Goal: Transaction & Acquisition: Purchase product/service

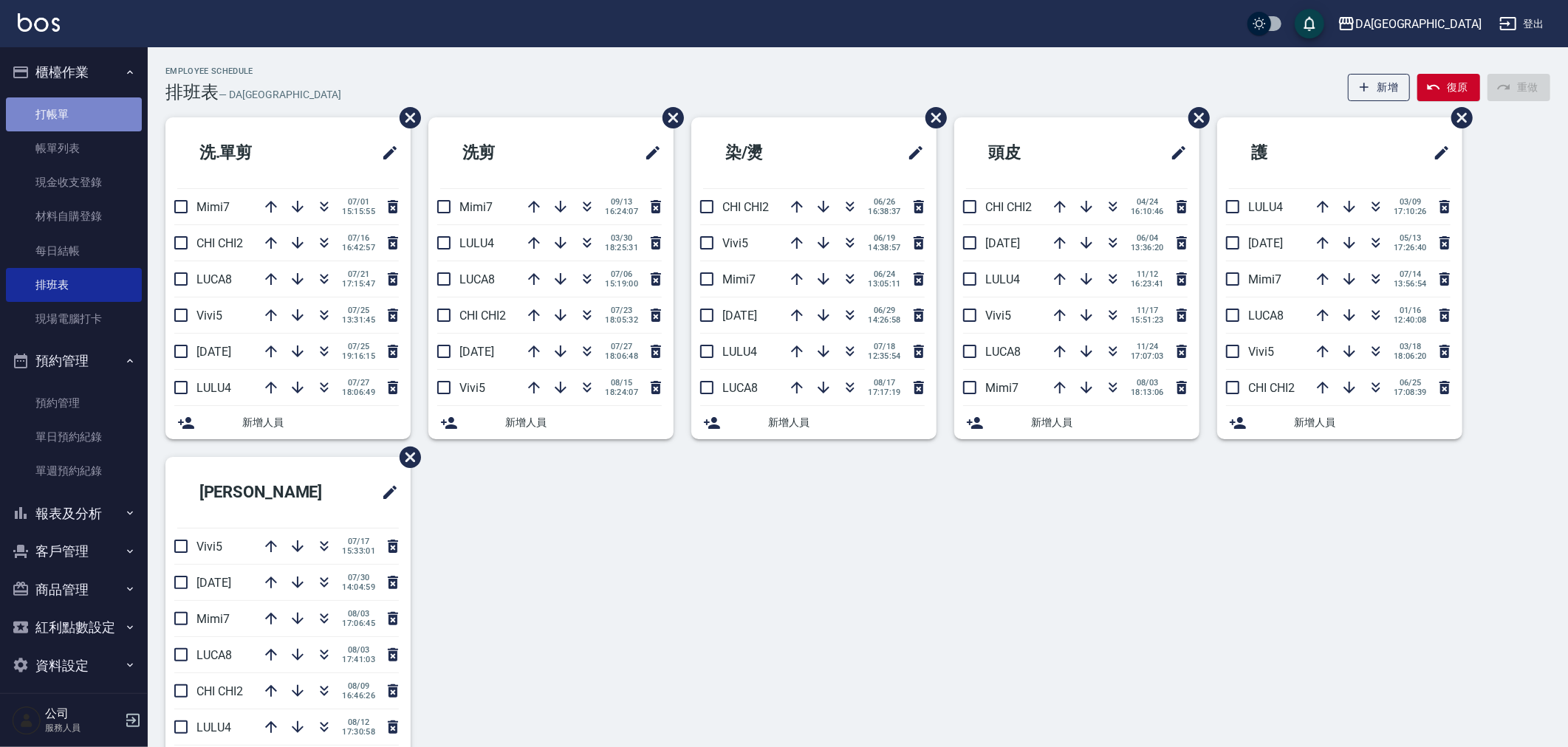
click at [83, 116] on link "打帳單" at bounding box center [73, 114] width 136 height 34
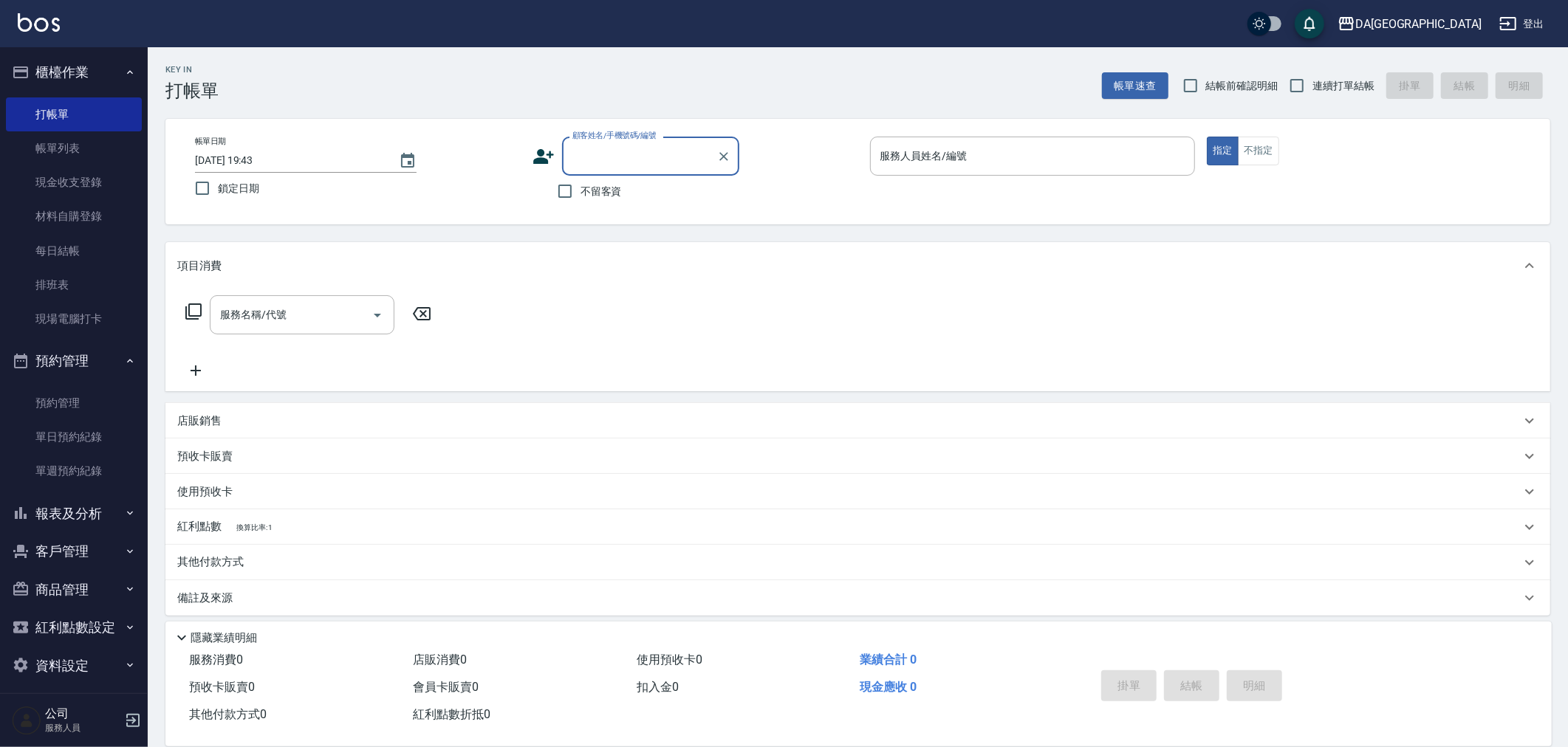
click at [587, 188] on span "不留客資" at bounding box center [601, 192] width 41 height 16
click at [581, 188] on input "不留客資" at bounding box center [564, 191] width 31 height 31
checkbox input "true"
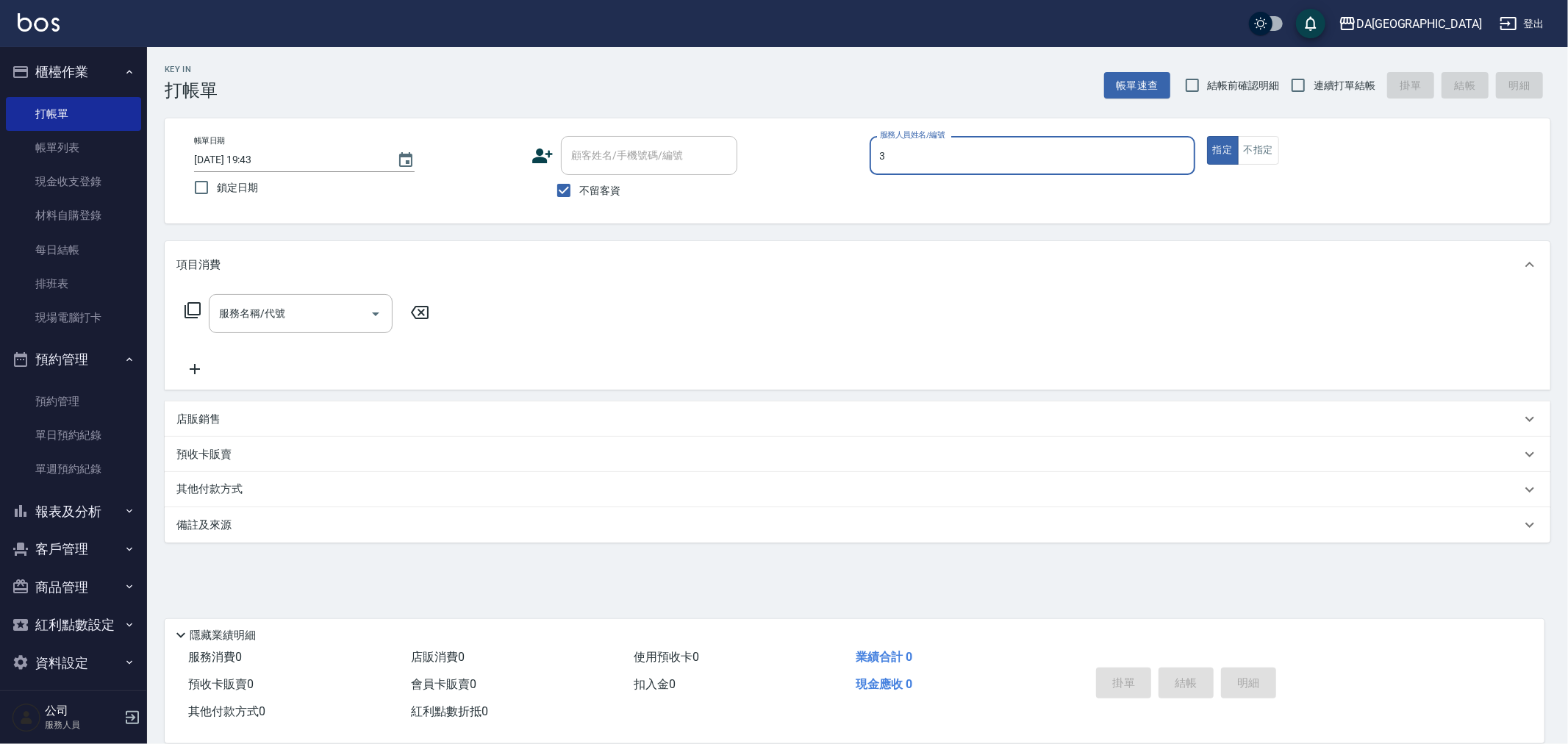
type input "May-3"
type button "true"
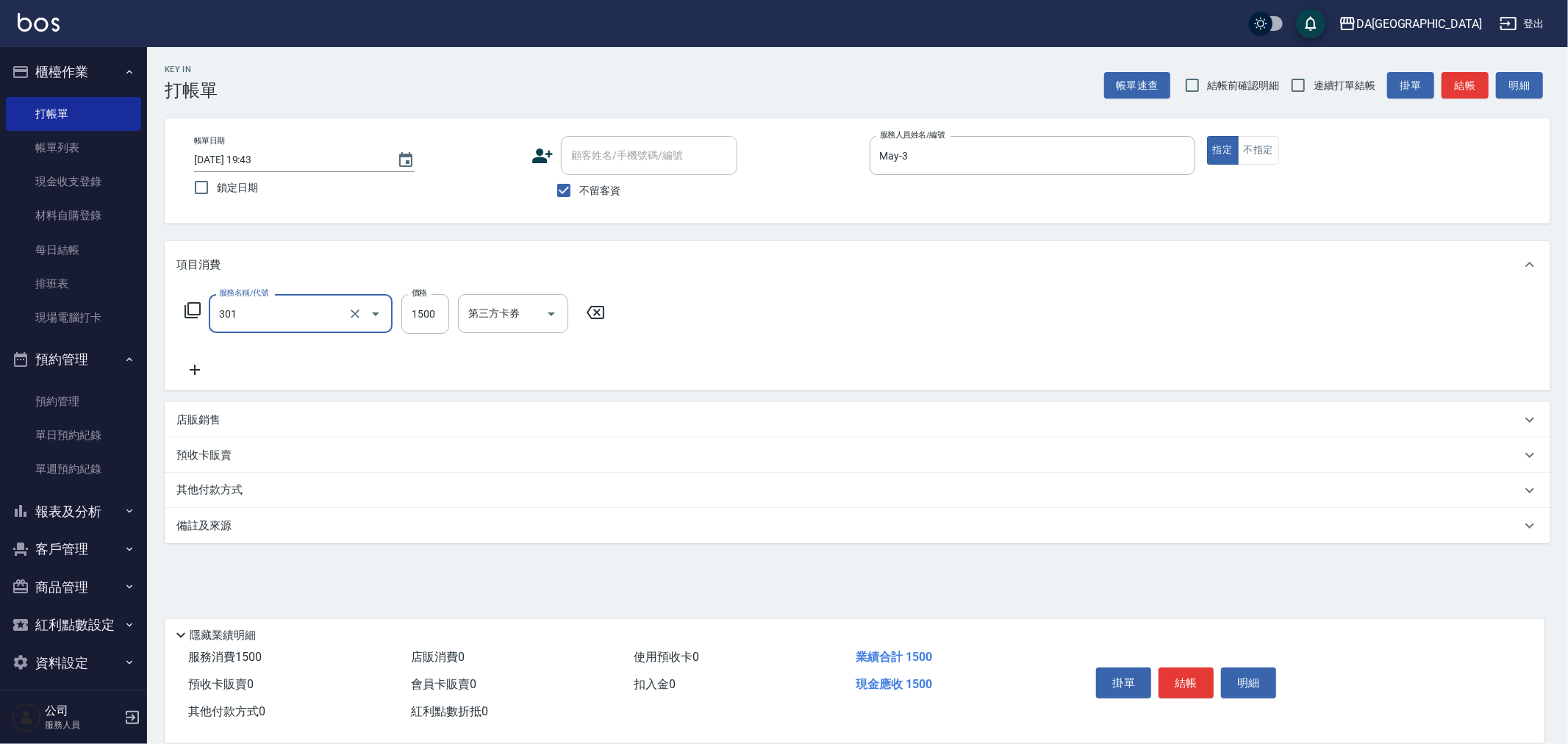
type input "燙髮(301)"
type input "1980"
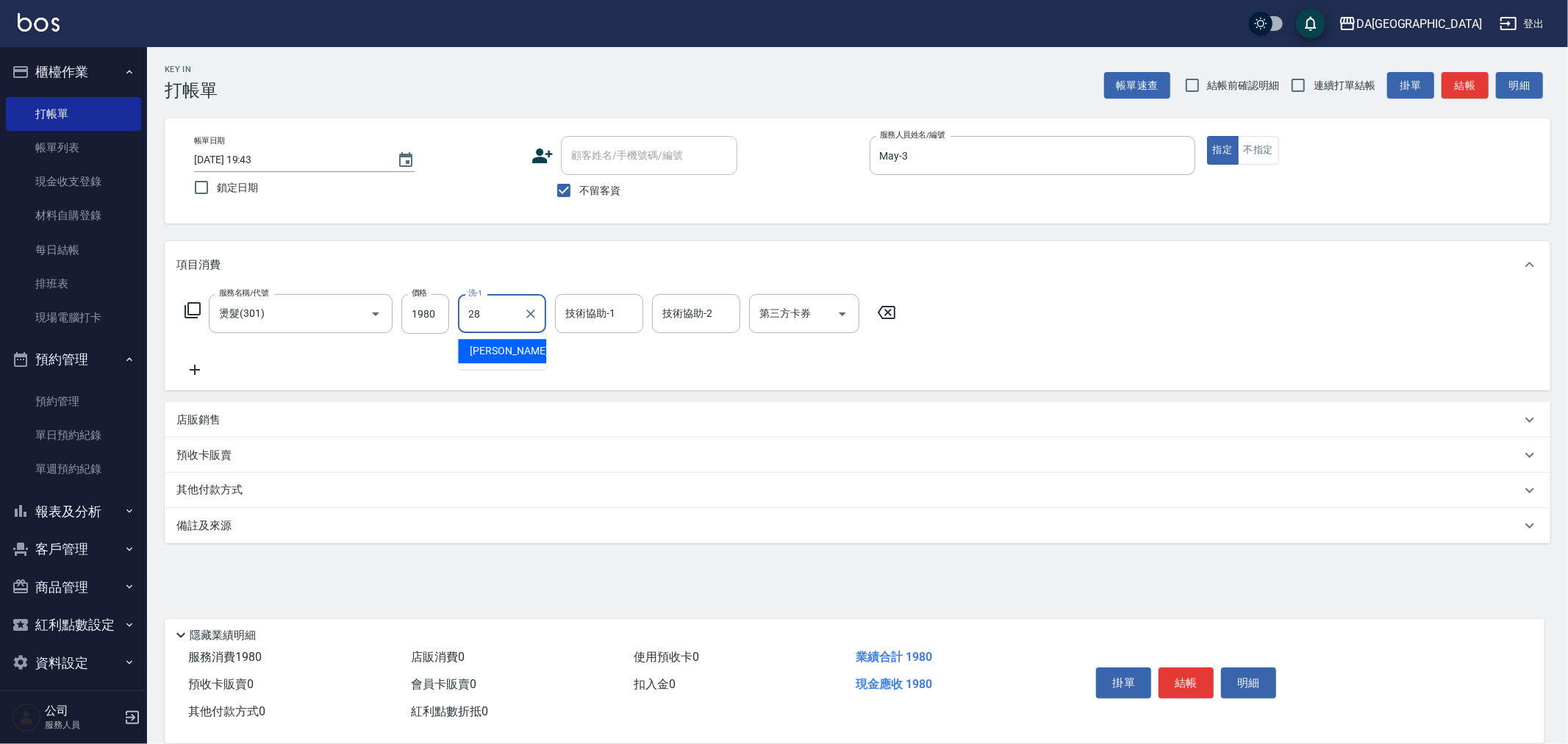
type input "蕾菈-28"
type input "."
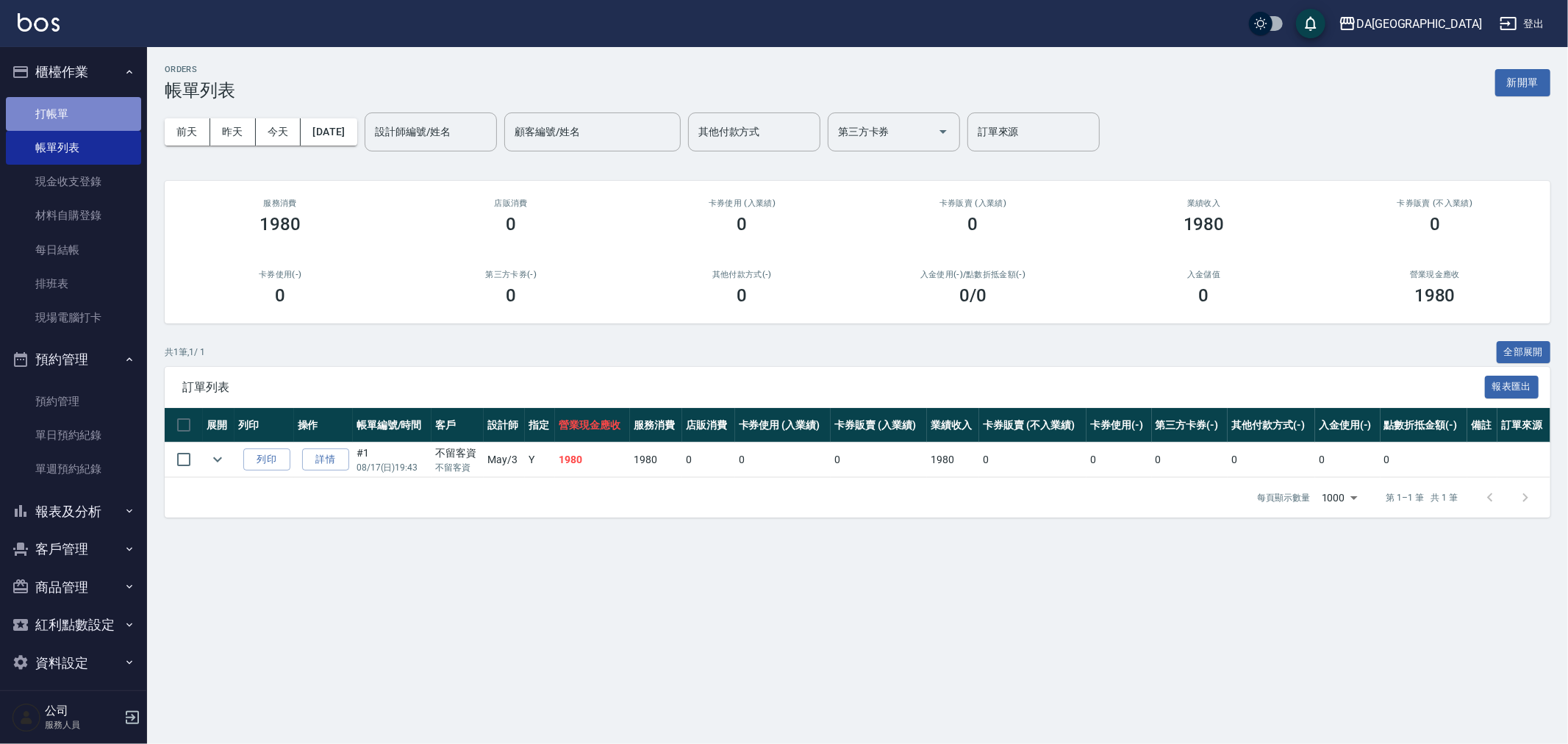
click at [94, 119] on link "打帳單" at bounding box center [73, 114] width 135 height 34
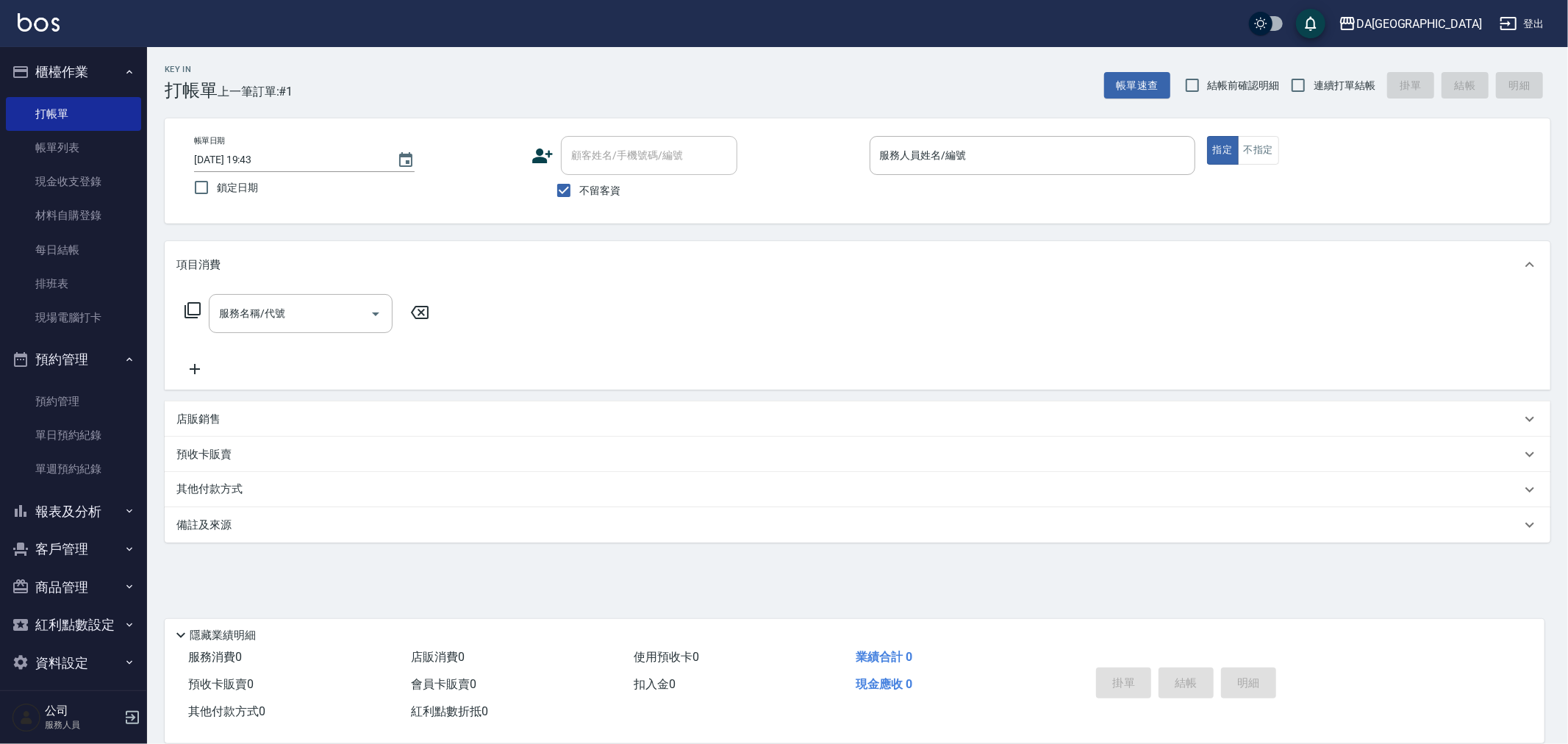
click at [1356, 92] on span "連續打單結帳" at bounding box center [1344, 86] width 62 height 16
click at [1314, 92] on input "連續打單結帳" at bounding box center [1298, 85] width 31 height 31
checkbox input "true"
click at [1014, 158] on input "服務人員姓名/編號" at bounding box center [1032, 156] width 313 height 26
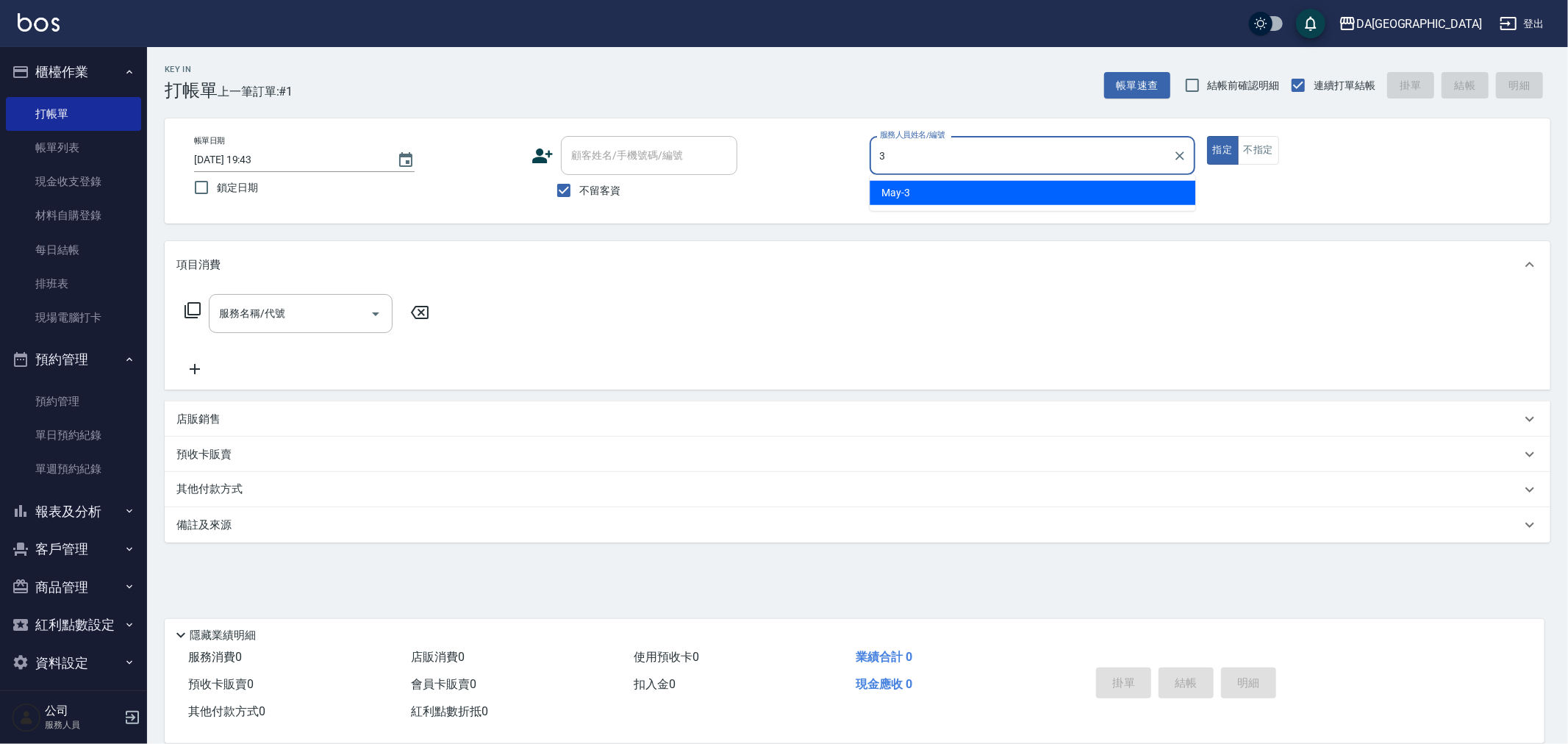
type input "May-3"
type button "true"
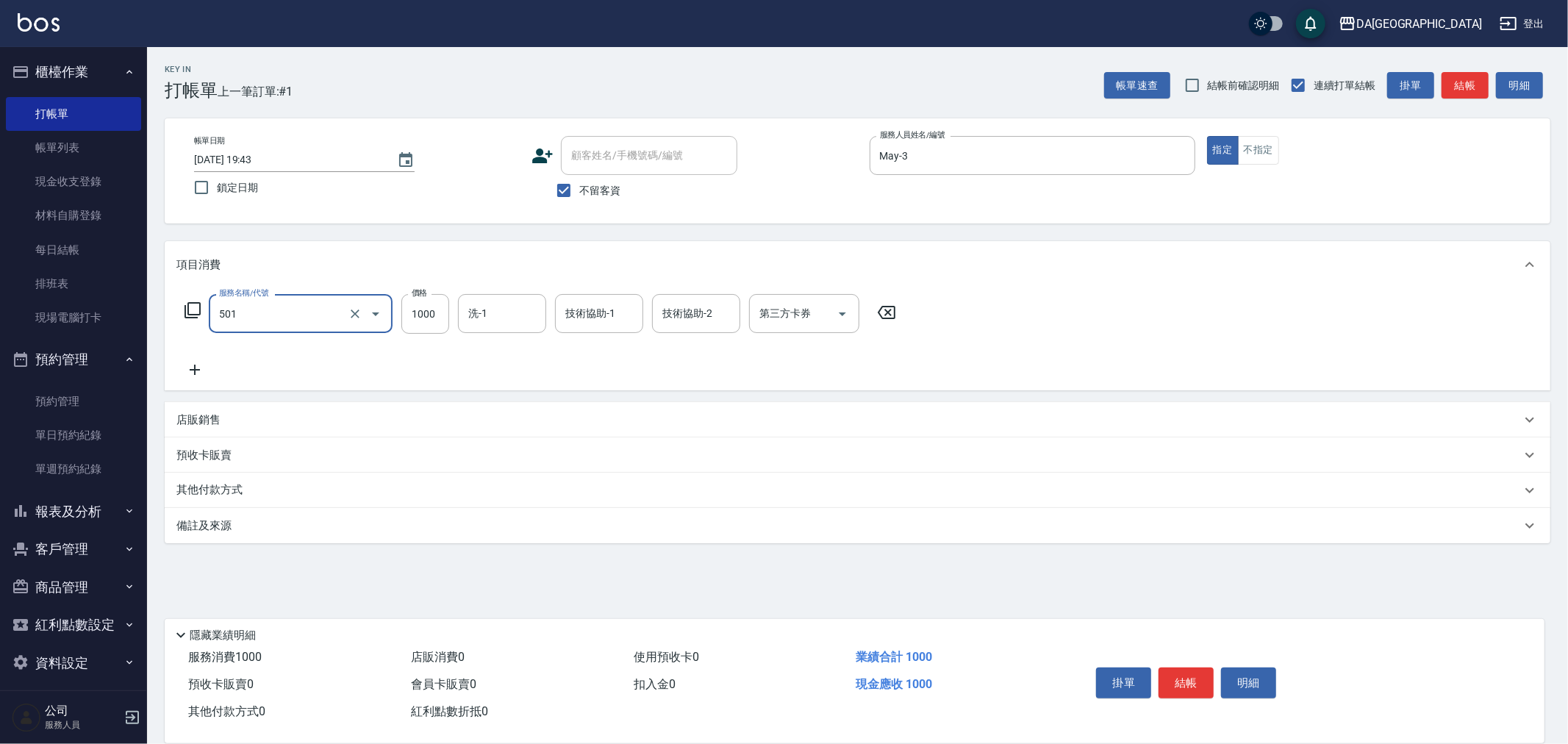
type input "染髮(501)"
type input "1249"
type input "蕾菈-28"
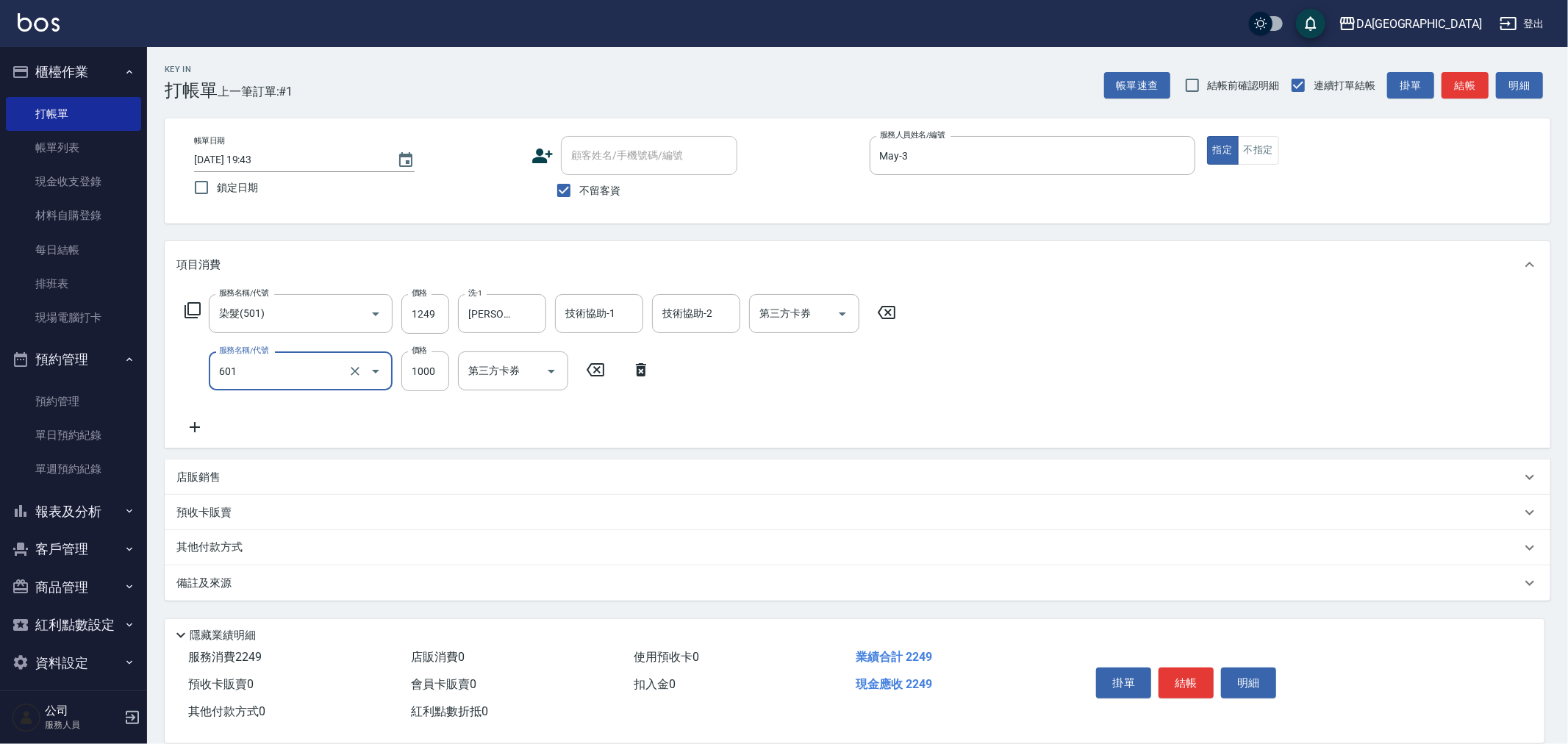
type input "自備護髮(1000上)(601)"
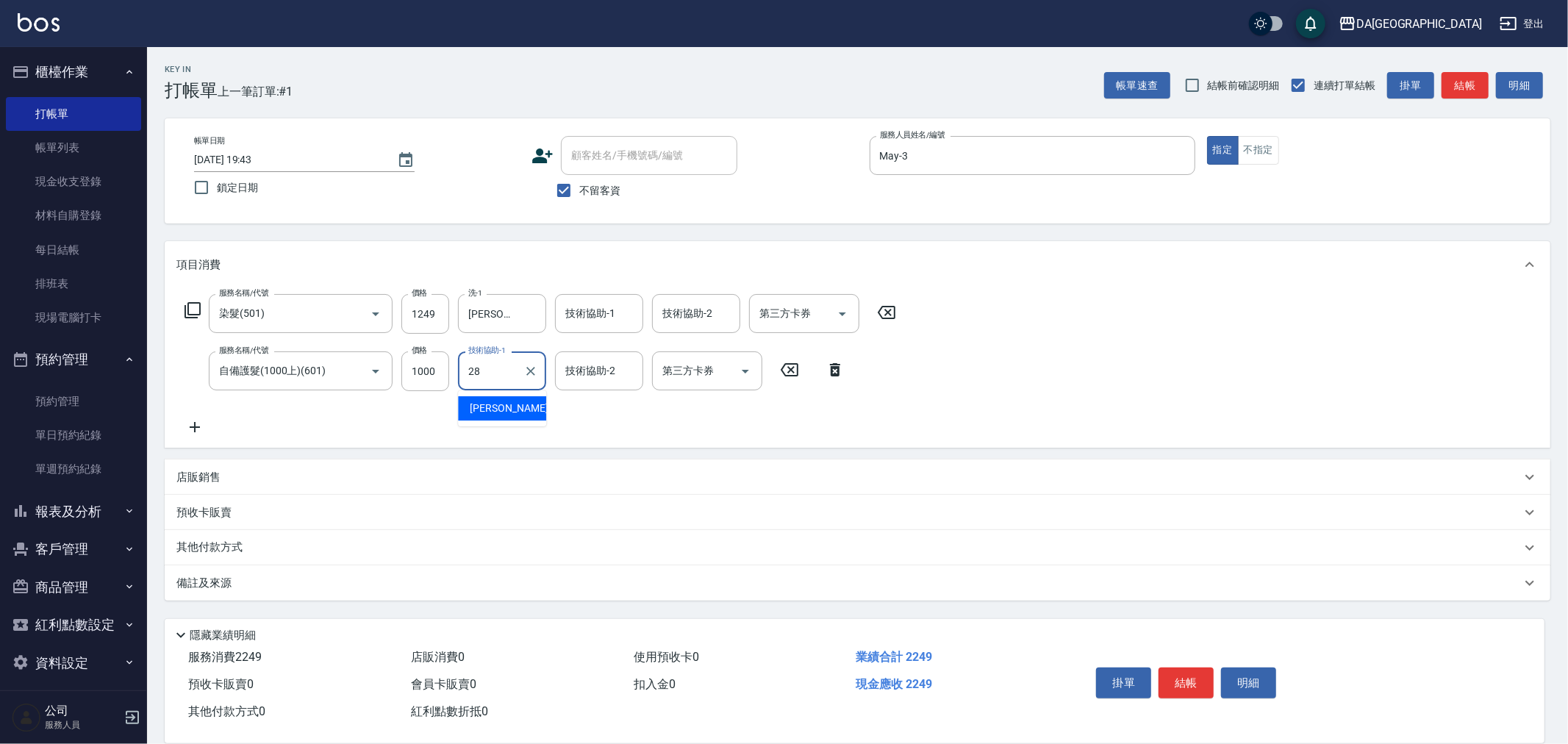
type input "蕾菈-28"
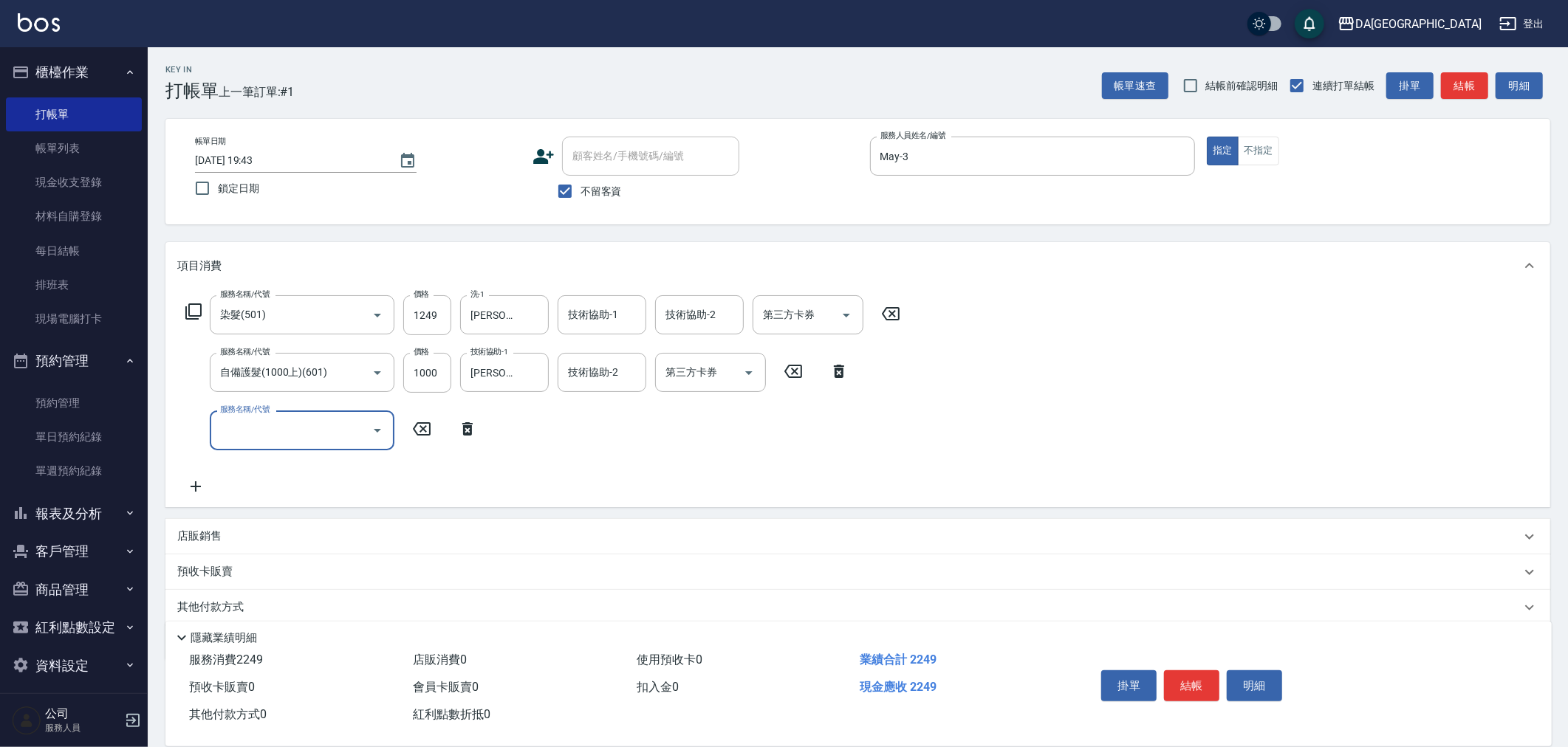
click at [220, 548] on div "店販銷售" at bounding box center [857, 536] width 1385 height 36
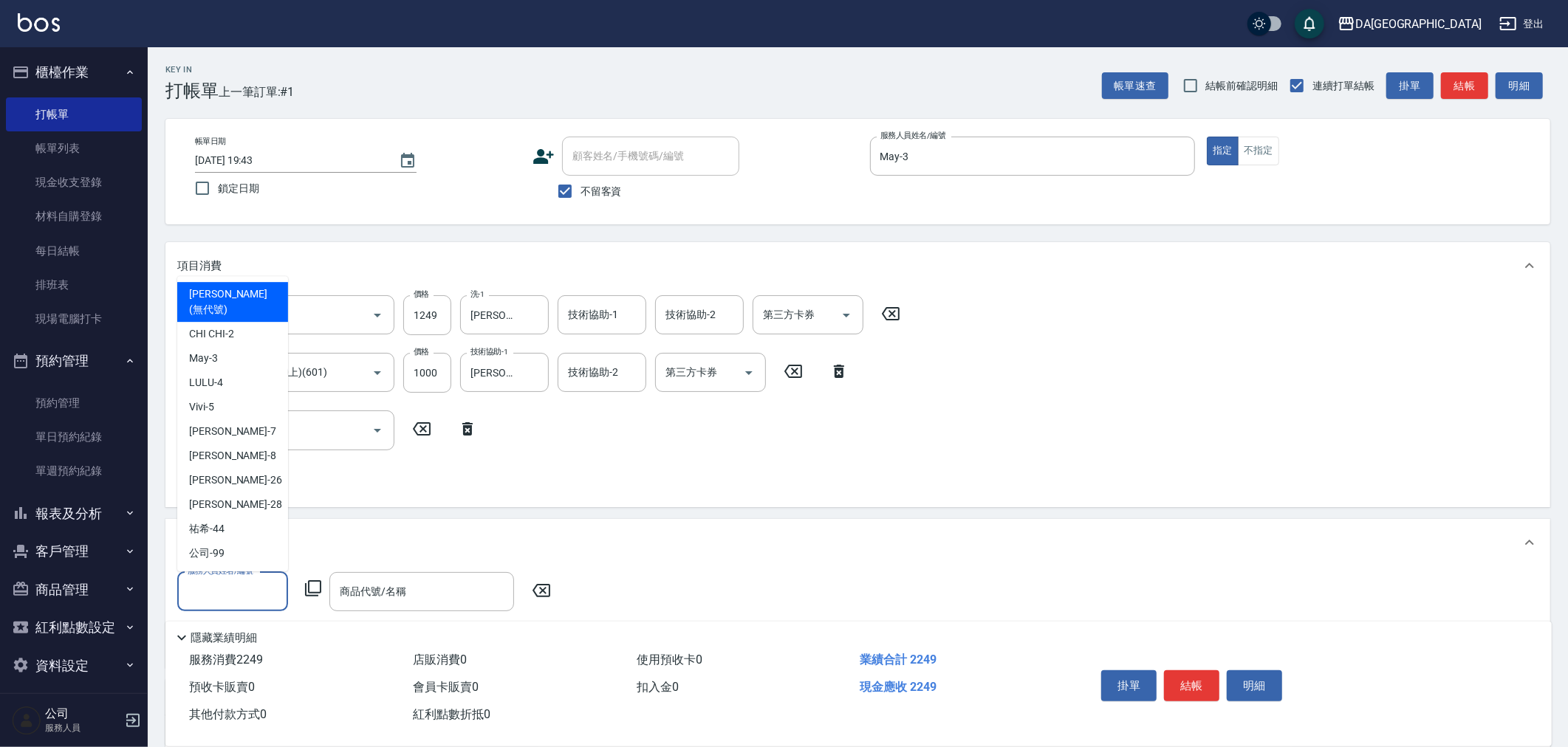
click at [234, 581] on input "服務人員姓名/編號" at bounding box center [233, 592] width 98 height 26
drag, startPoint x: 201, startPoint y: 347, endPoint x: 226, endPoint y: 380, distance: 41.4
click at [201, 347] on div "May -3" at bounding box center [233, 358] width 111 height 25
type input "May-3"
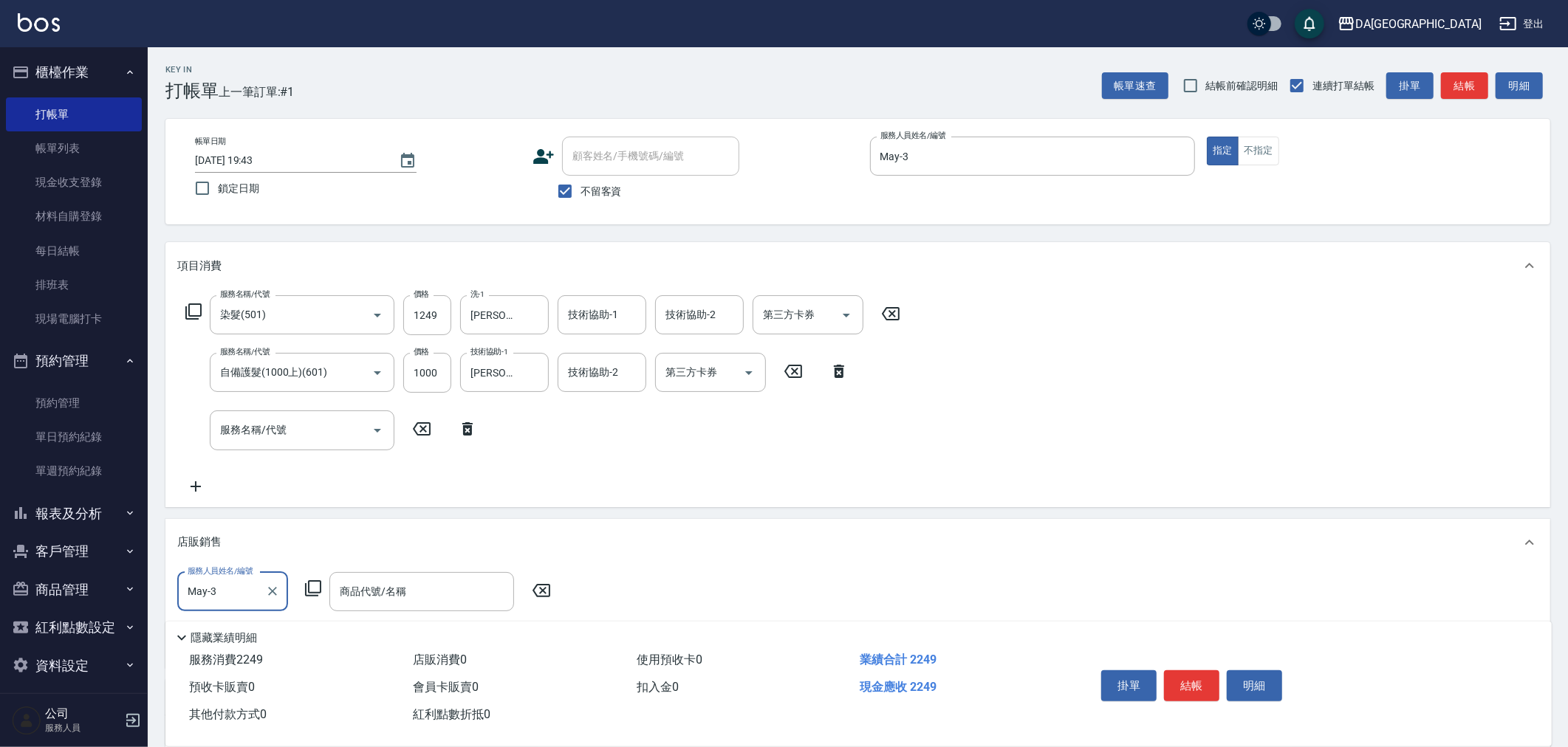
click at [306, 581] on icon at bounding box center [313, 588] width 17 height 17
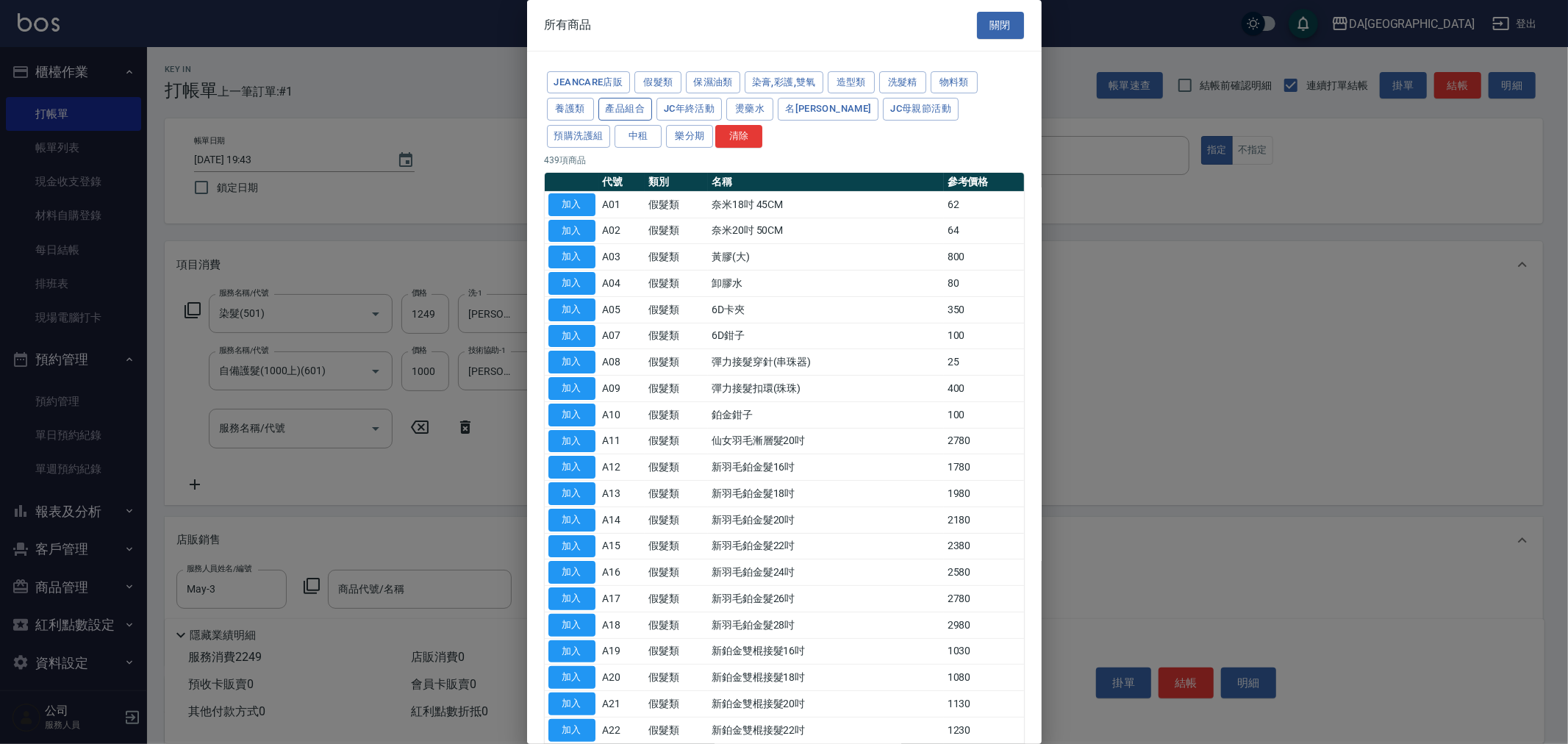
click at [641, 109] on button "產品組合" at bounding box center [626, 109] width 55 height 23
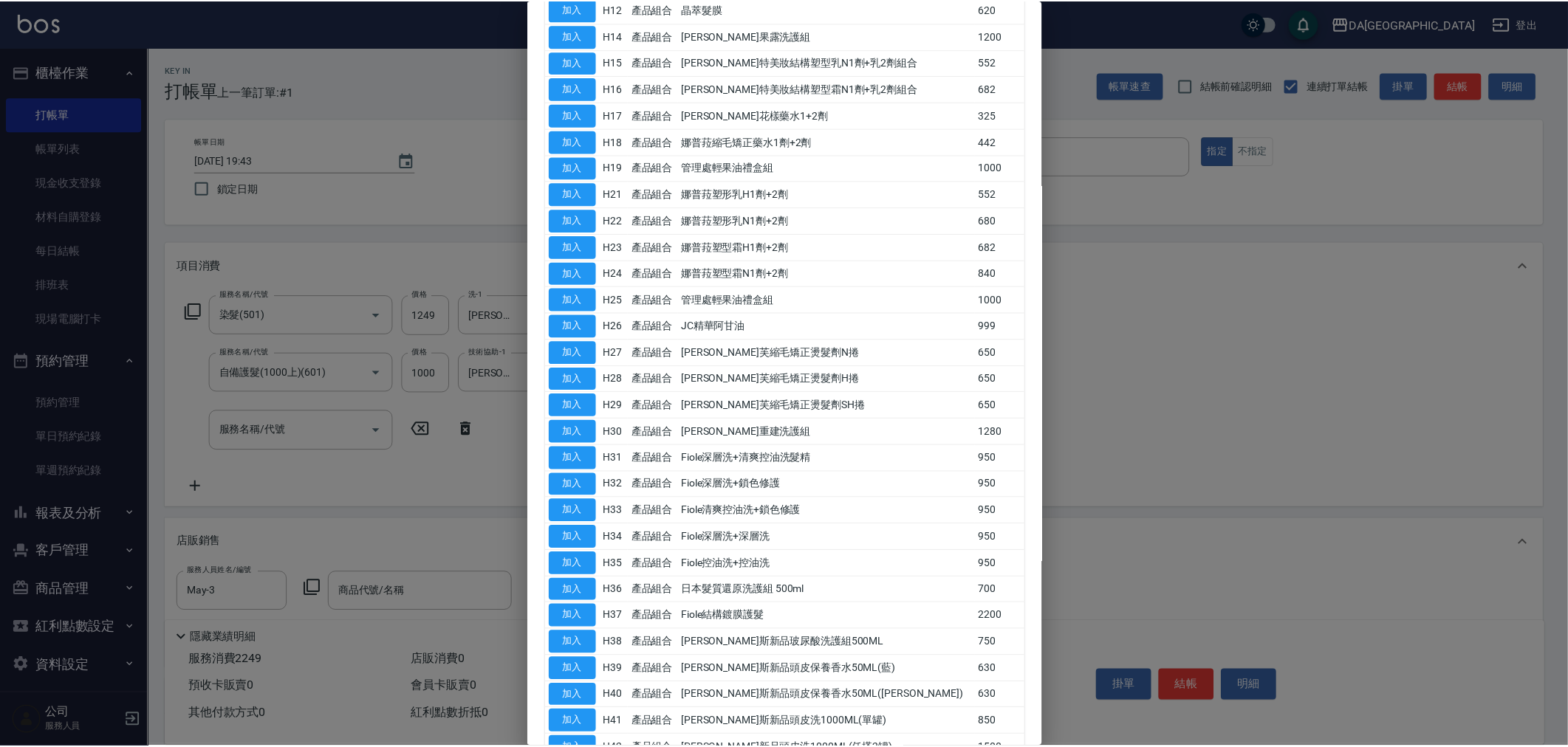
scroll to position [505, 0]
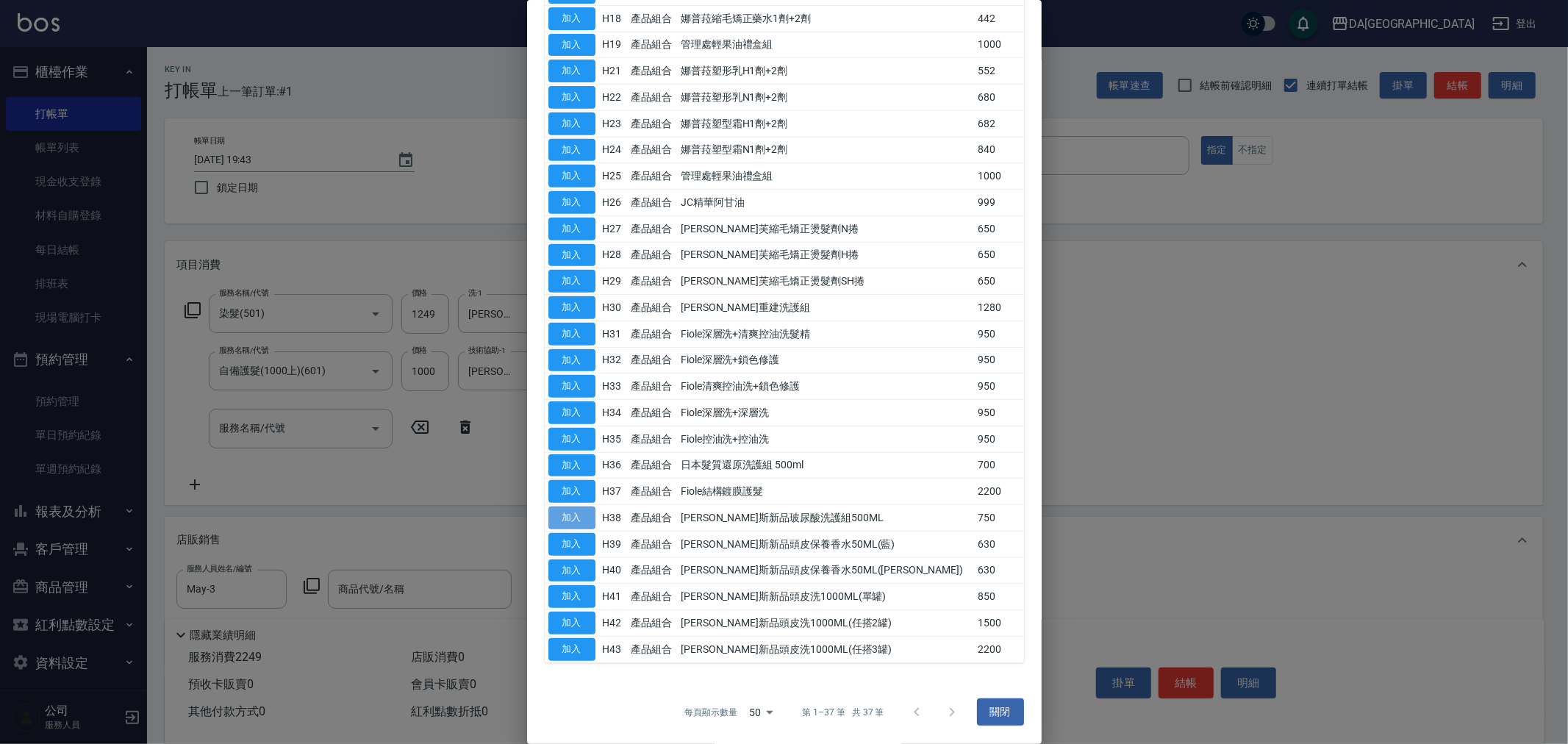
click at [591, 518] on button "加入" at bounding box center [572, 517] width 47 height 23
type input "喬娜斯新品玻尿酸洗護組500ML"
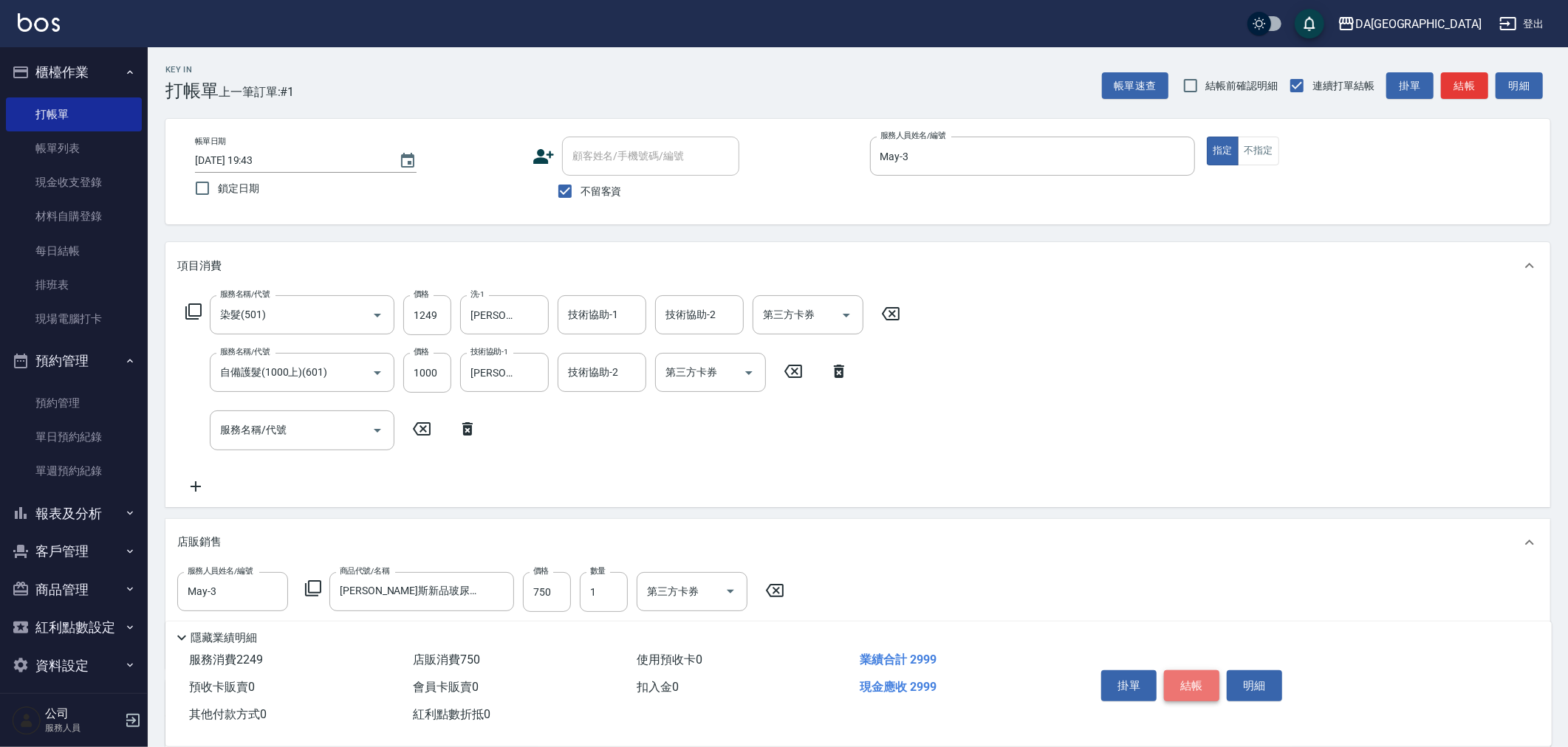
click at [1178, 676] on button "結帳" at bounding box center [1192, 685] width 56 height 31
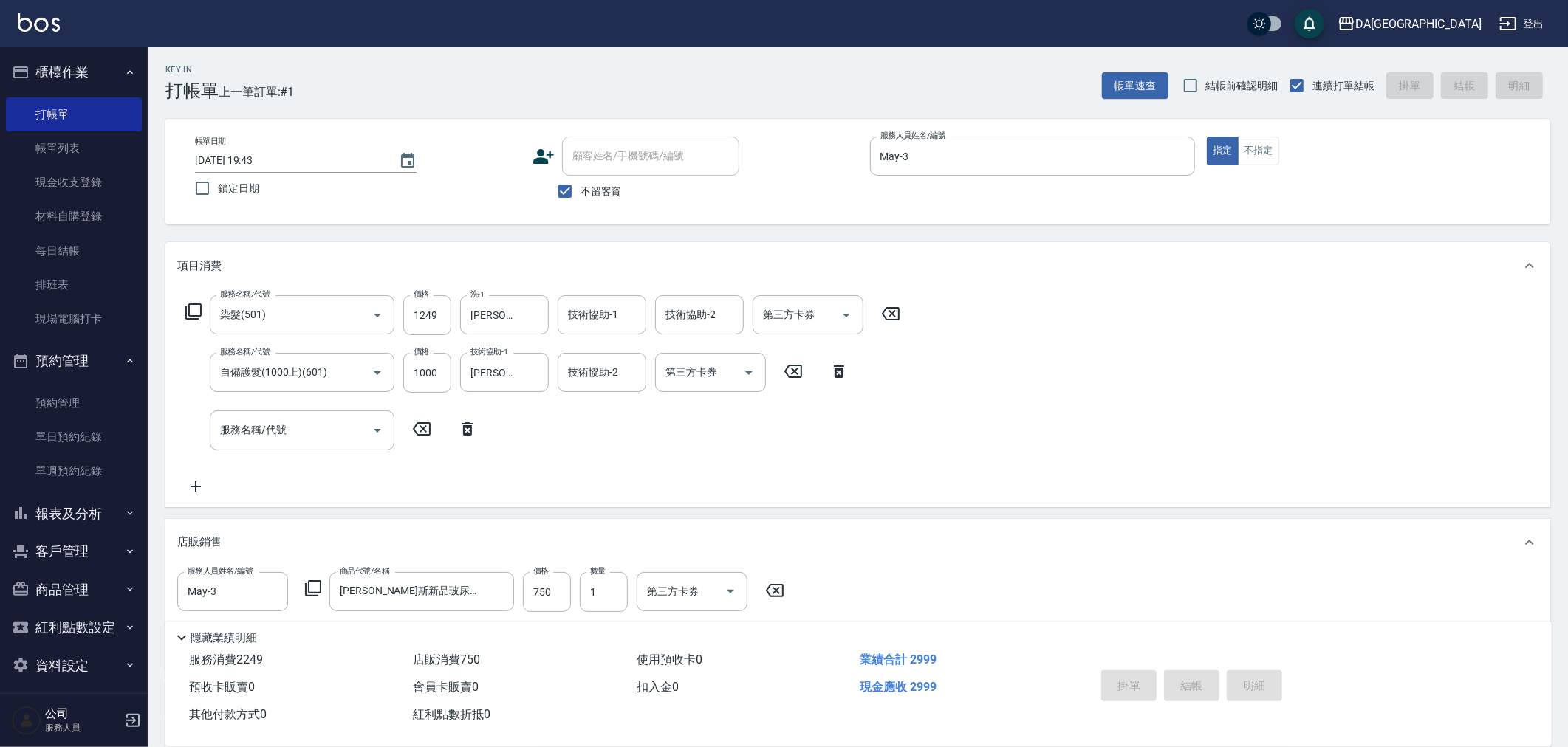
type input "2025/08/17 19:44"
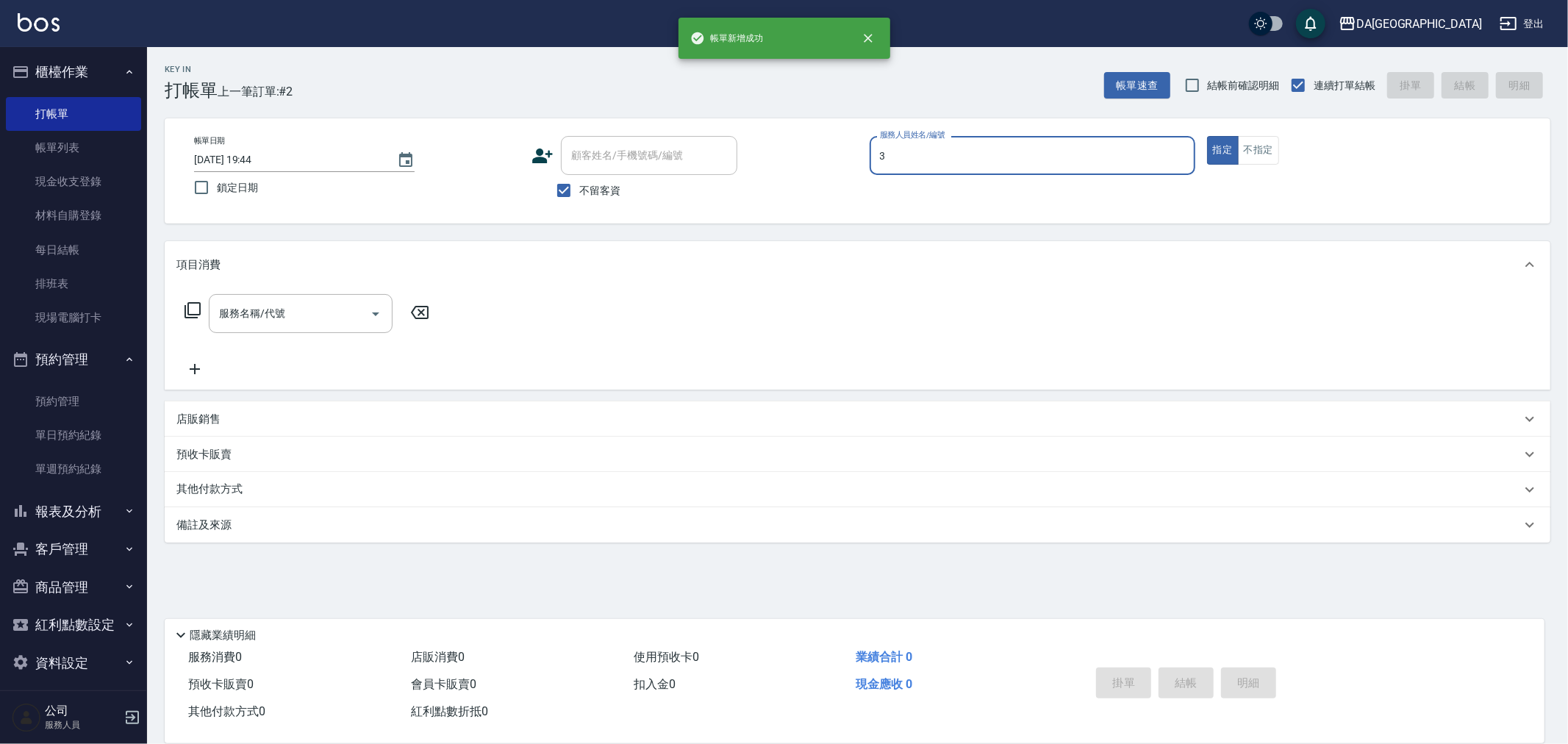
type input "May-3"
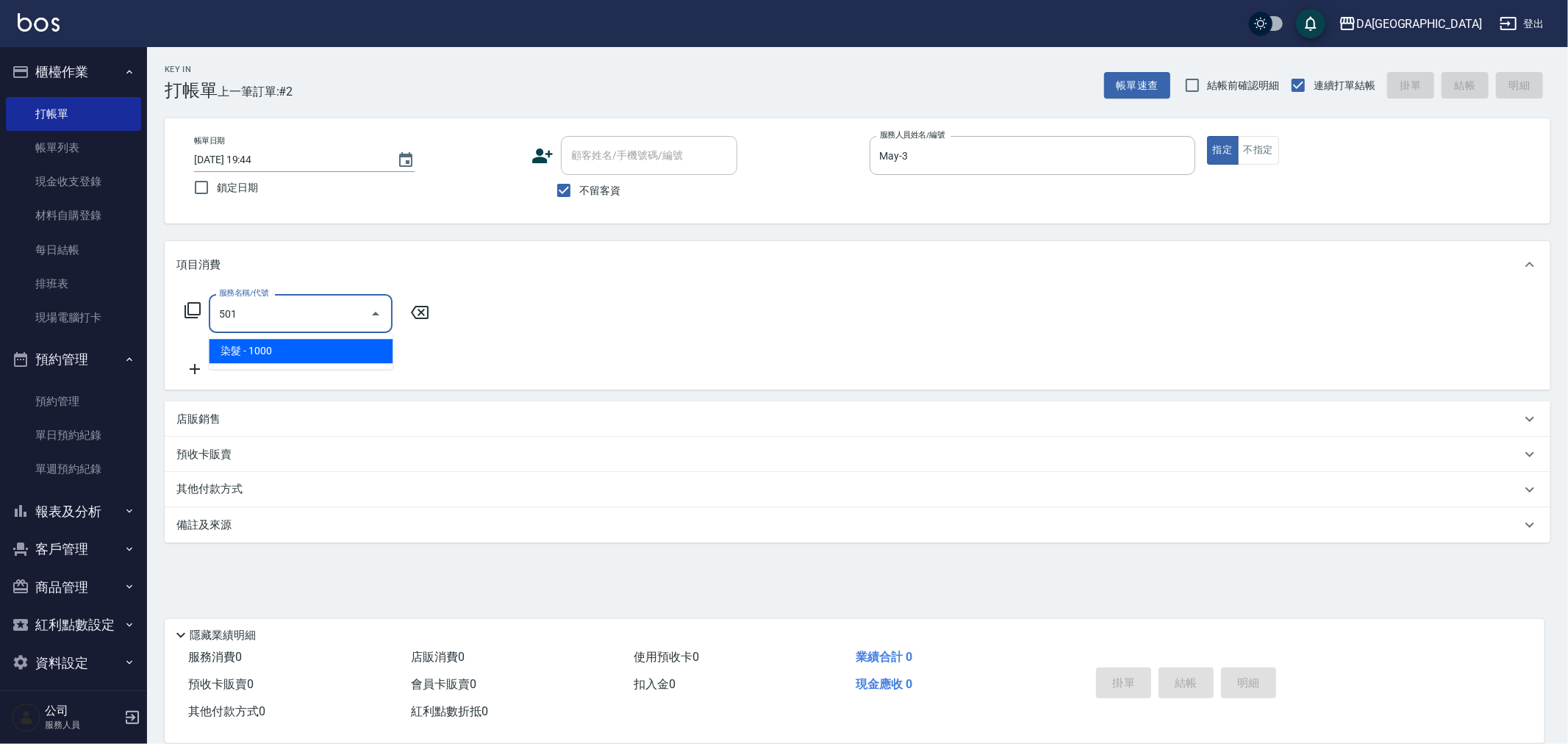
type input "染髮(501)"
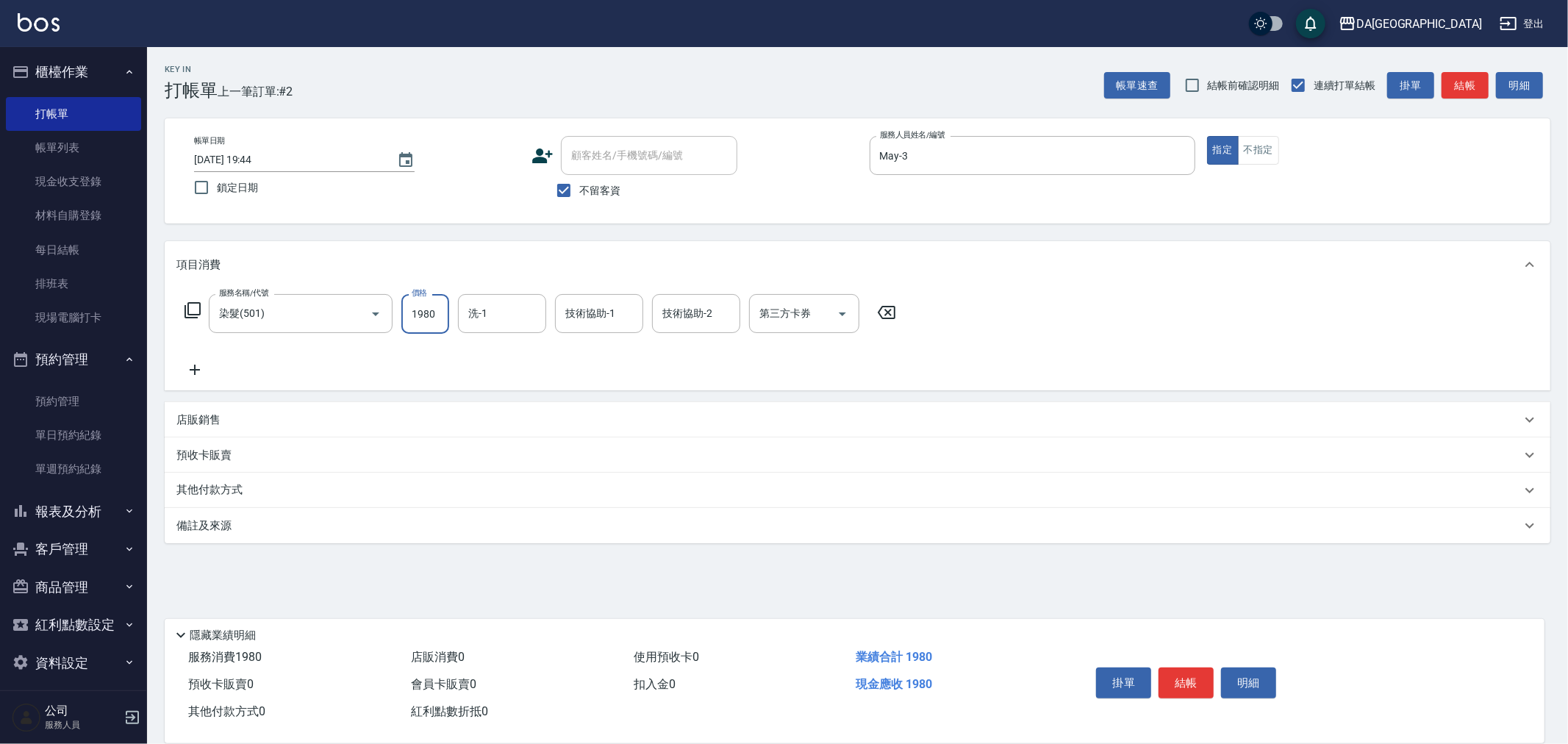
type input "1980"
type input "蕾菈-28"
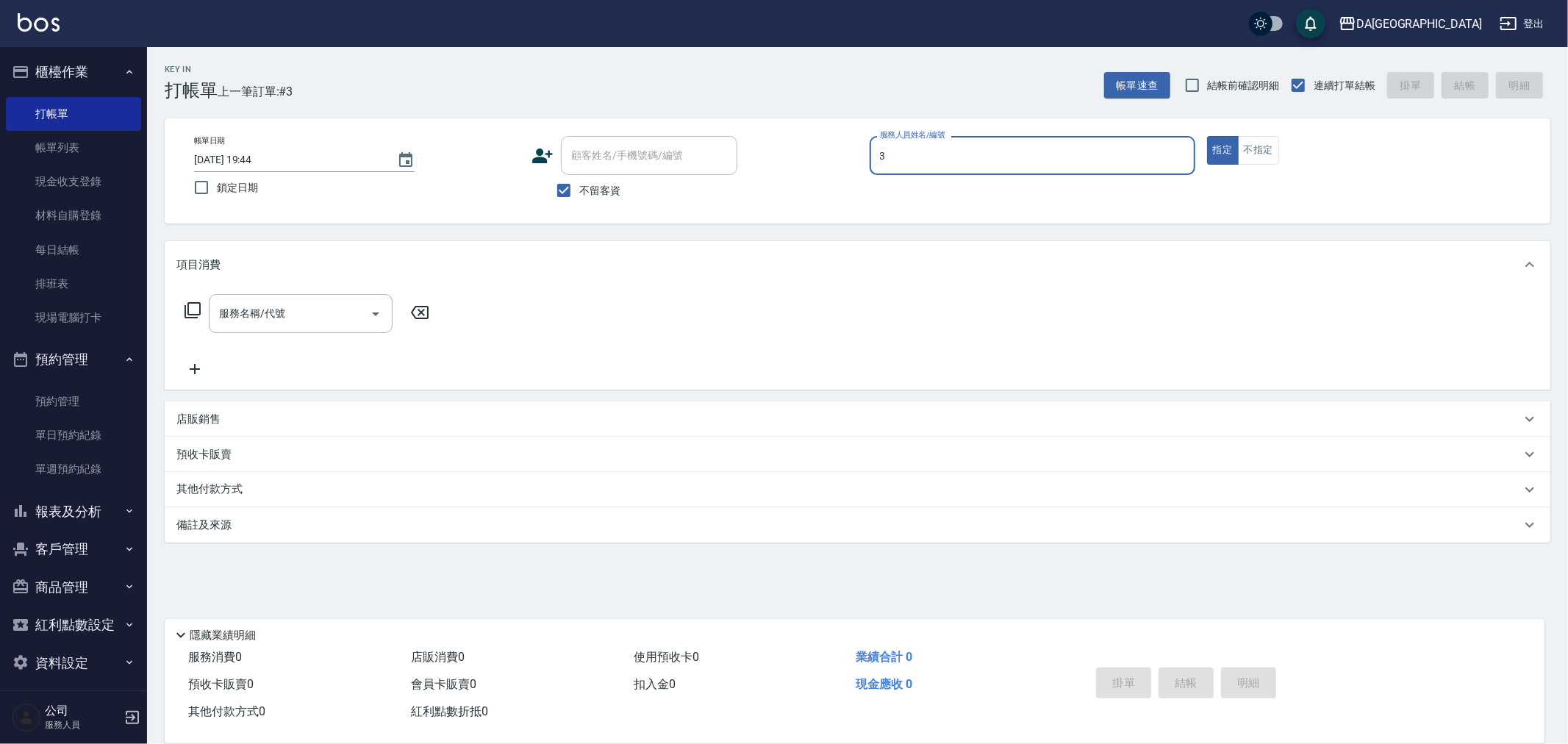
type input "May-3"
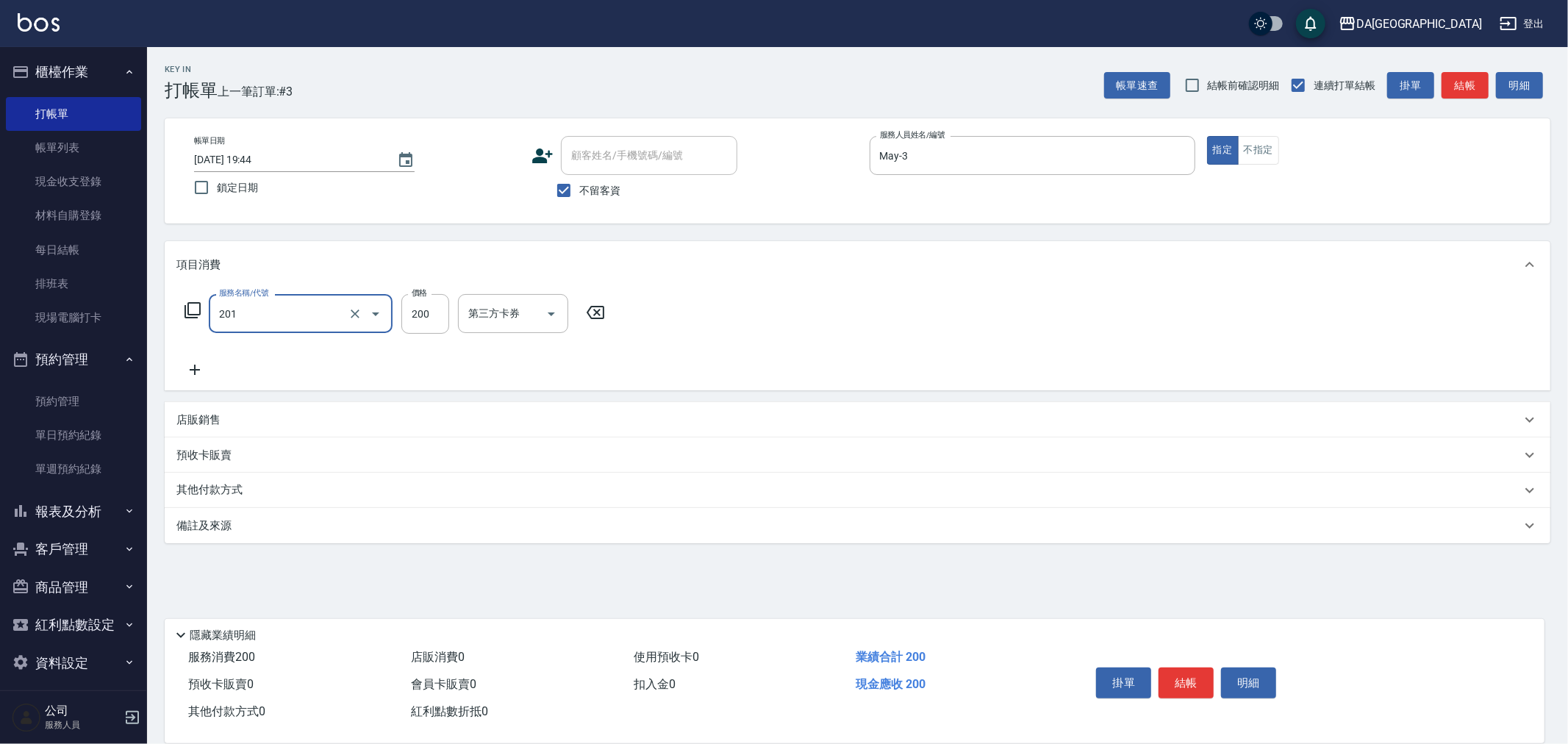
type input "洗髮(201)"
type input "蕾菈-28"
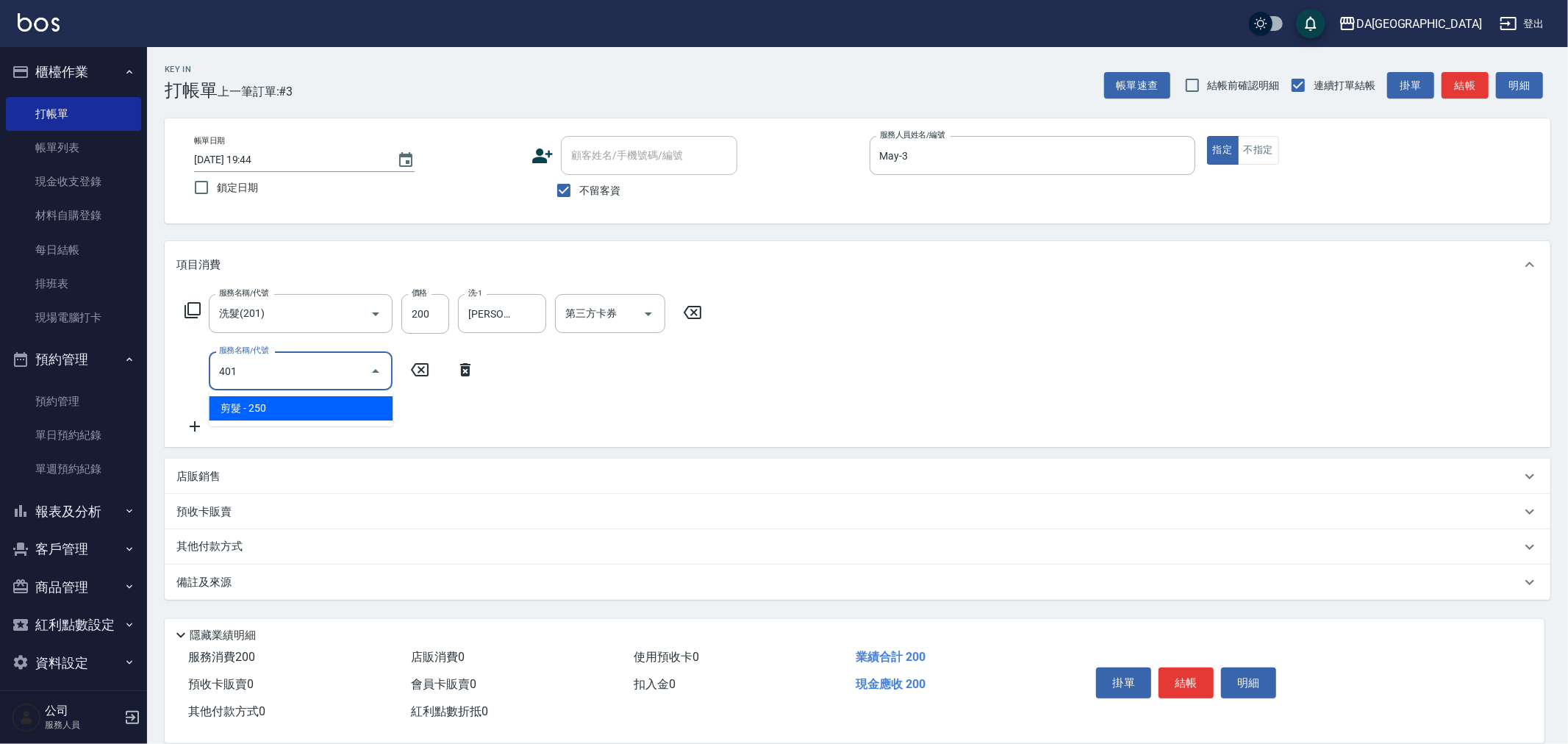
type input "剪髮(401)"
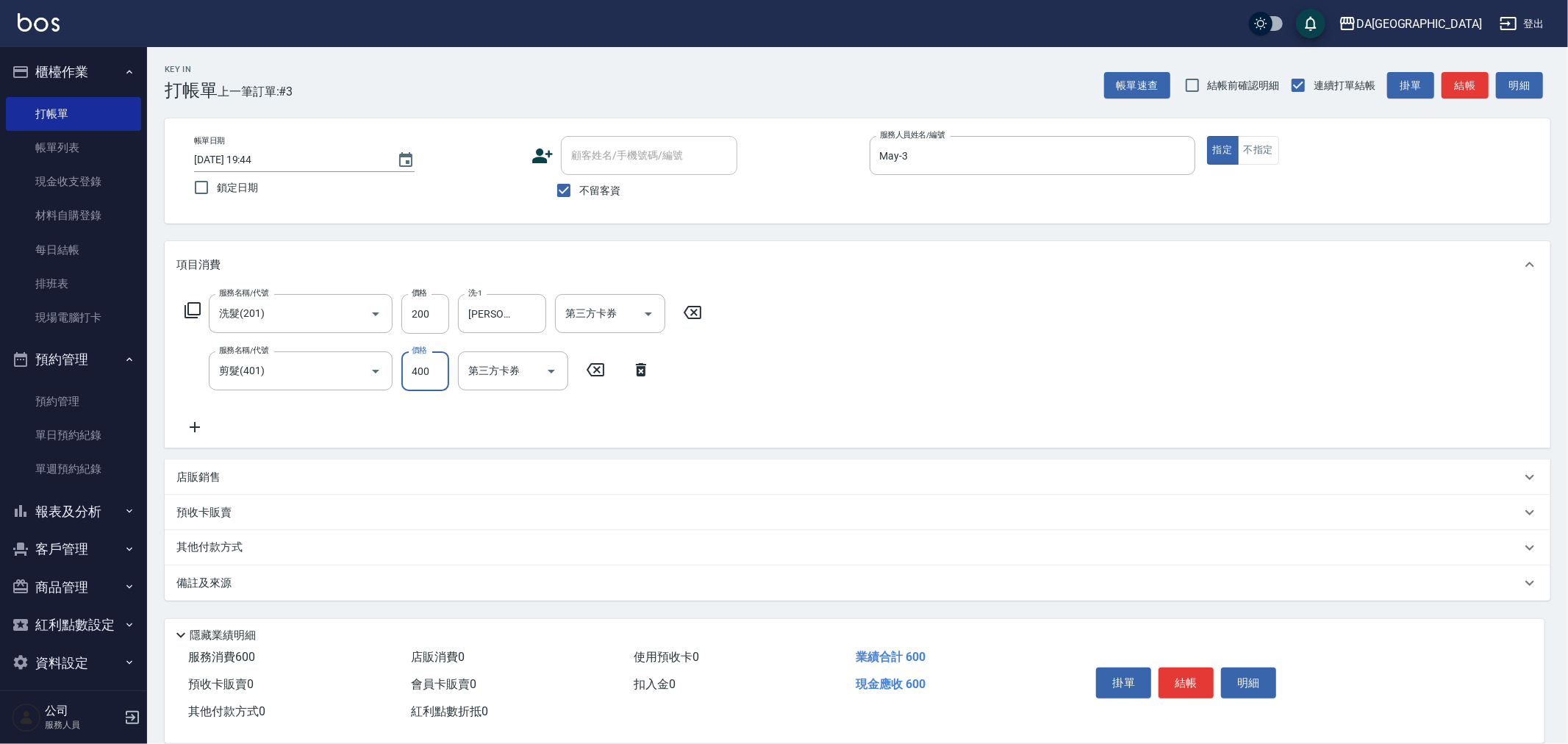
type input "400"
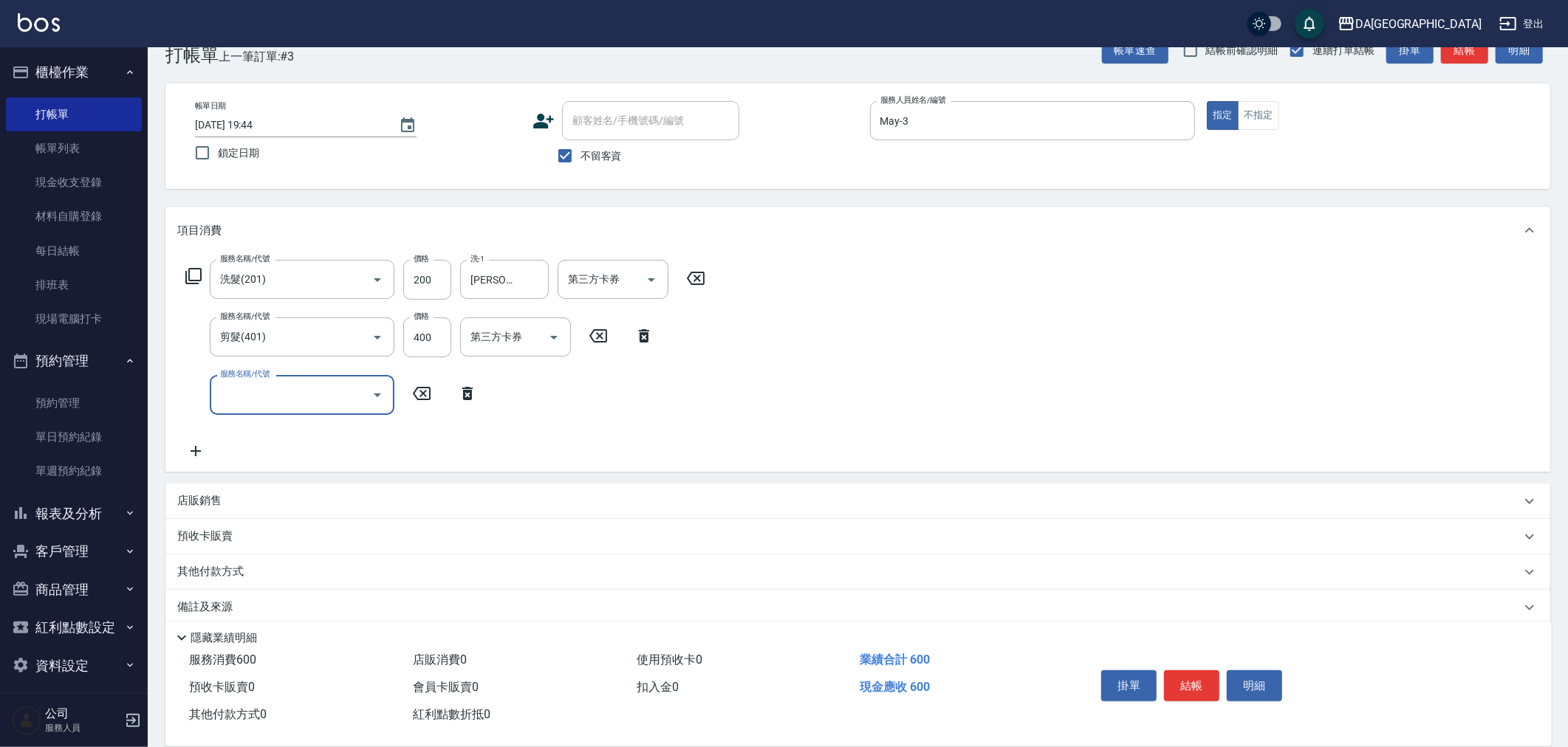
scroll to position [53, 0]
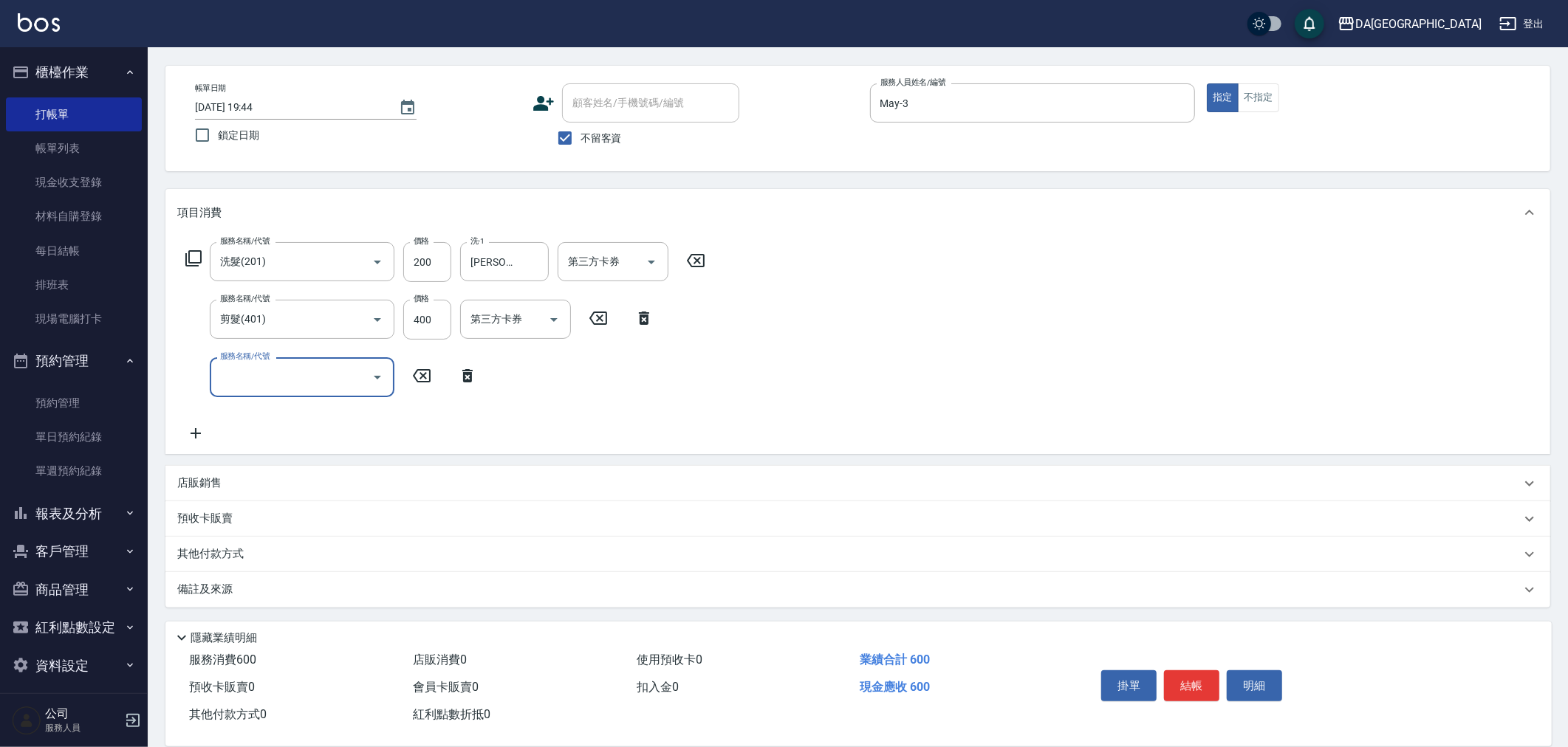
drag, startPoint x: 217, startPoint y: 485, endPoint x: 217, endPoint y: 493, distance: 8.0
click at [217, 492] on div "店販銷售" at bounding box center [857, 483] width 1385 height 36
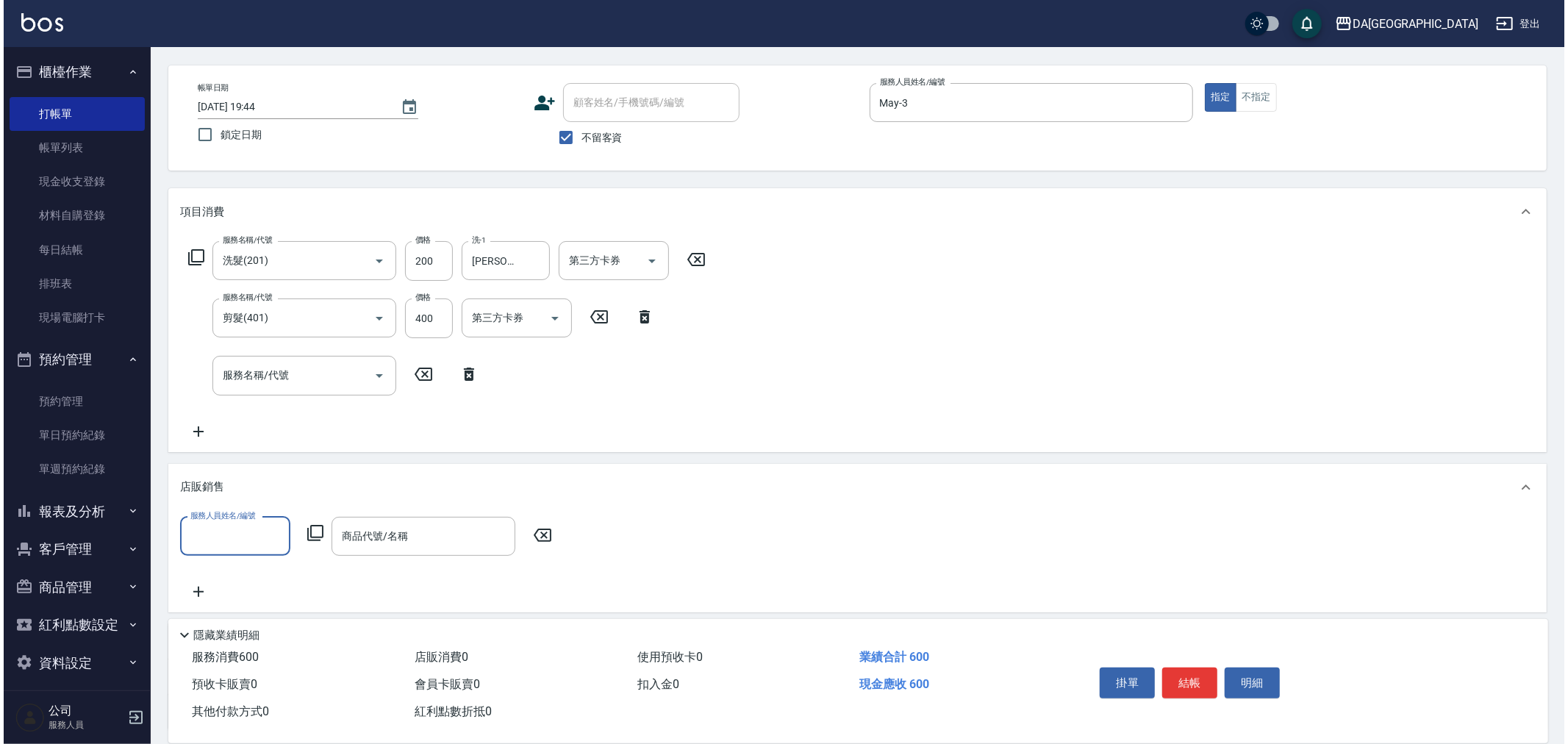
scroll to position [0, 0]
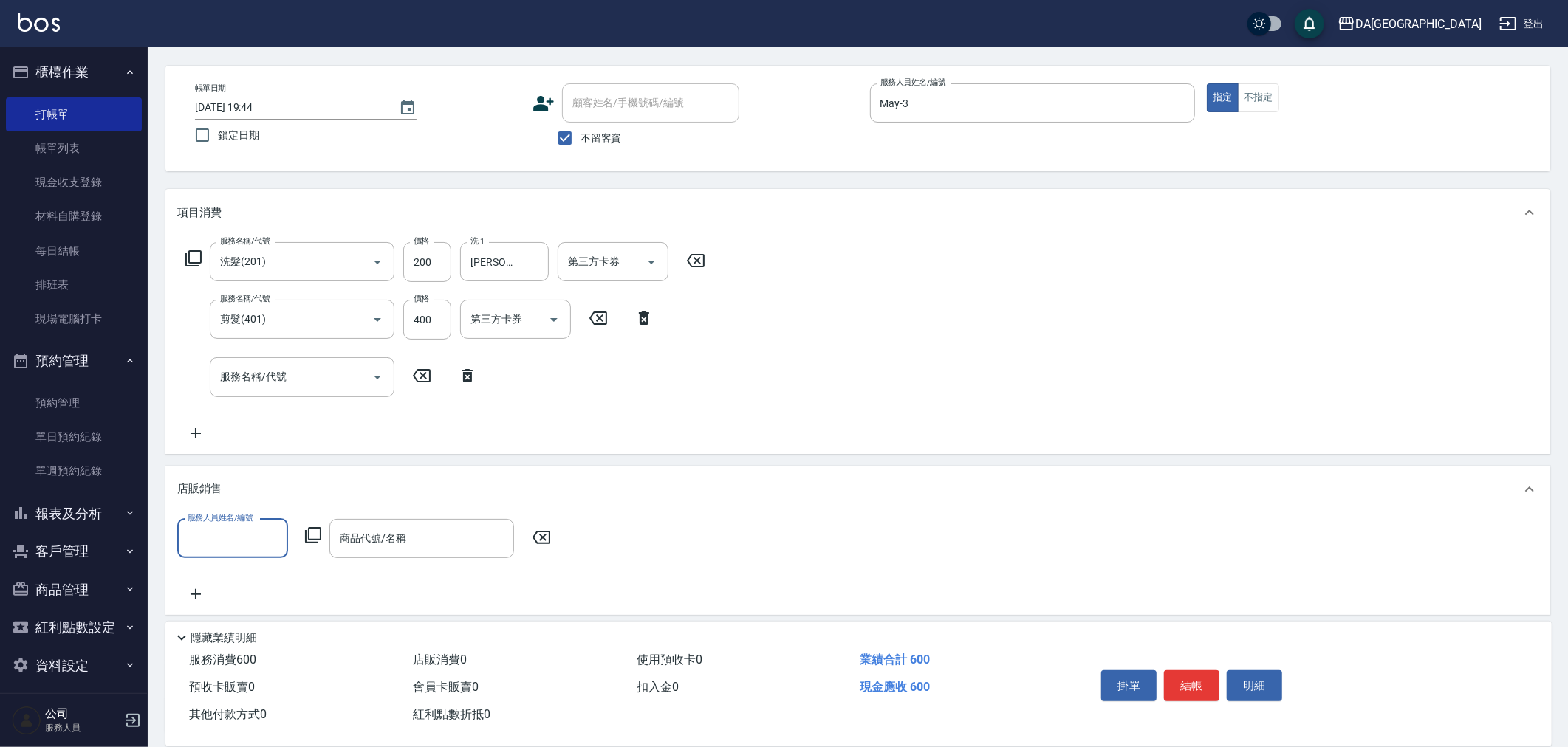
click at [223, 527] on input "服務人員姓名/編號" at bounding box center [233, 538] width 98 height 26
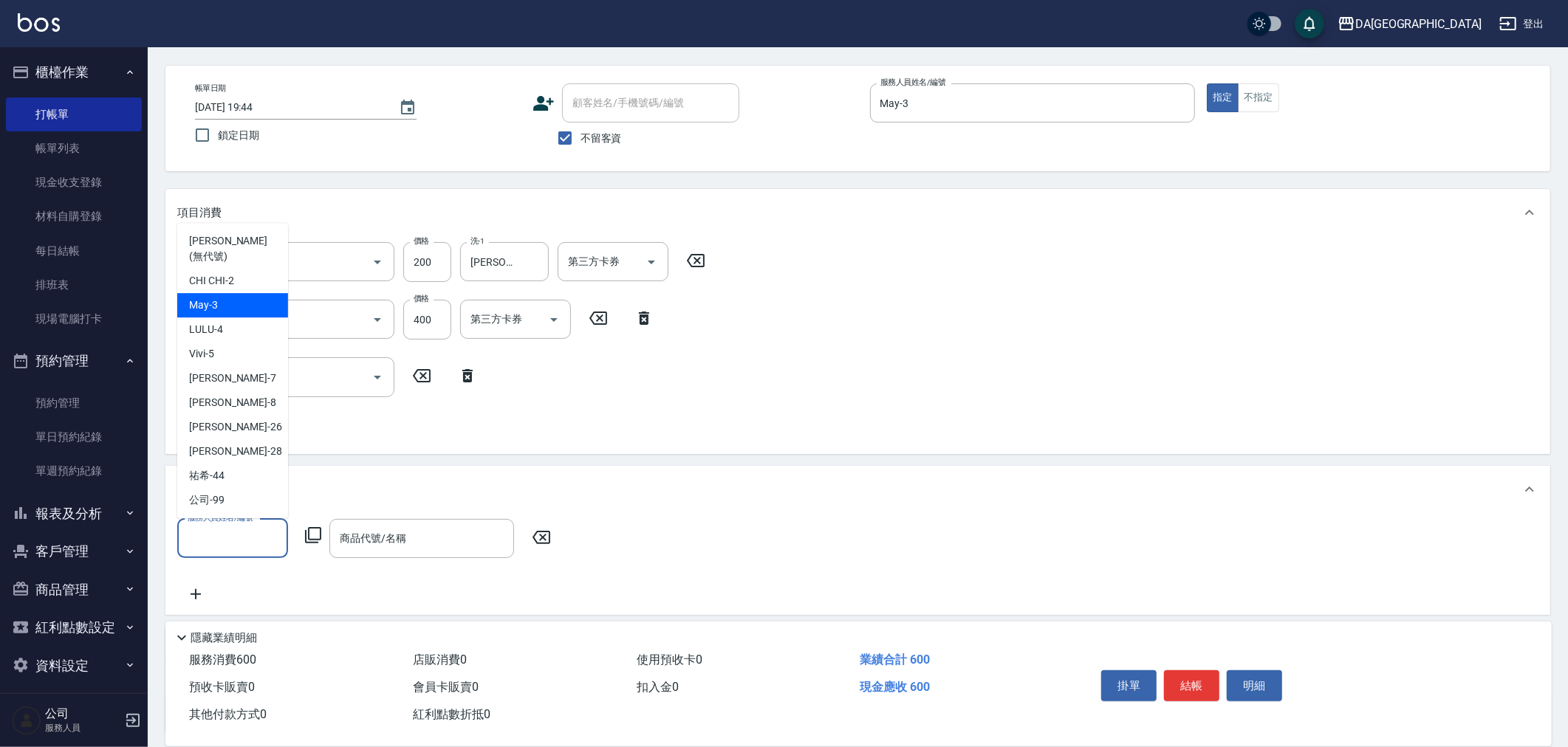
click at [240, 314] on div "May -3" at bounding box center [233, 305] width 111 height 25
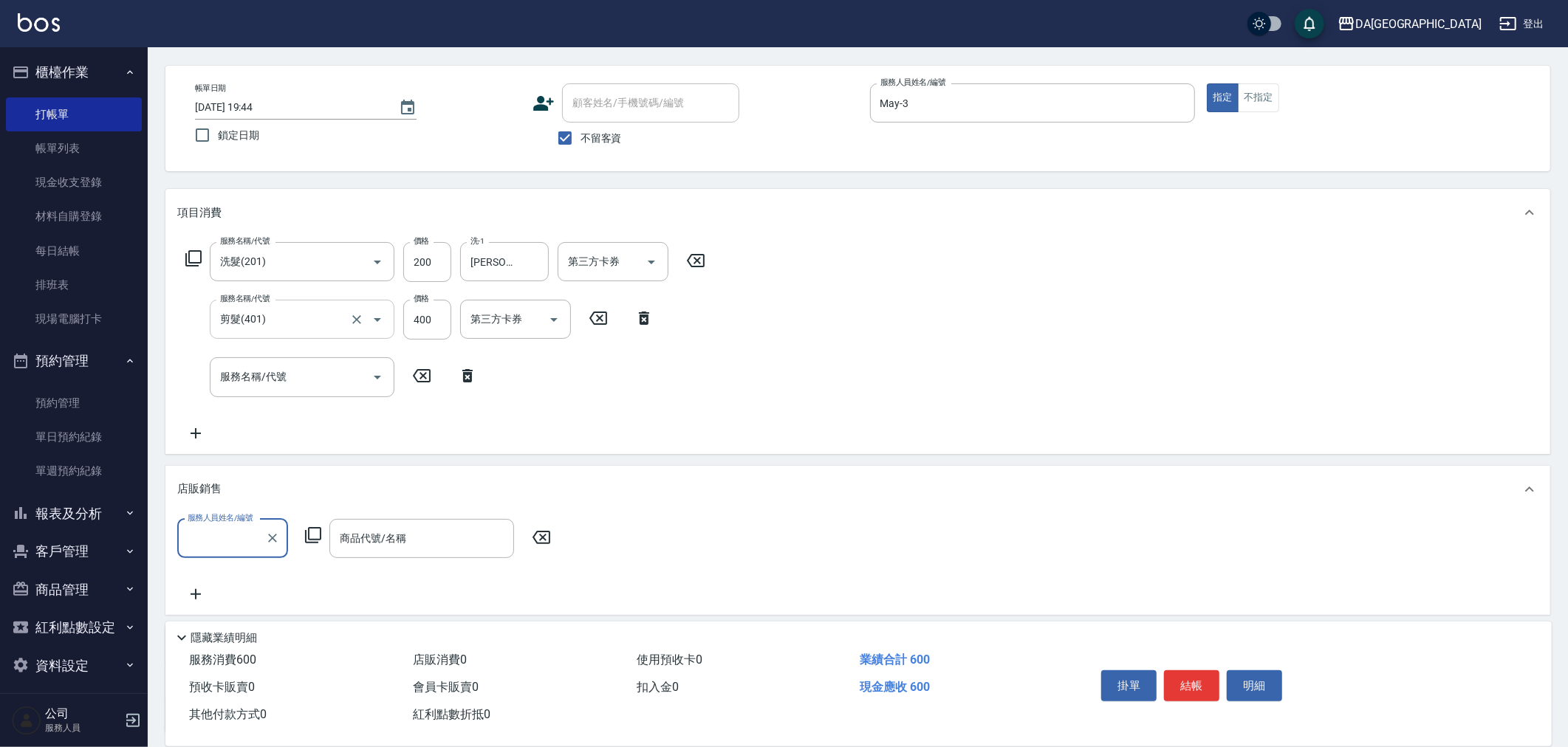
type input "May-3"
click at [304, 537] on icon at bounding box center [313, 535] width 17 height 17
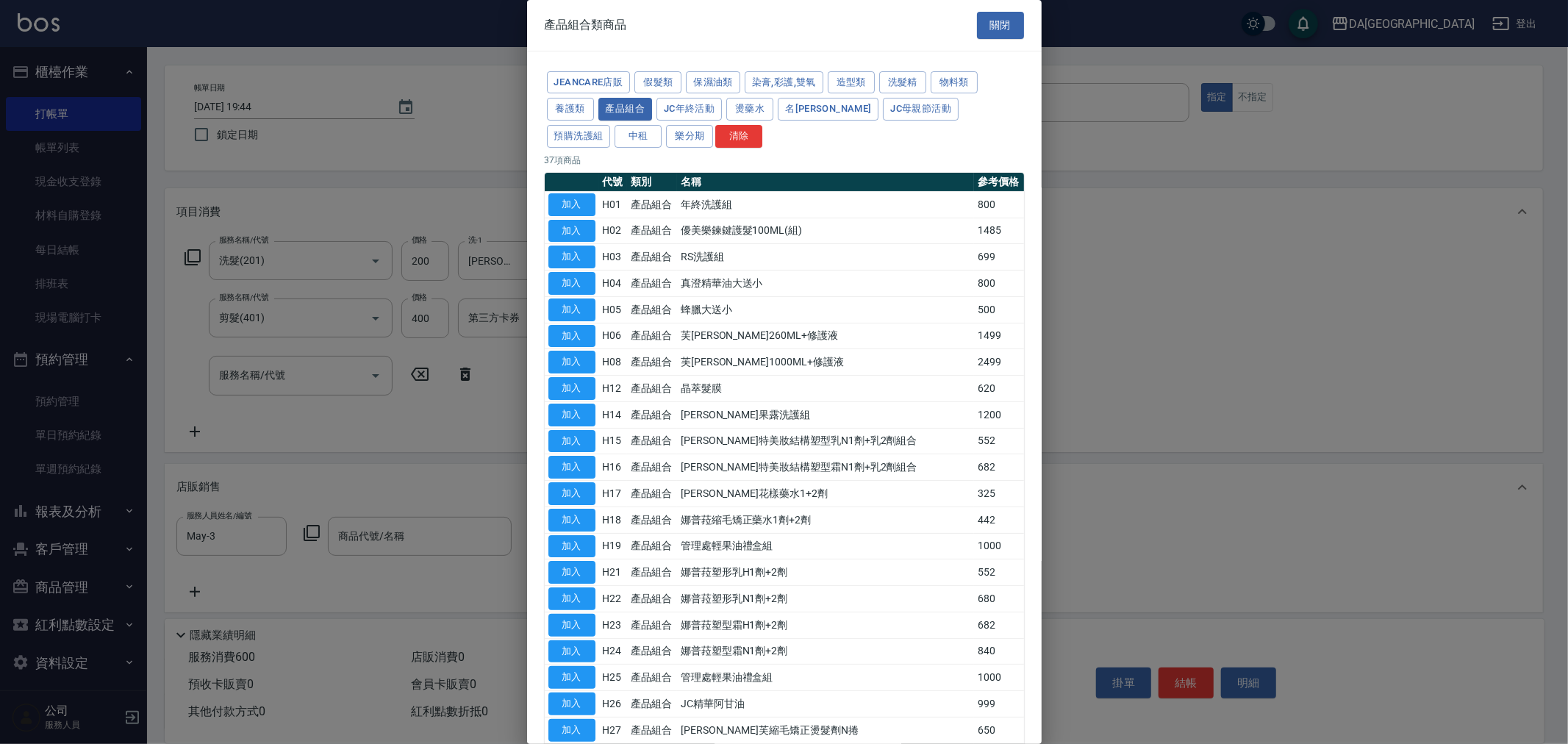
click at [309, 533] on div at bounding box center [784, 372] width 1568 height 744
click at [557, 107] on button "養護類" at bounding box center [570, 109] width 47 height 23
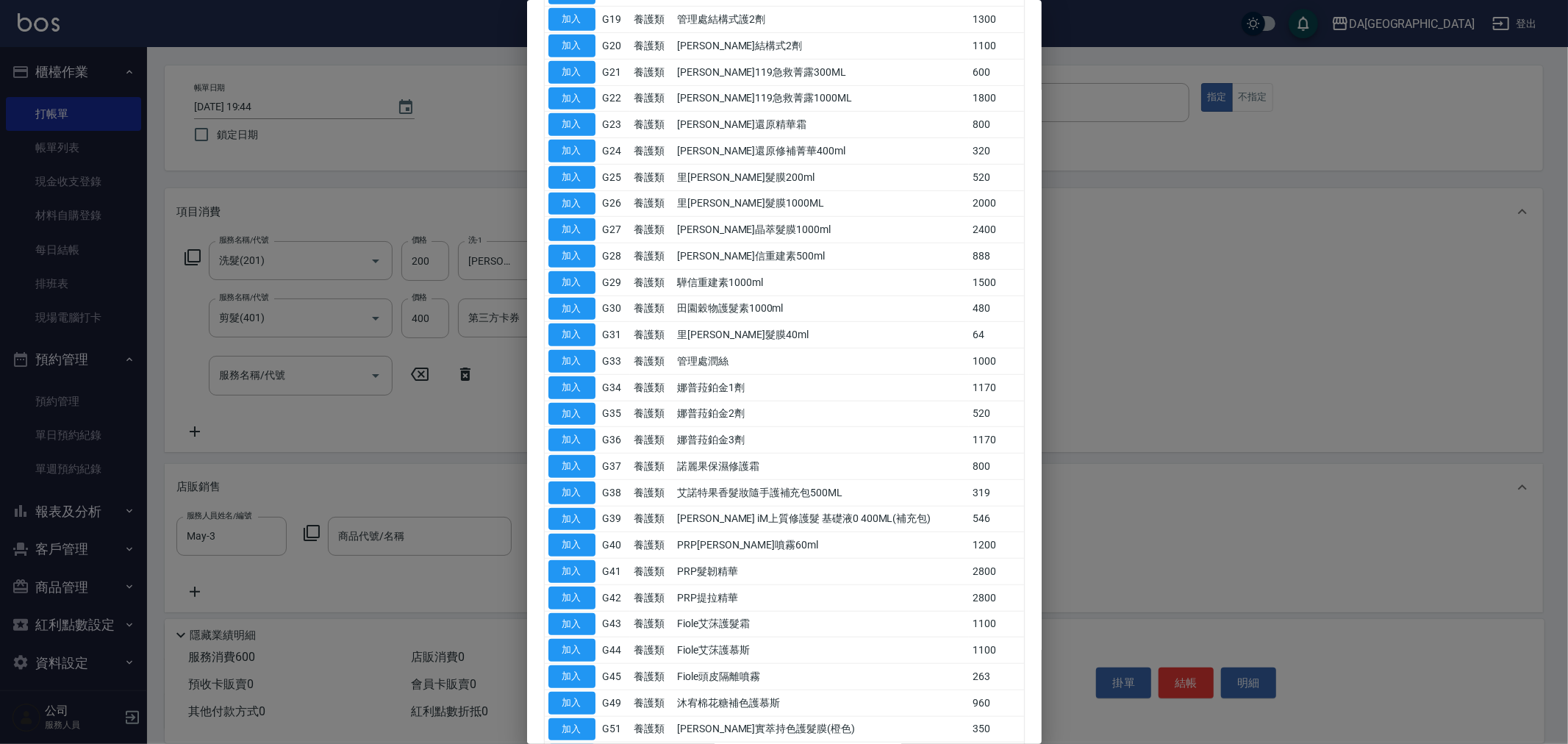
scroll to position [767, 0]
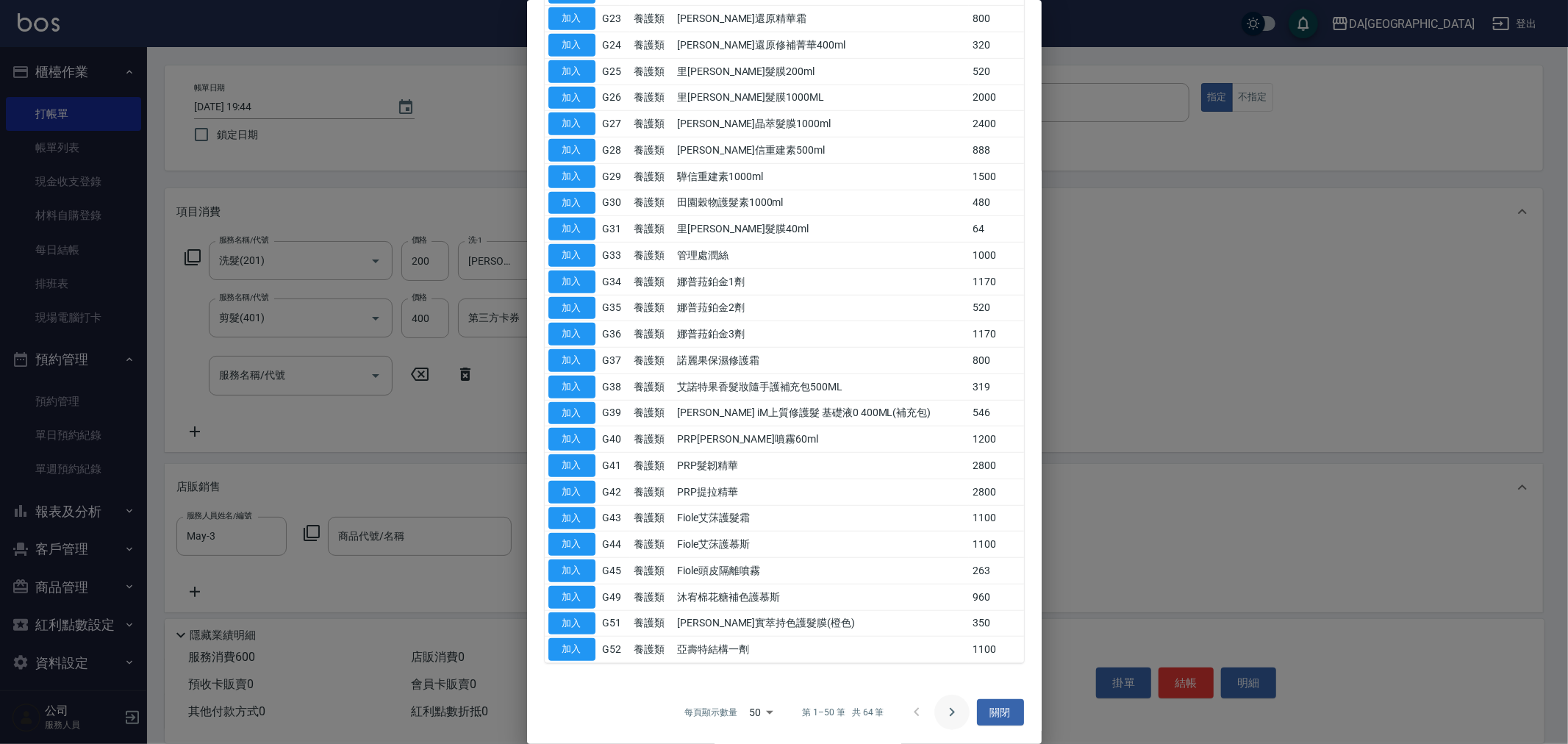
click at [946, 699] on button "Go to next page" at bounding box center [952, 712] width 36 height 36
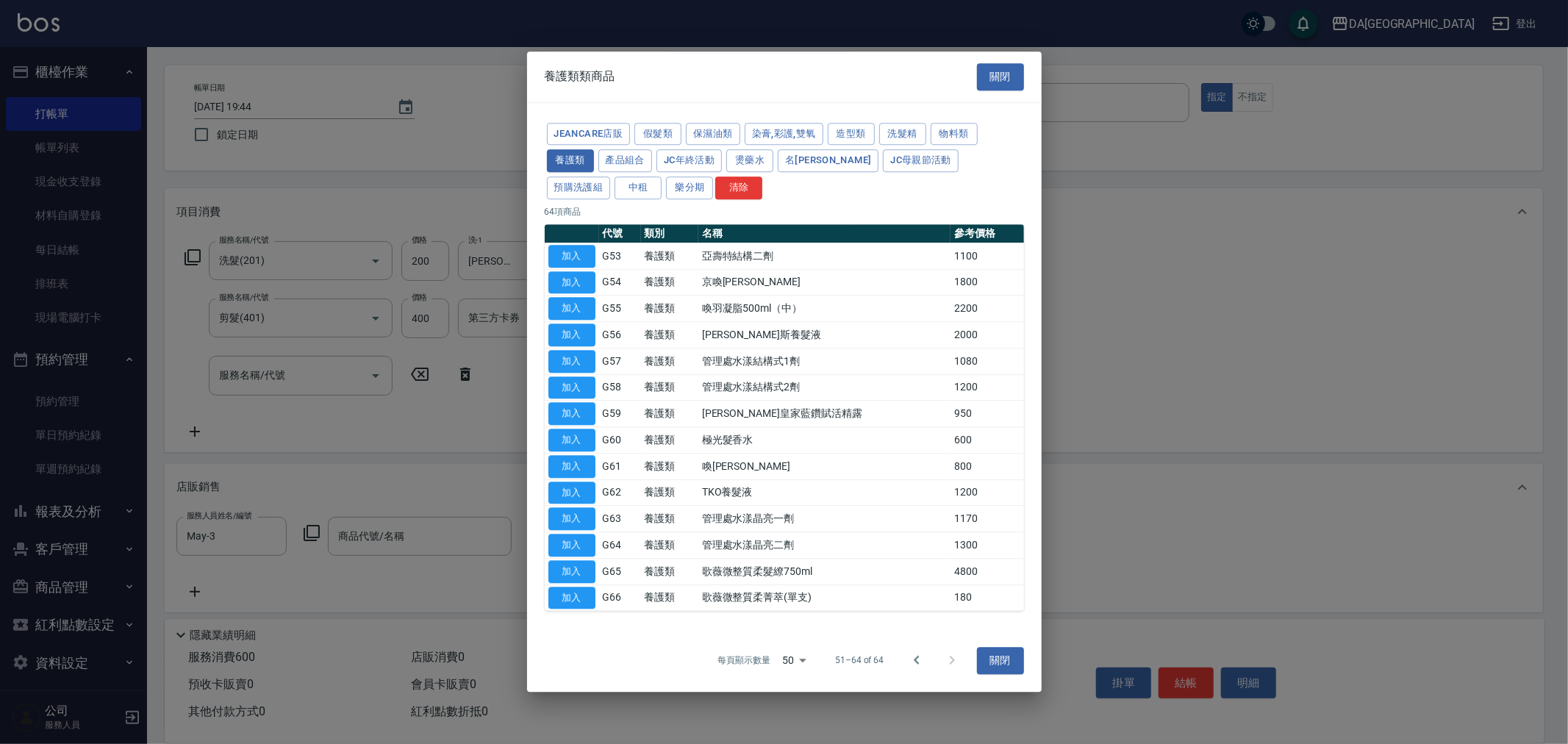
scroll to position [0, 0]
click at [578, 436] on button "加入" at bounding box center [572, 440] width 47 height 23
type input "極光髮香水"
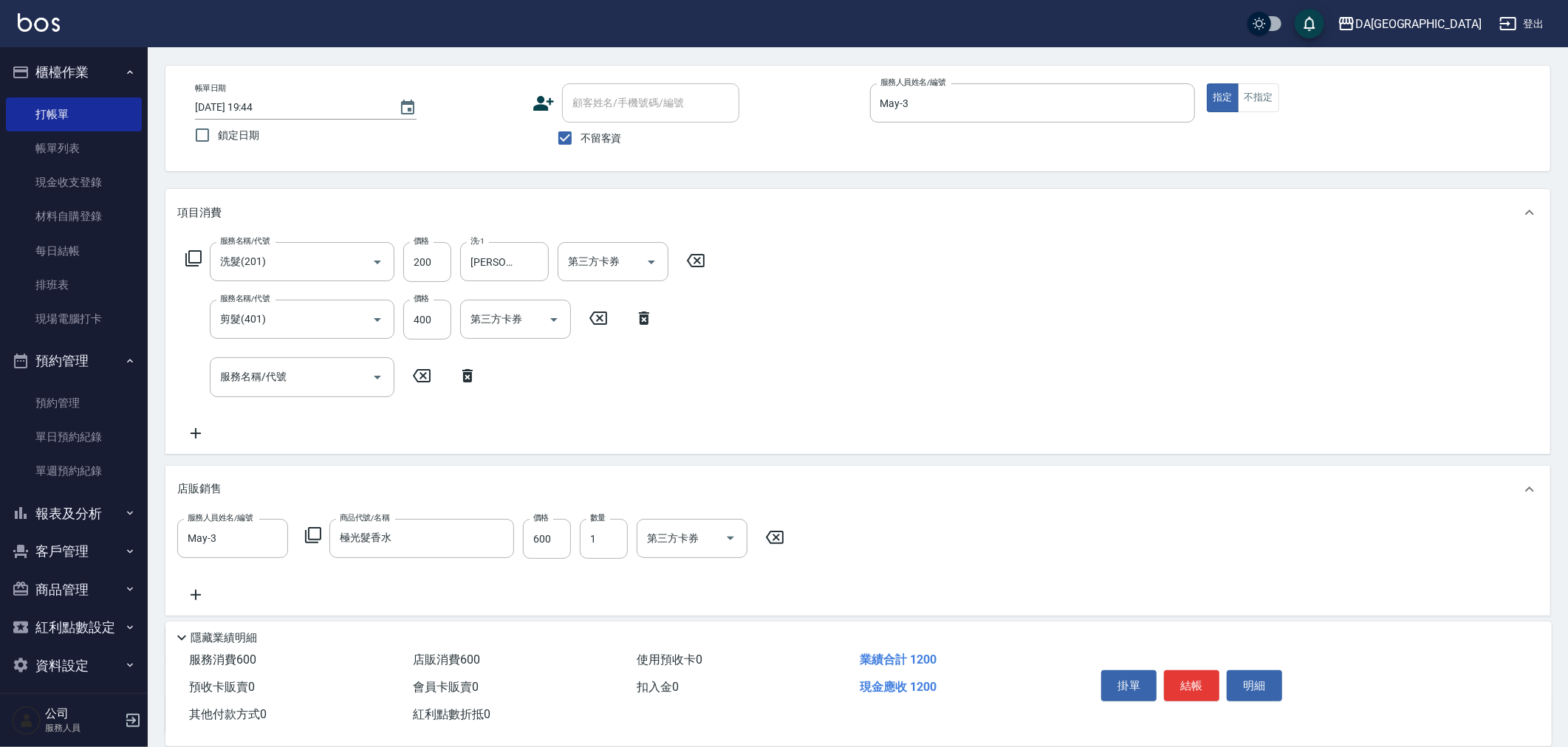
click at [211, 596] on icon at bounding box center [195, 595] width 37 height 17
type input "May-3"
click at [310, 529] on icon at bounding box center [313, 535] width 17 height 17
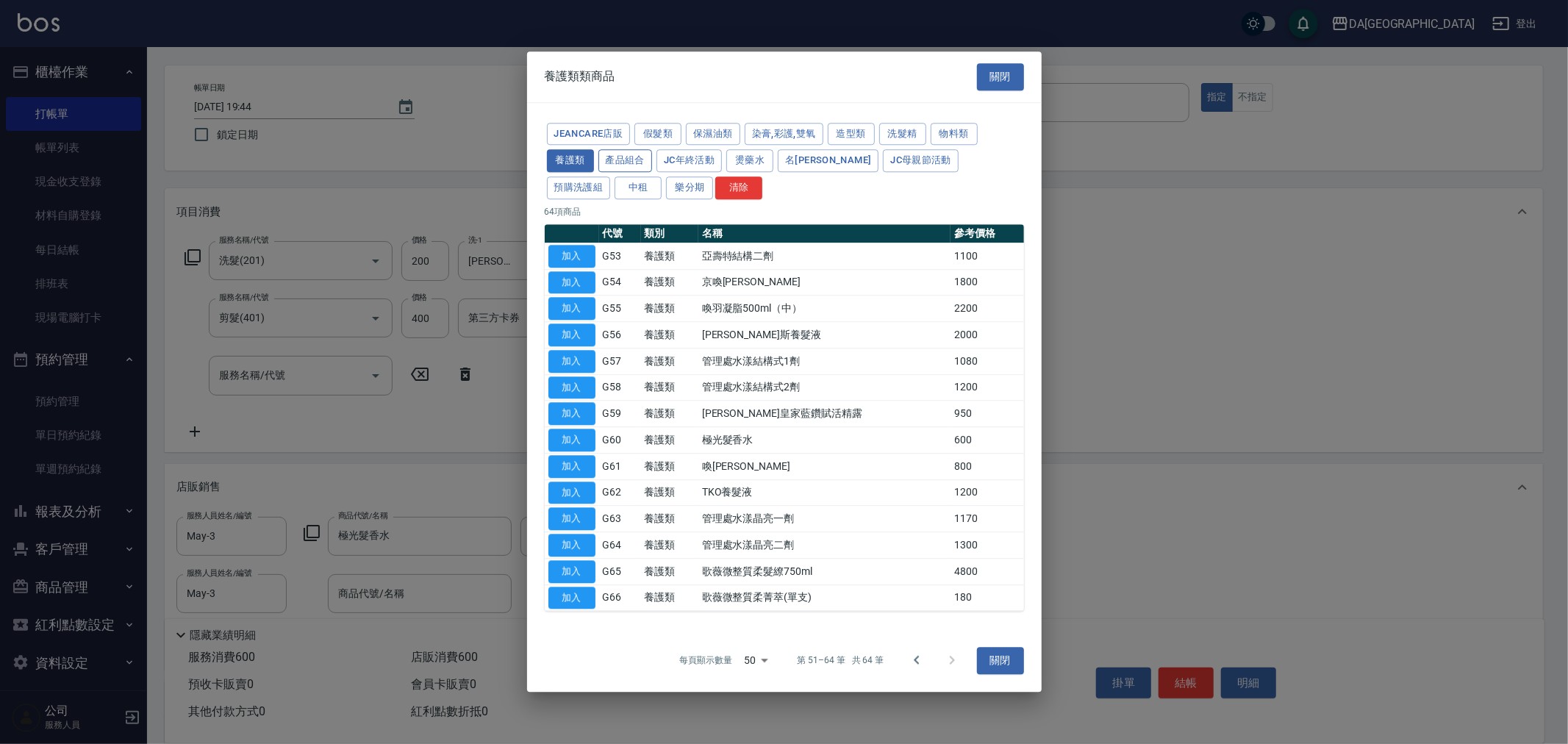
click at [630, 167] on button "產品組合" at bounding box center [626, 161] width 55 height 23
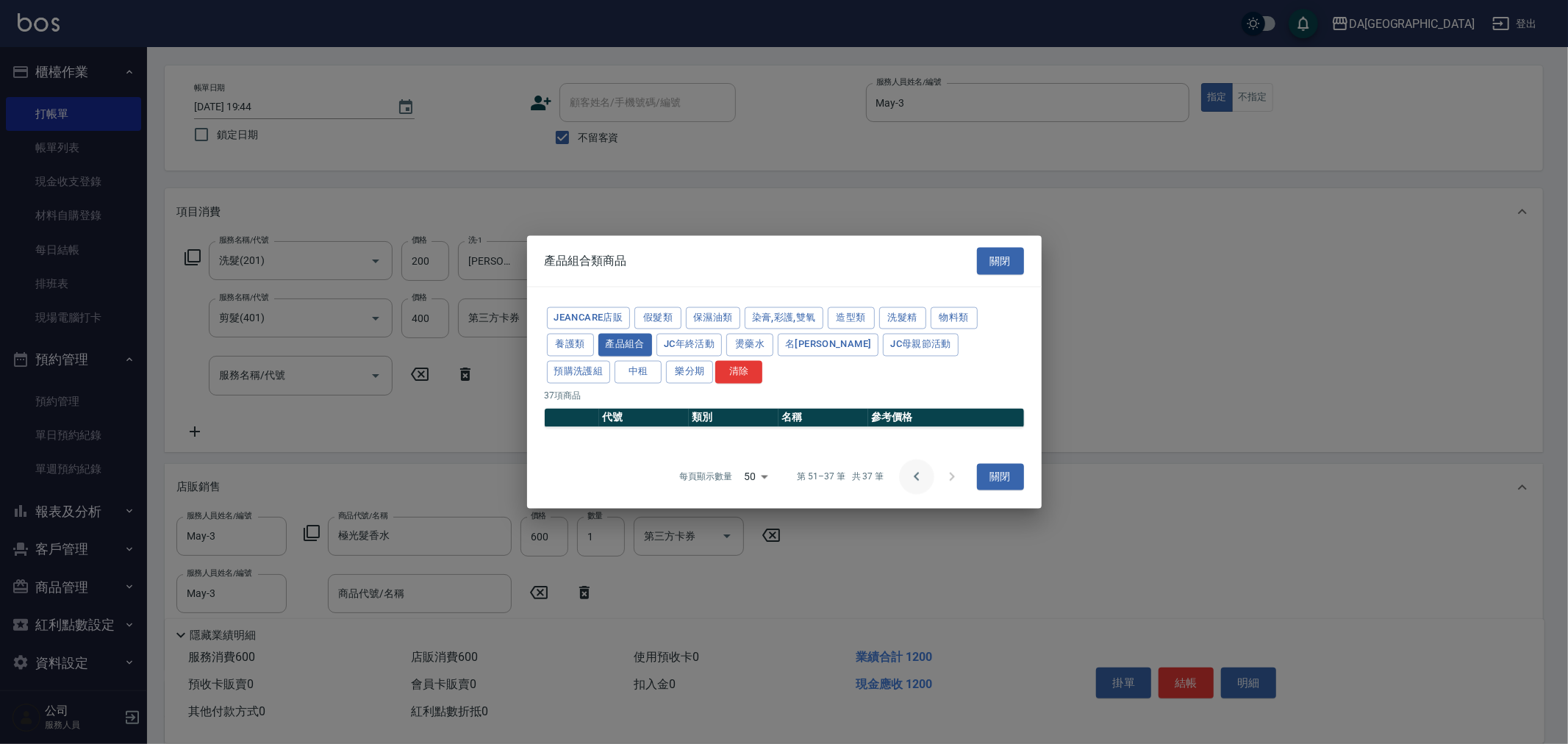
click at [908, 482] on icon "Go to previous page" at bounding box center [916, 476] width 17 height 17
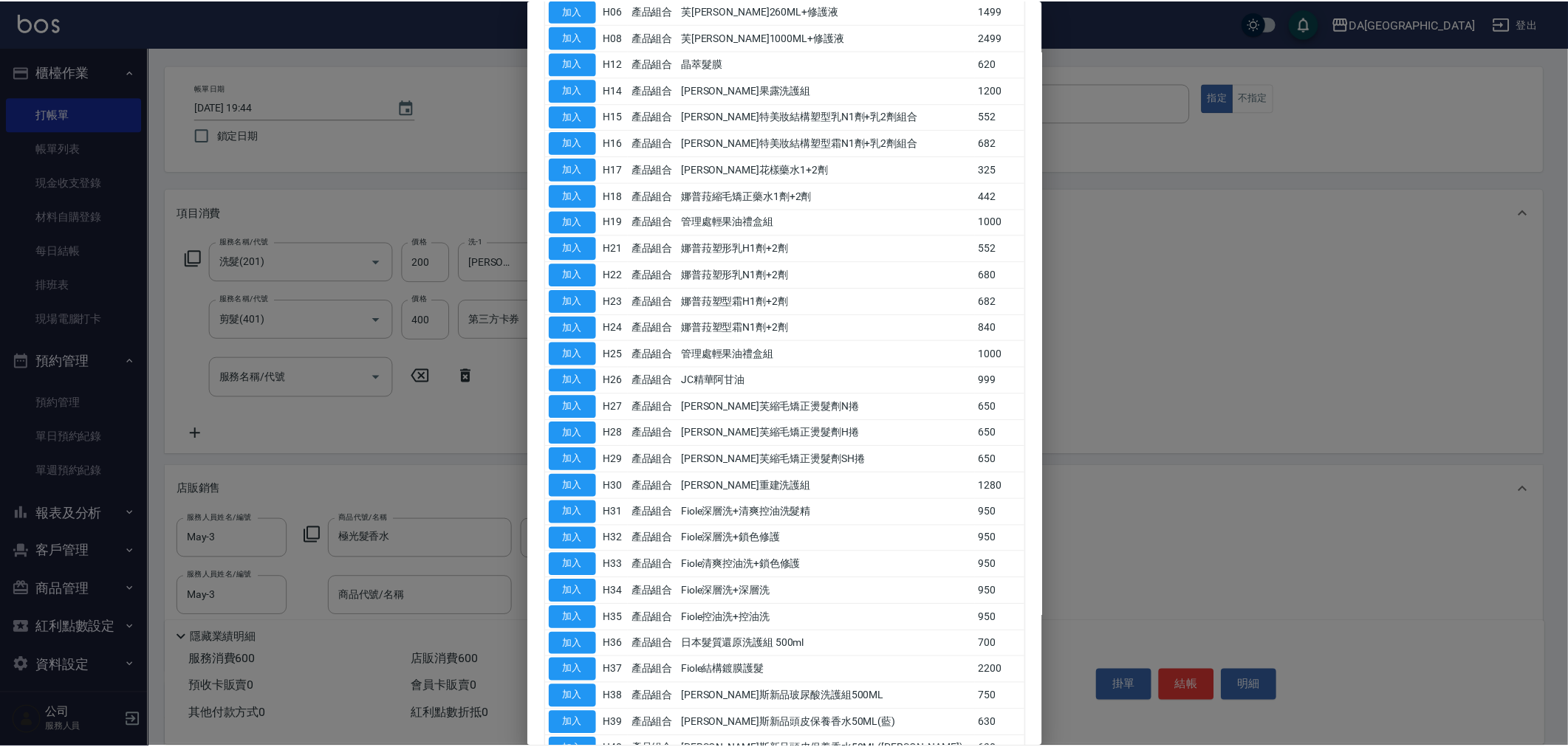
scroll to position [505, 0]
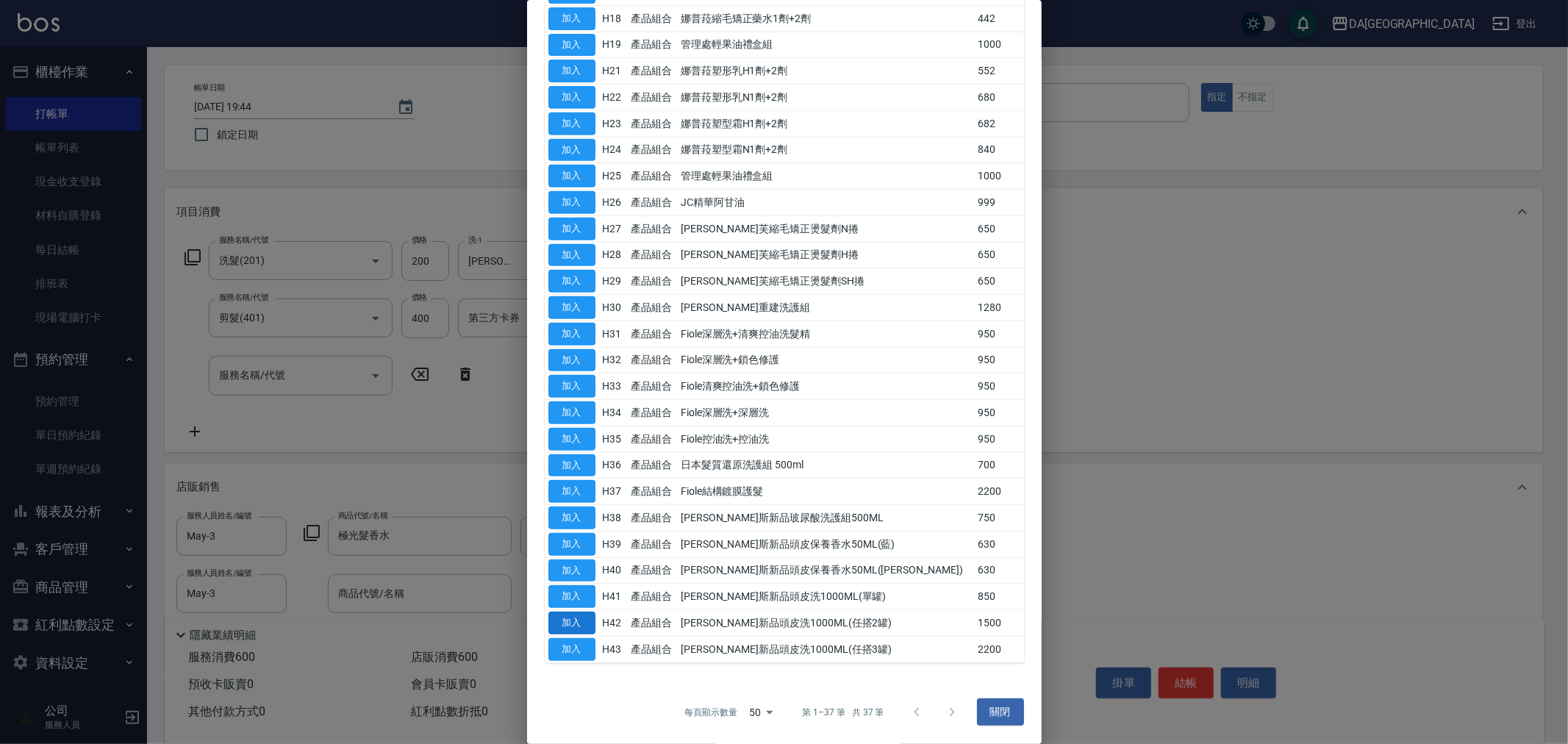
click at [575, 618] on button "加入" at bounding box center [572, 622] width 47 height 23
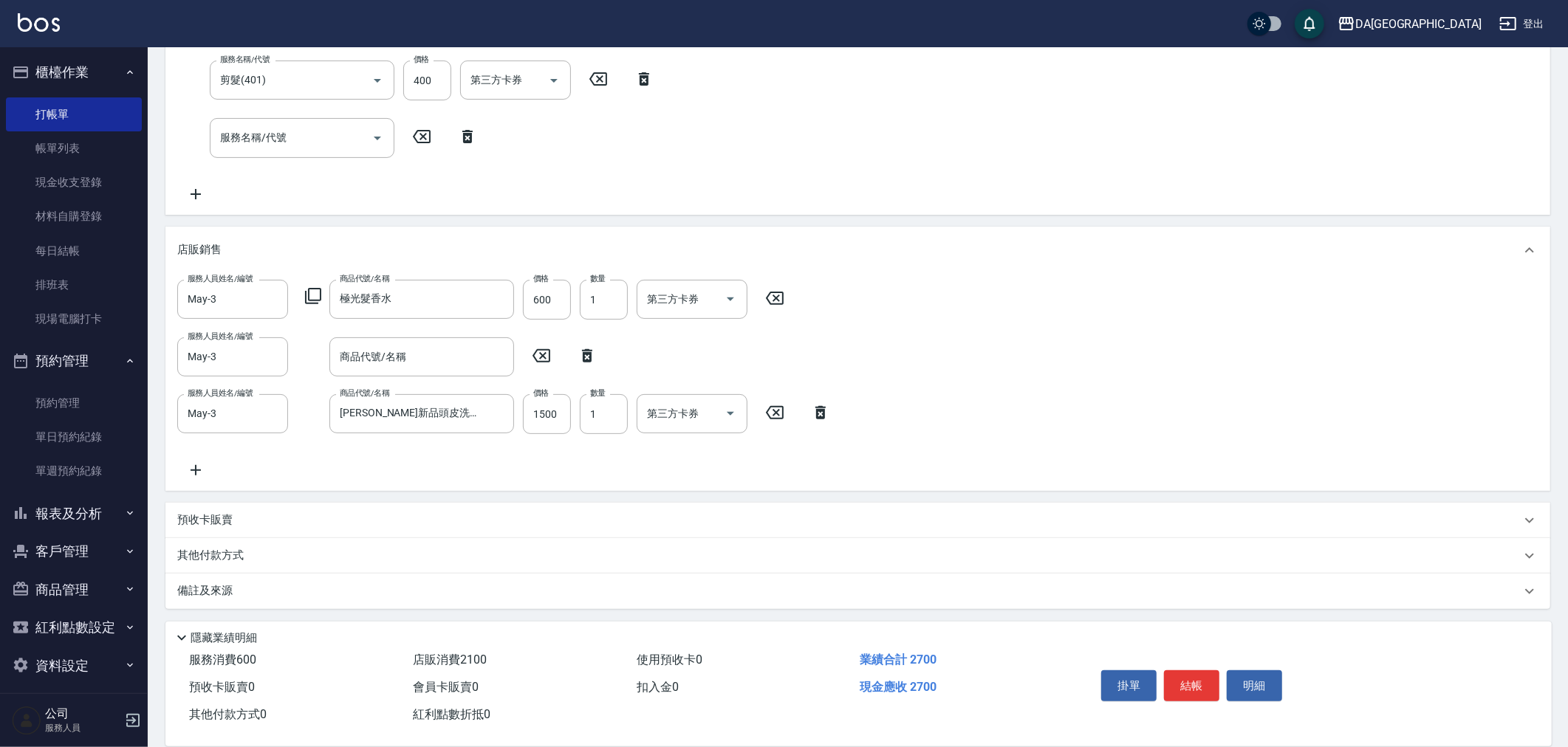
scroll to position [293, 0]
click at [581, 358] on icon at bounding box center [587, 354] width 37 height 17
type input "喬娜斯新品頭皮洗1000ML(任搭2罐)"
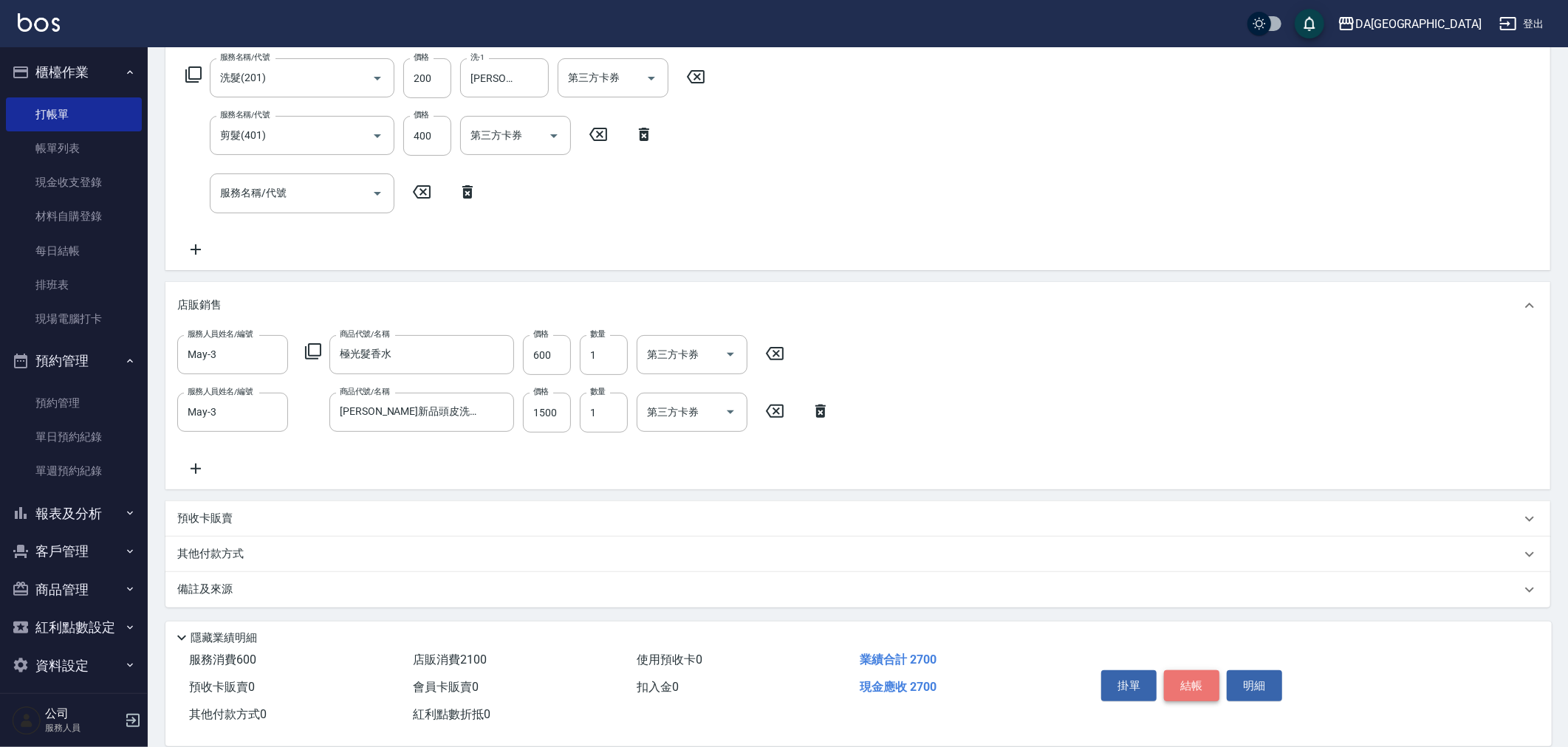
click at [1204, 679] on button "結帳" at bounding box center [1192, 685] width 56 height 31
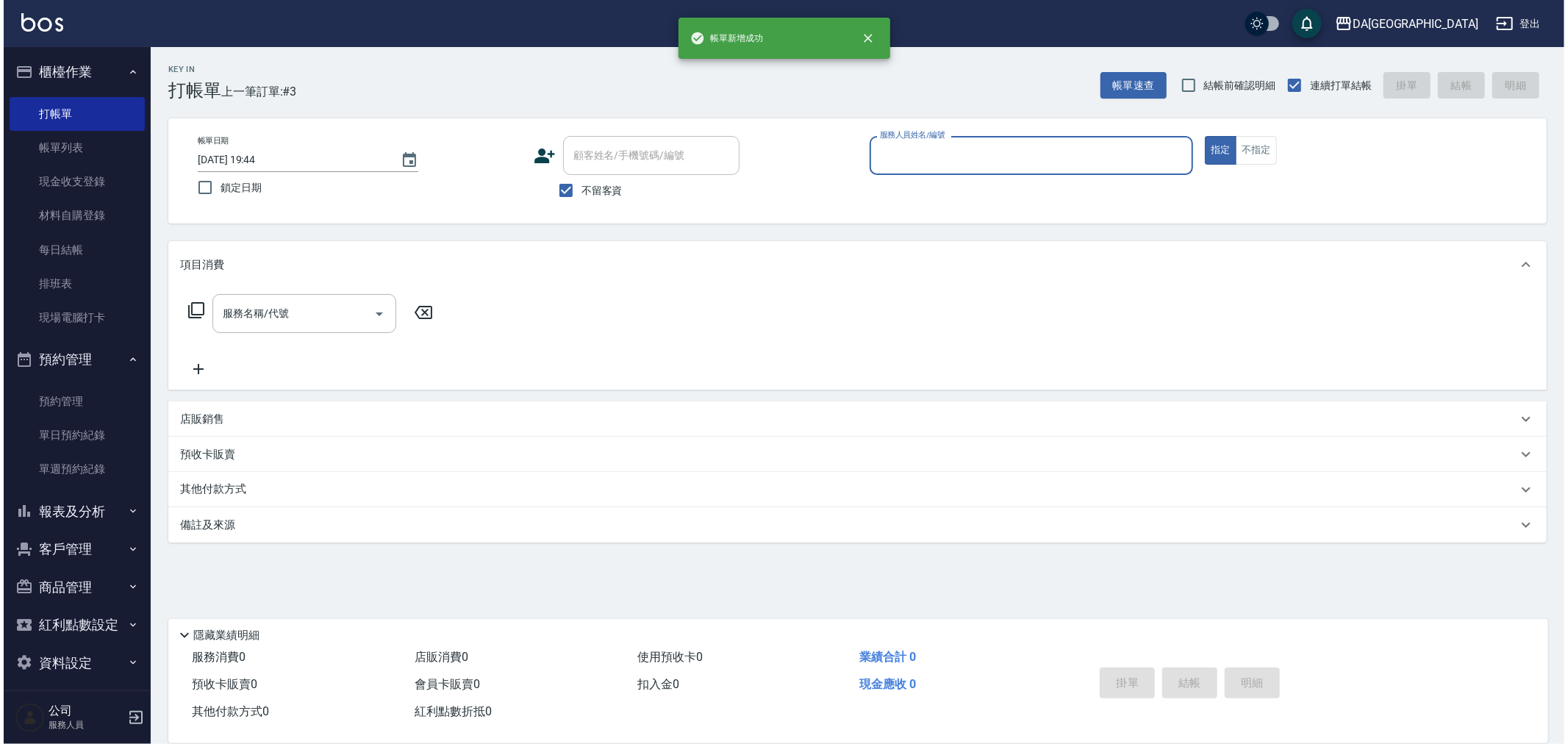
scroll to position [0, 0]
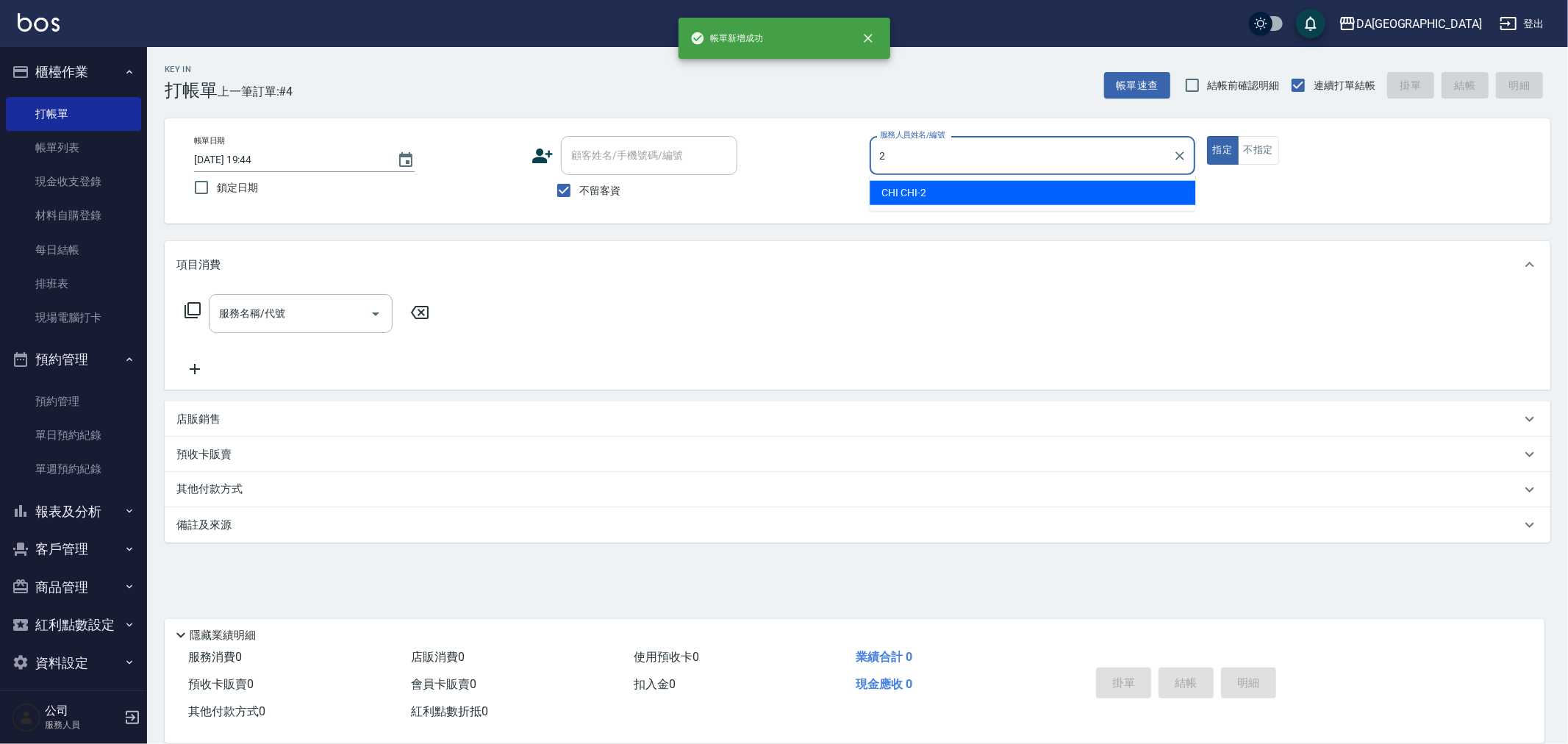
type input "CHI CHI-2"
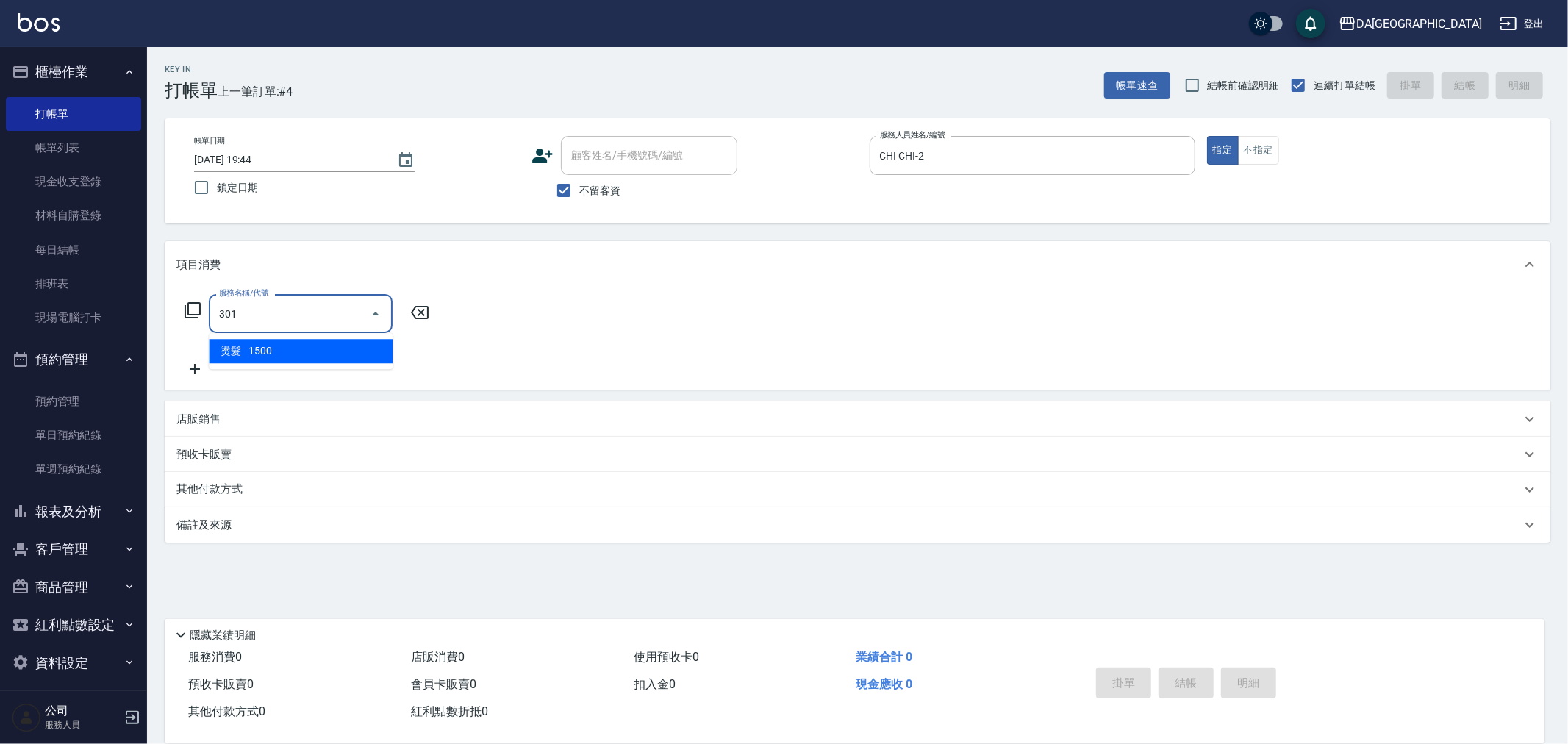
type input "燙髮(301)"
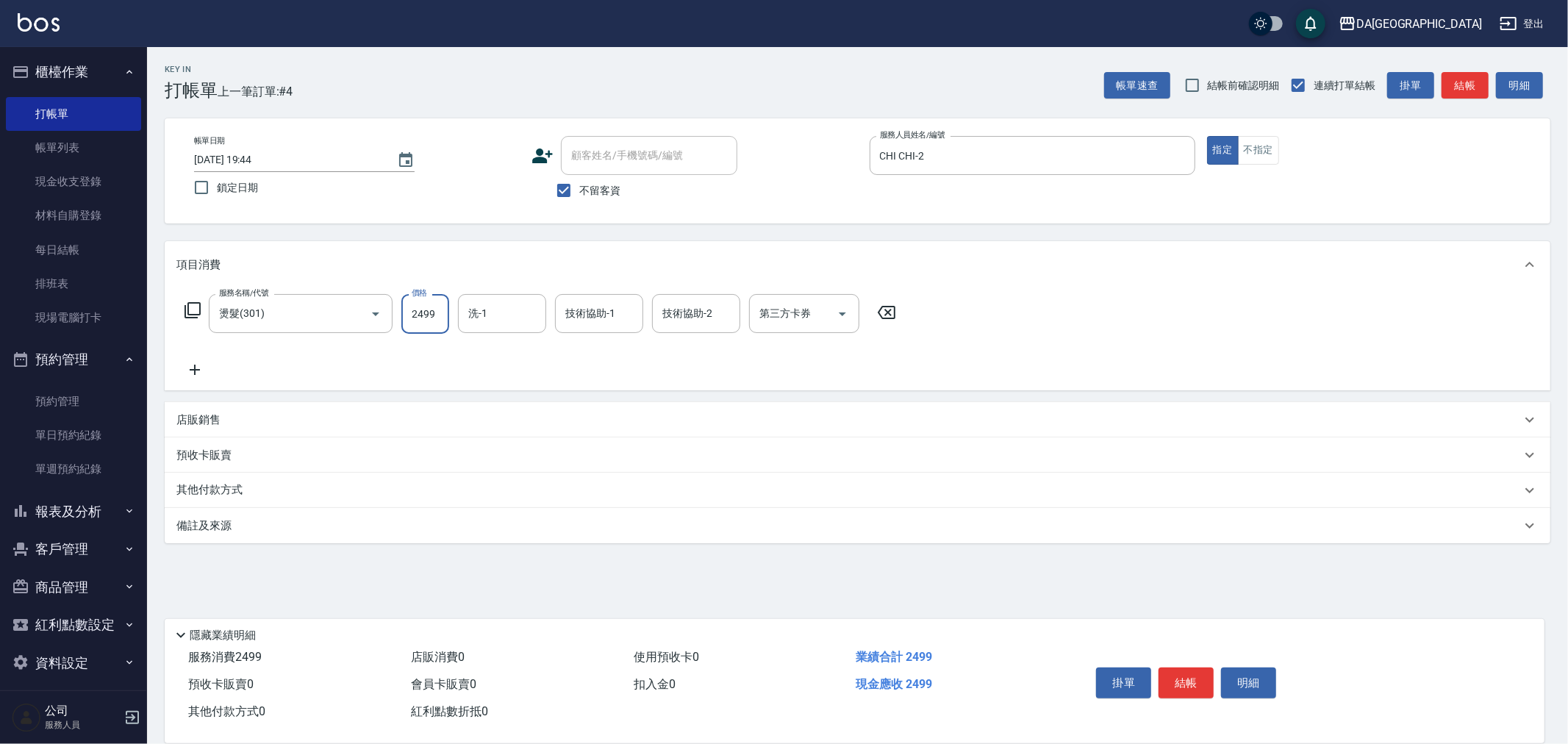
type input "2499"
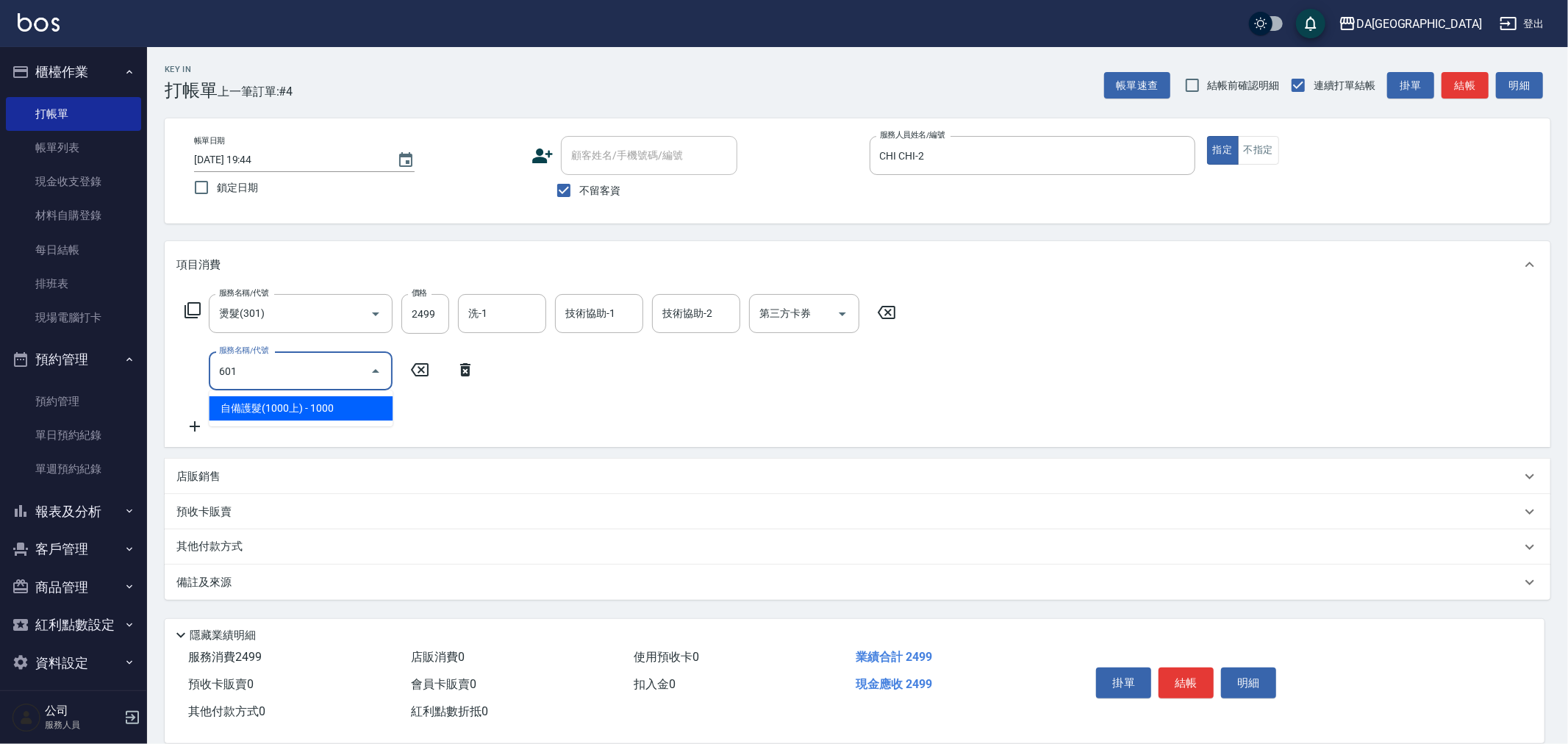
type input "自備護髮(1000上)(601)"
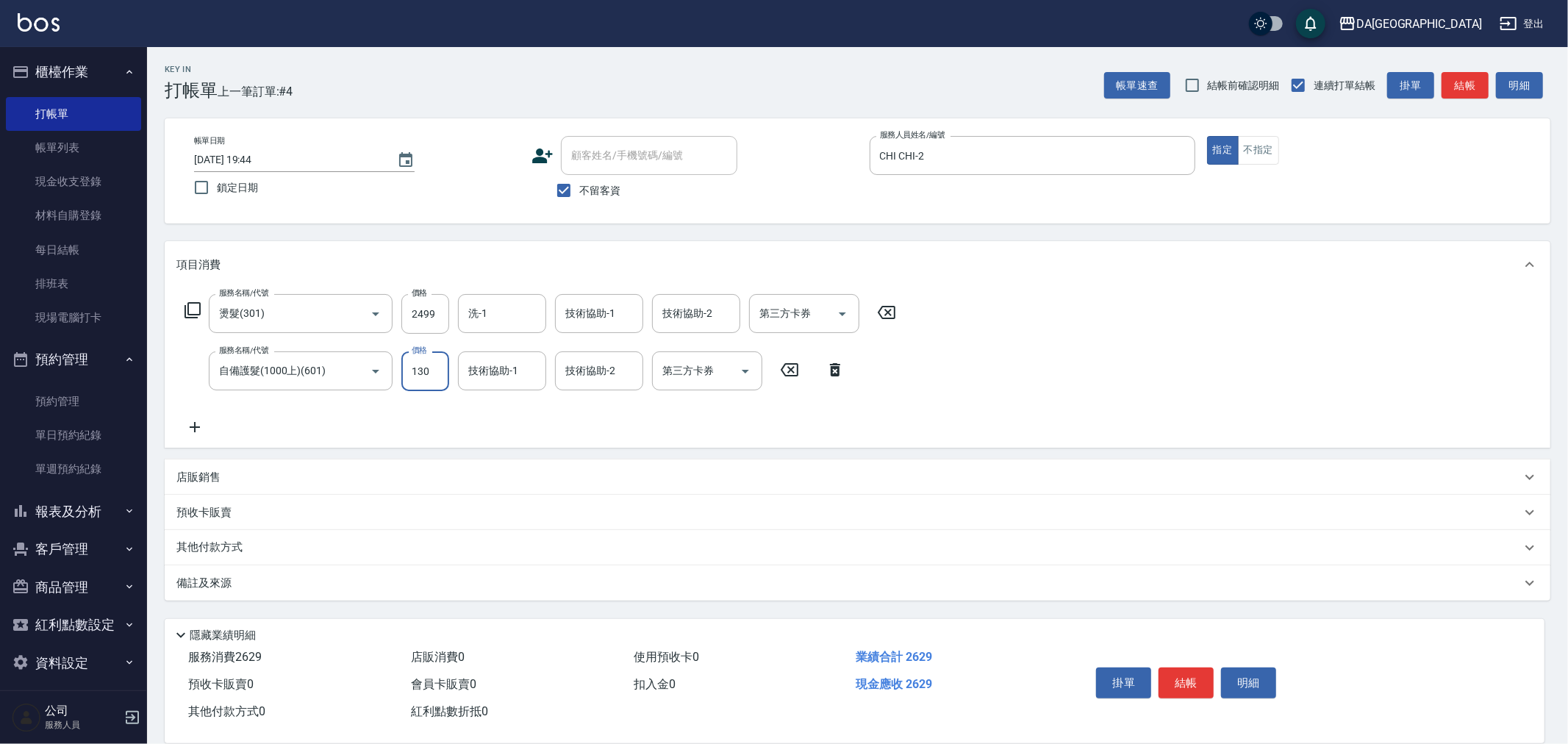
type input "1300"
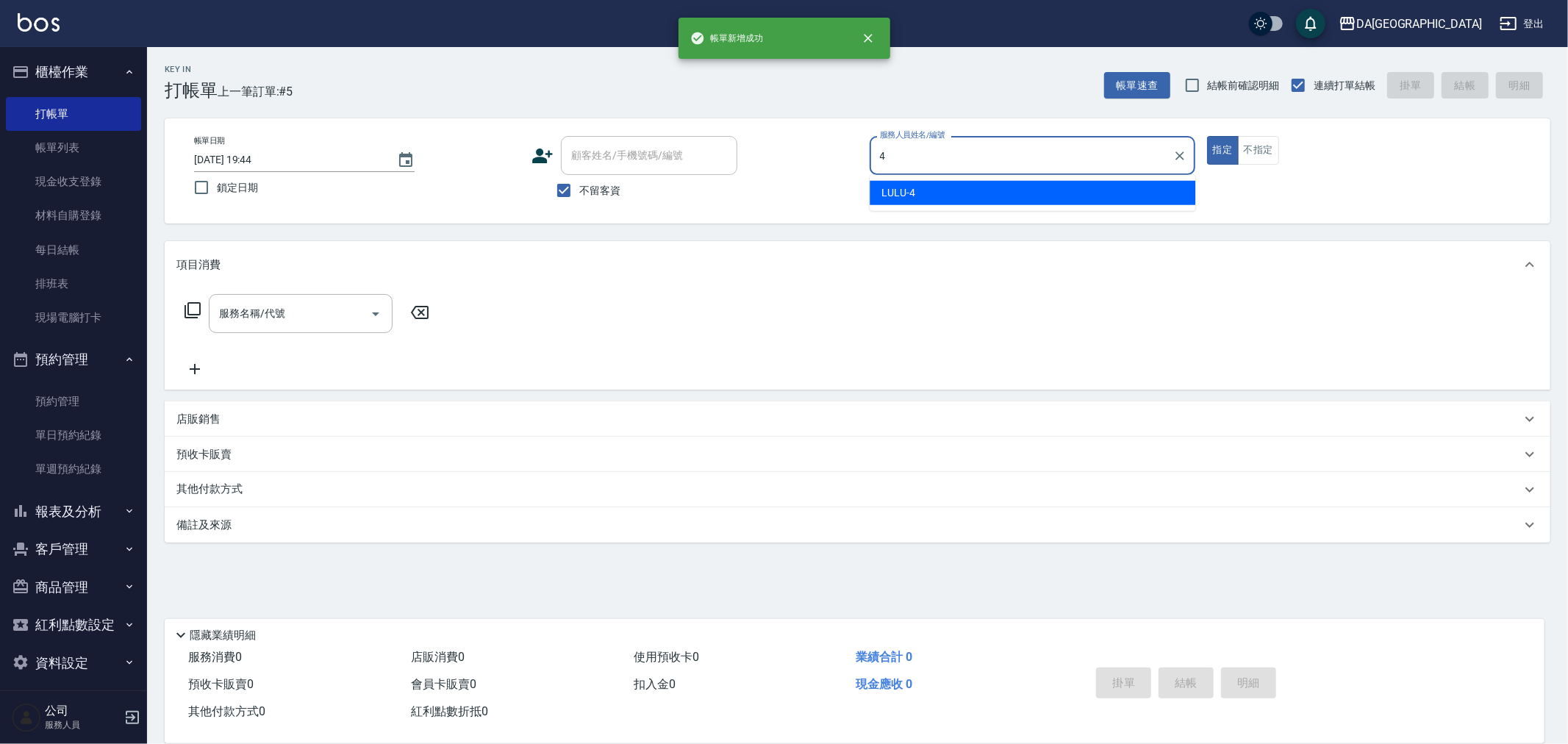
type input "LULU-4"
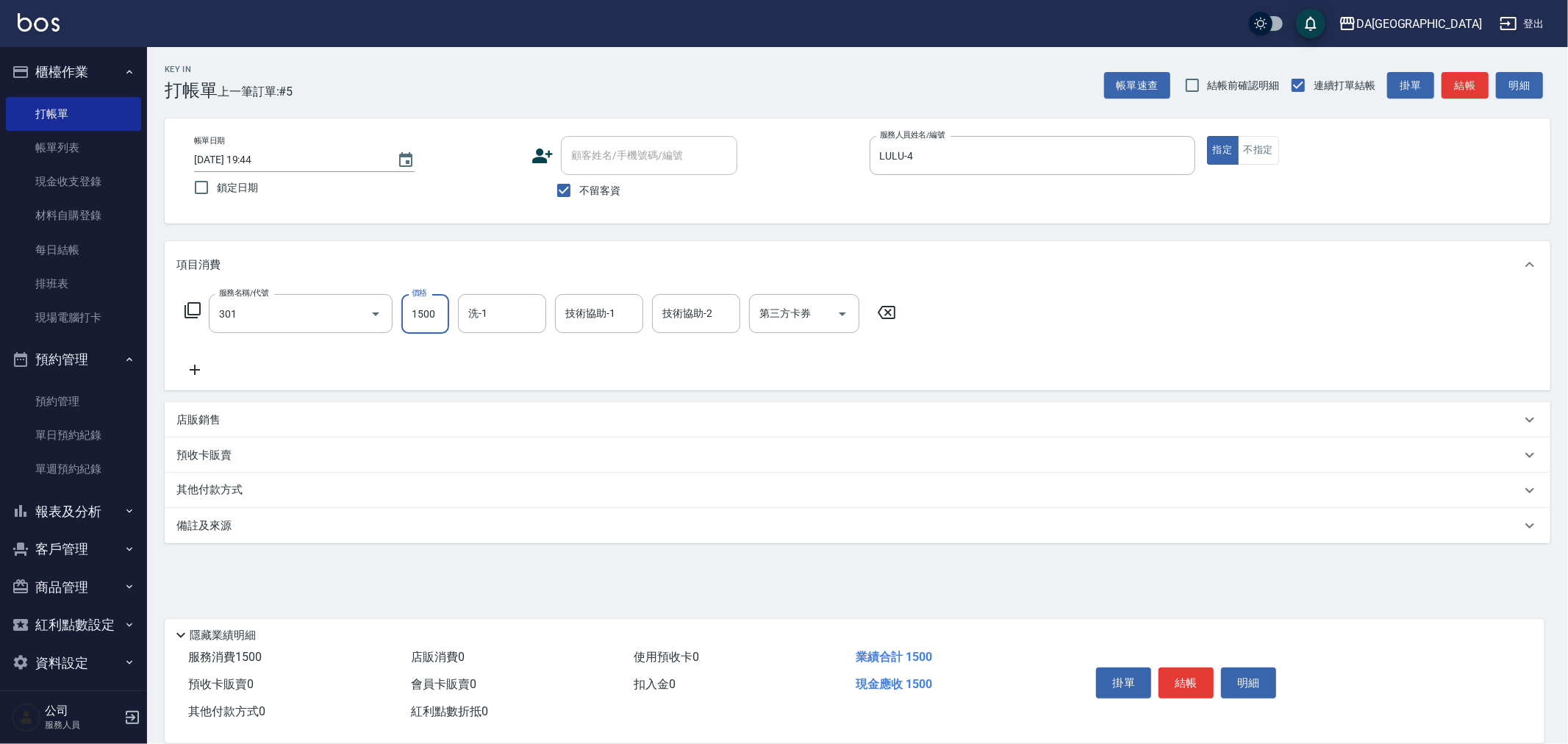
type input "燙髮(301)"
type input "1599"
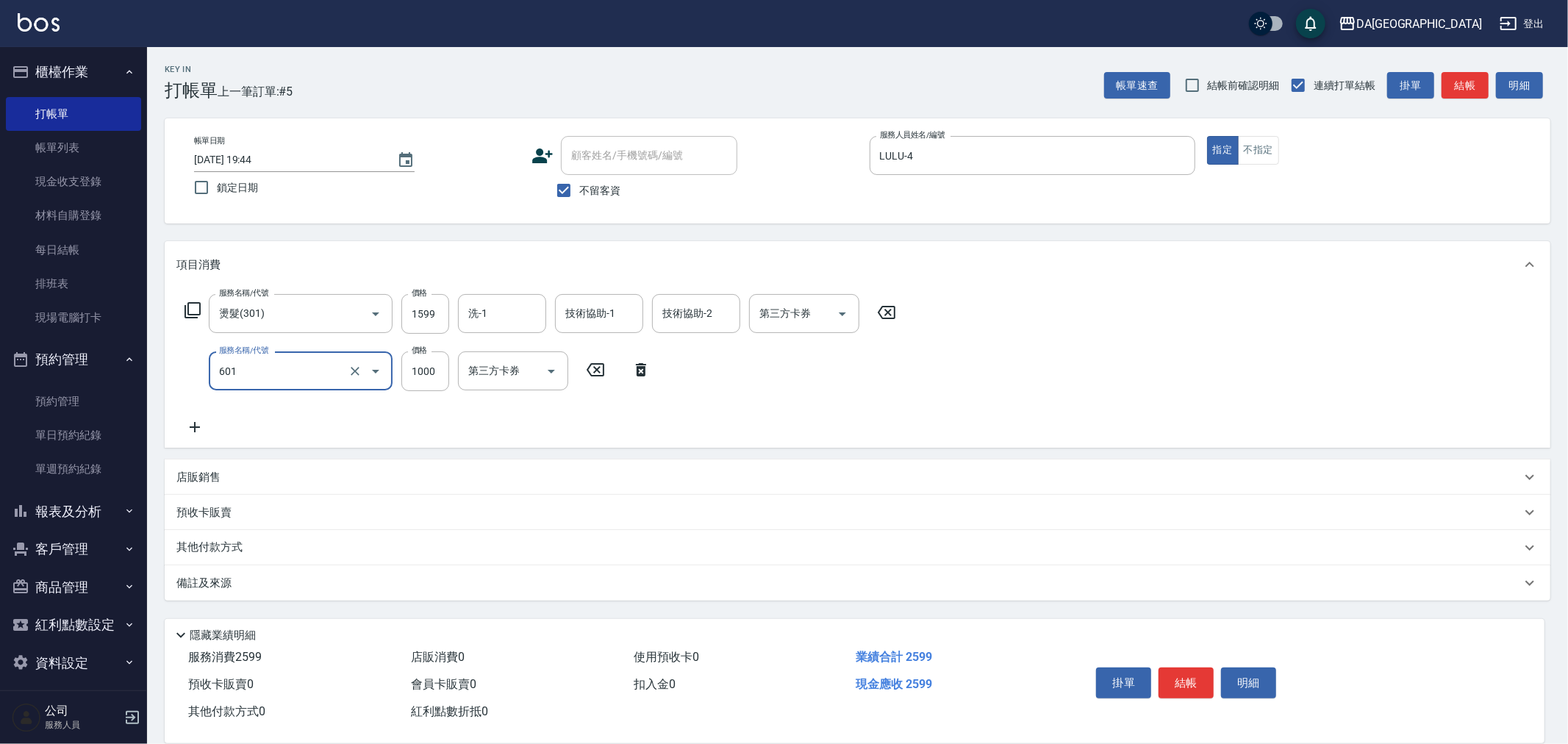
type input "自備護髮(1000上)(601)"
type input "3200"
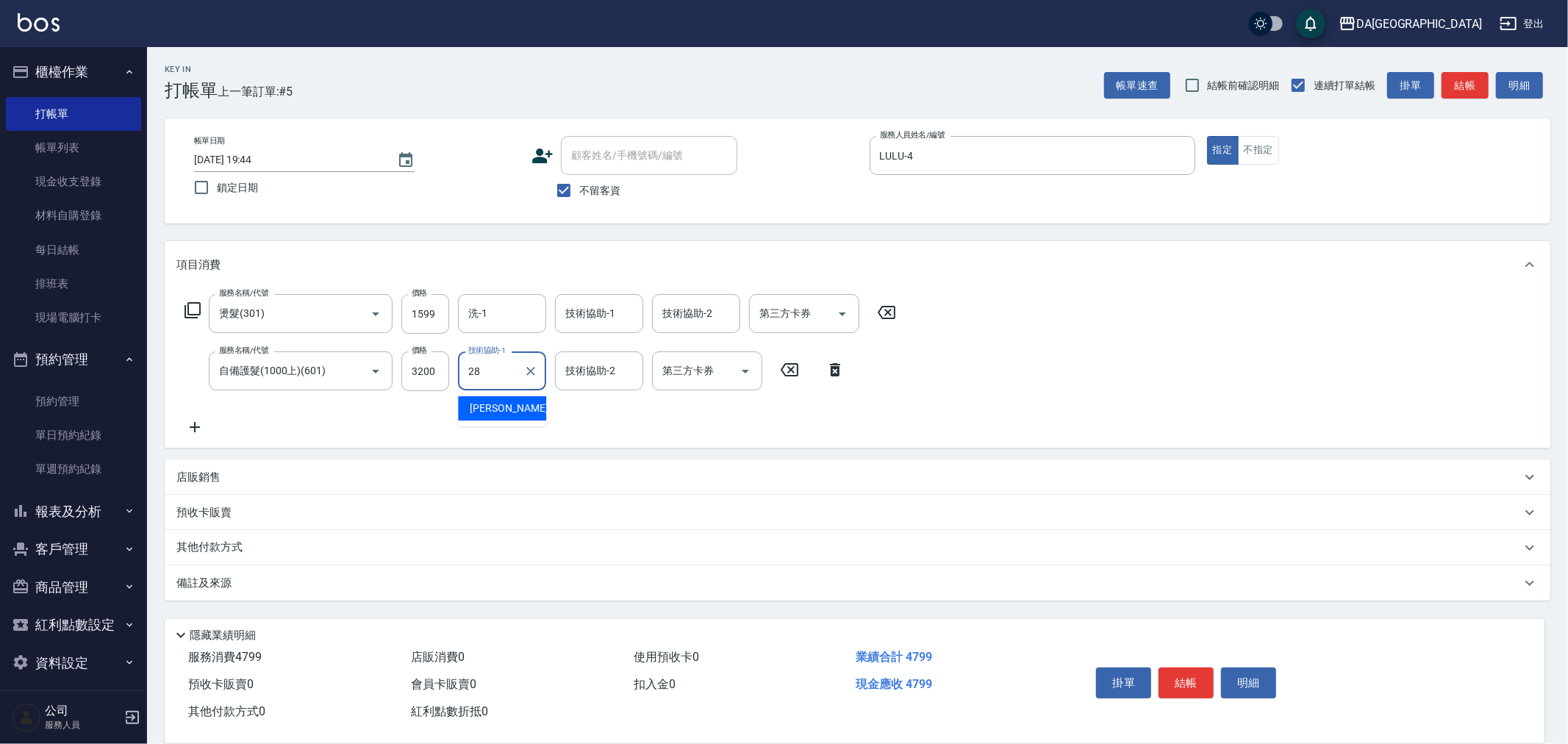
type input "蕾菈-28"
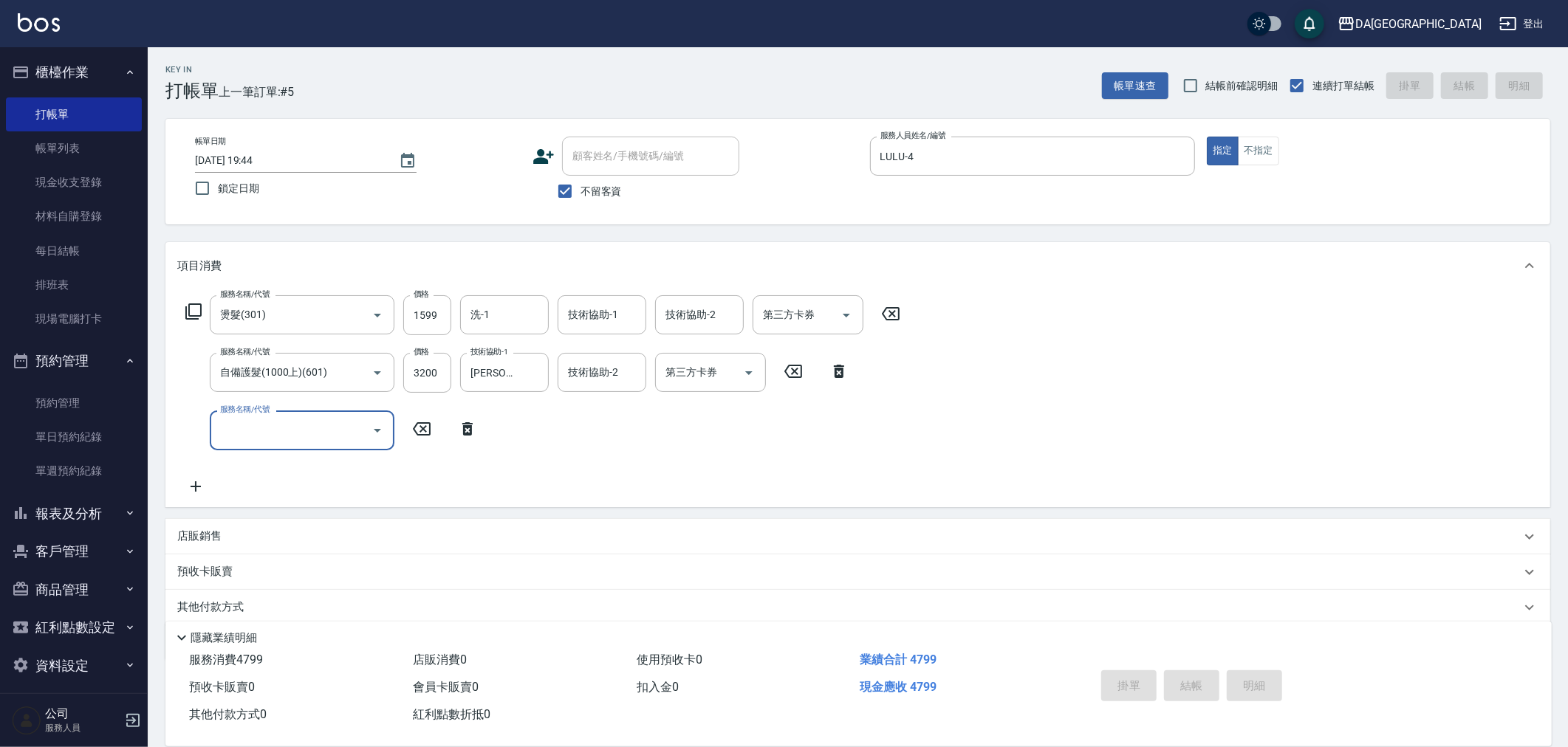
type input "2025/08/17 19:45"
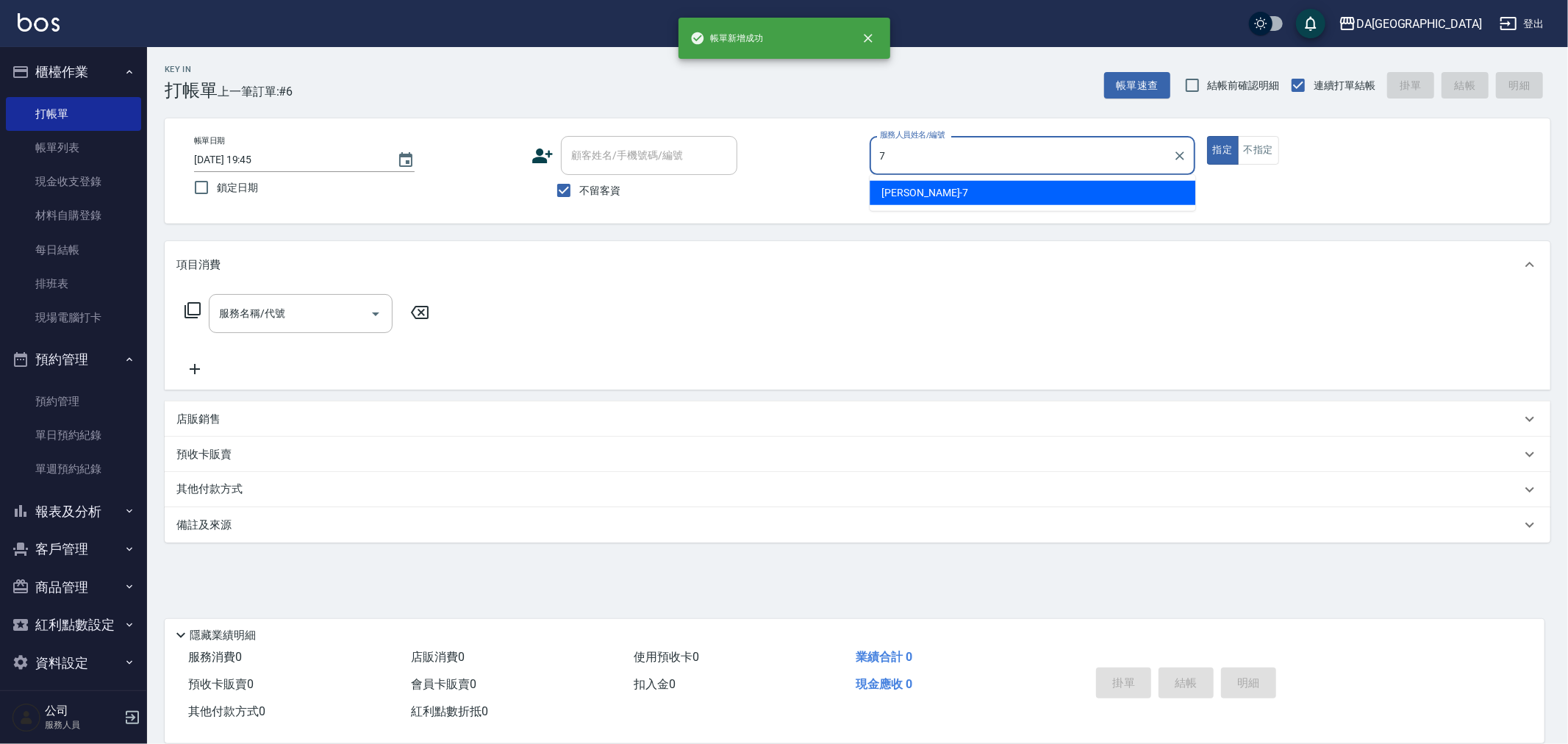
type input "Mimi-7"
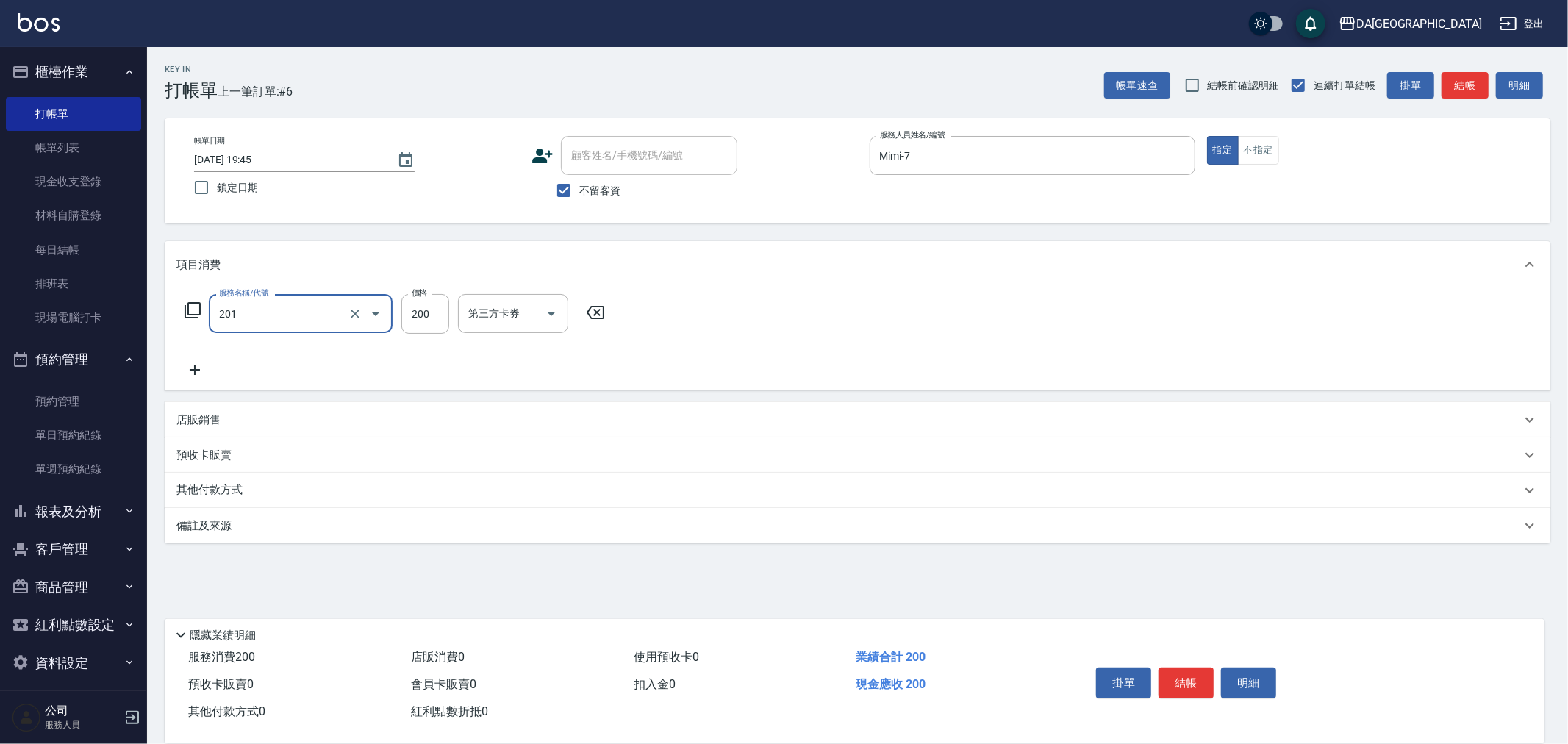
type input "洗髮(201)"
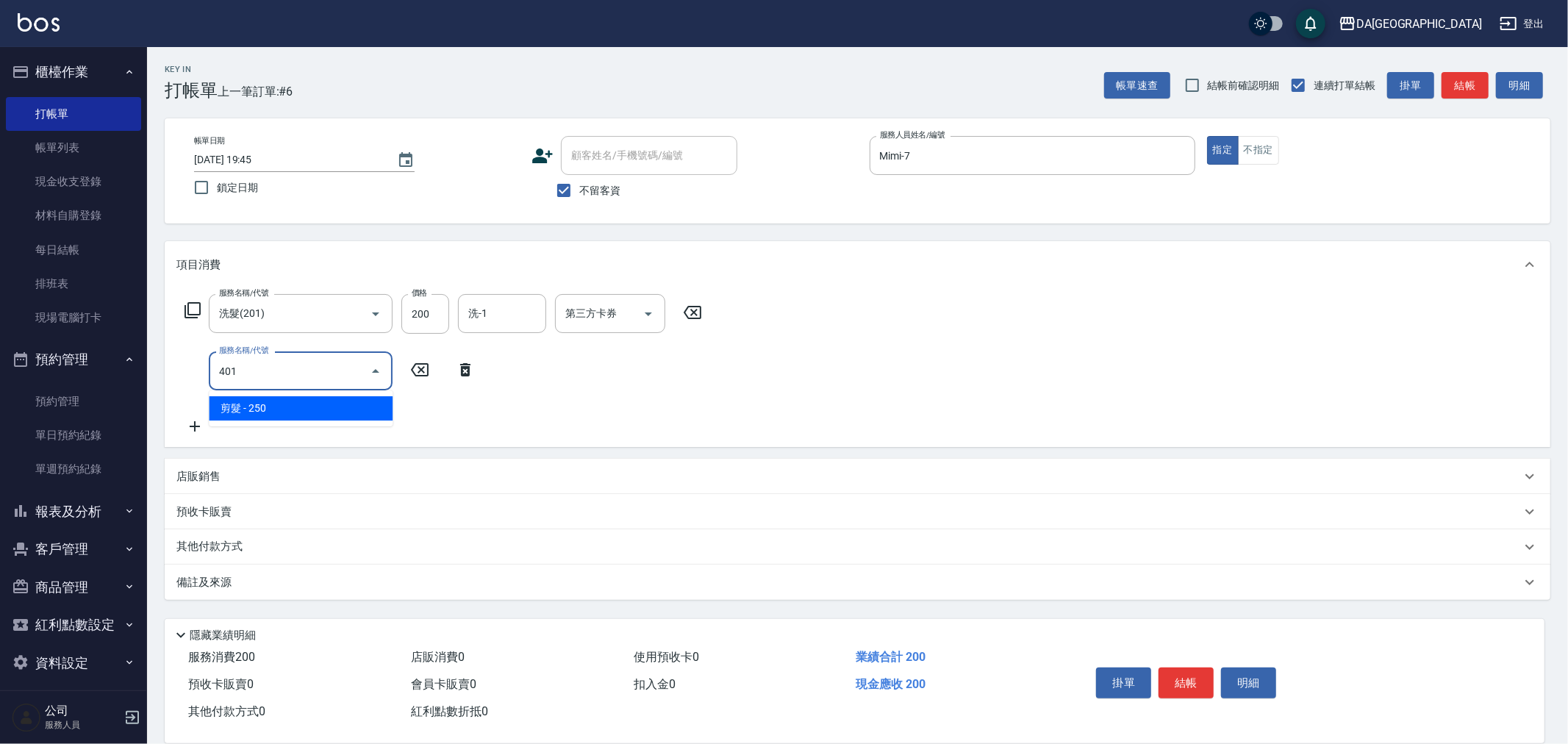
type input "剪髮(401)"
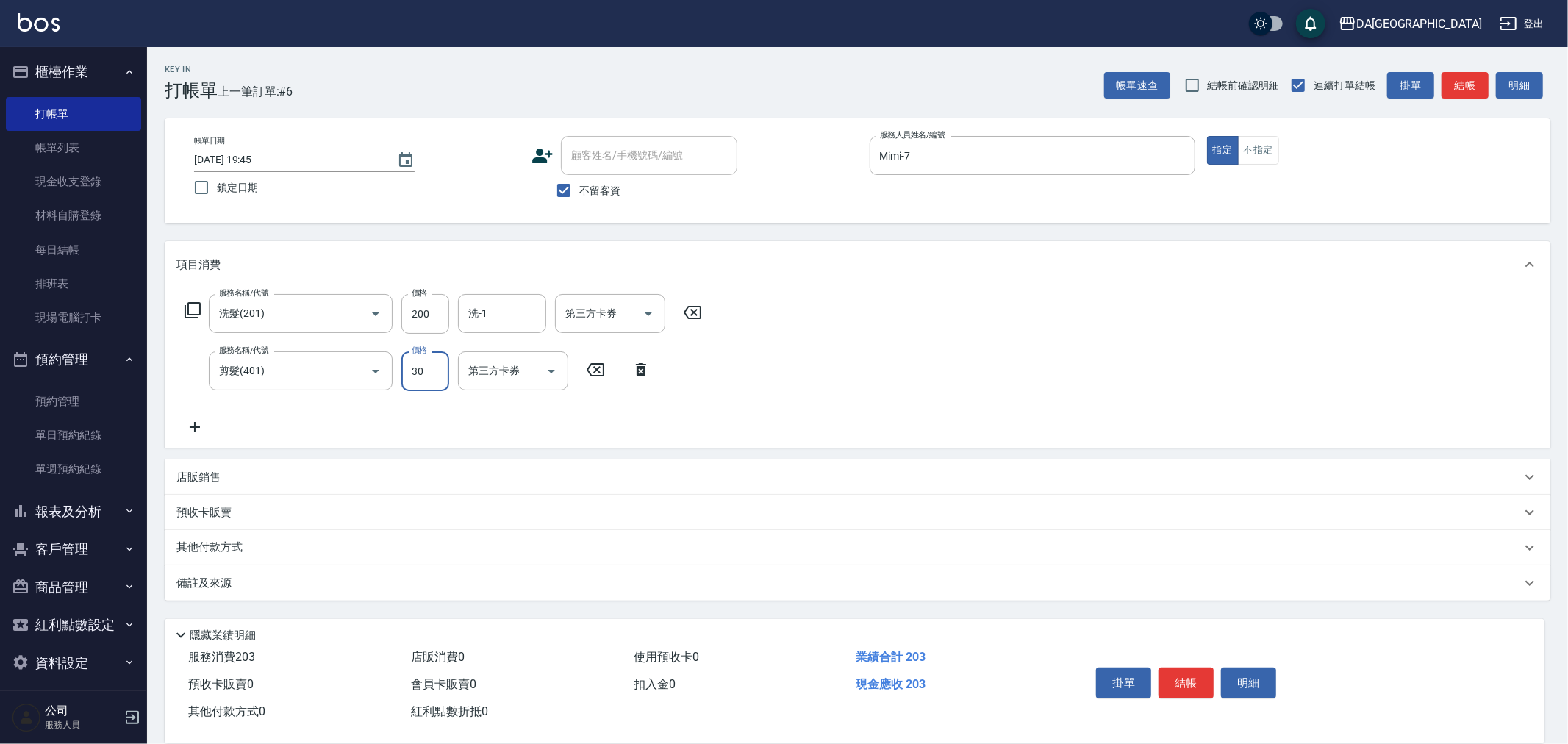
type input "300"
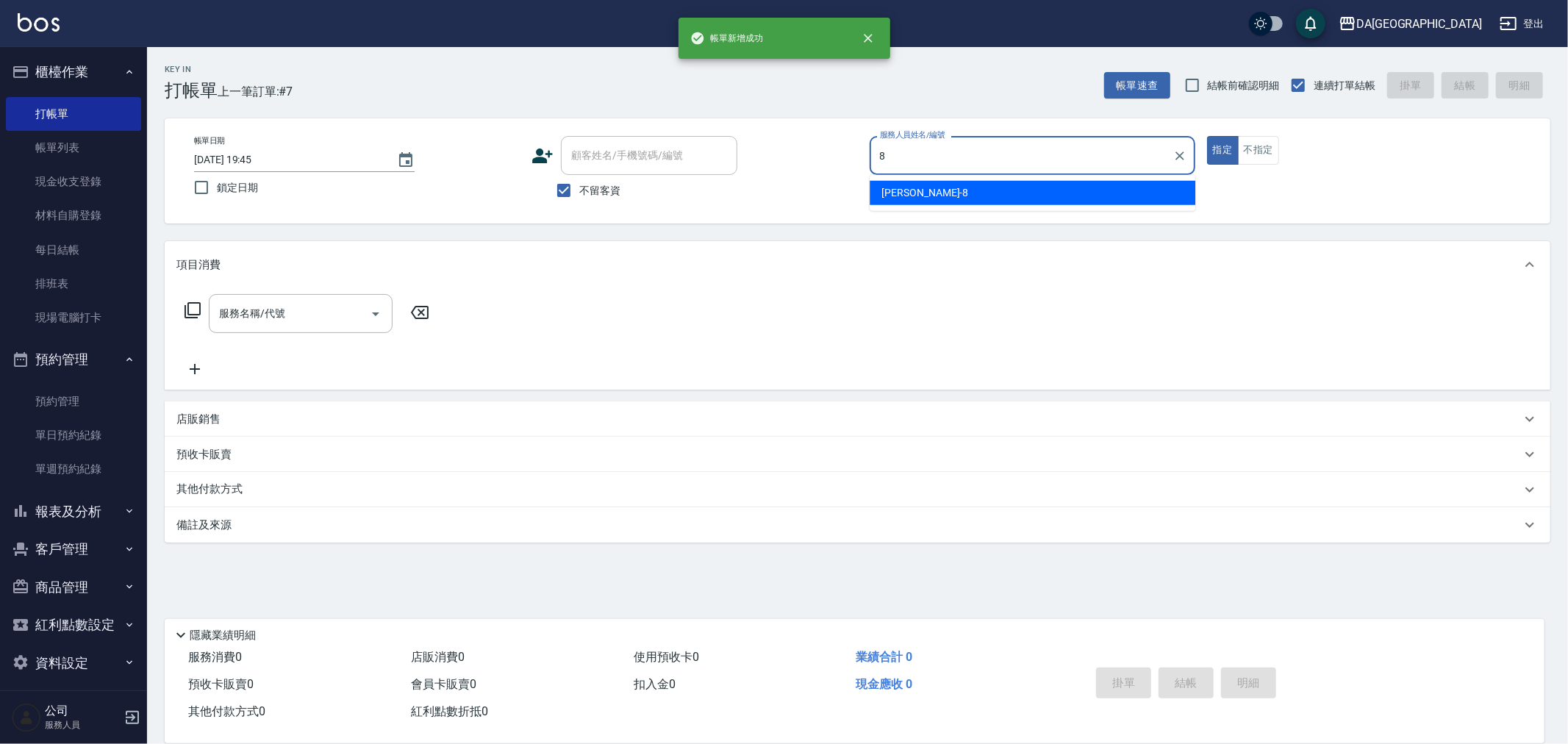
type input "LUCA-8"
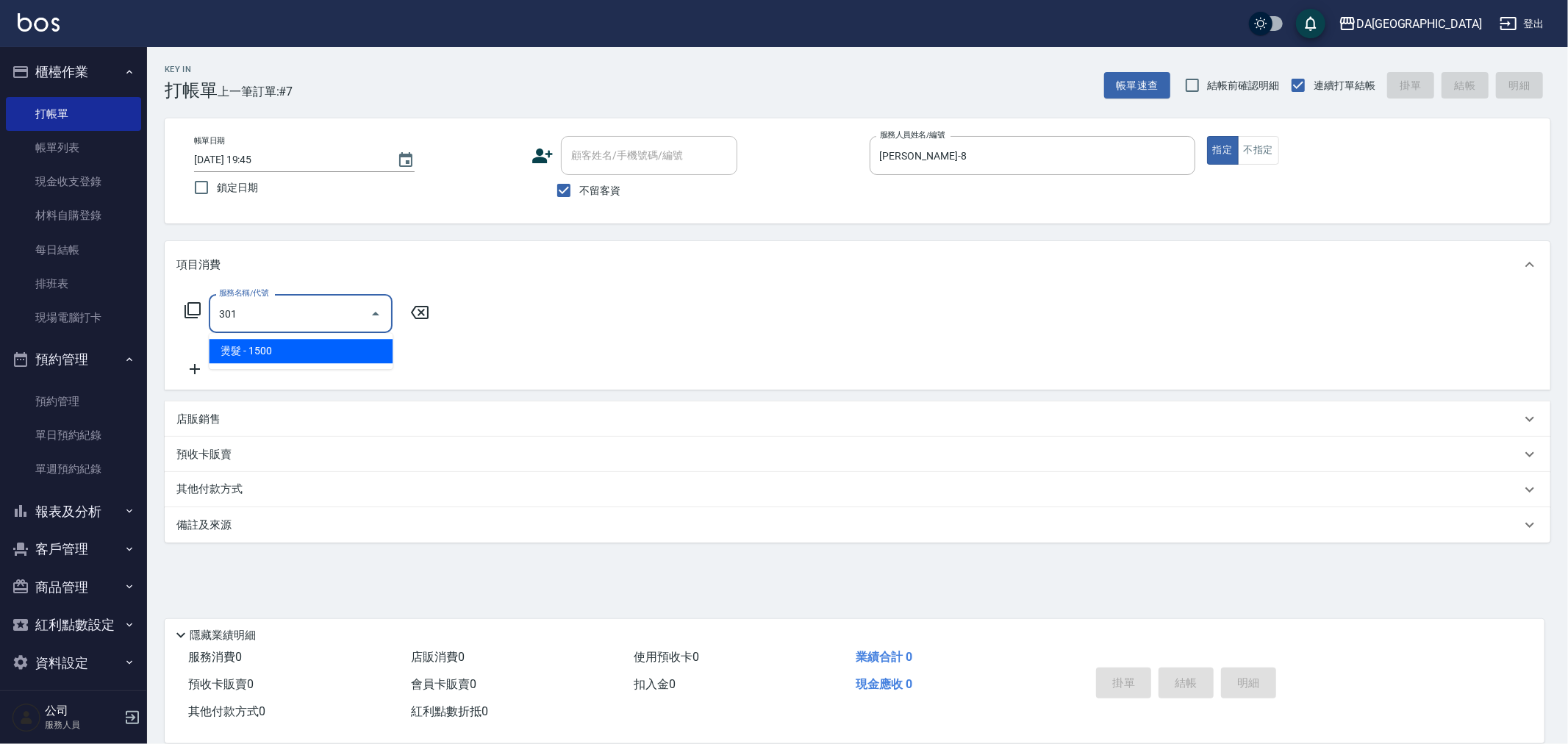
type input "燙髮(301)"
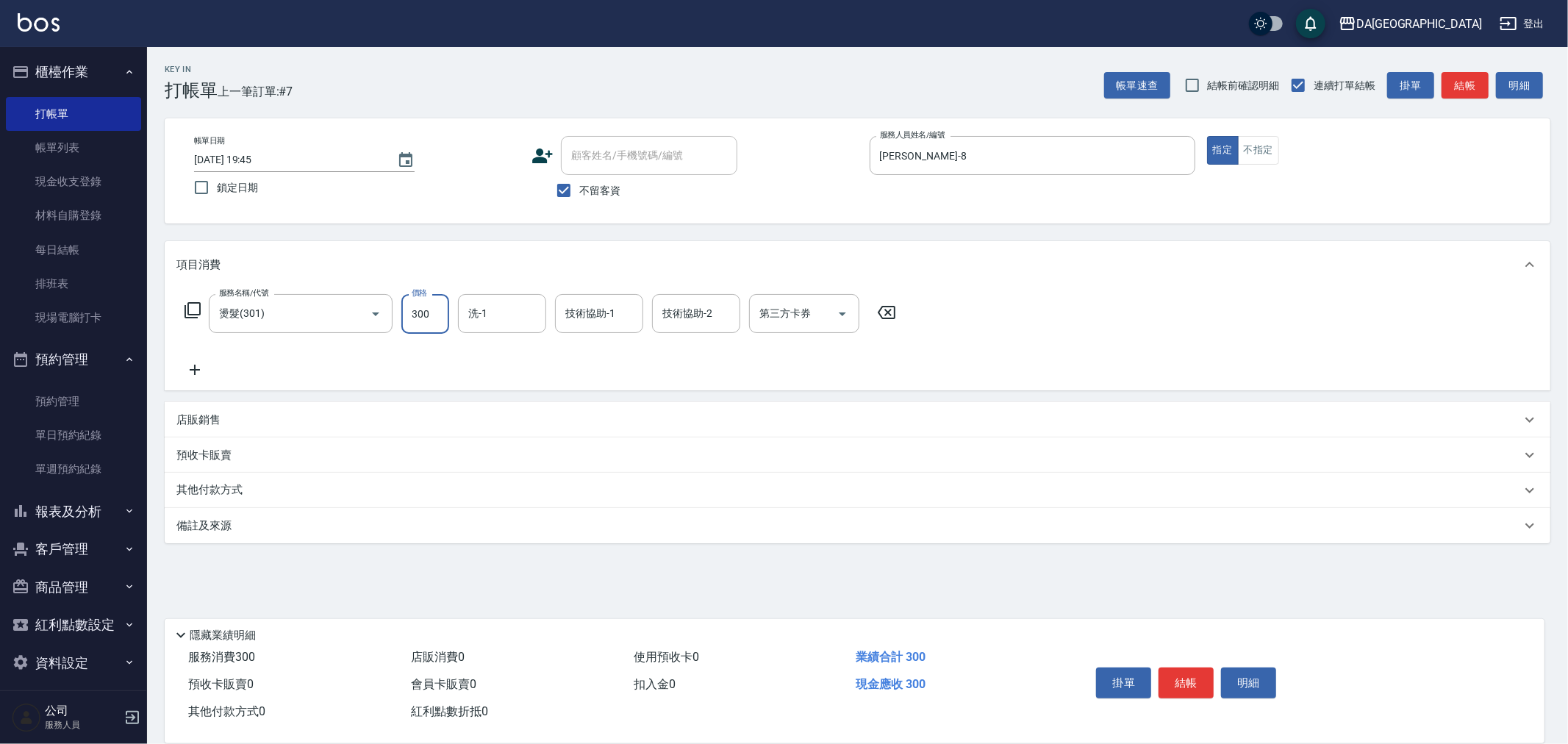
type input "3000"
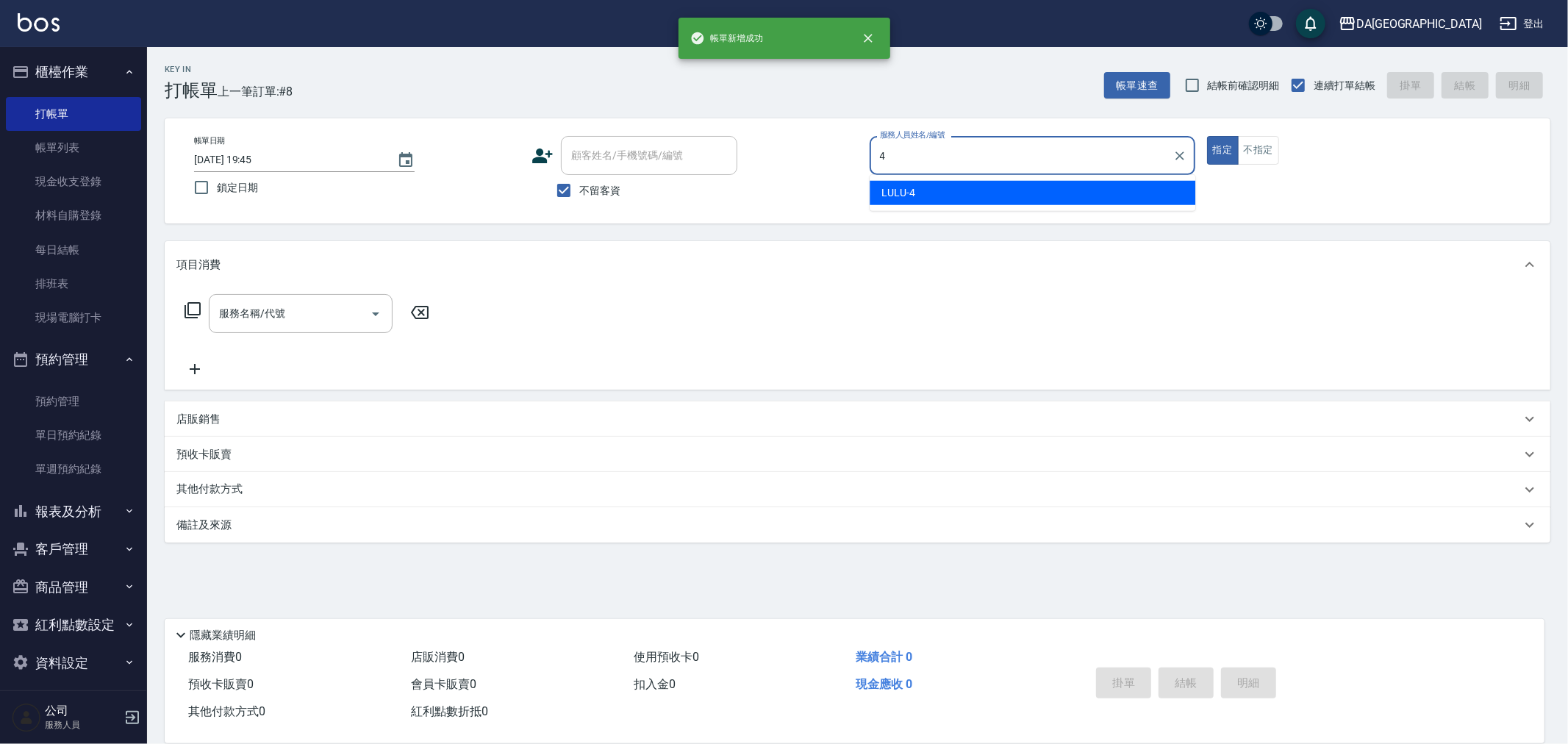
type input "LULU-4"
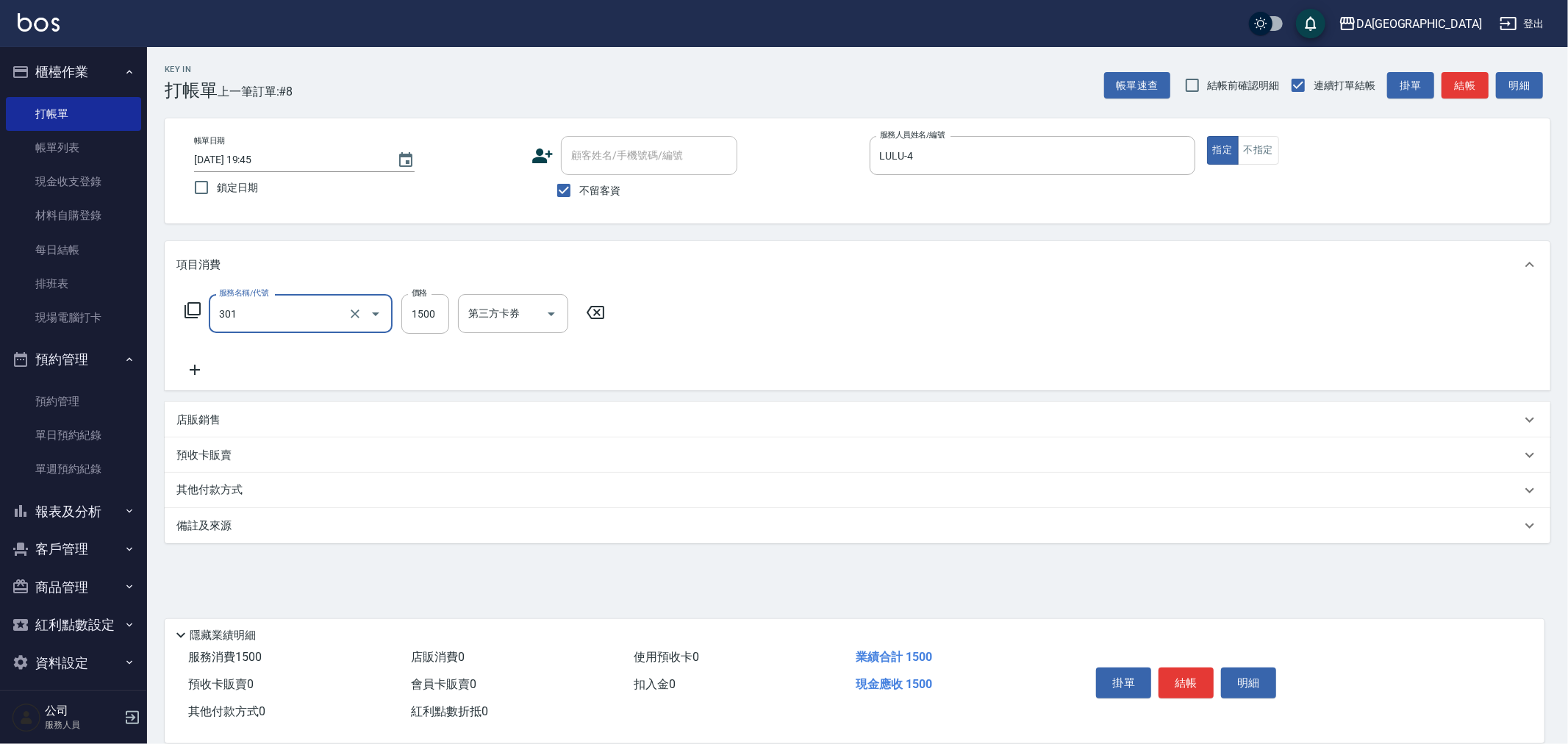
type input "燙髮(301)"
type input "3500"
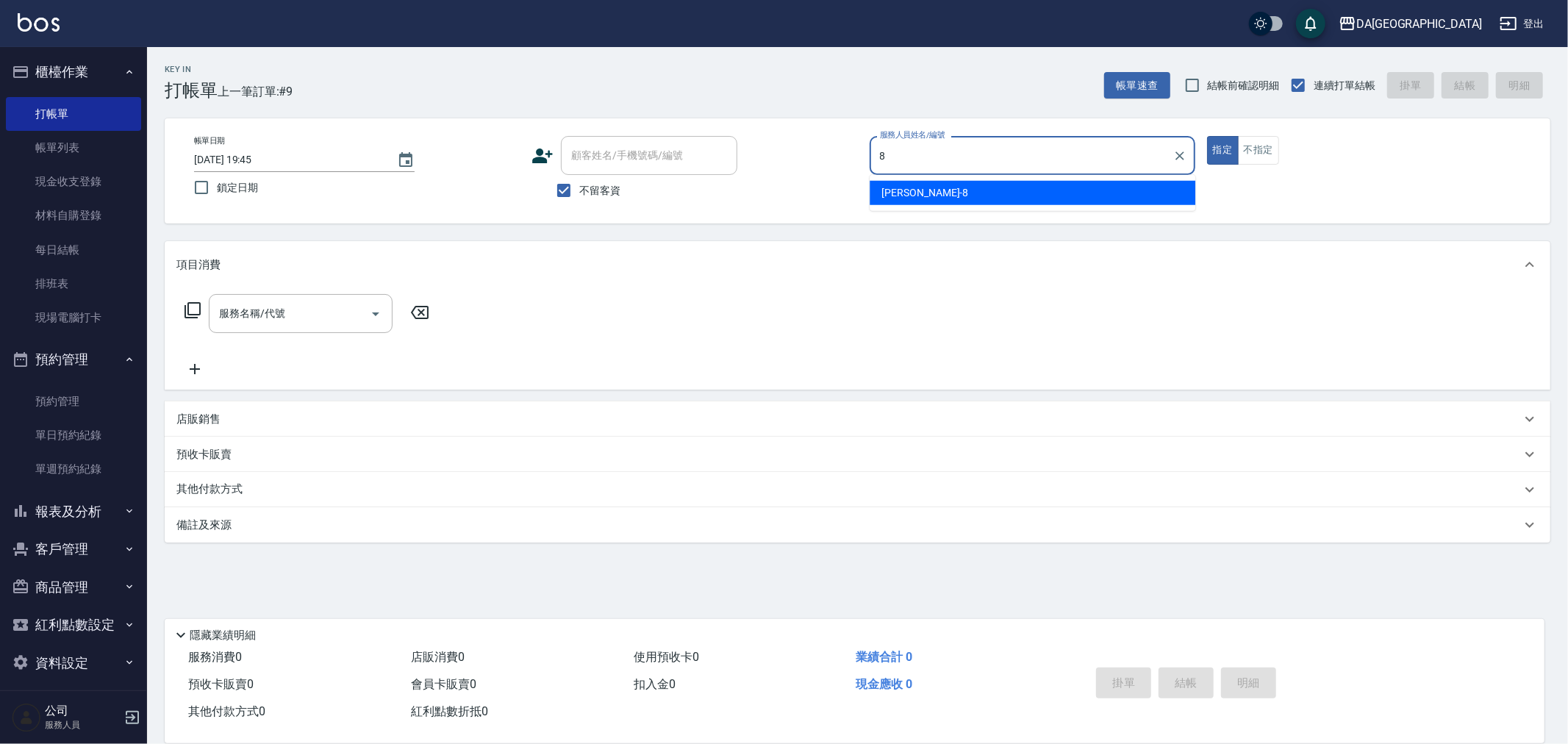
type input "LUCA-8"
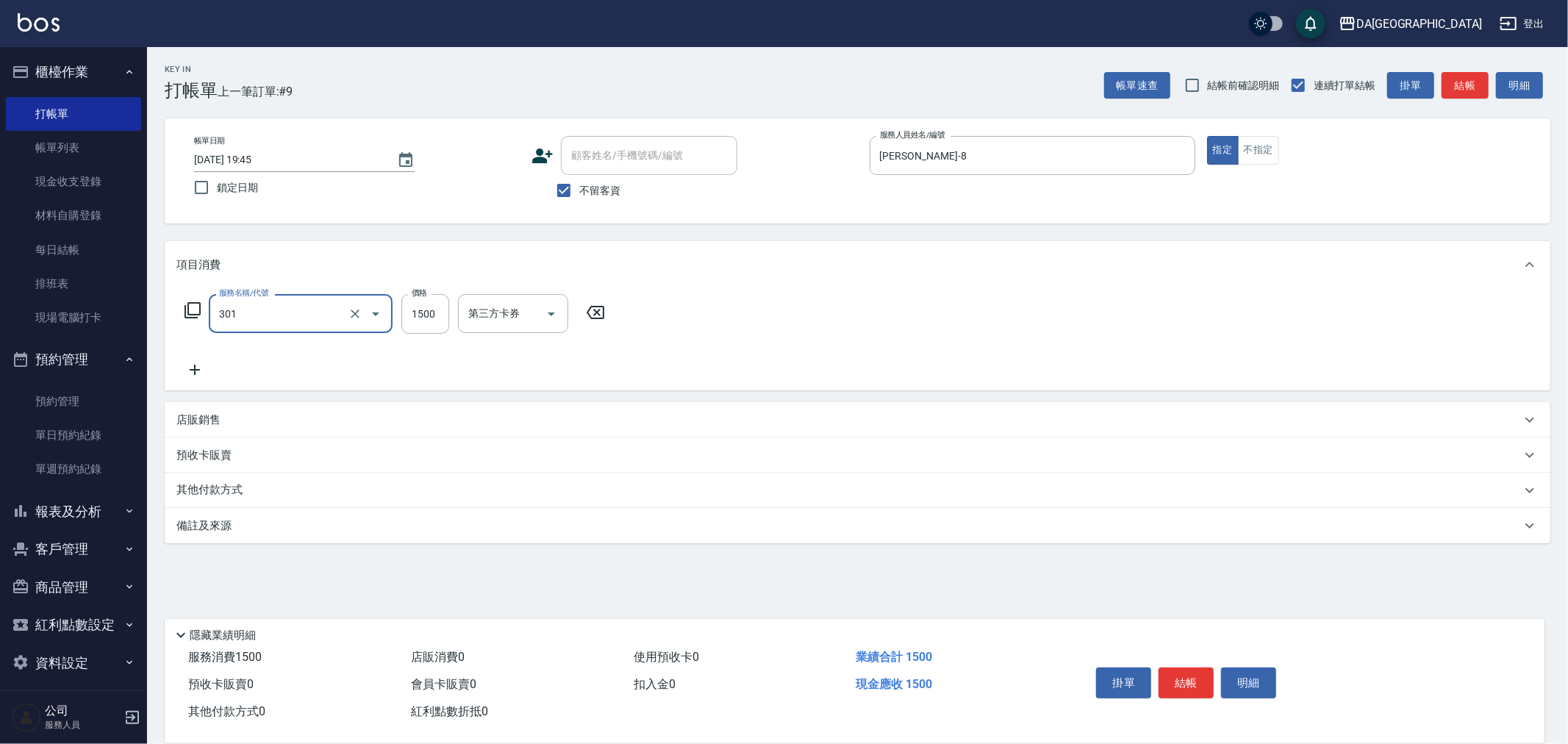
type input "燙髮(301)"
type input "2480"
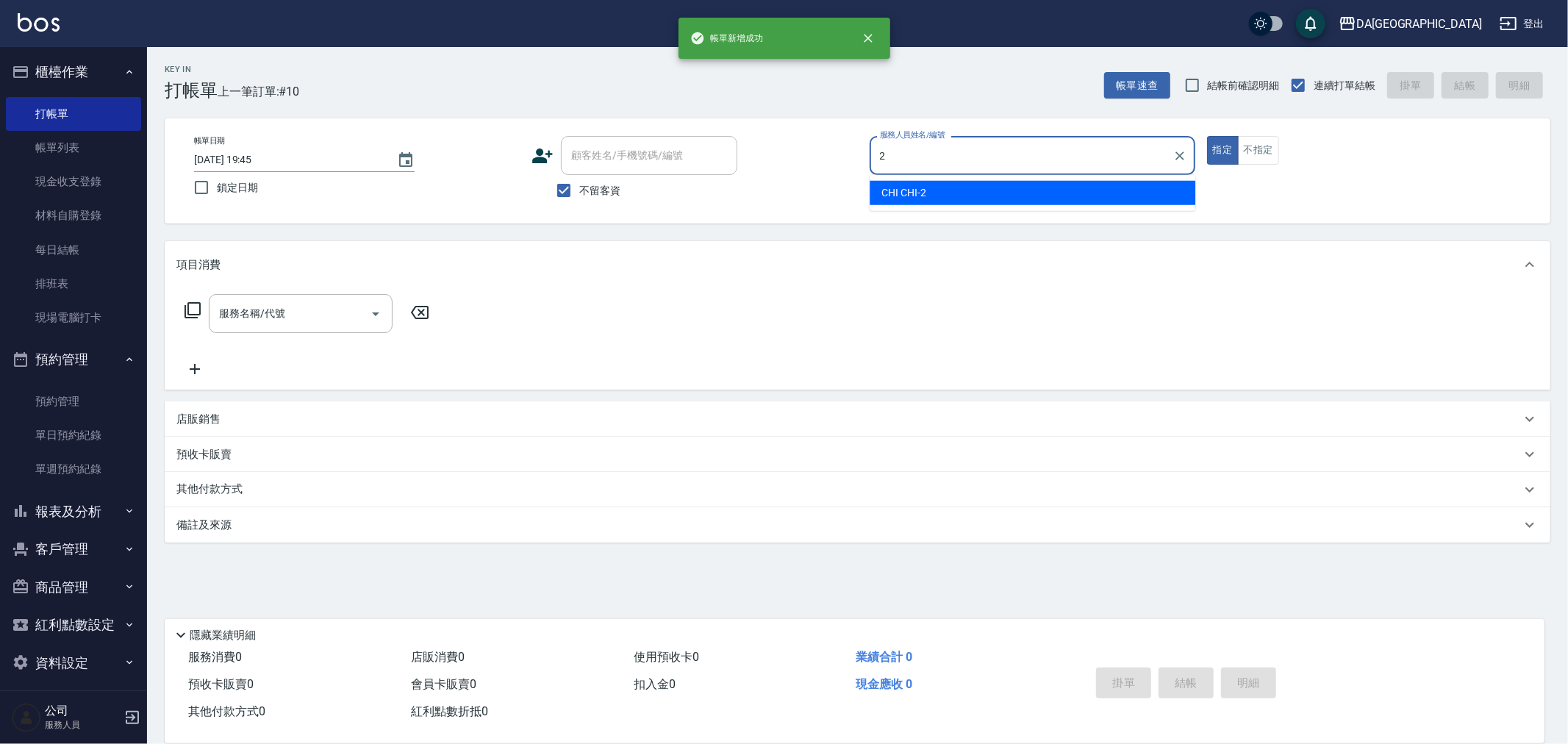
type input "CHI CHI-2"
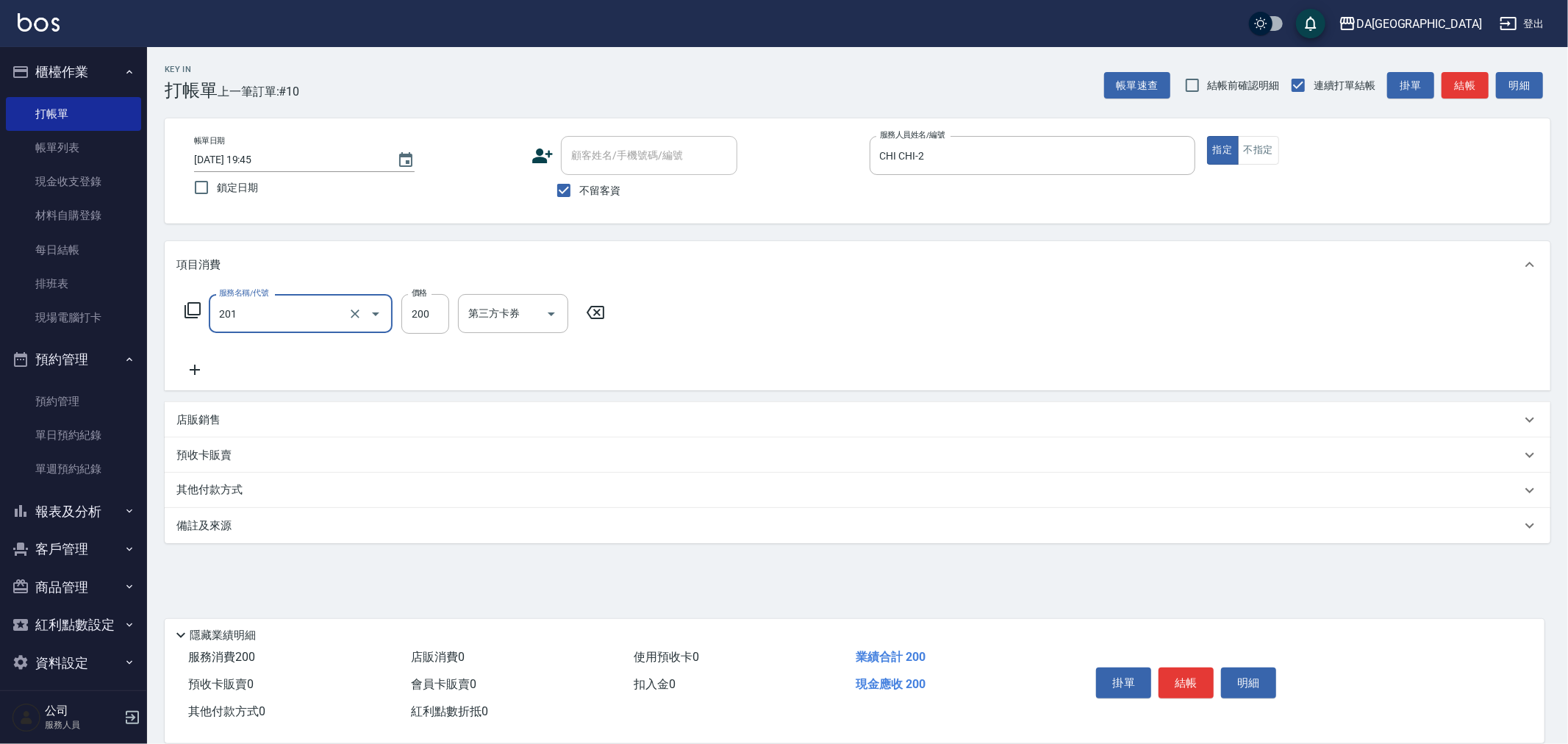
type input "洗髮(201)"
type input "288"
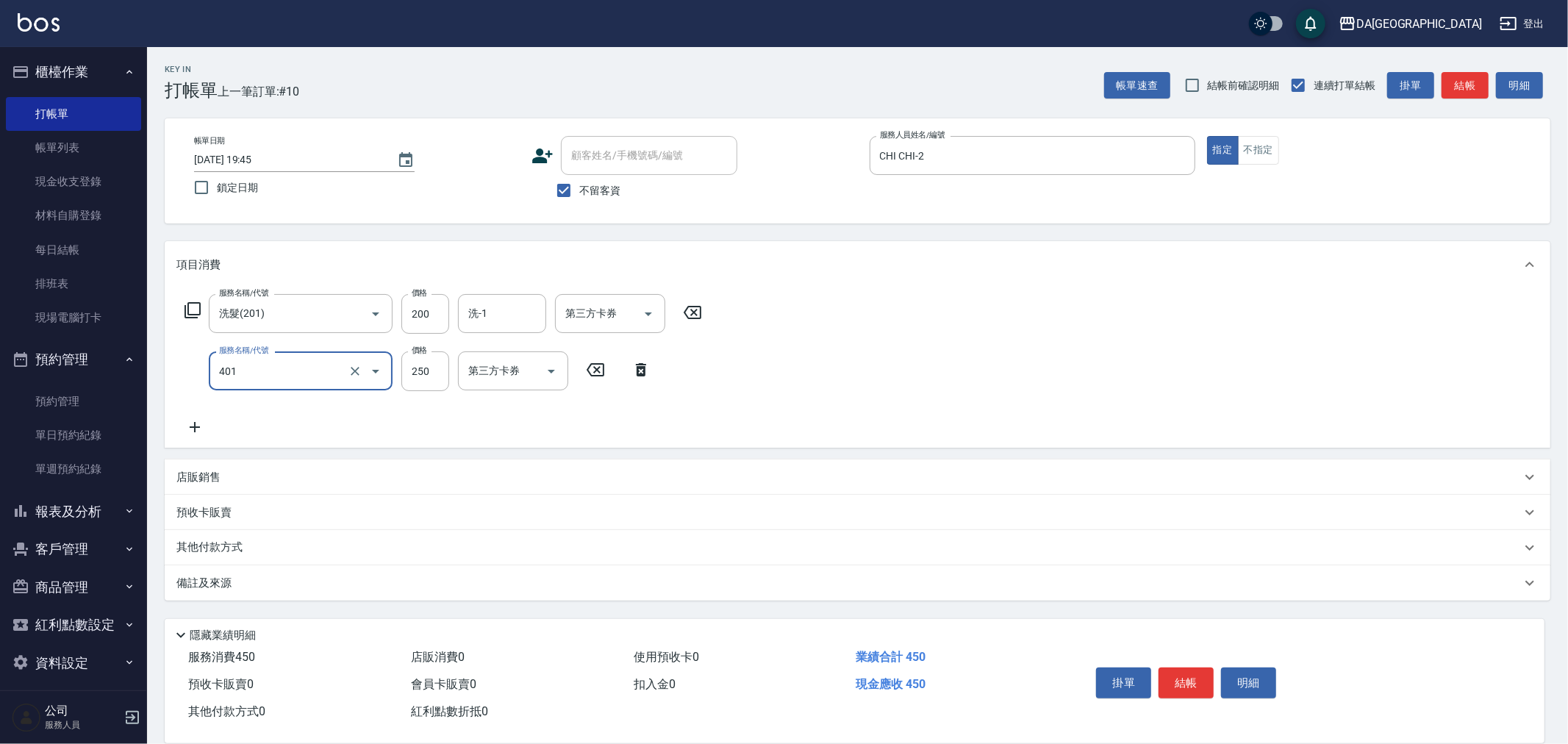
type input "剪髮(401)"
type input "400"
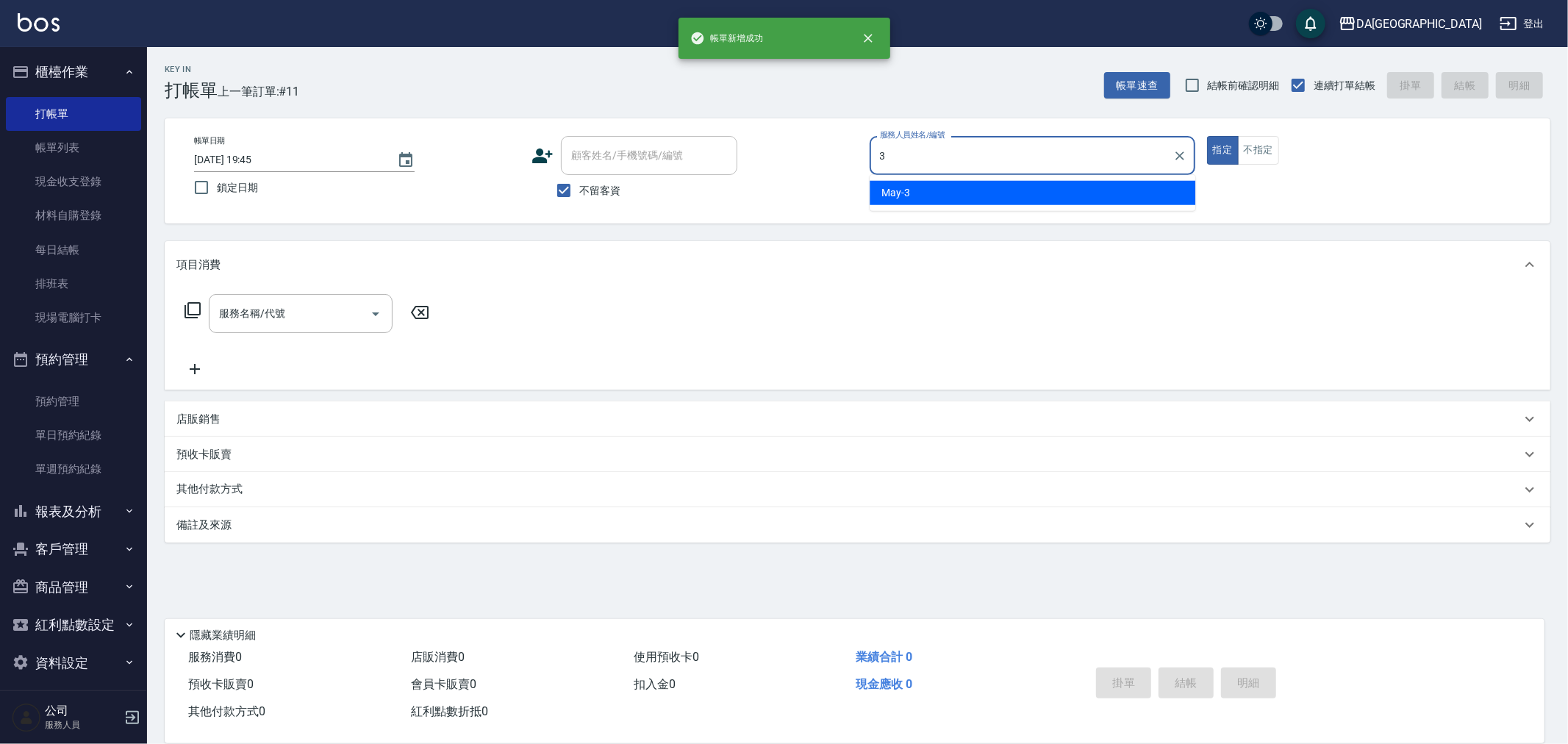
type input "May-3"
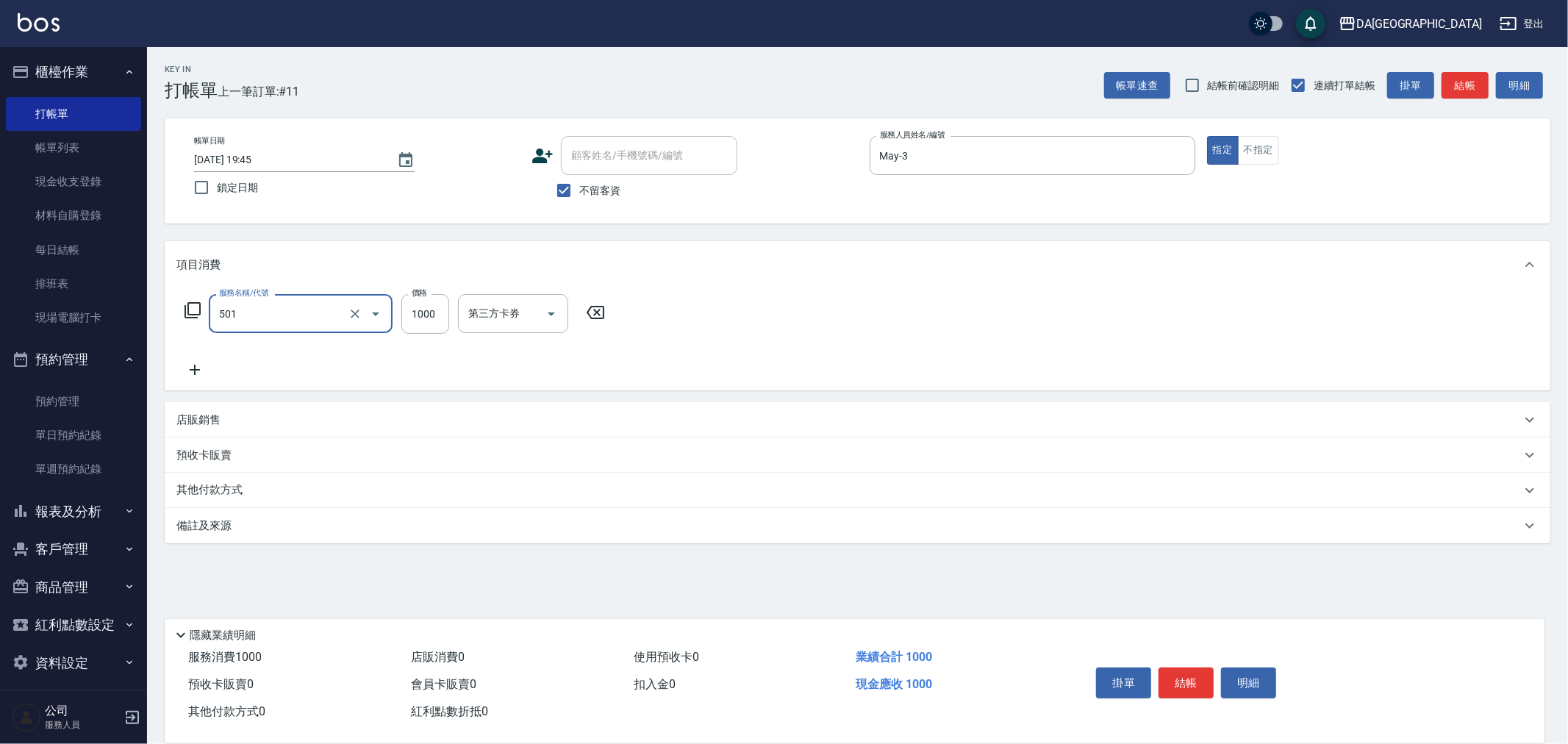
type input "染髮(501)"
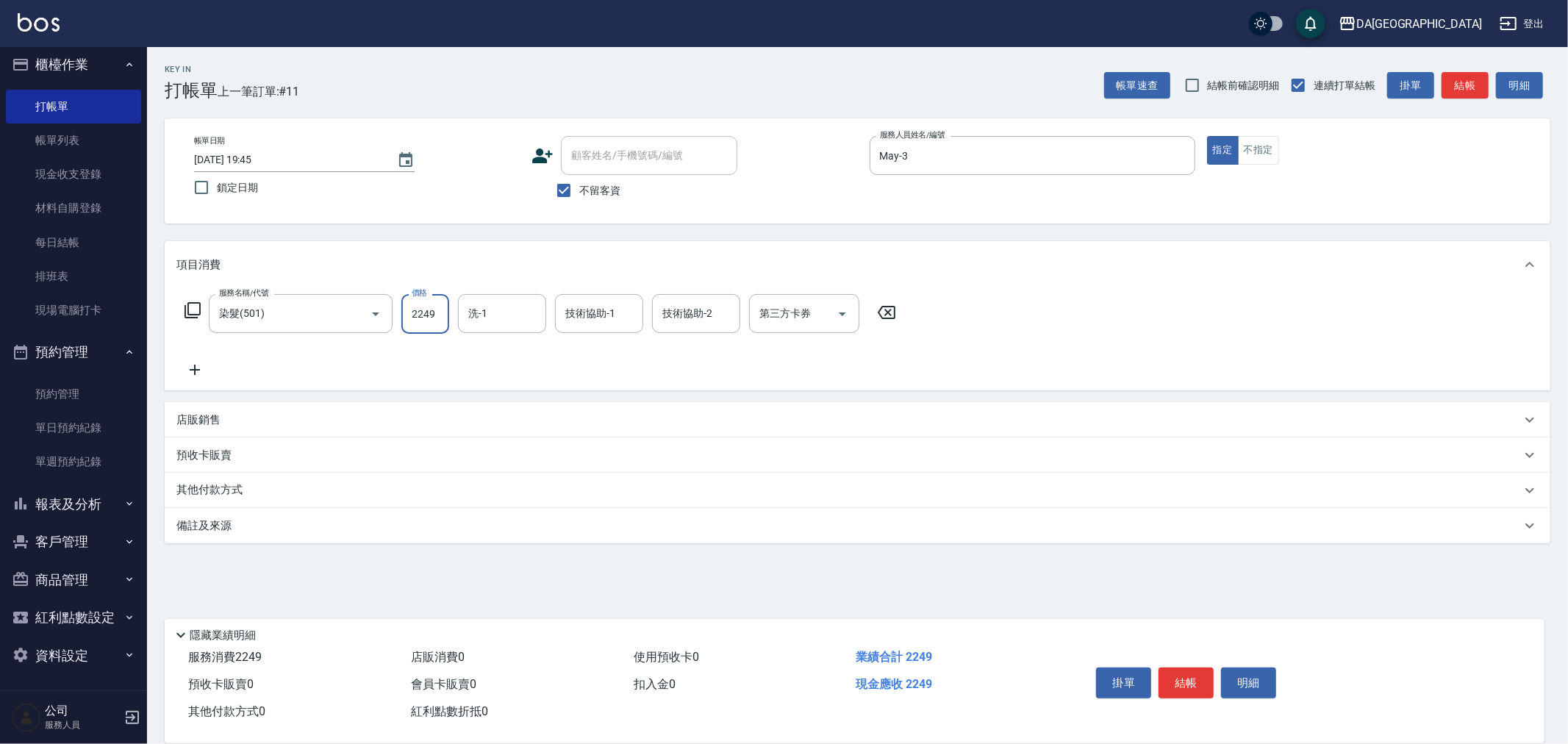
type input "2249"
click at [232, 419] on div "店販銷售" at bounding box center [848, 420] width 1344 height 16
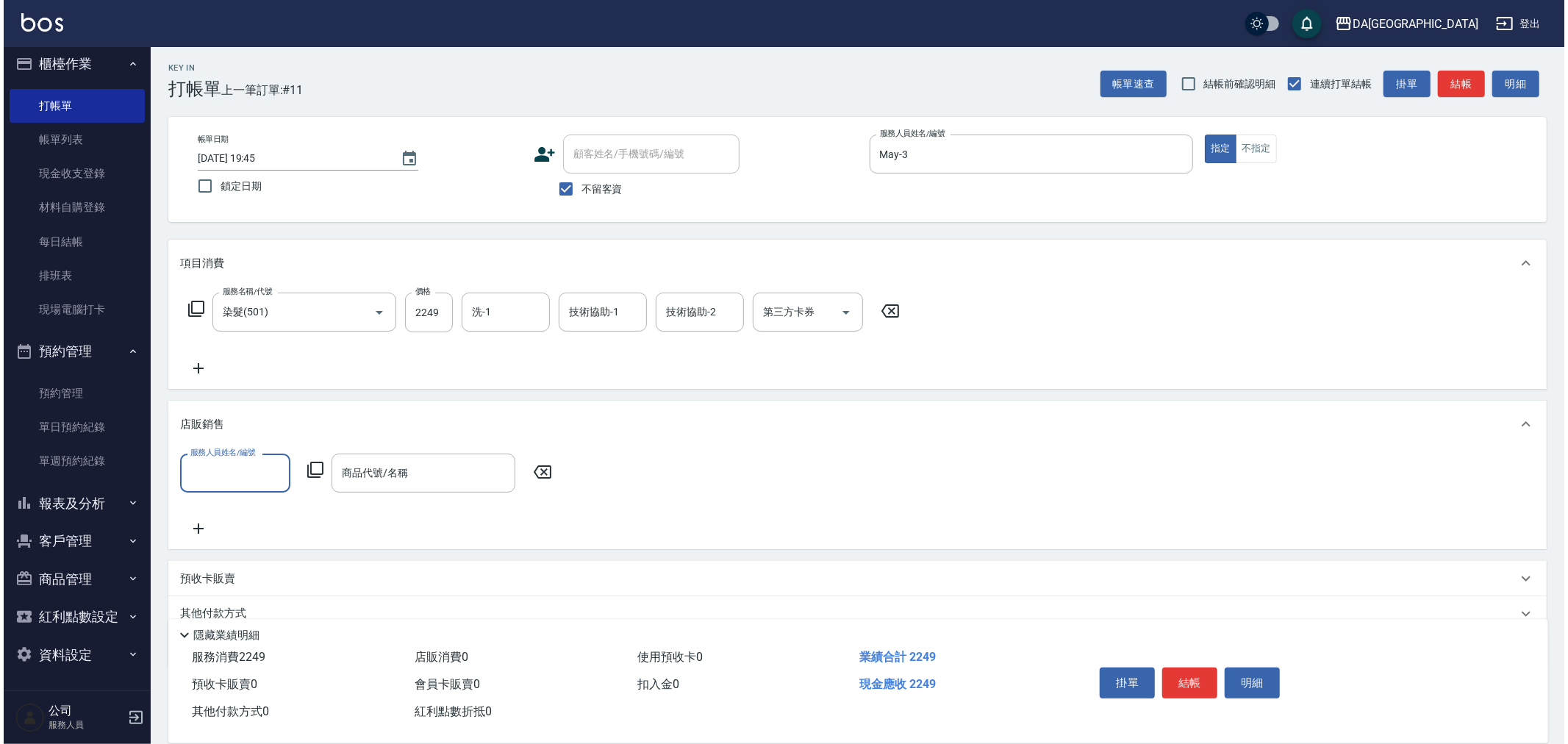
scroll to position [43, 0]
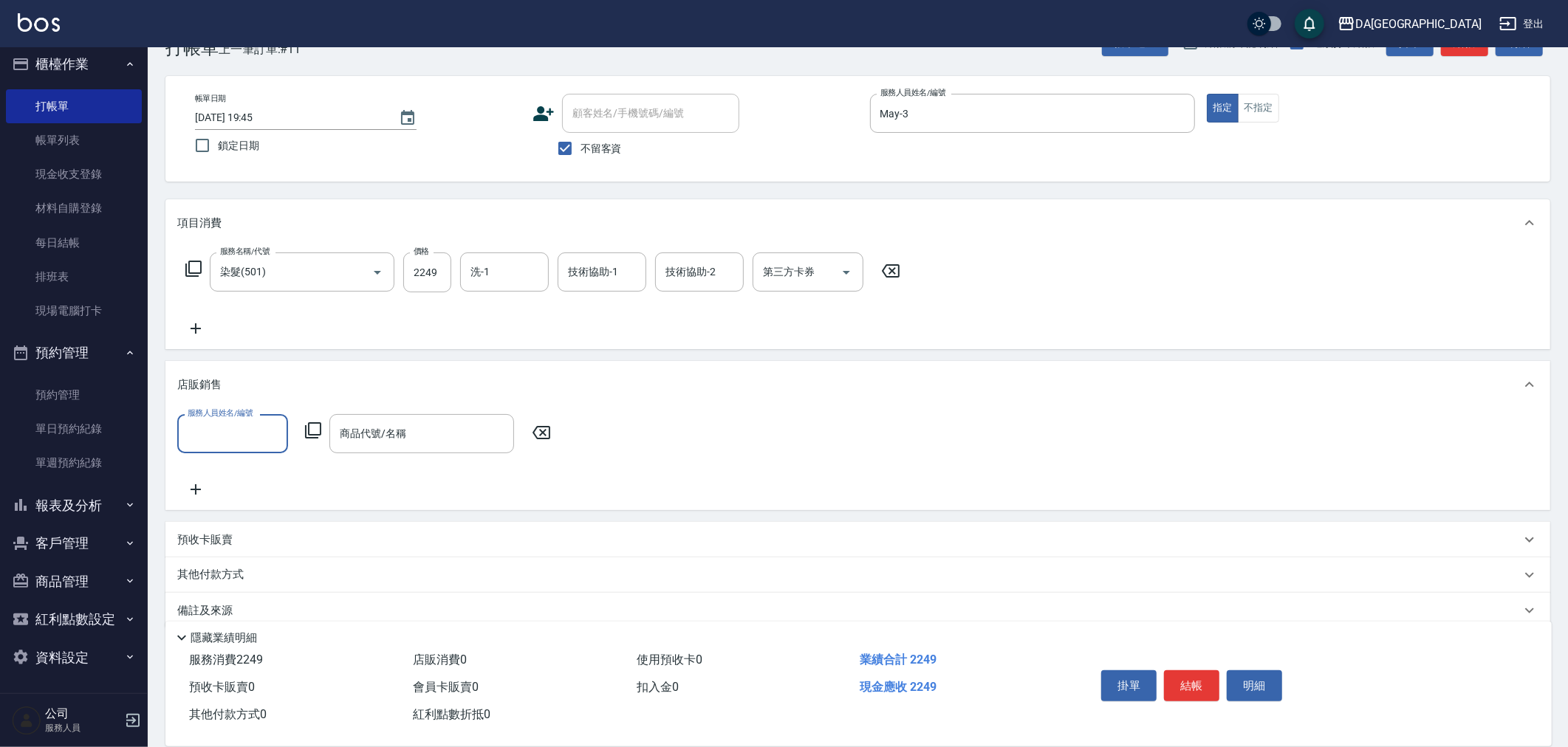
click at [236, 426] on input "服務人員姓名/編號" at bounding box center [233, 433] width 98 height 26
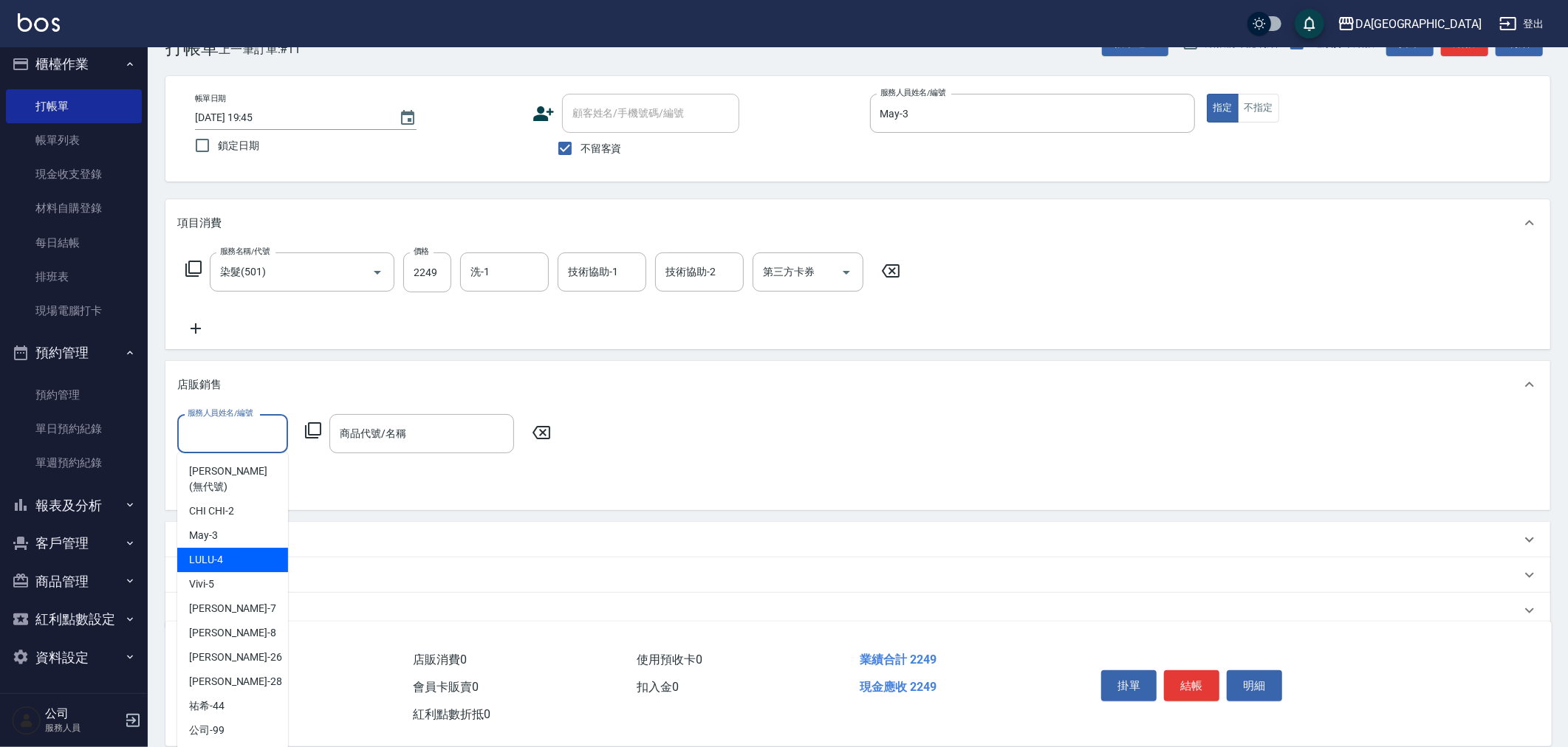
click at [223, 527] on div "May -3" at bounding box center [233, 535] width 111 height 25
type input "May-3"
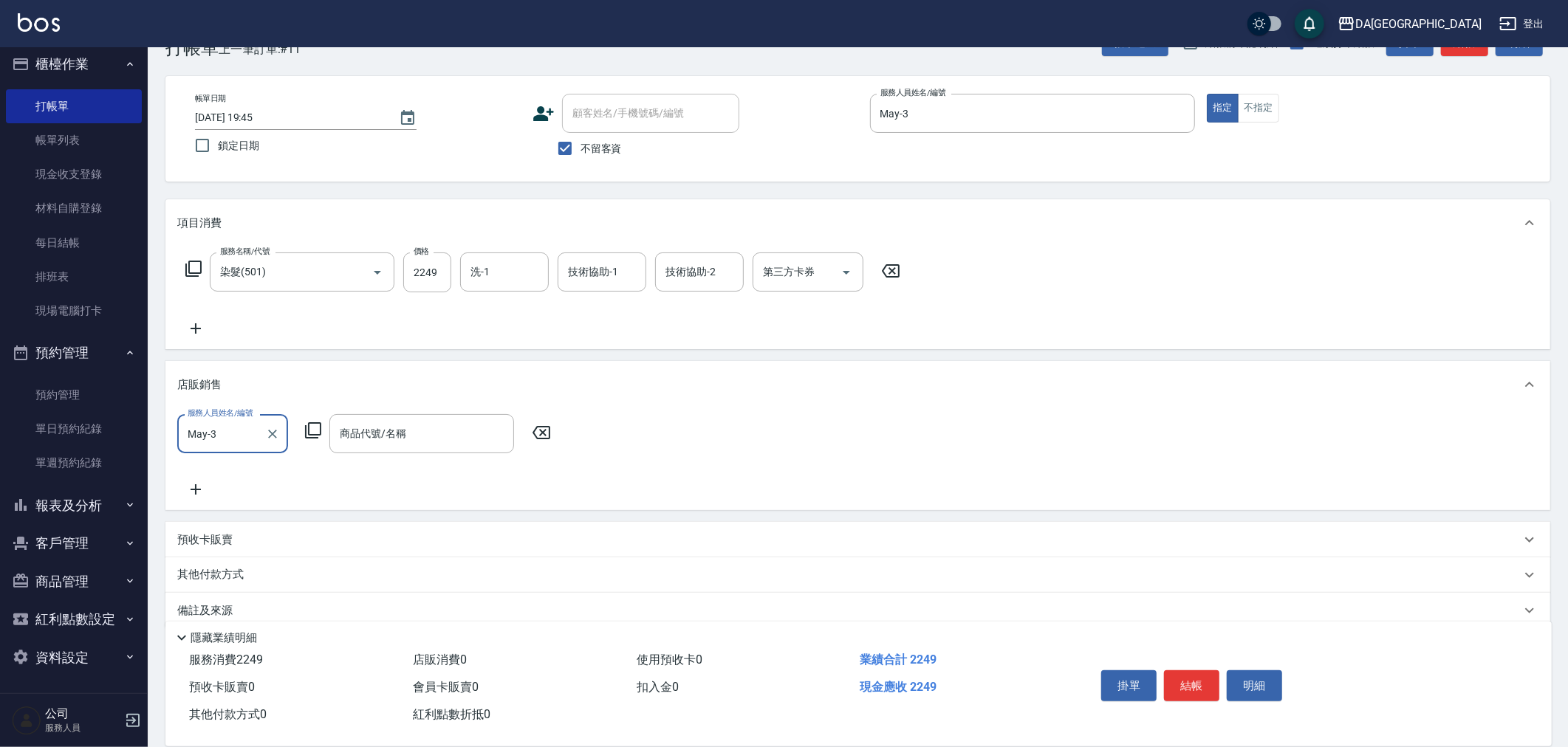
click at [318, 436] on icon at bounding box center [313, 430] width 17 height 17
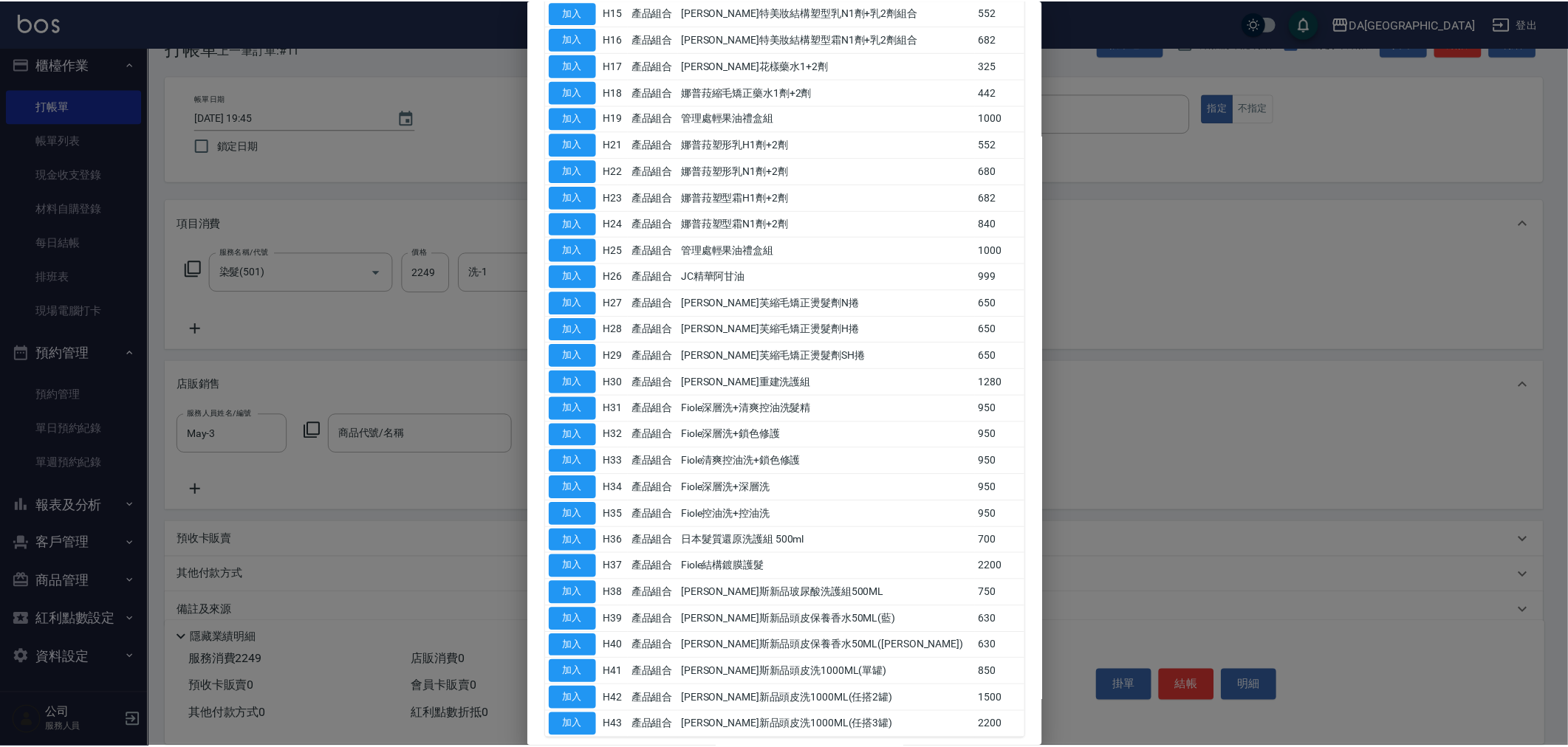
scroll to position [505, 0]
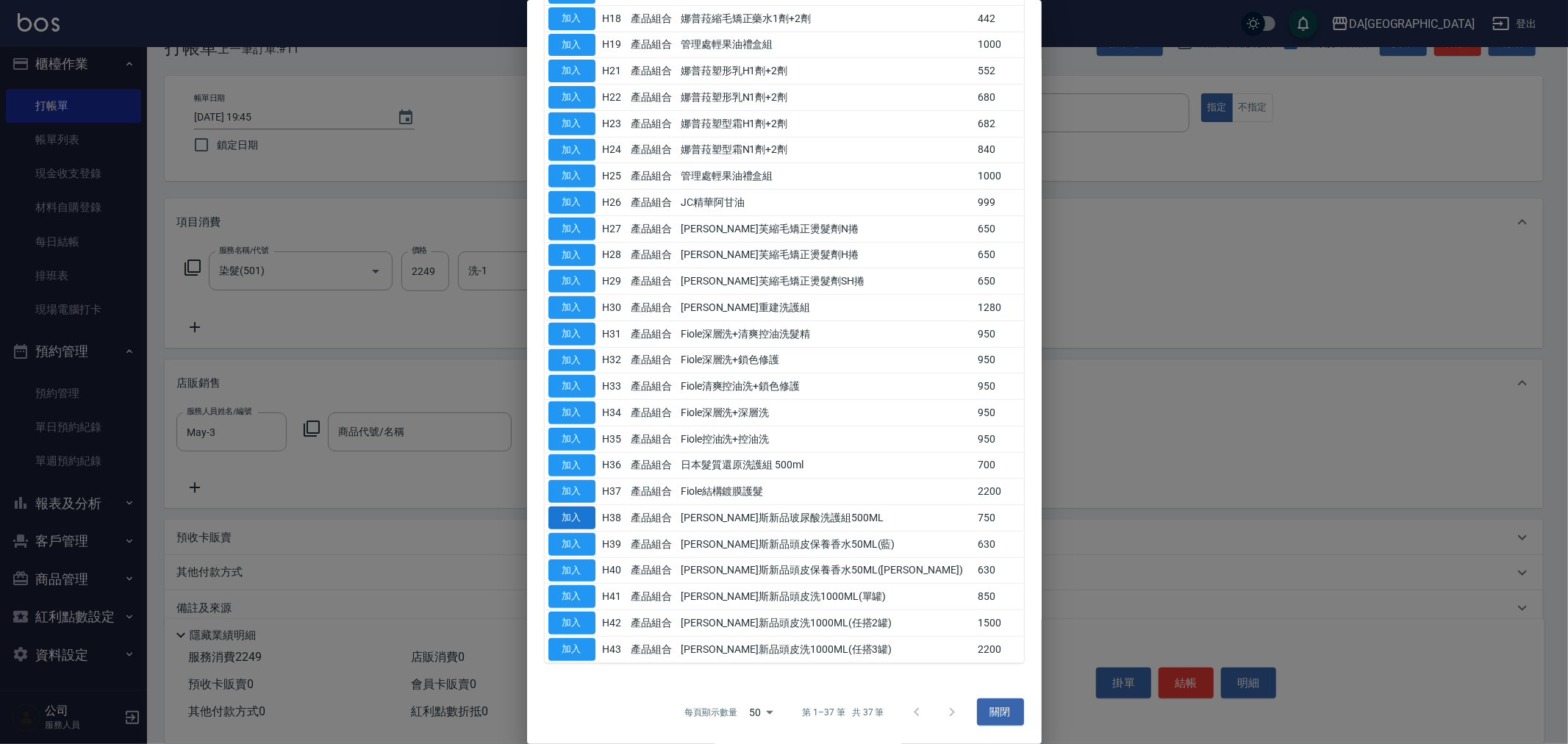
click at [567, 513] on button "加入" at bounding box center [572, 517] width 47 height 23
type input "喬娜斯新品玻尿酸洗護組500ML"
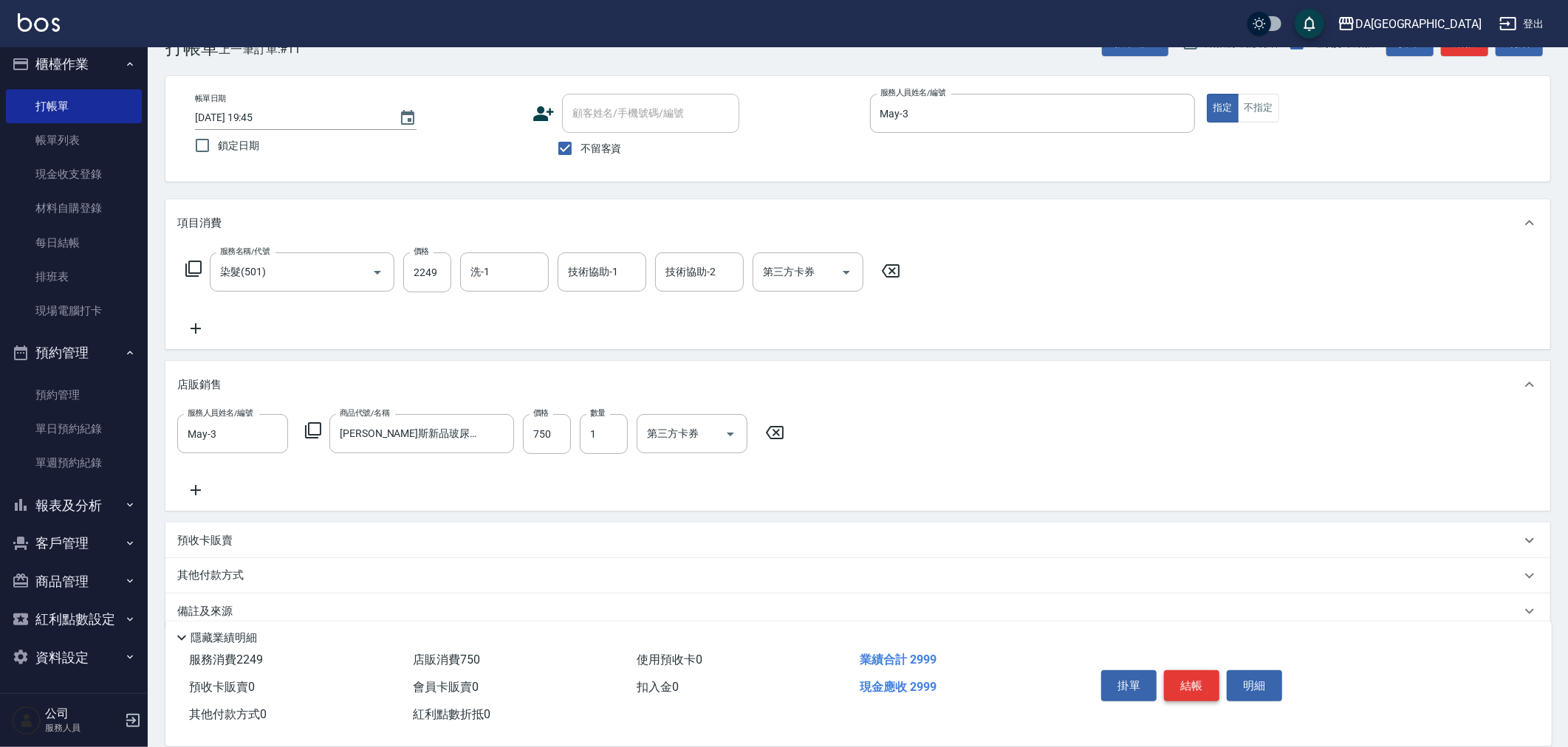
click at [1194, 672] on button "結帳" at bounding box center [1192, 685] width 56 height 31
type input "2025/08/17 19:46"
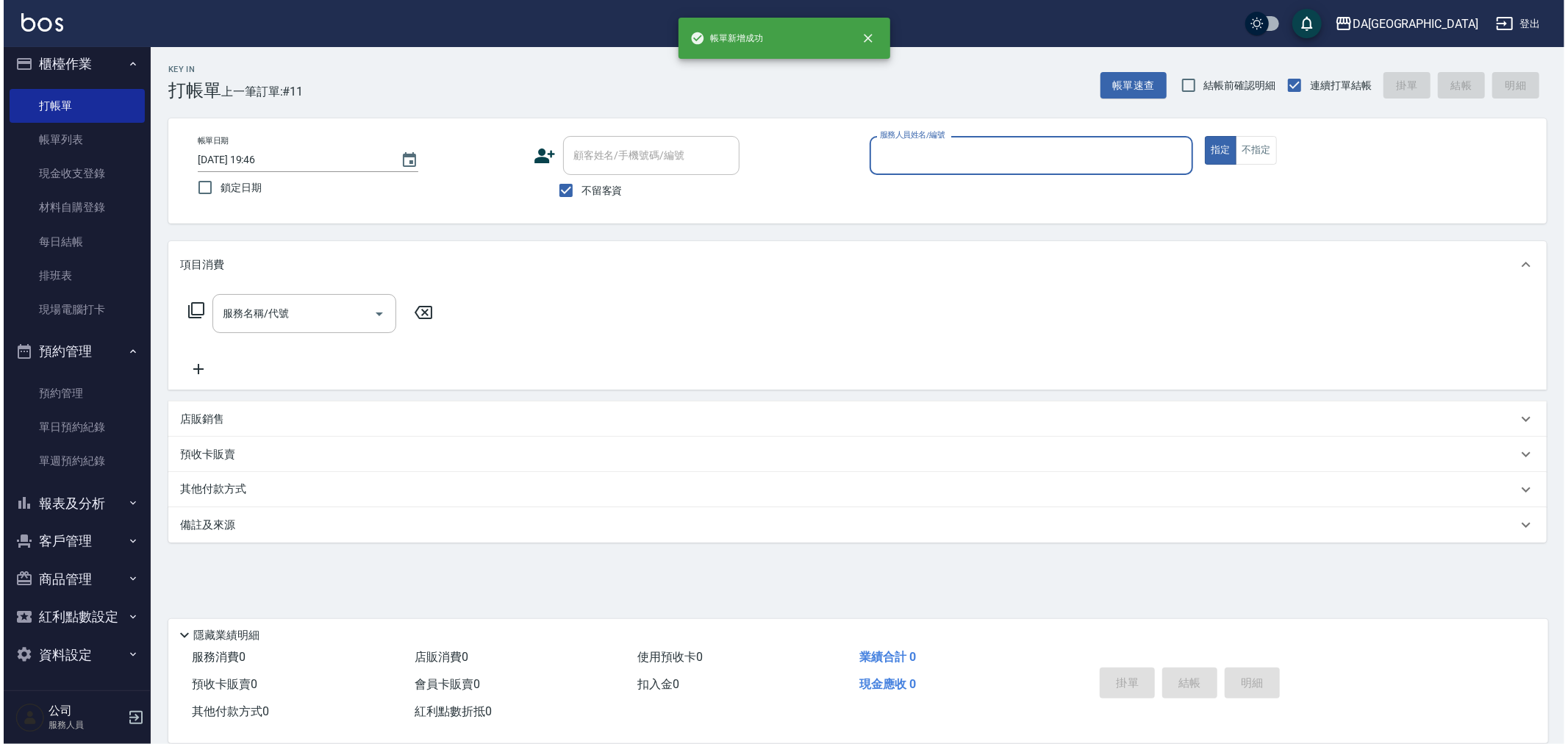
scroll to position [0, 0]
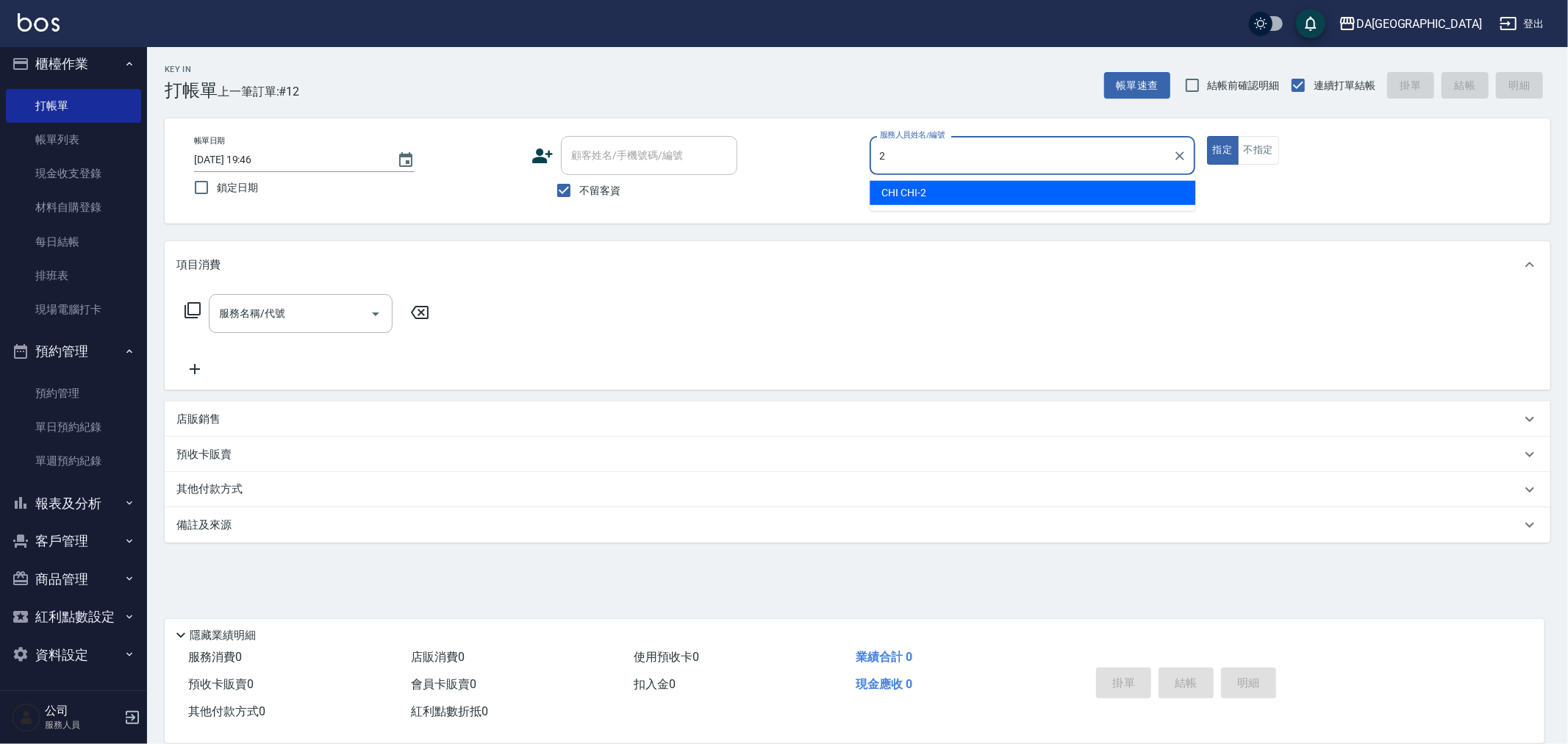
type input "CHI CHI-2"
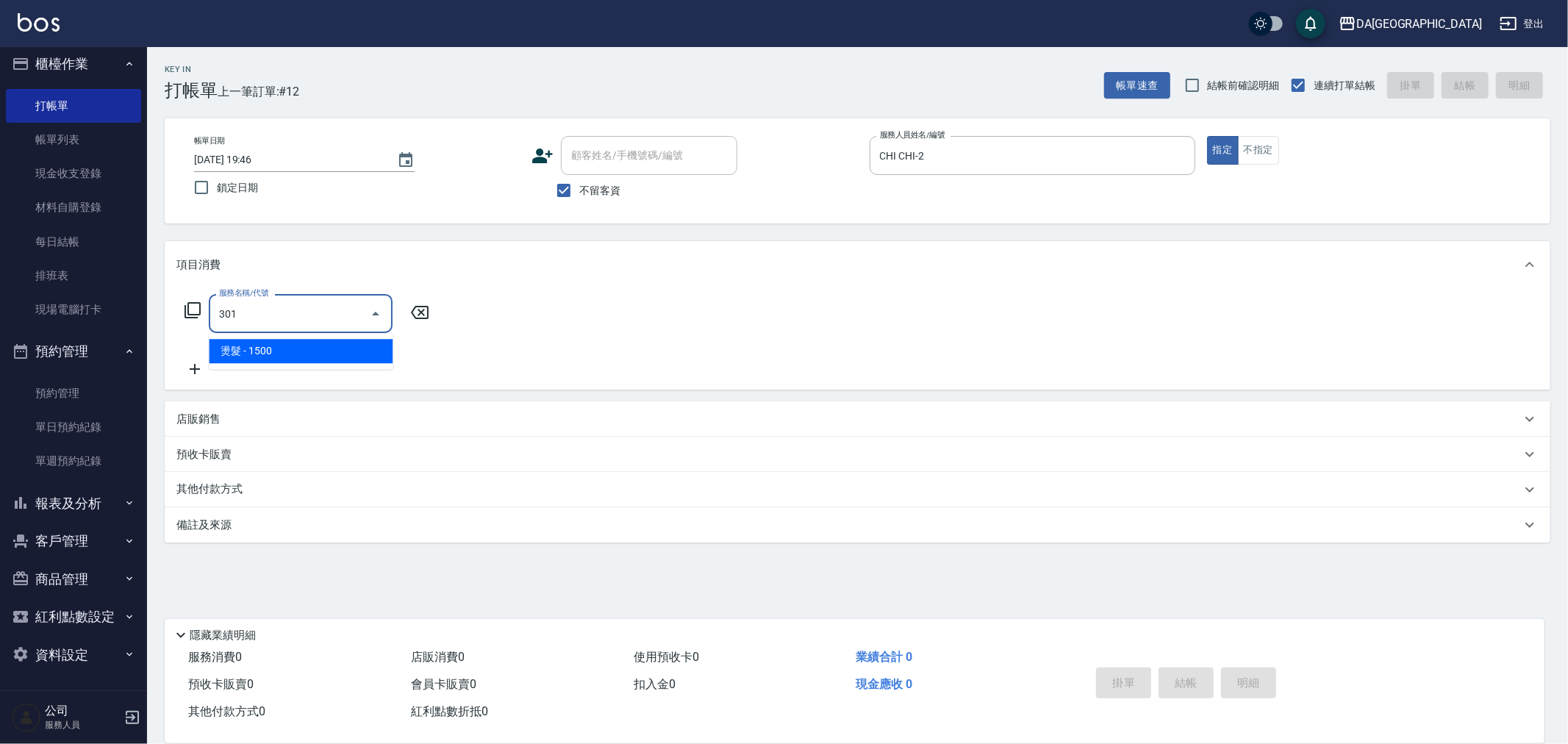
type input "燙髮(301)"
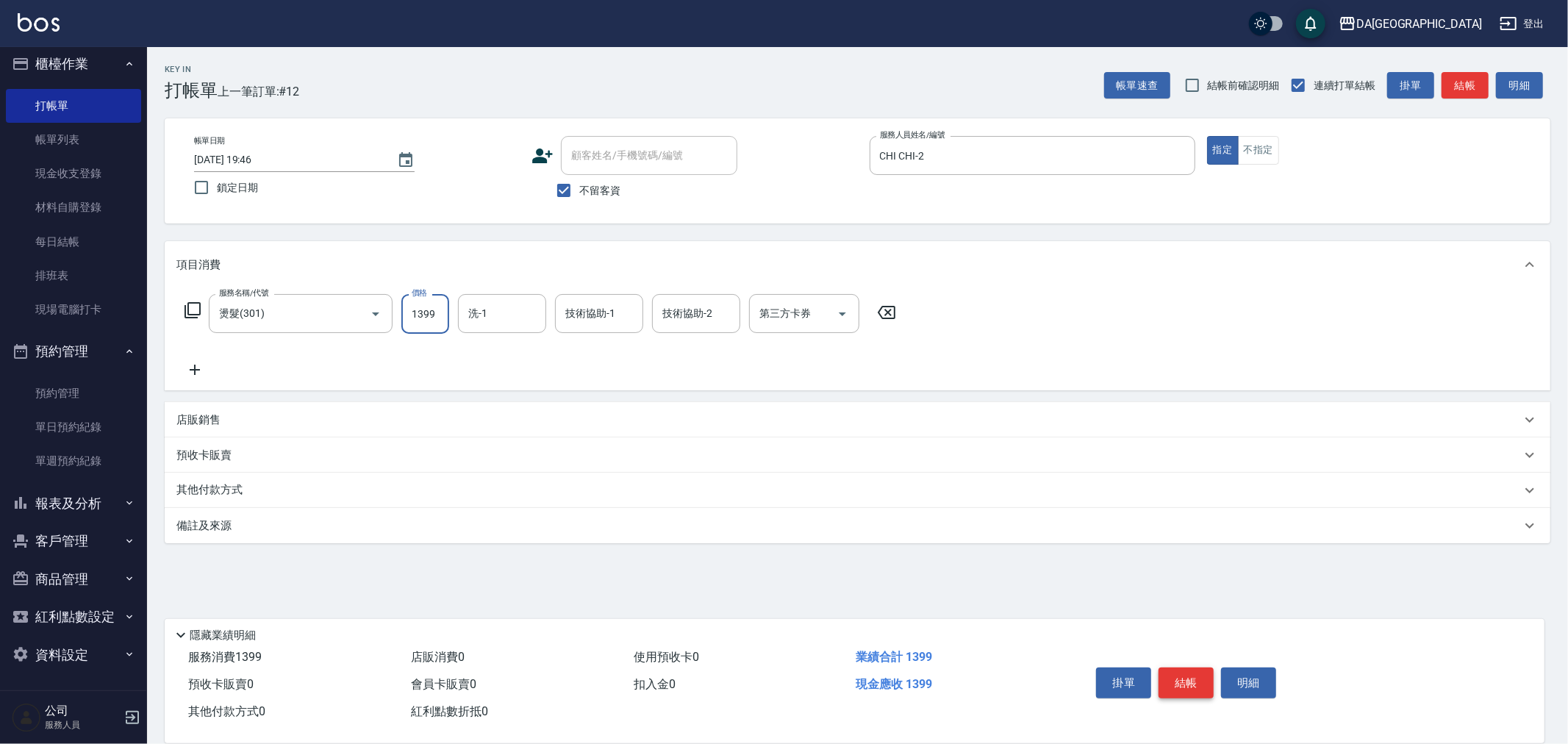
type input "1399"
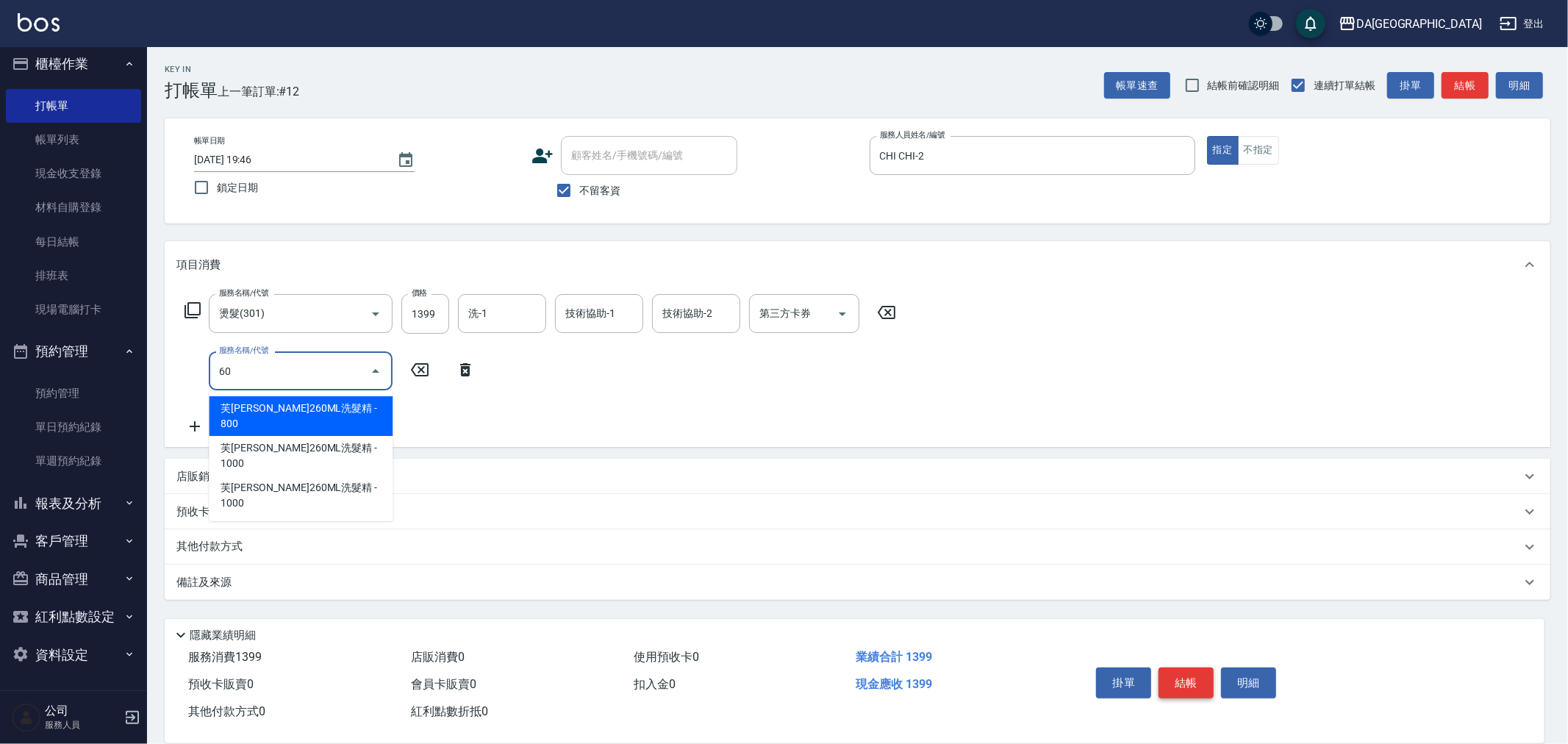
type input "601"
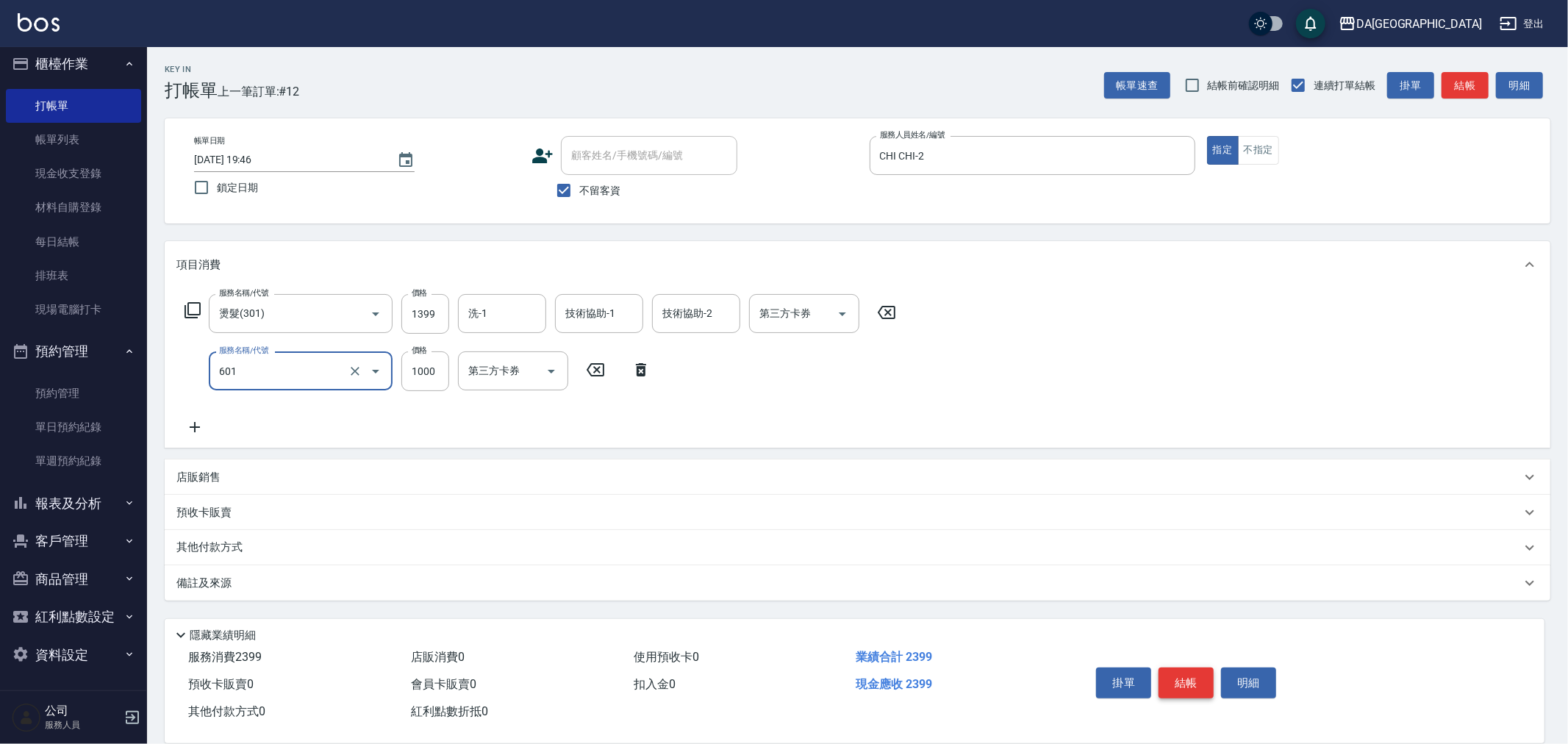
type input "自備護髮(1000上)(601)"
type input "1600"
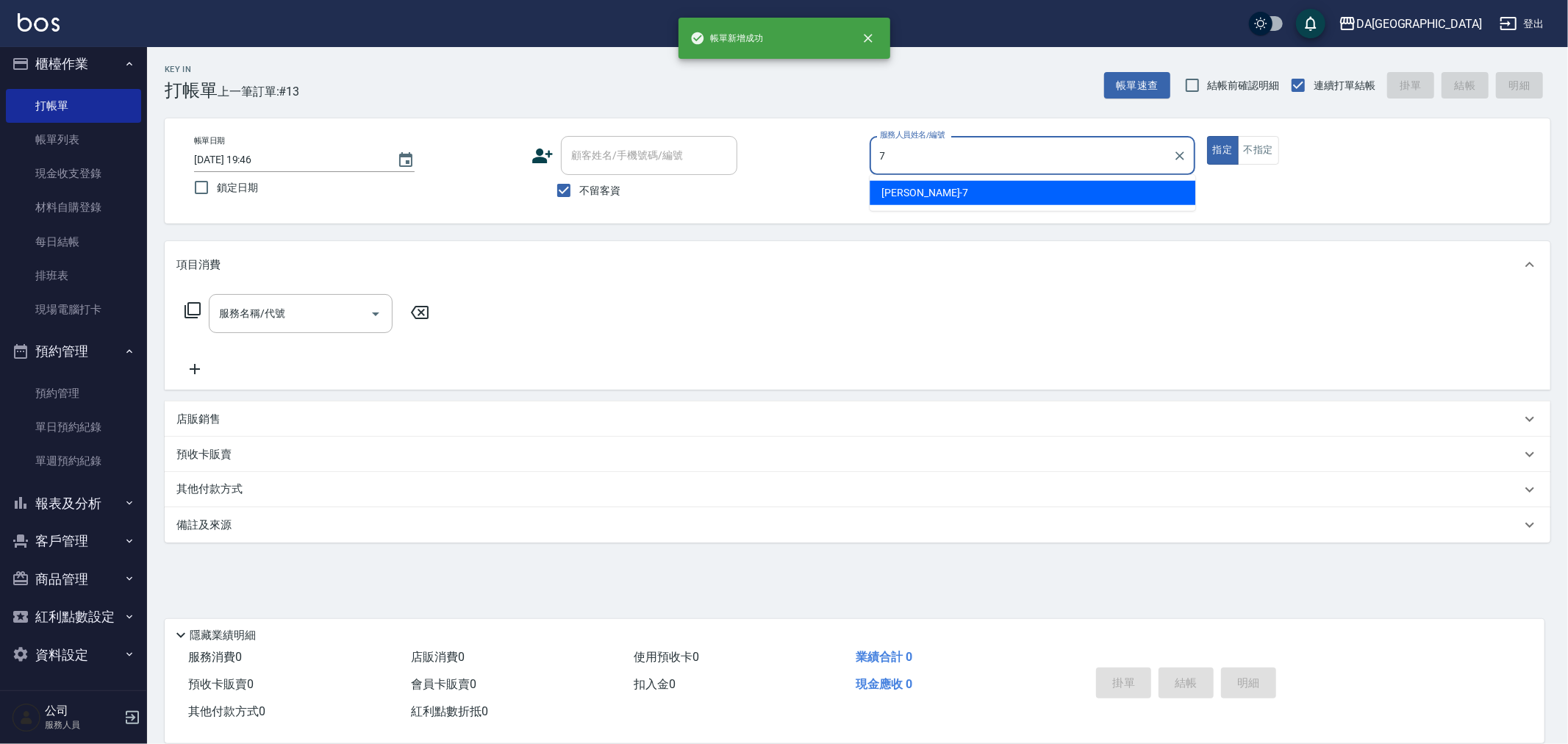
type input "Mimi-7"
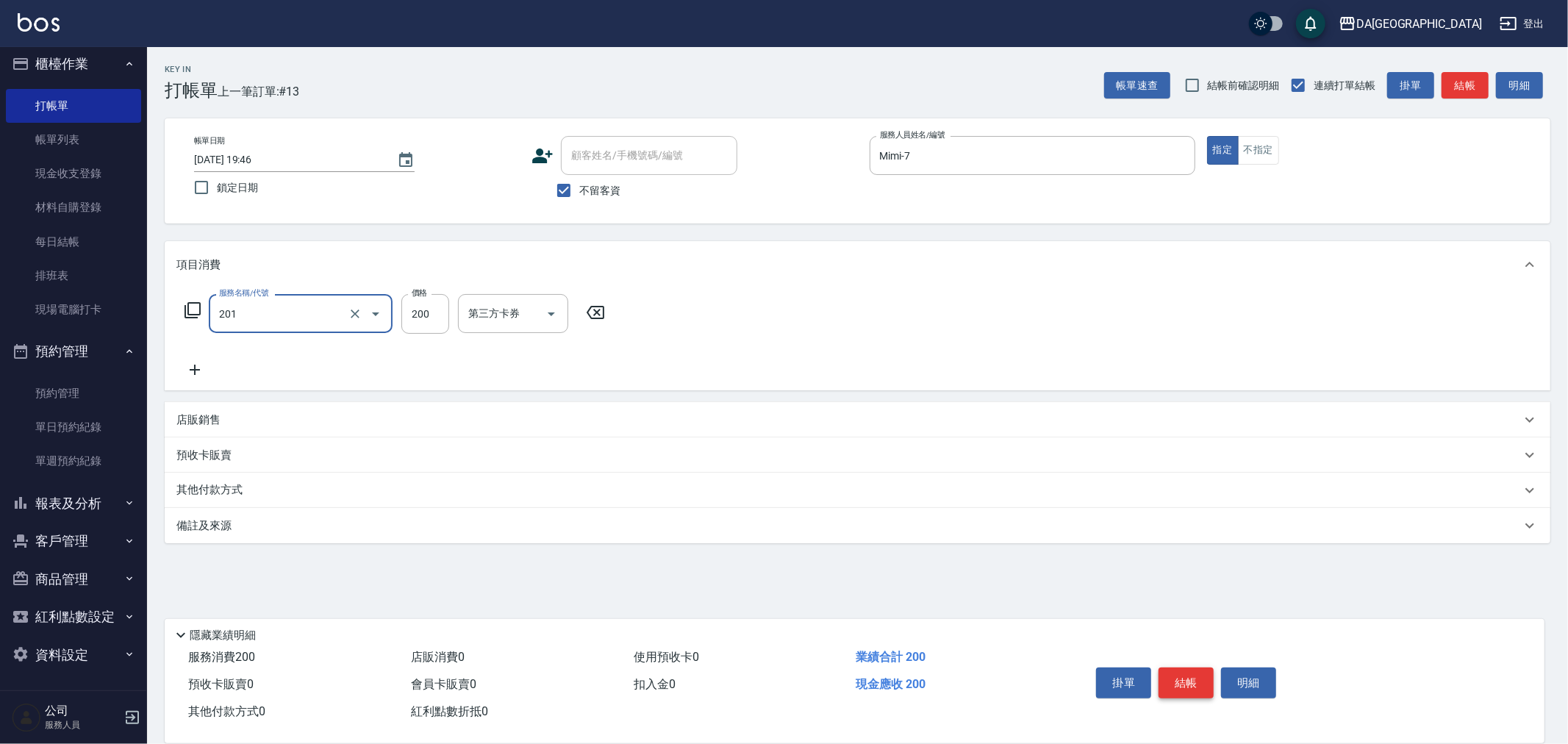
type input "洗髮(201)"
type input "300"
type input "蕾菈-28"
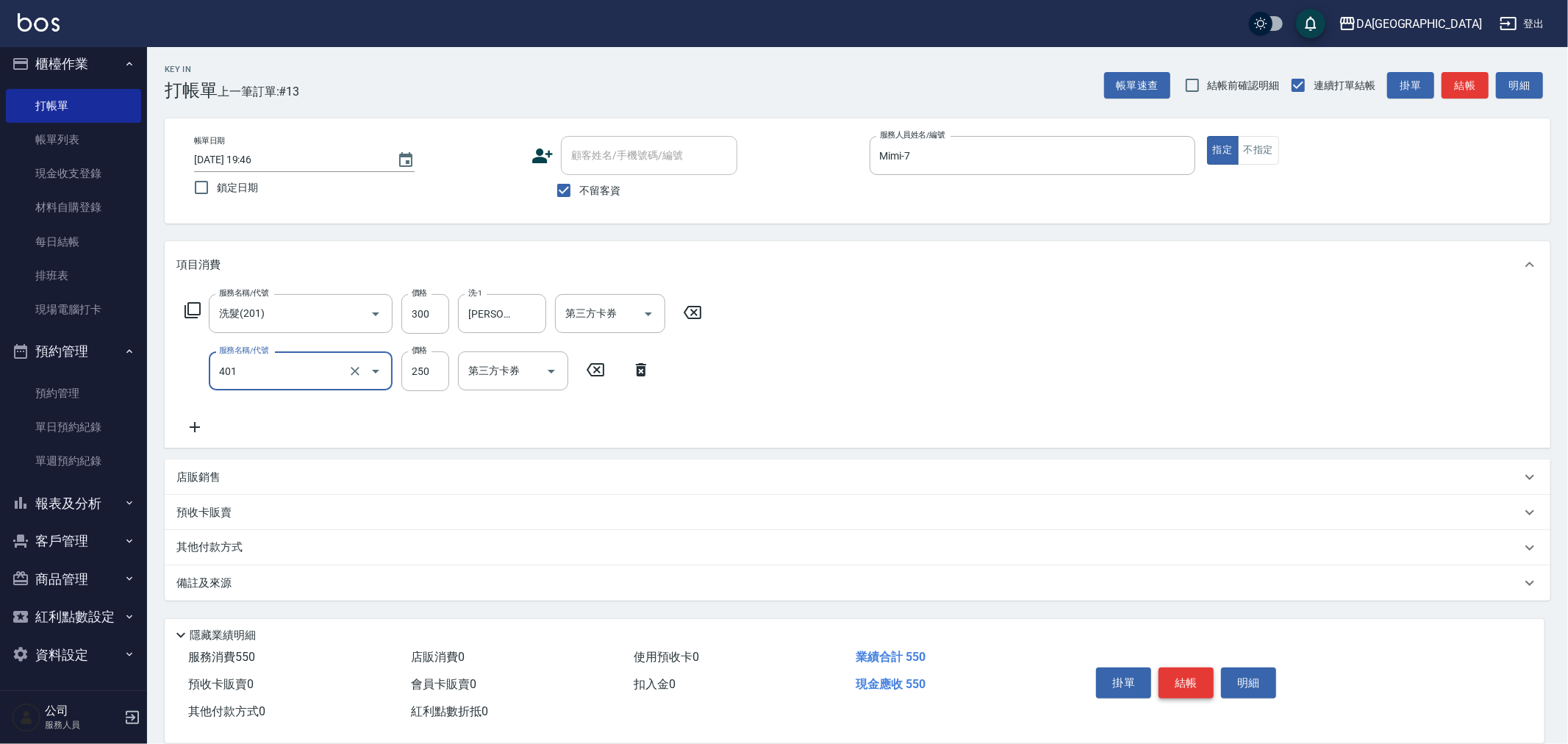
type input "剪髮(401)"
type input "300"
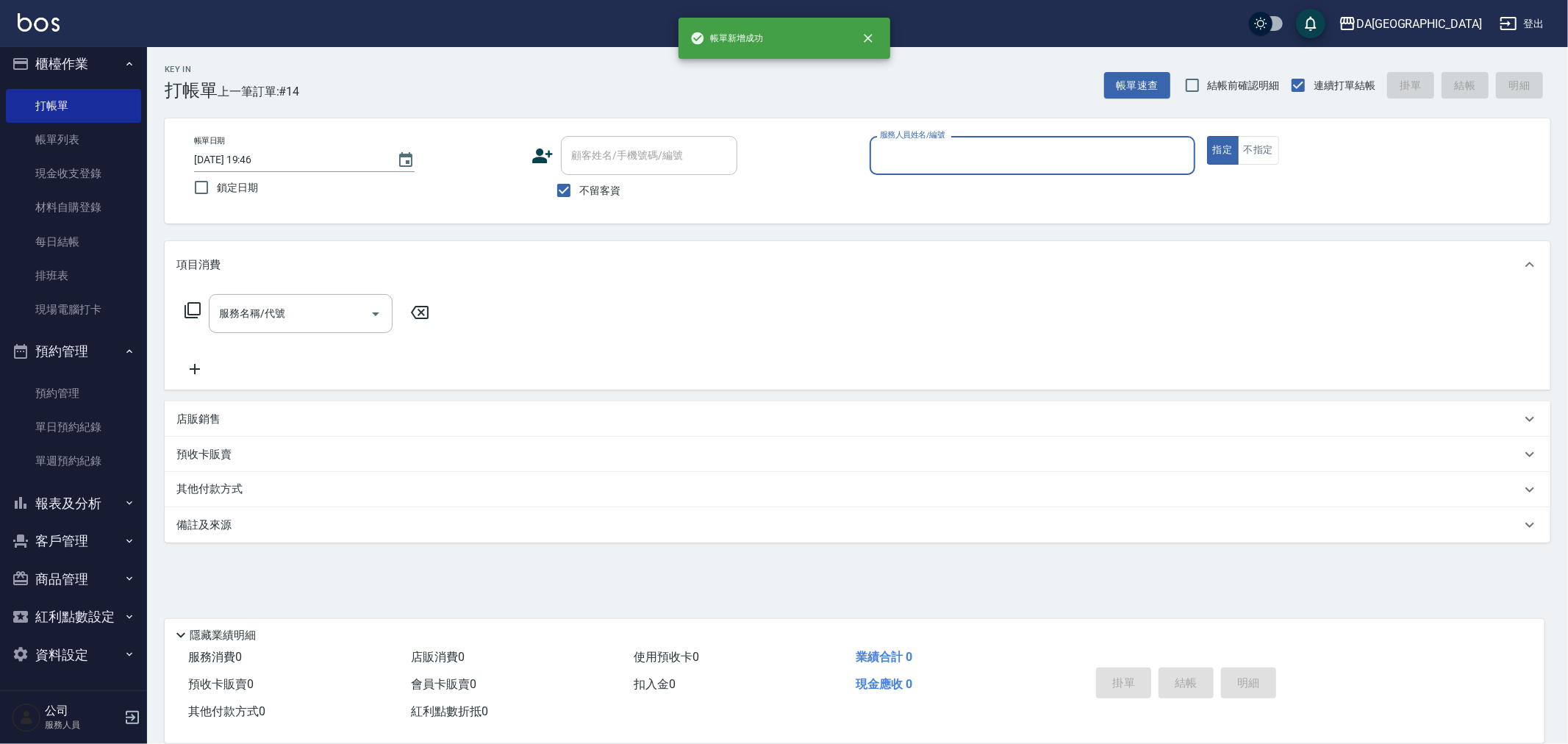
type input "8"
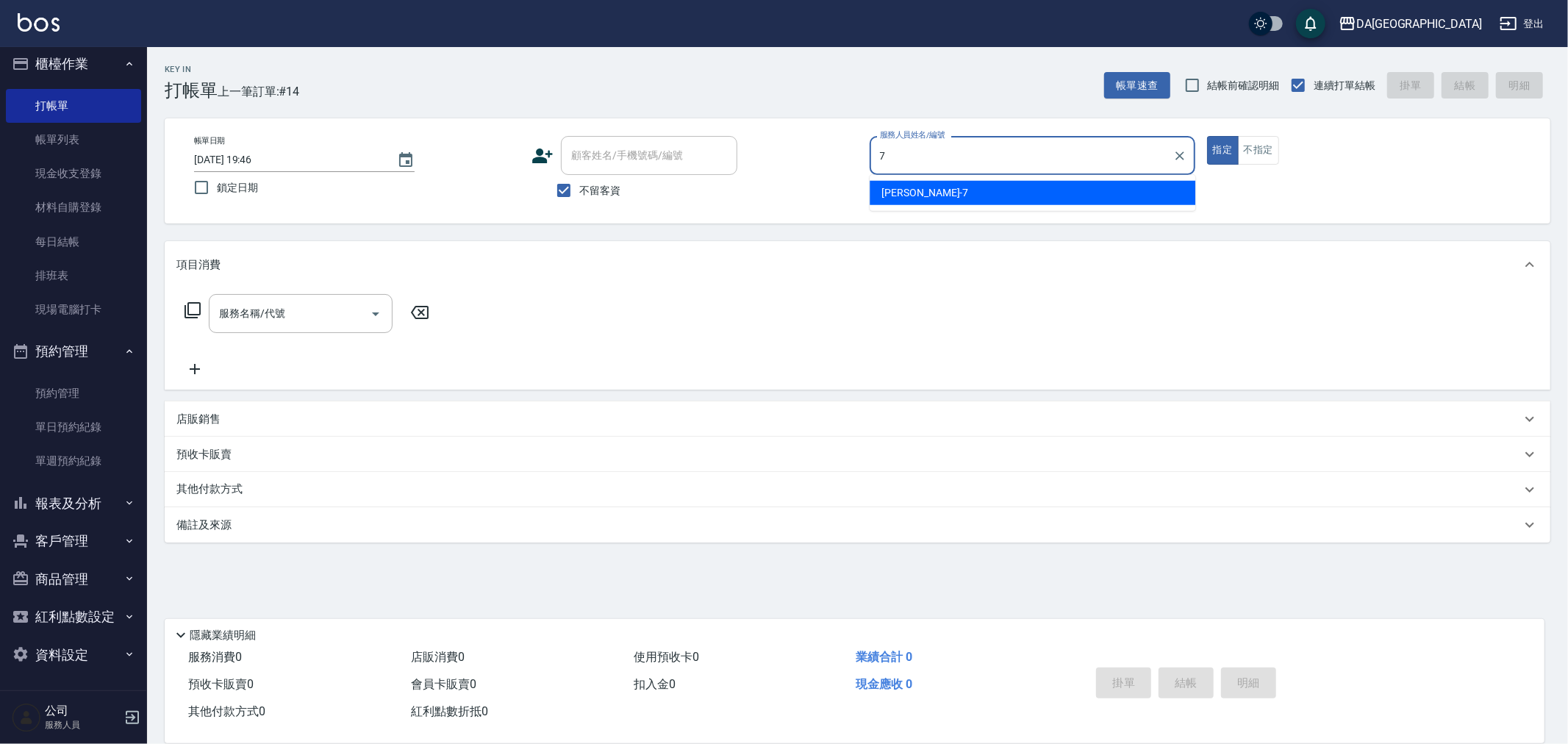
type input "Mimi-7"
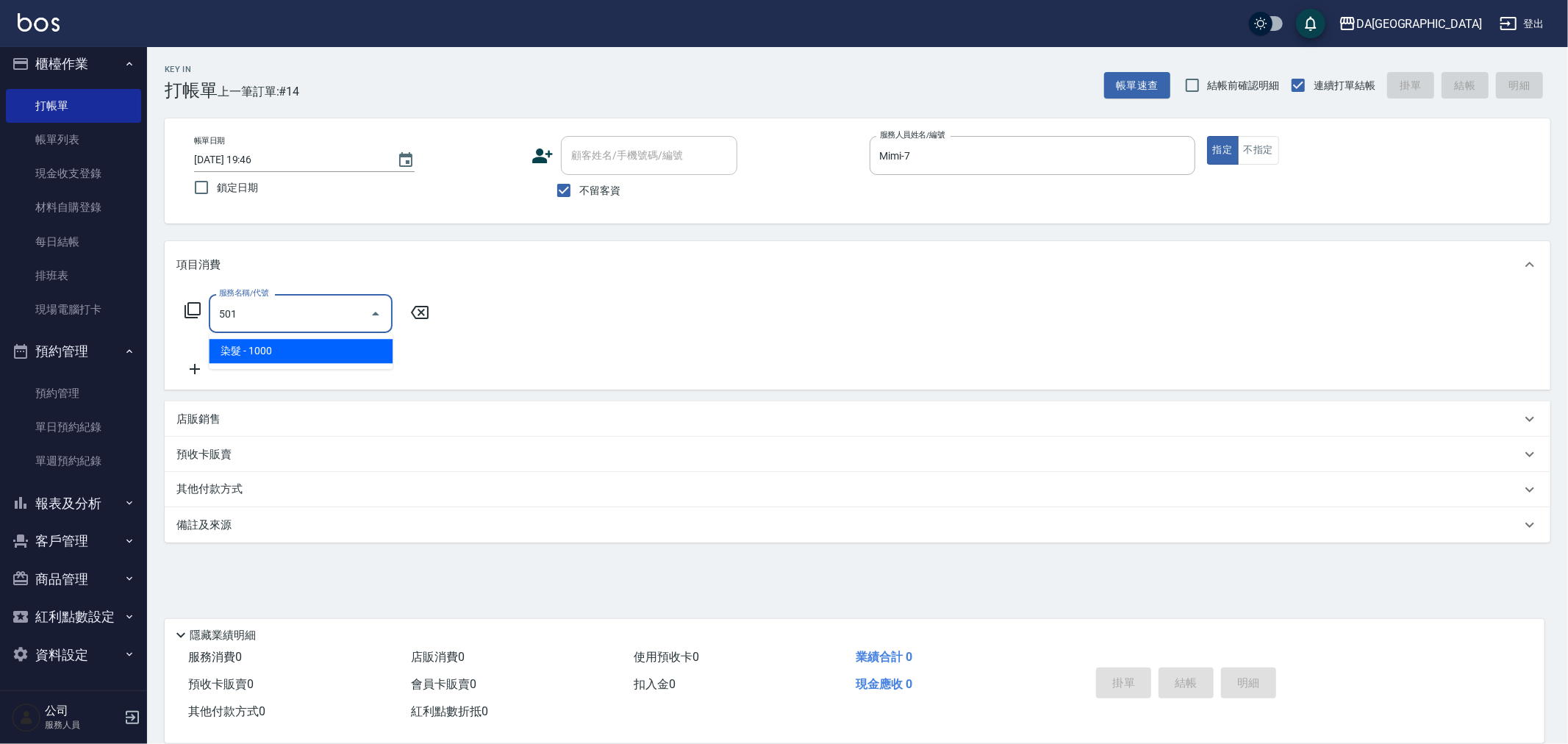
type input "染髮(501)"
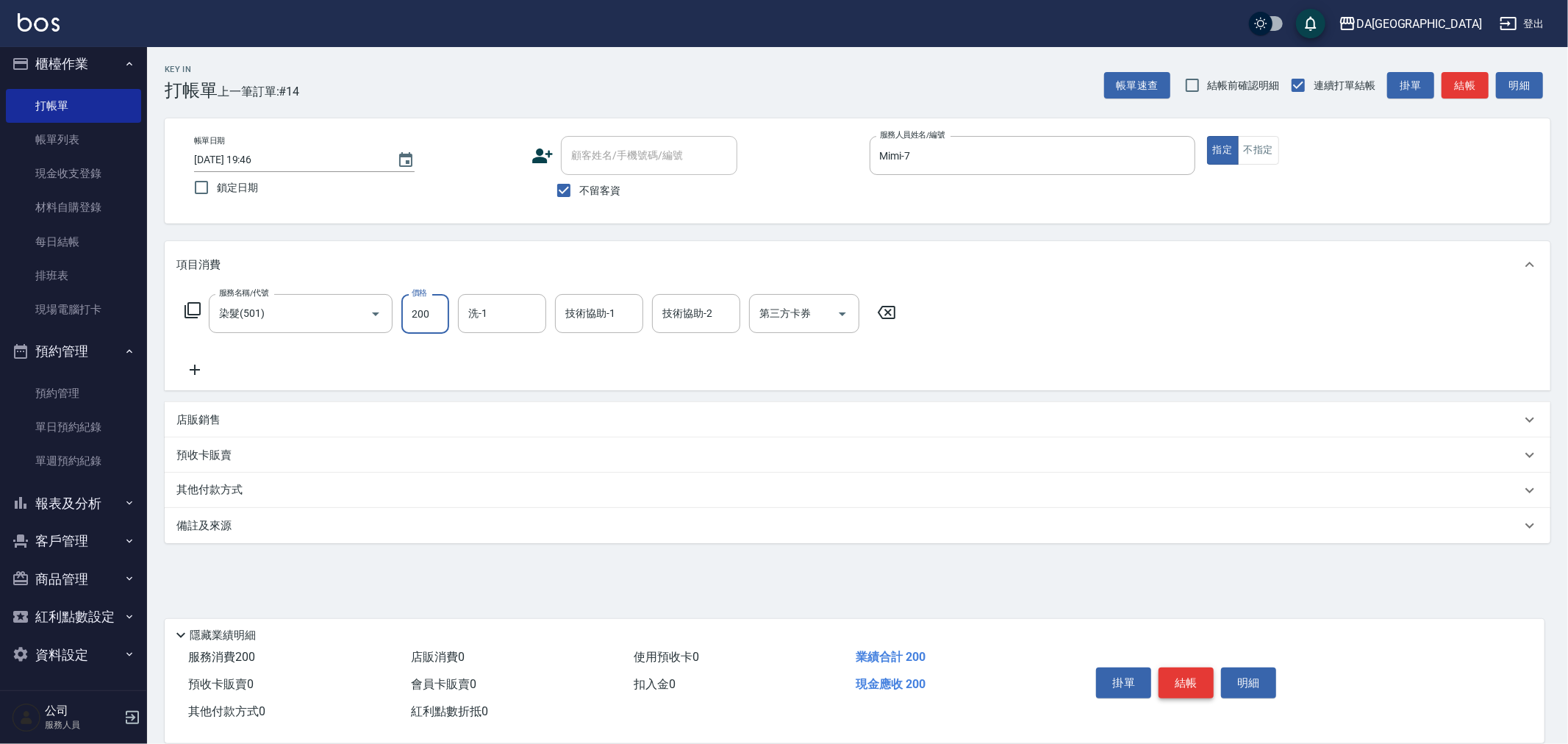
type input "2000"
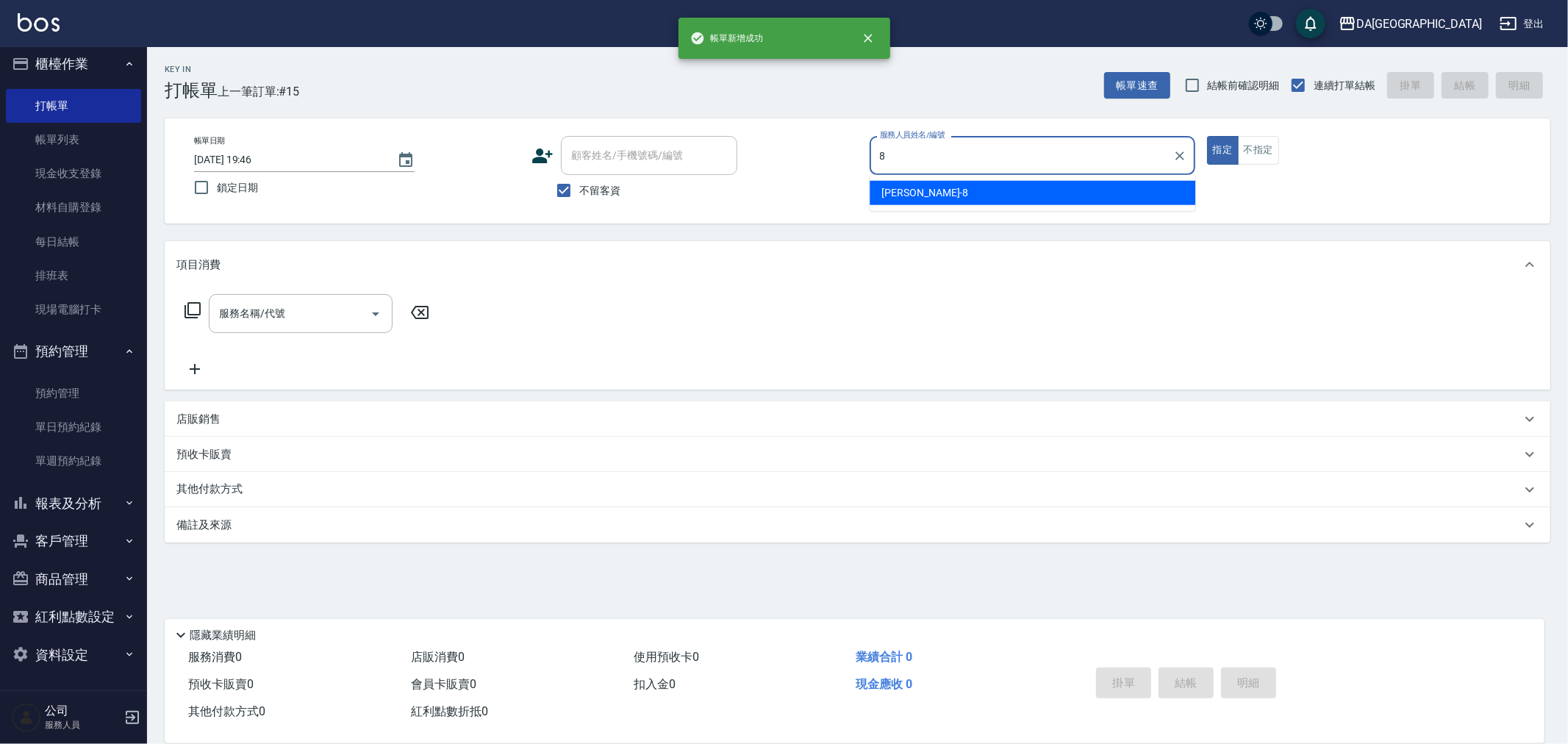
type input "LUCA-8"
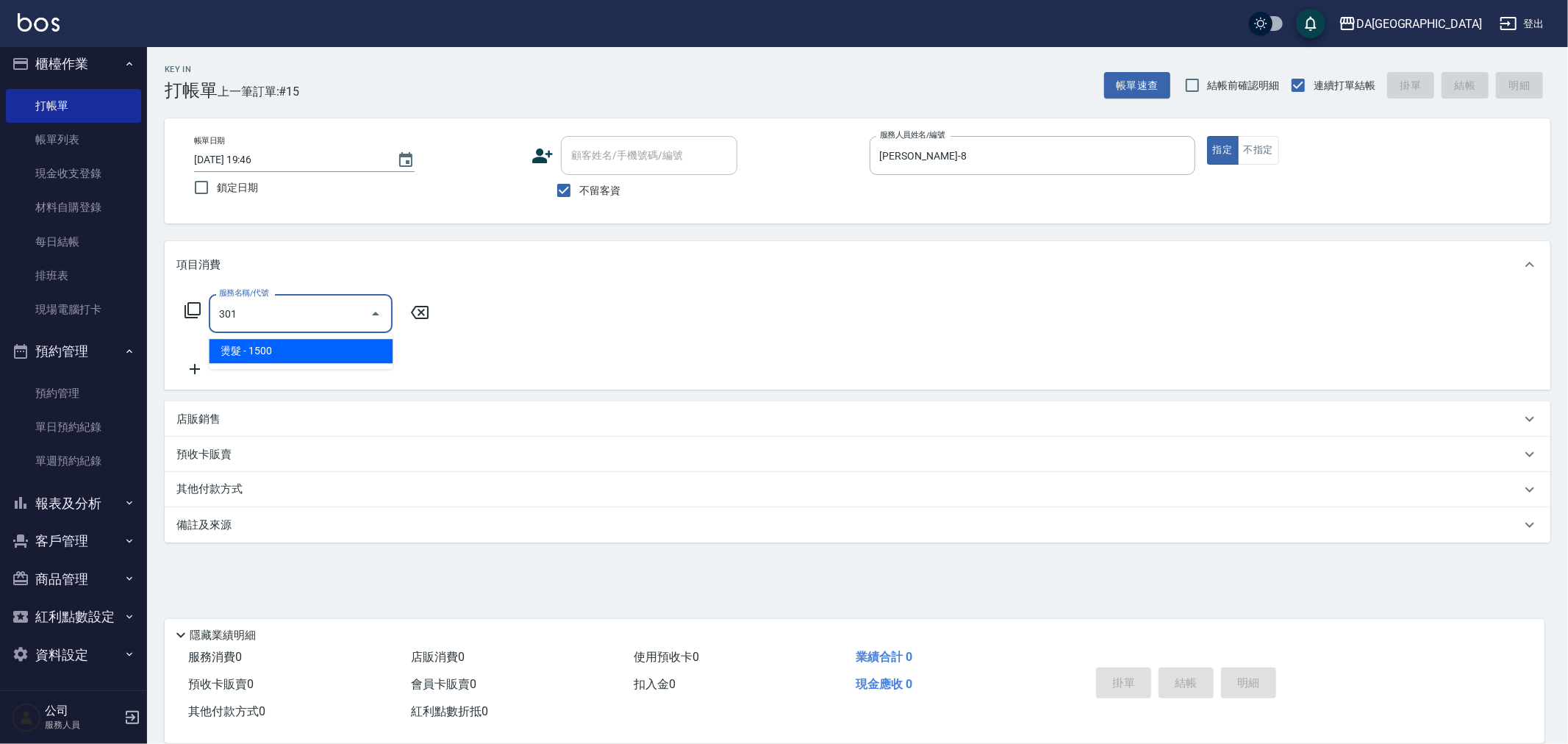
type input "燙髮(301)"
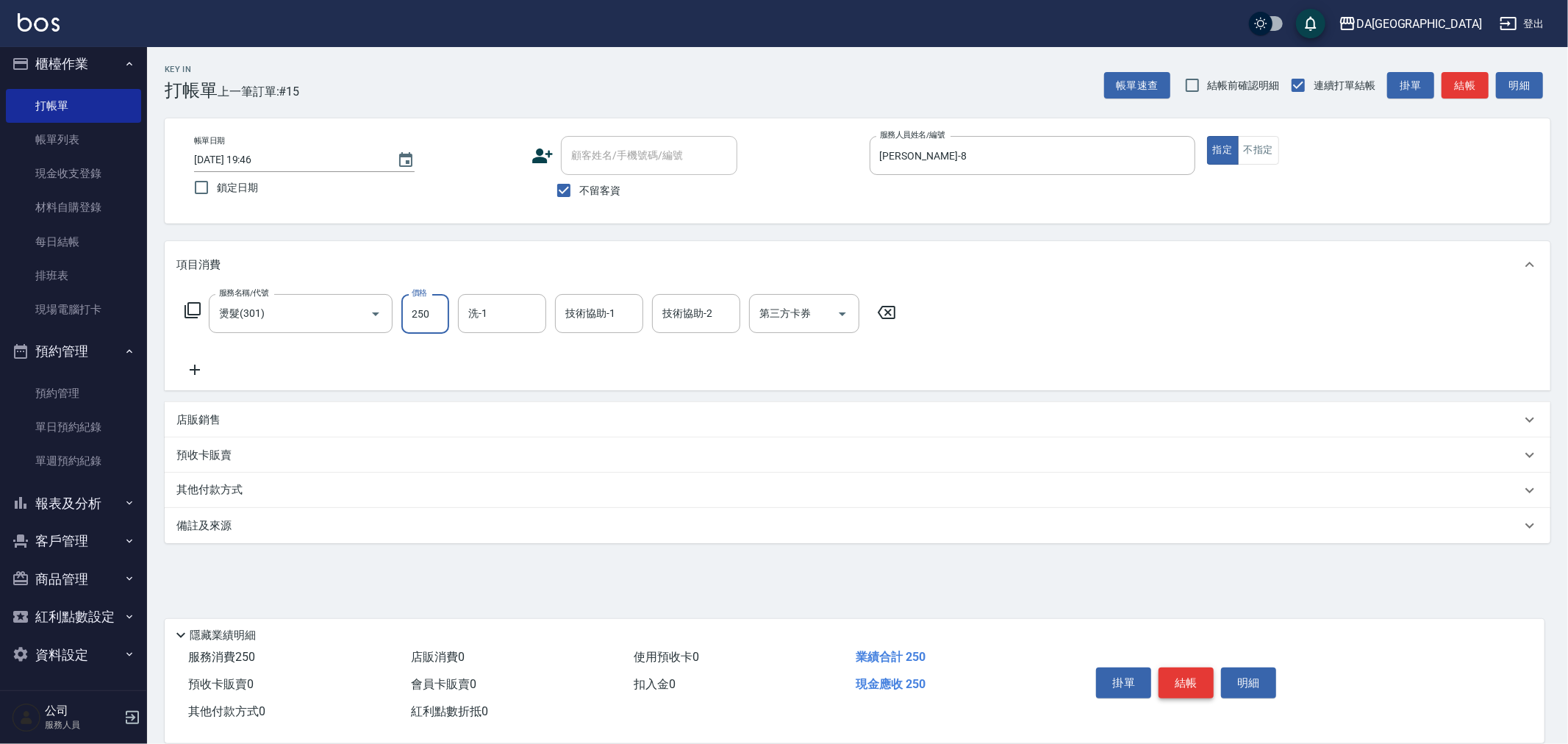
type input "2500"
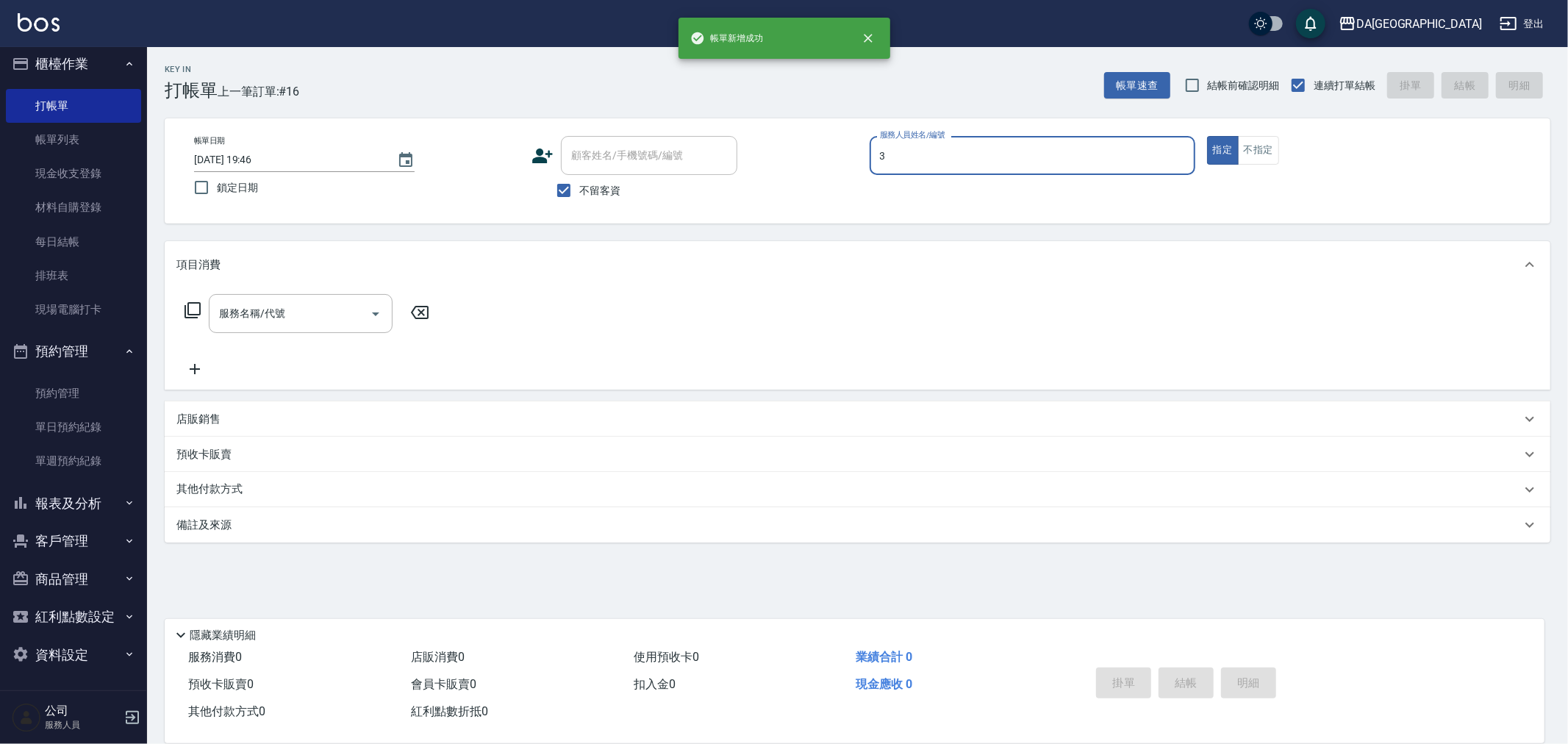
type input "May-3"
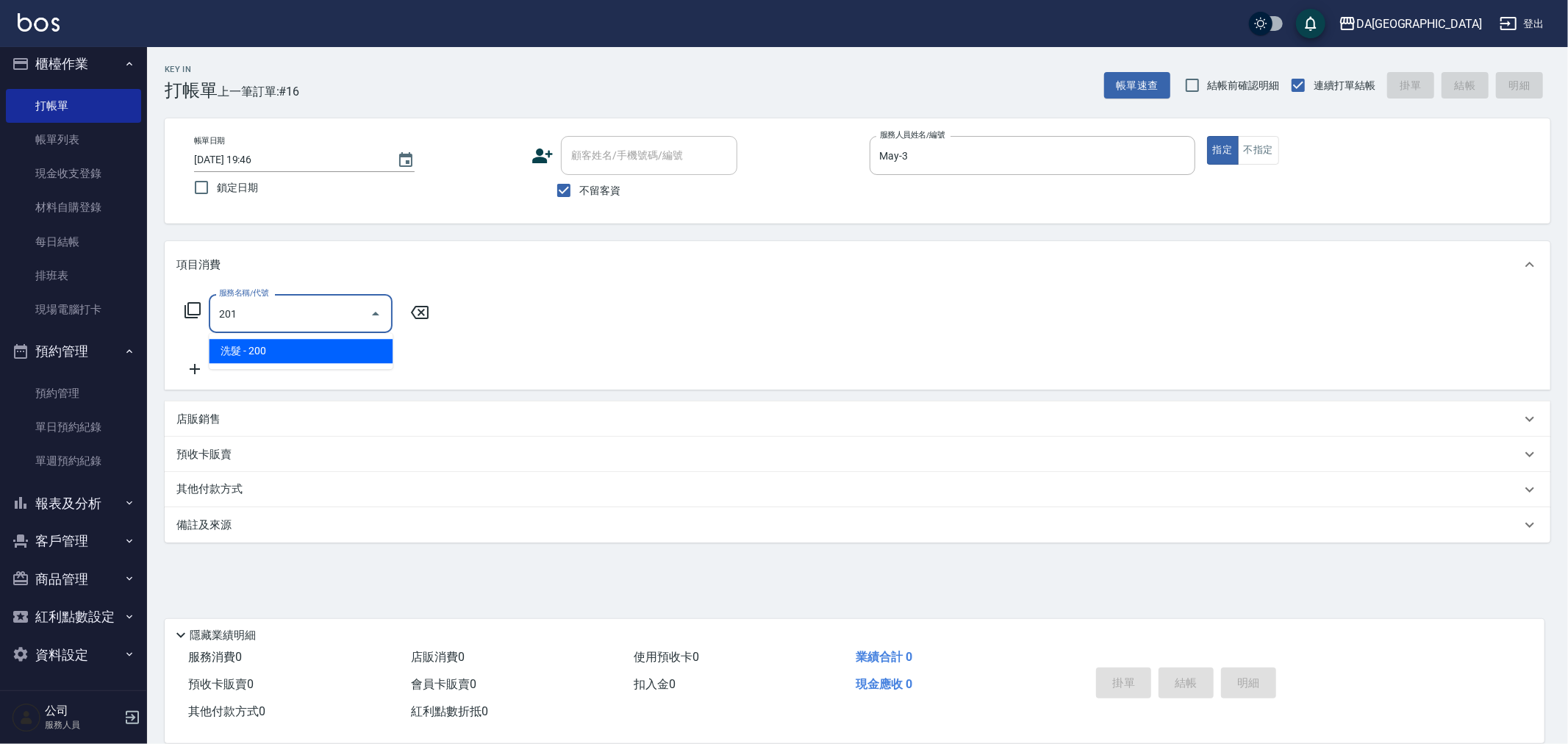
type input "洗髮(201)"
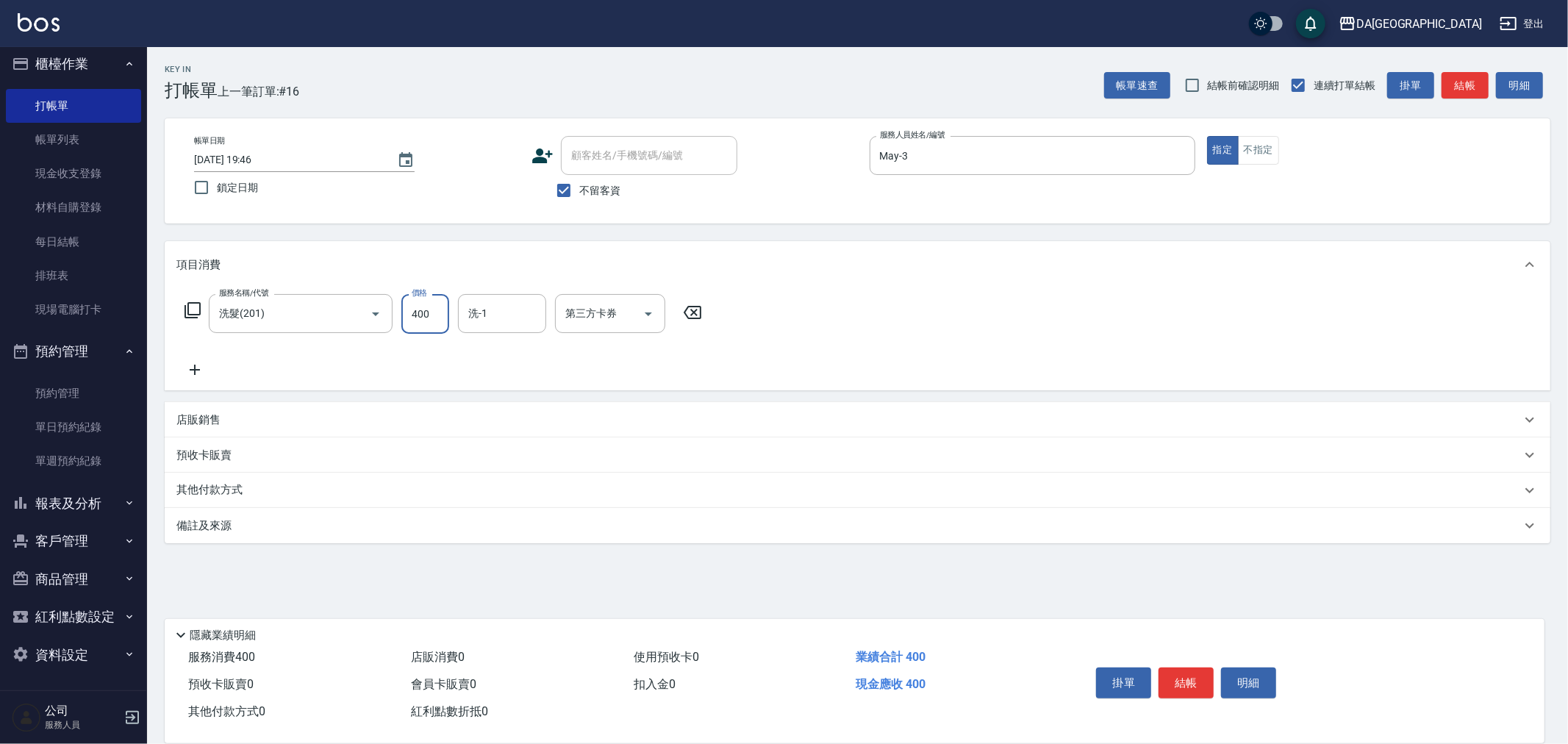
type input "400"
click at [232, 422] on div "店販銷售" at bounding box center [848, 420] width 1344 height 16
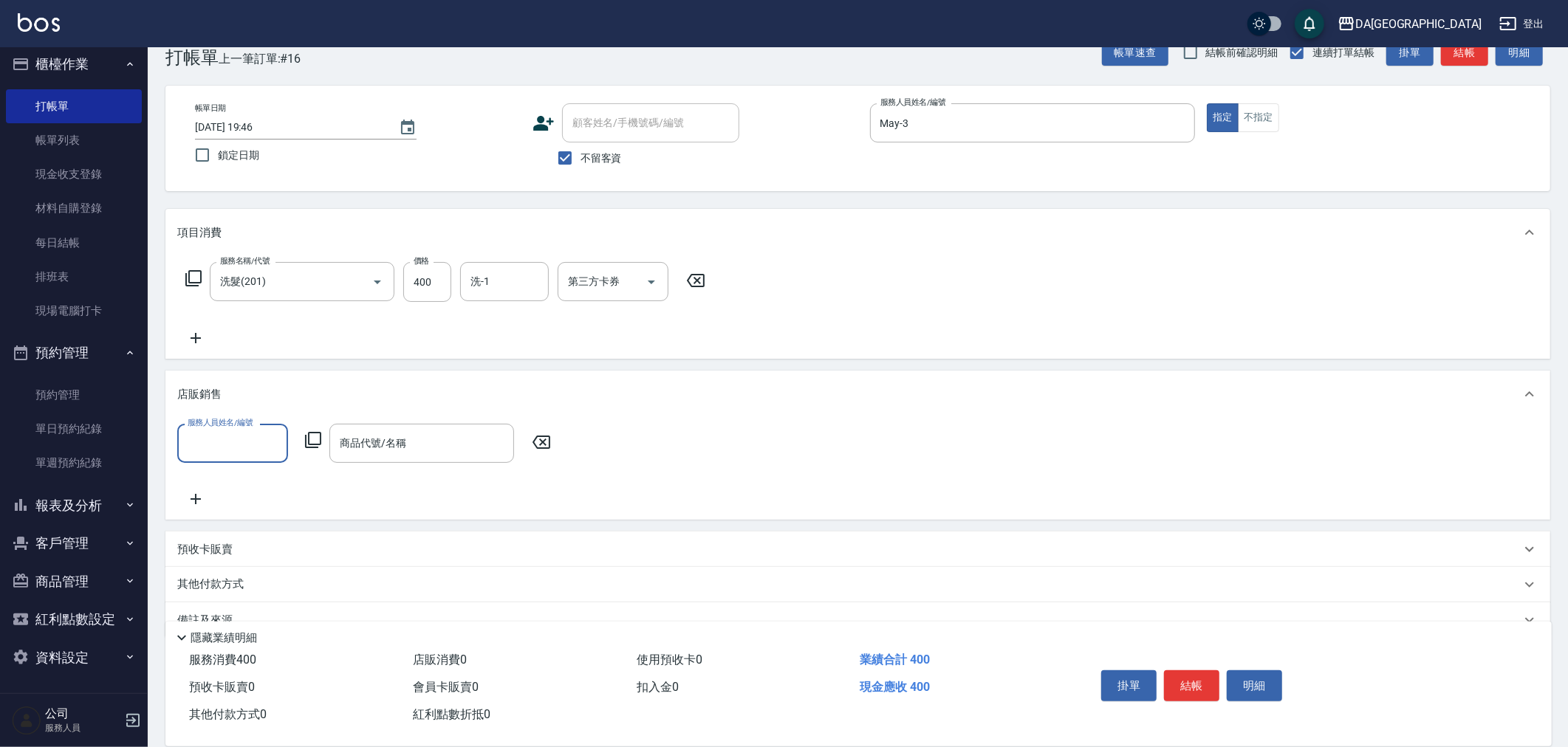
click at [232, 441] on input "服務人員姓名/編號" at bounding box center [233, 443] width 98 height 26
click at [217, 533] on div "May -3" at bounding box center [233, 545] width 111 height 25
type input "May-3"
click at [322, 439] on div "服務人員姓名/編號 May-3 服務人員姓名/編號 商品代號/名稱 商品代號/名稱" at bounding box center [368, 442] width 382 height 39
click at [320, 440] on icon at bounding box center [313, 439] width 16 height 16
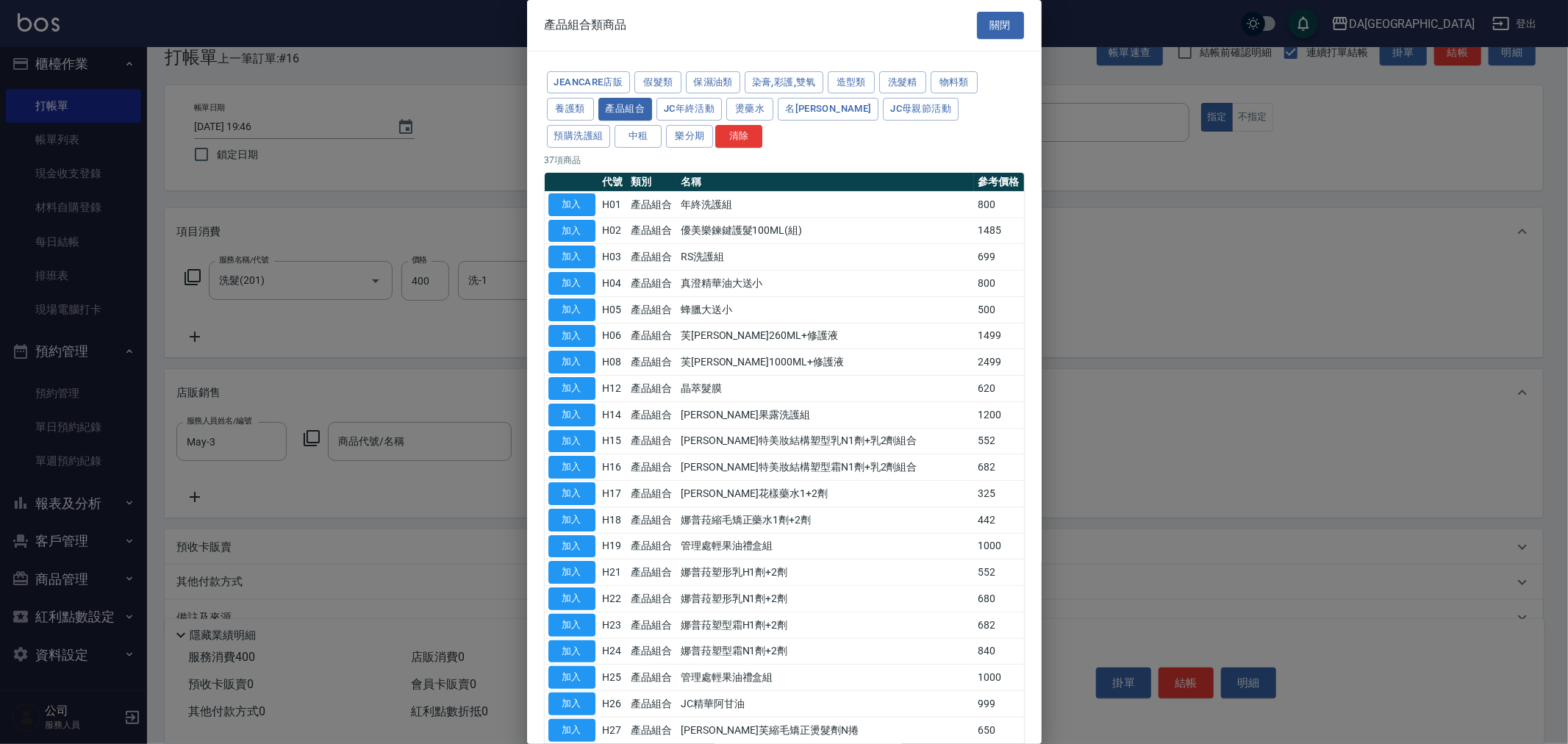
drag, startPoint x: 662, startPoint y: 467, endPoint x: 686, endPoint y: 581, distance: 116.5
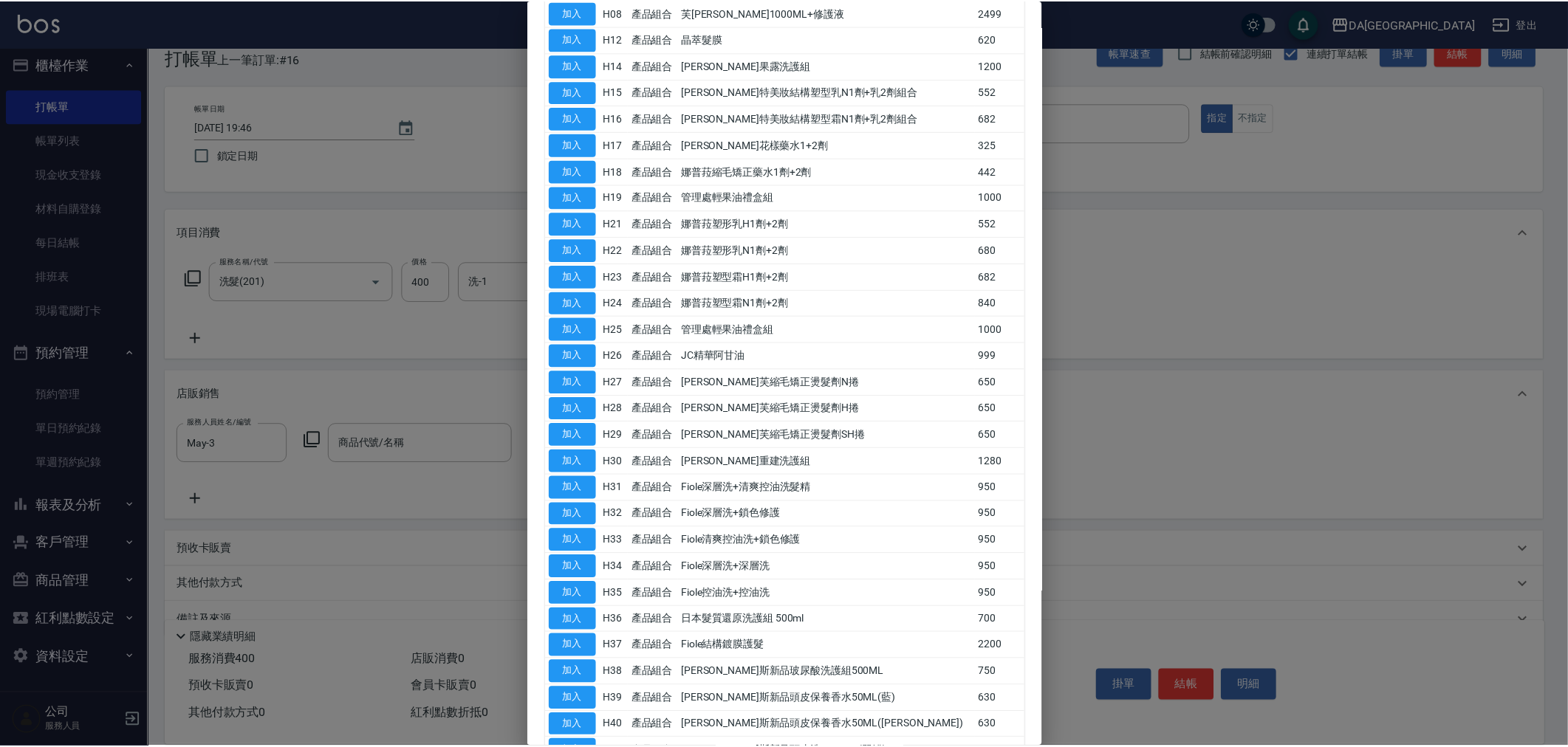
scroll to position [505, 0]
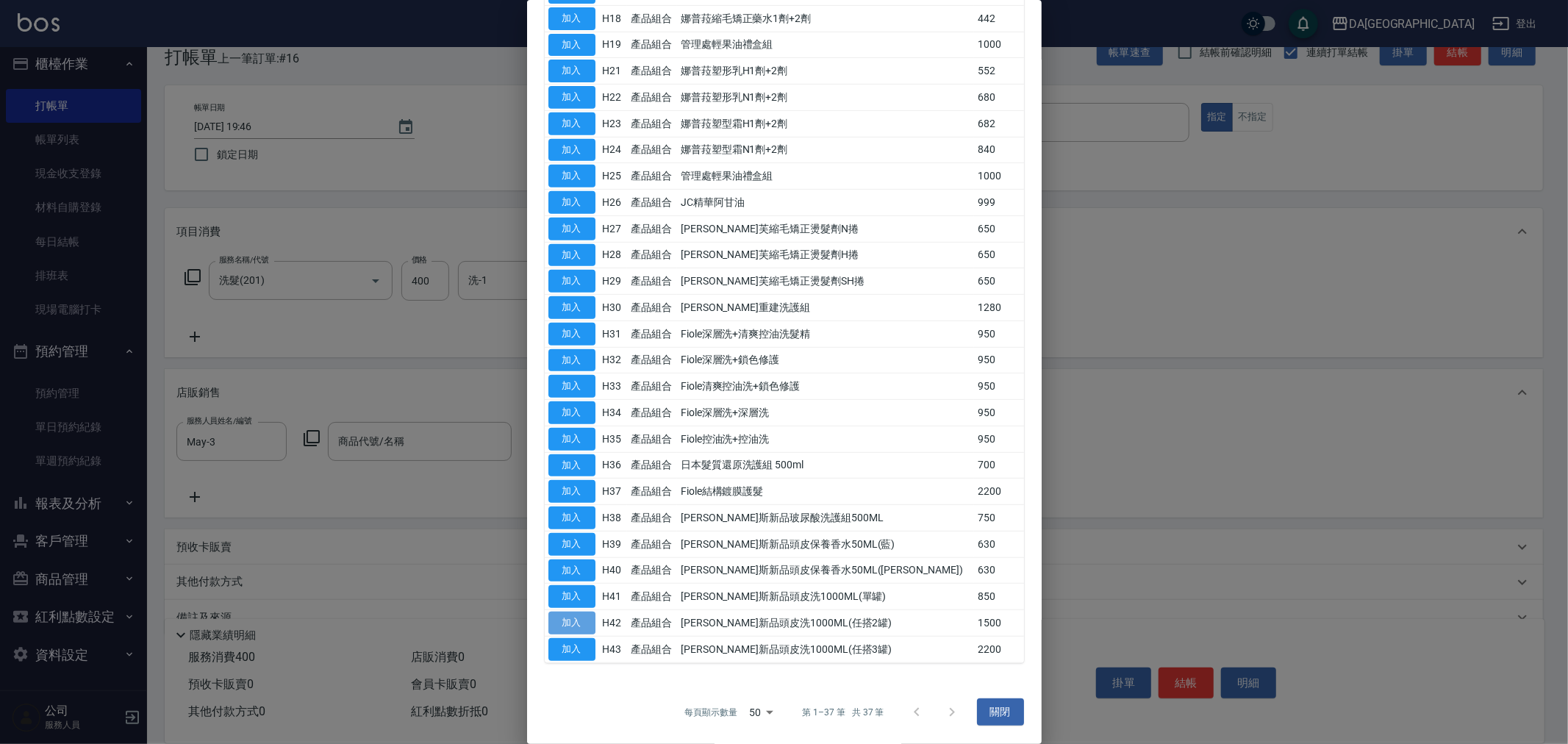
click at [585, 622] on button "加入" at bounding box center [572, 622] width 47 height 23
type input "喬娜斯新品頭皮洗1000ML(任搭2罐)"
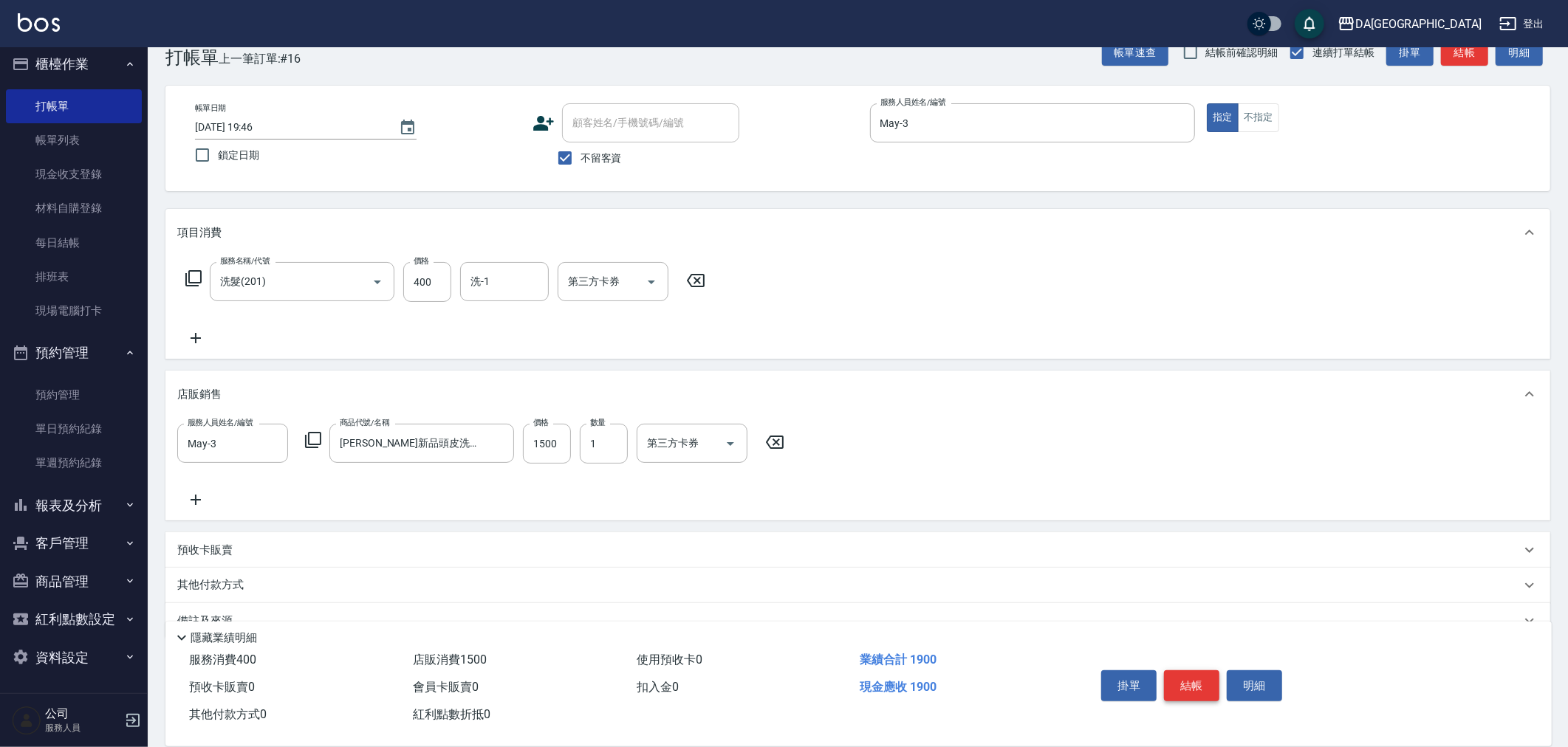
click at [1199, 684] on button "結帳" at bounding box center [1192, 685] width 56 height 31
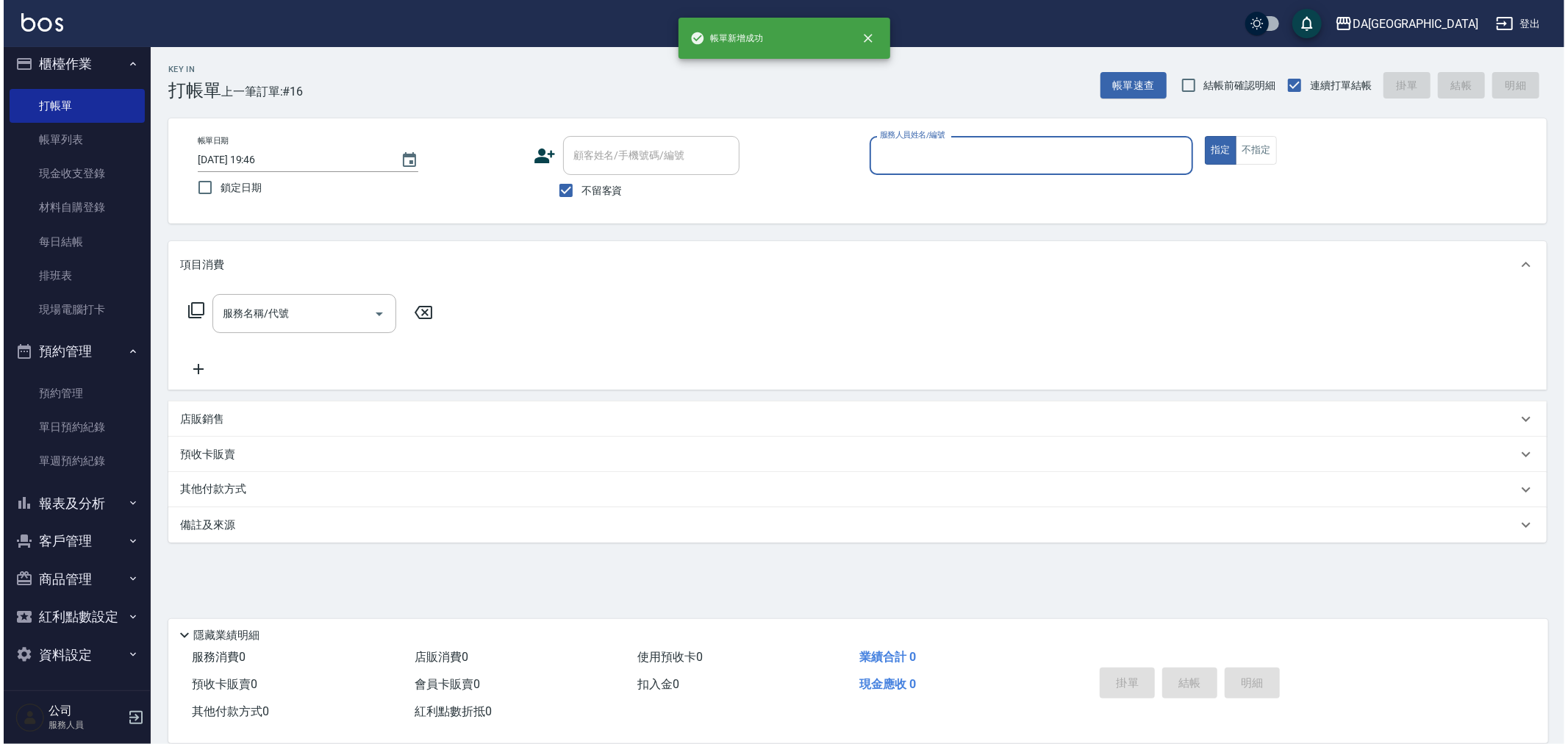
scroll to position [0, 0]
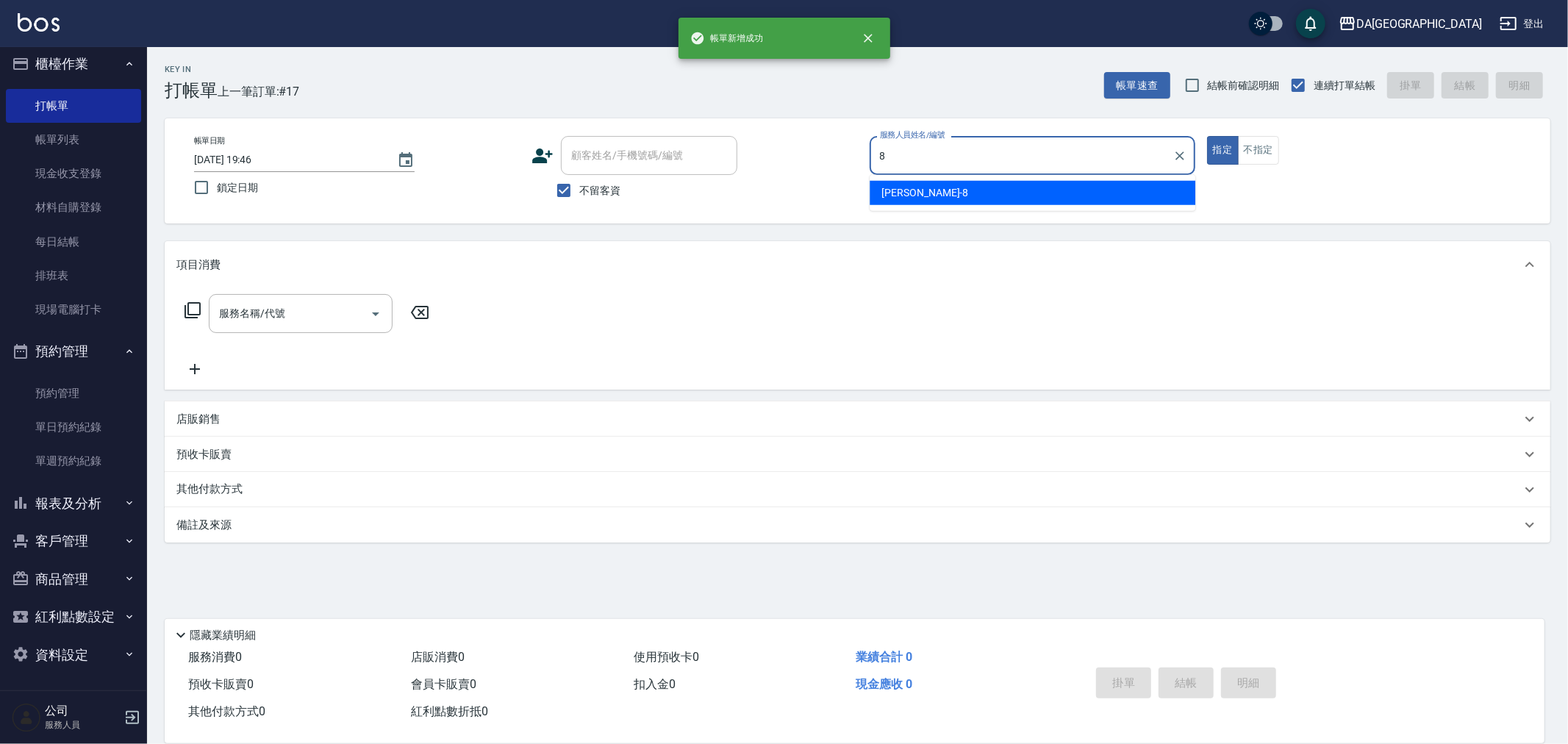
type input "LUCA-8"
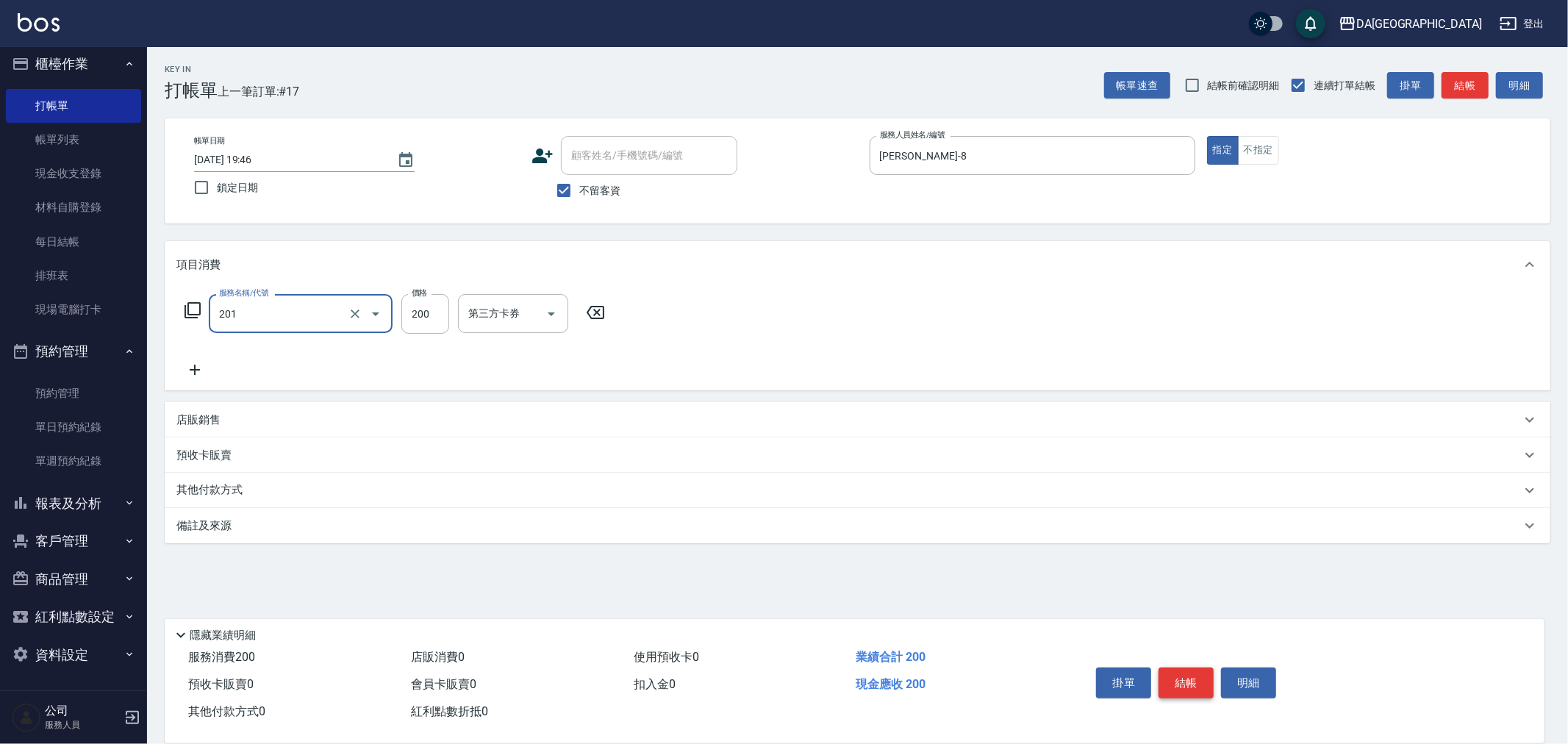
type input "洗髮(201)"
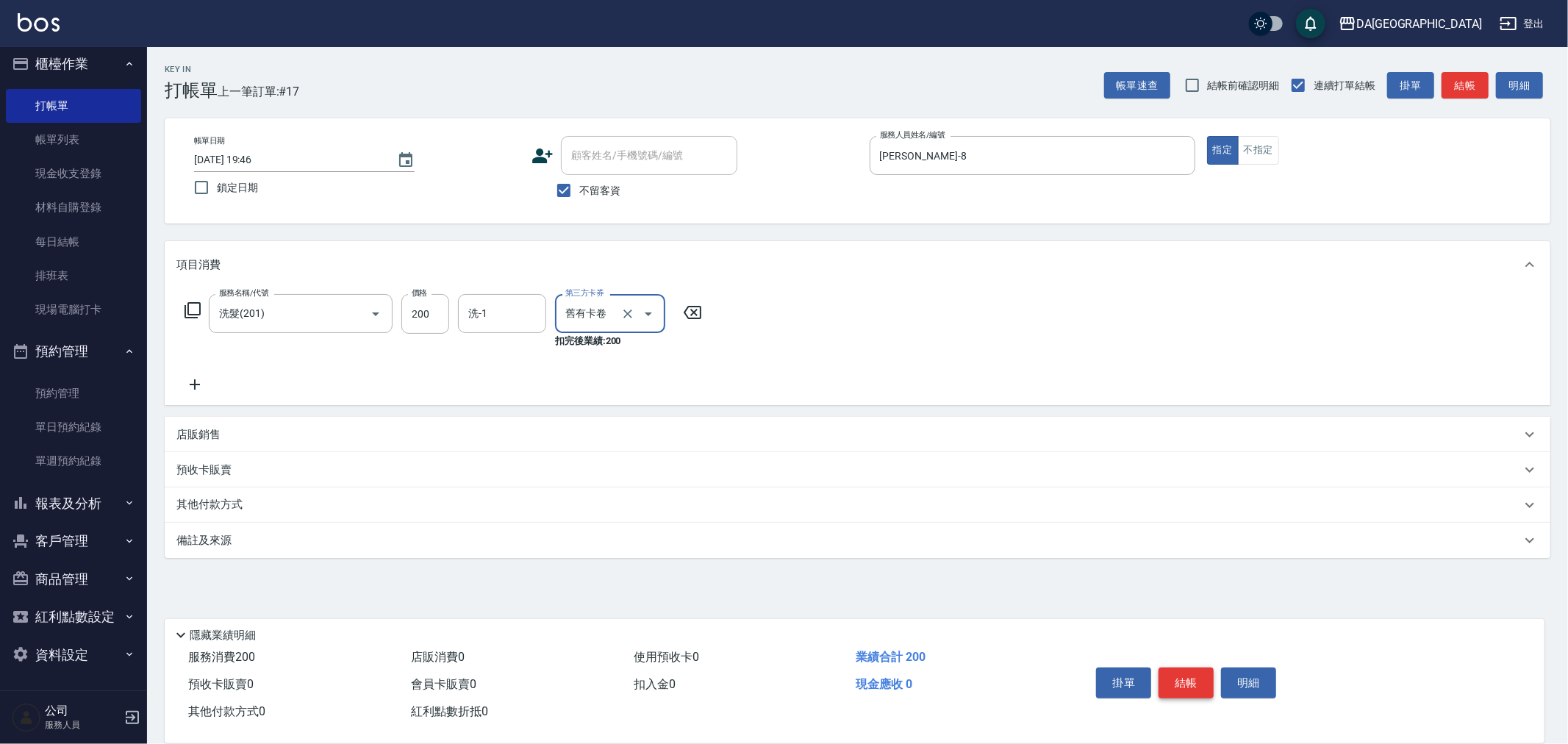
type input "舊有卡卷"
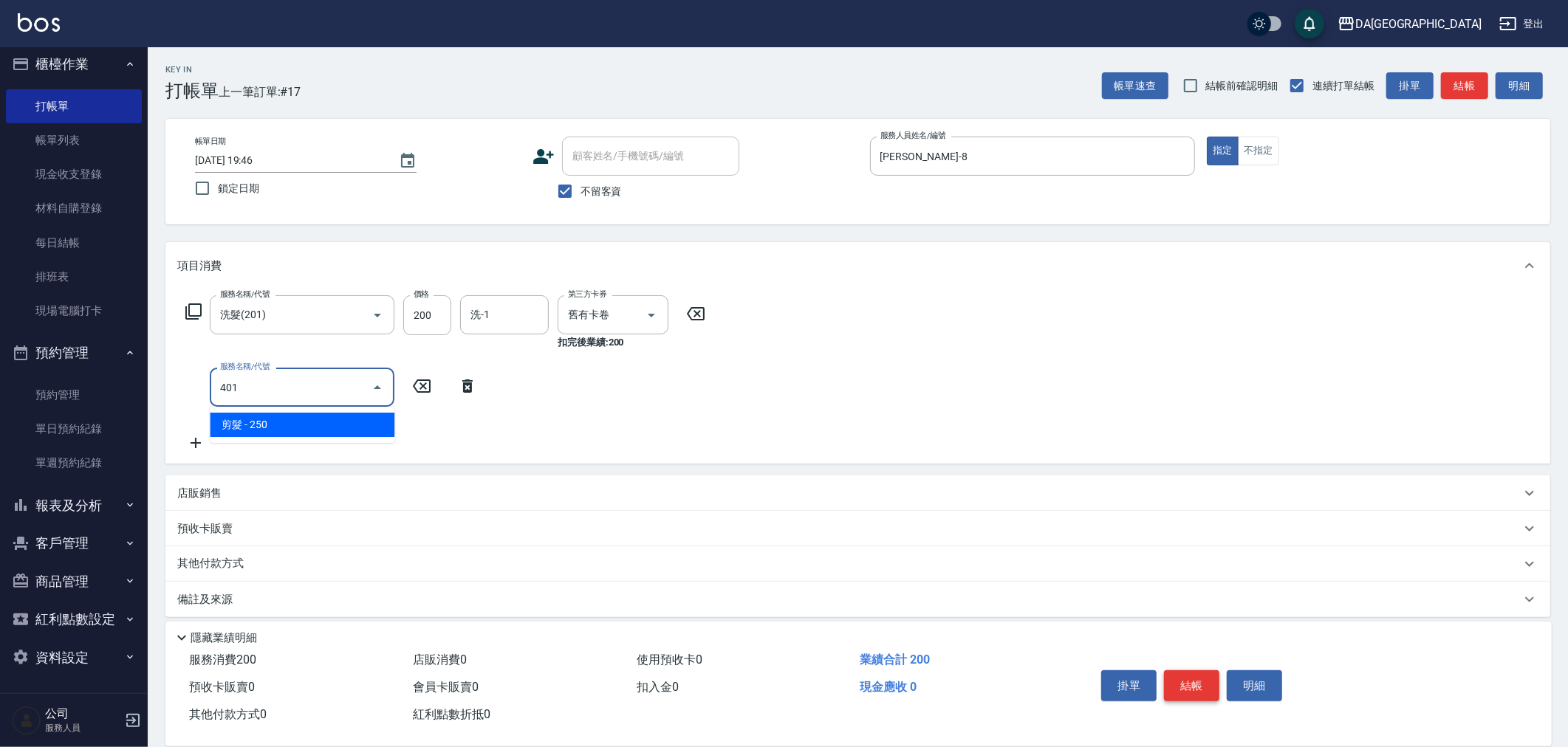
type input "剪髮(401)"
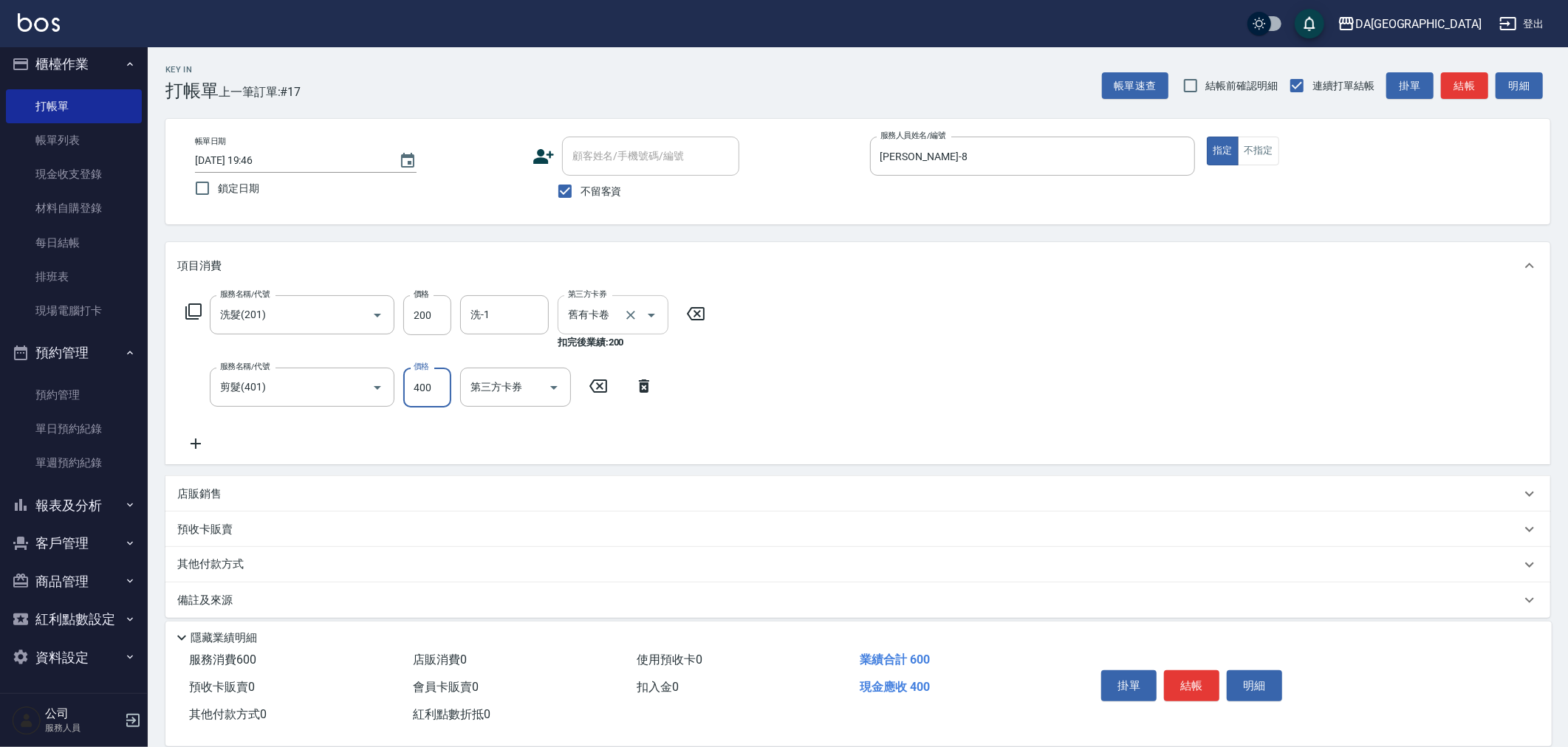
type input "400"
click at [606, 305] on input "舊有卡卷" at bounding box center [592, 315] width 56 height 26
click at [632, 308] on icon "Clear" at bounding box center [630, 315] width 15 height 15
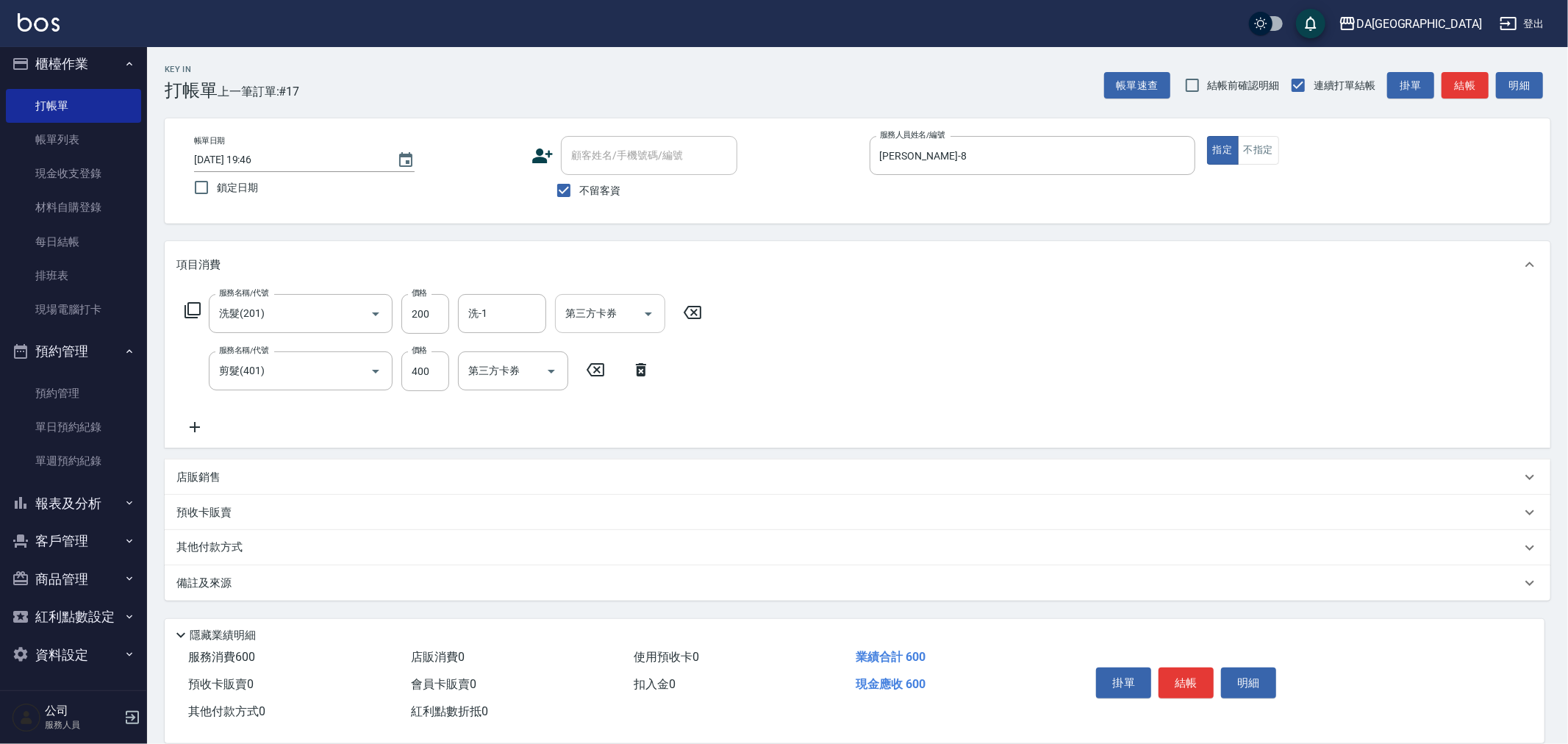
click at [960, 460] on div "店販銷售 服務人員姓名/編號 服務人員姓名/編號 商品代號/名稱 商品代號/名稱" at bounding box center [857, 477] width 1386 height 36
click at [1195, 667] on button "結帳" at bounding box center [1186, 682] width 55 height 31
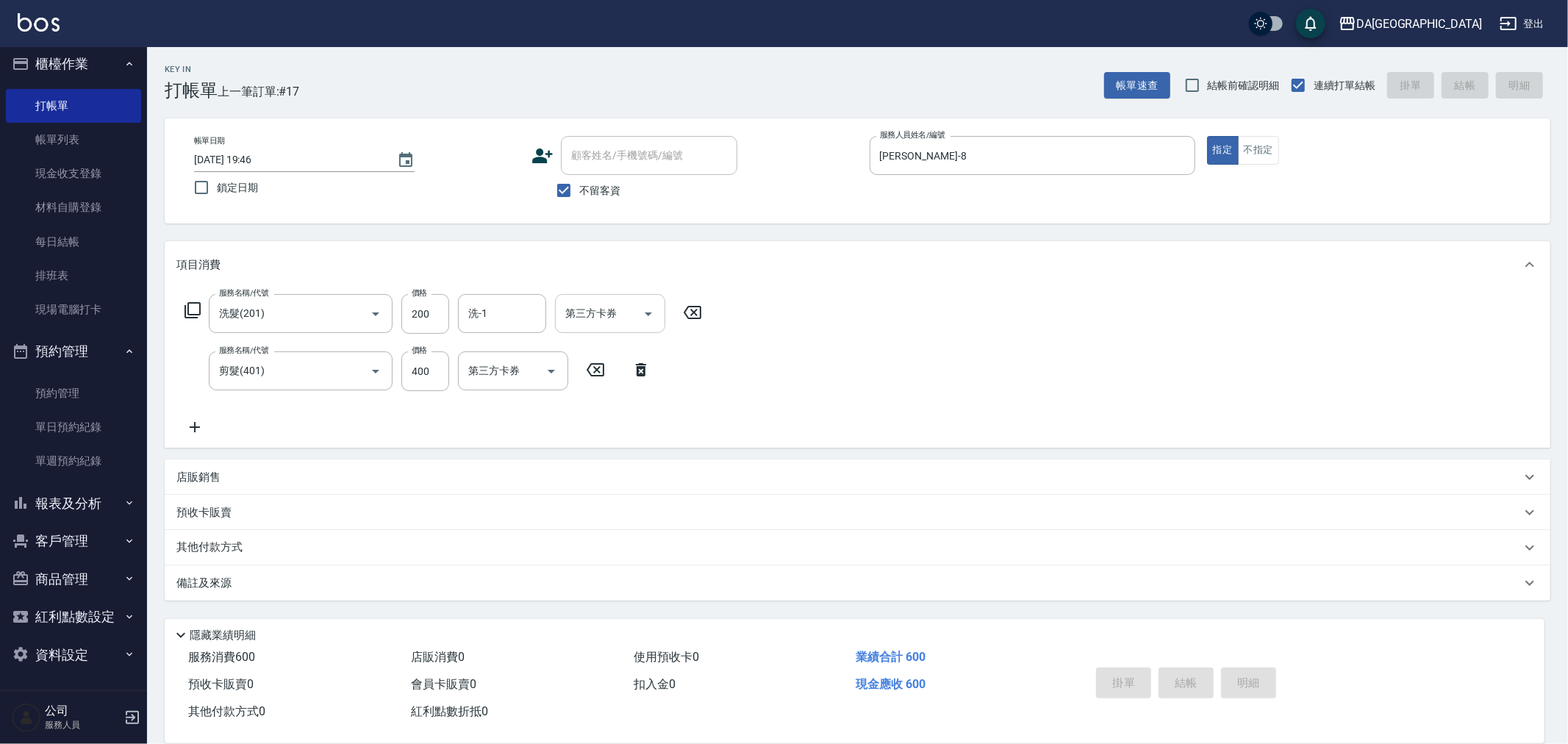
type input "2025/08/17 19:47"
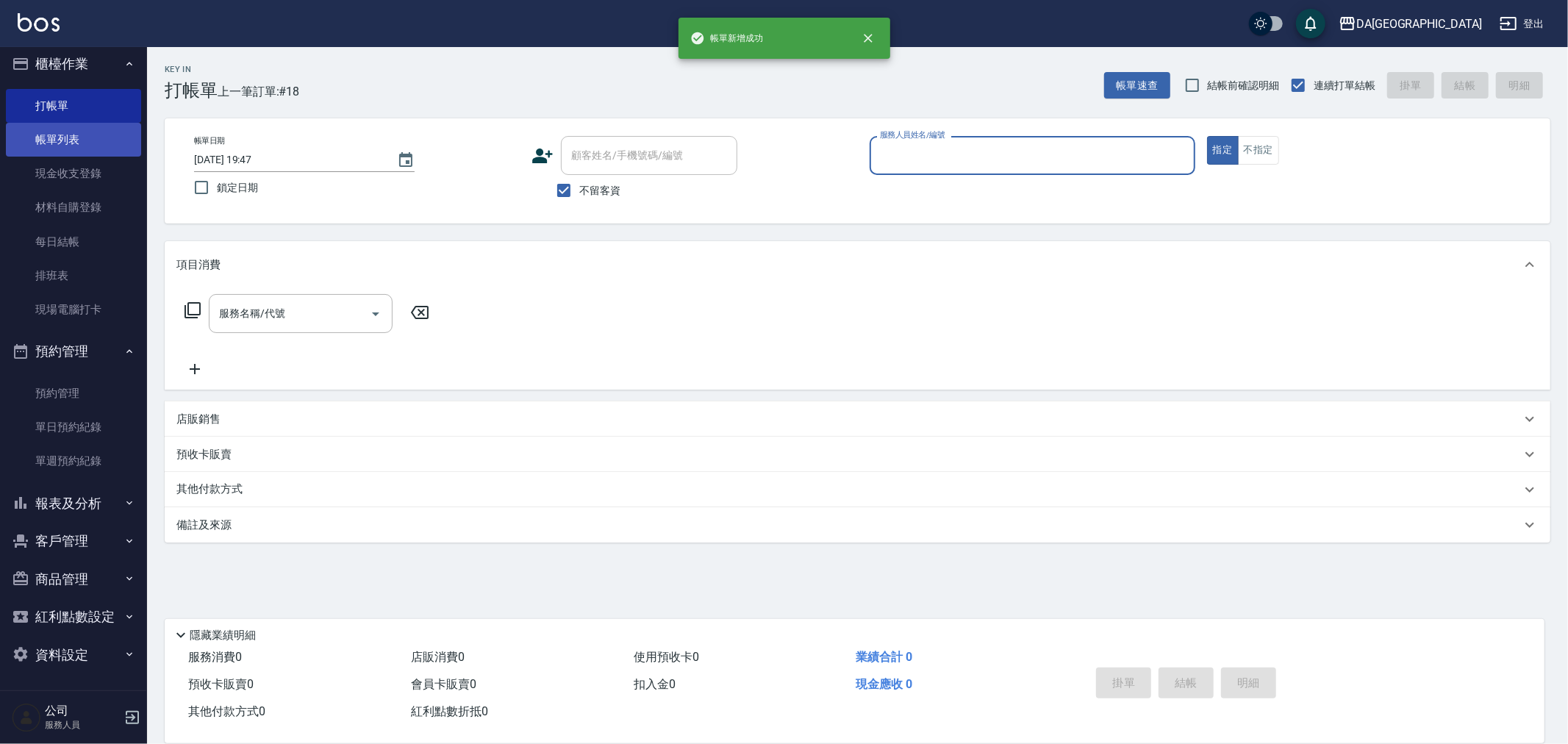
click at [80, 130] on link "帳單列表" at bounding box center [73, 139] width 135 height 34
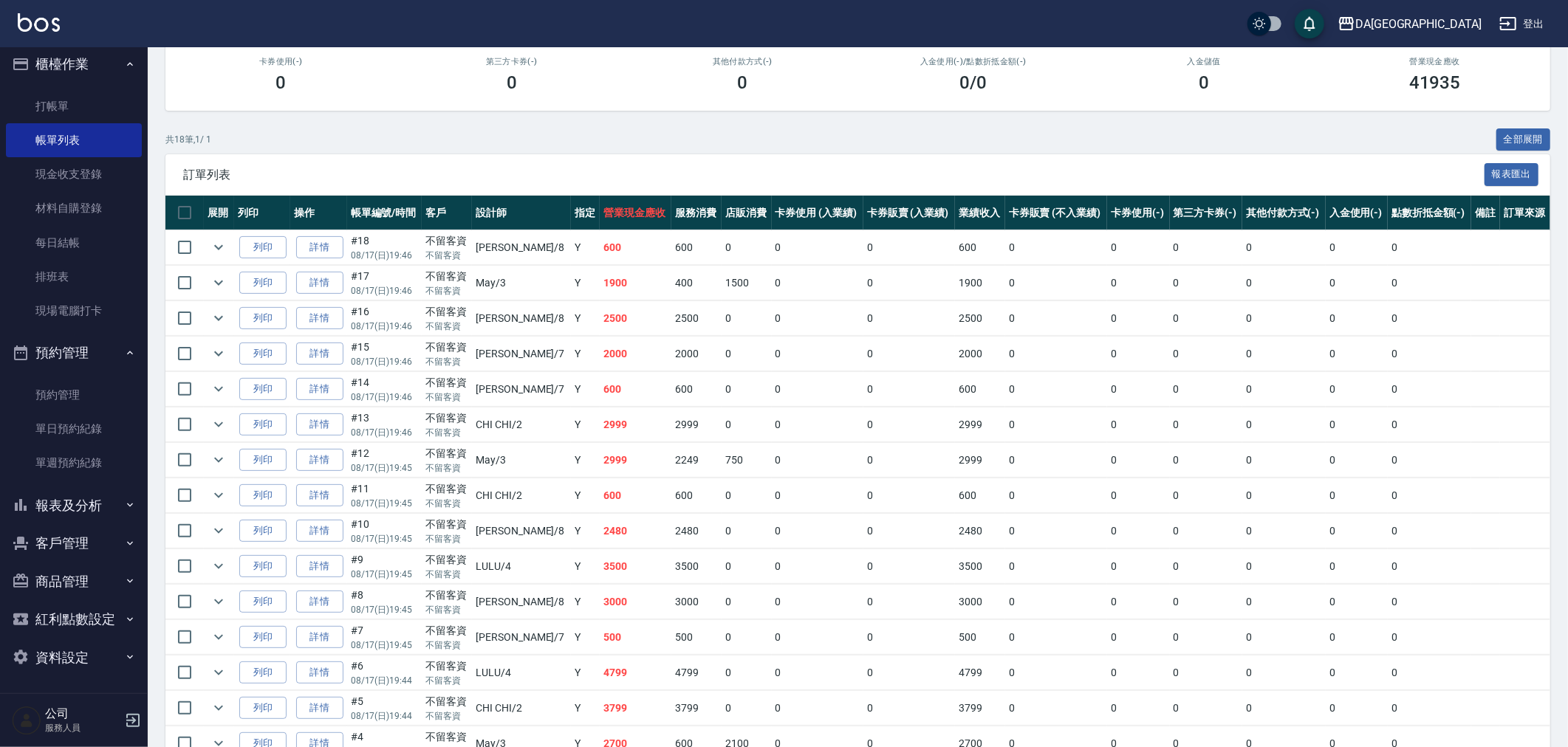
scroll to position [313, 0]
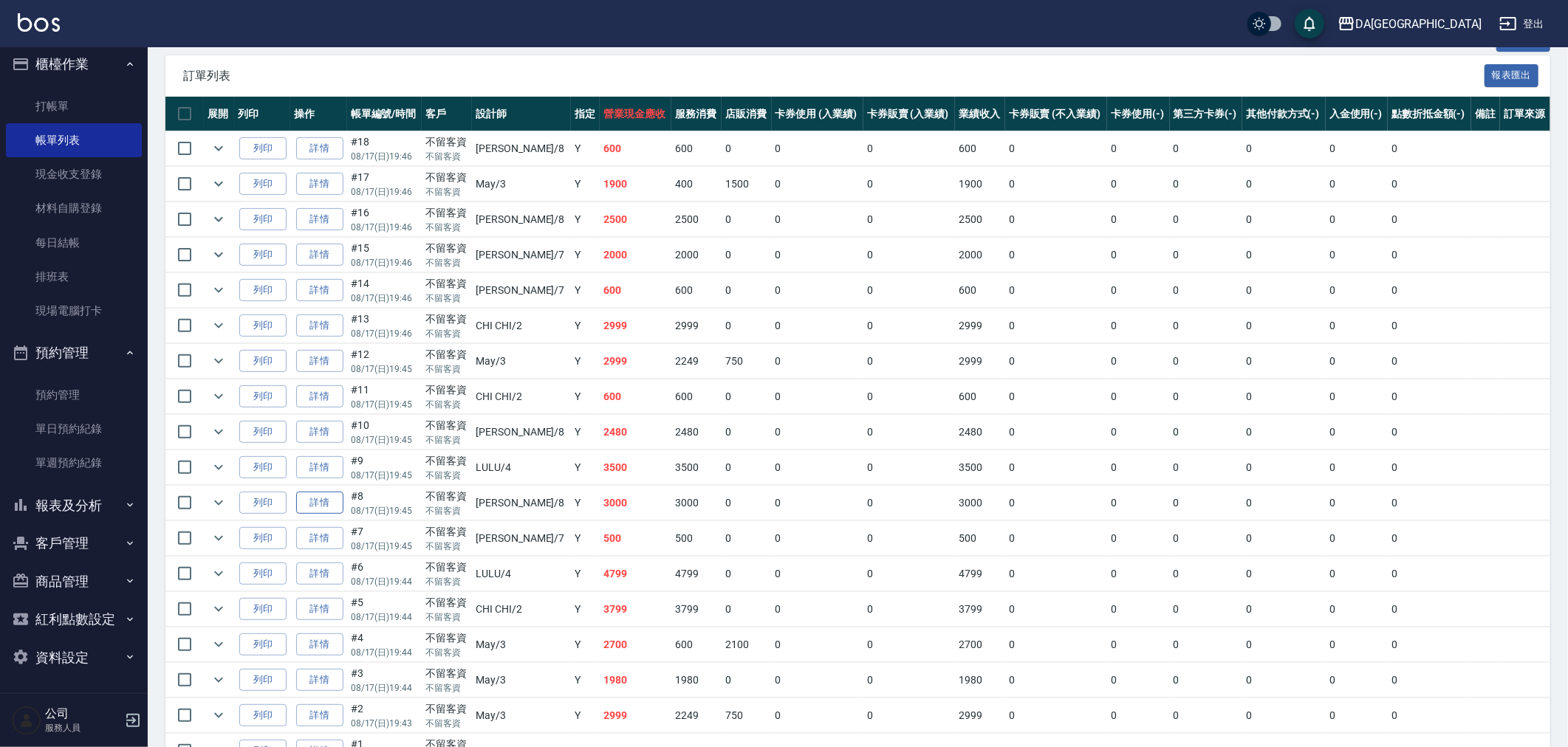
click at [314, 503] on link "詳情" at bounding box center [320, 503] width 48 height 23
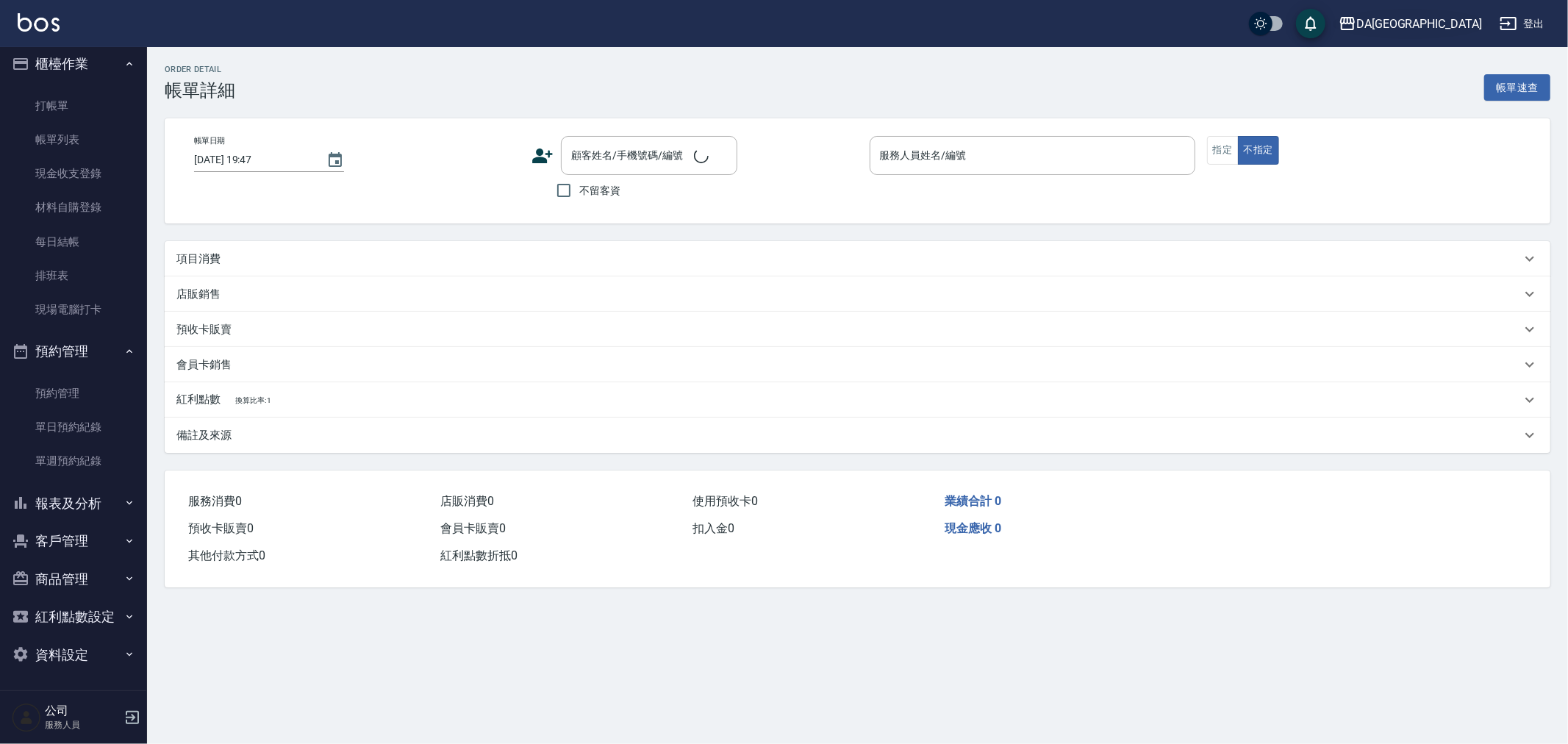
type input "2025/08/17 19:45"
checkbox input "true"
type input "LUCA-8"
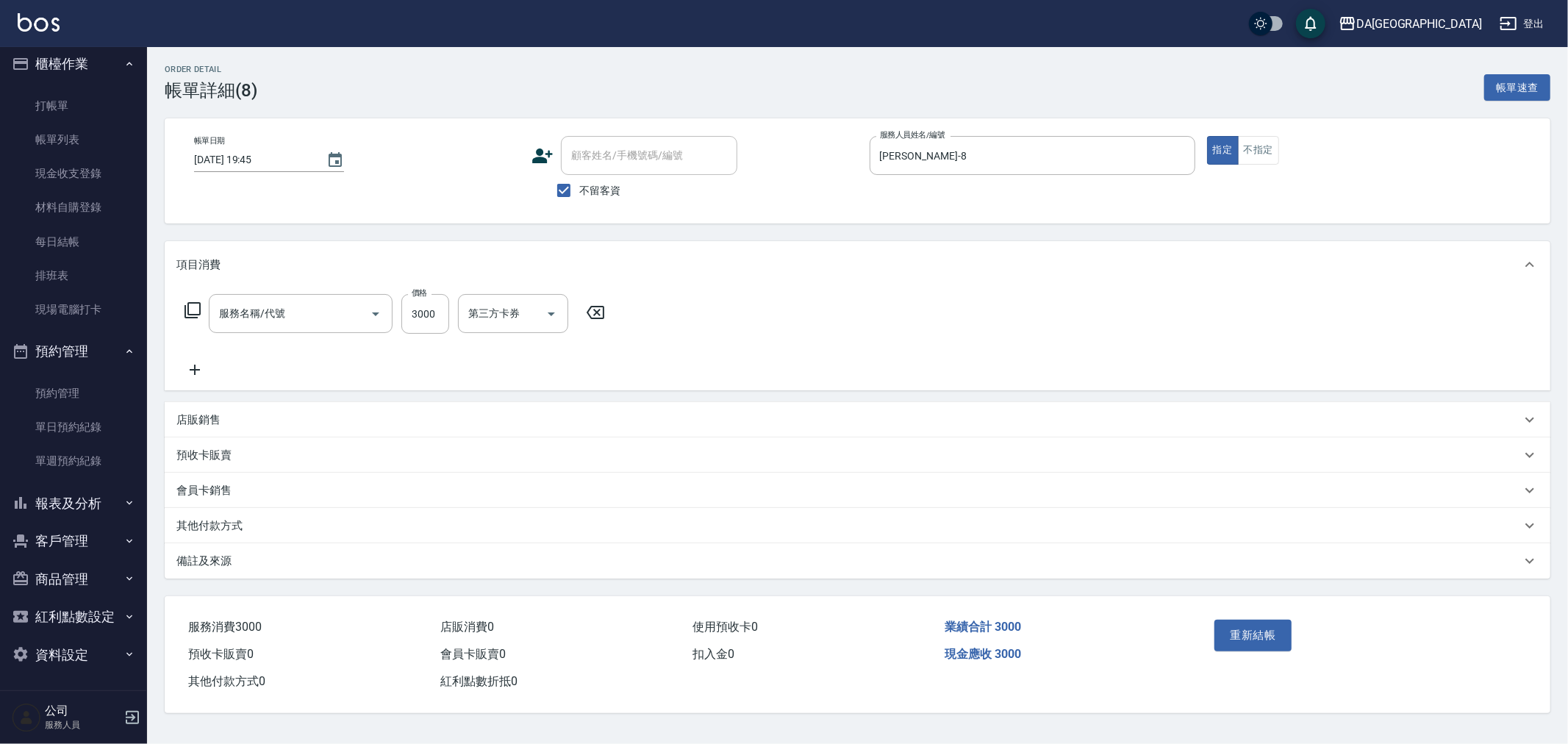
type input "燙髮(301)"
click at [1263, 156] on button "不指定" at bounding box center [1258, 150] width 41 height 28
click at [1269, 641] on button "重新結帳" at bounding box center [1253, 635] width 78 height 31
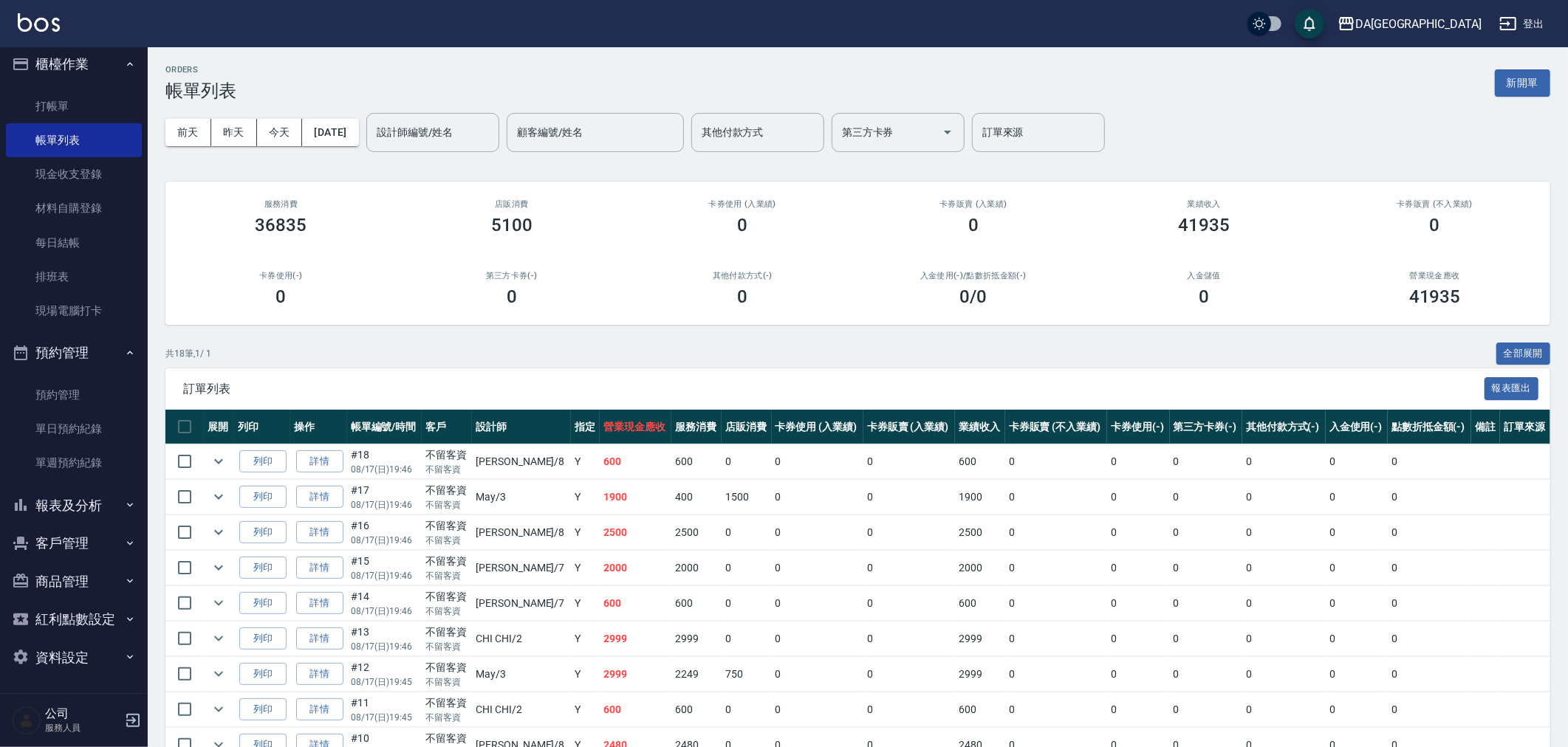
click at [102, 512] on button "報表及分析" at bounding box center [73, 505] width 136 height 38
click at [100, 577] on link "店家日報表" at bounding box center [73, 580] width 136 height 34
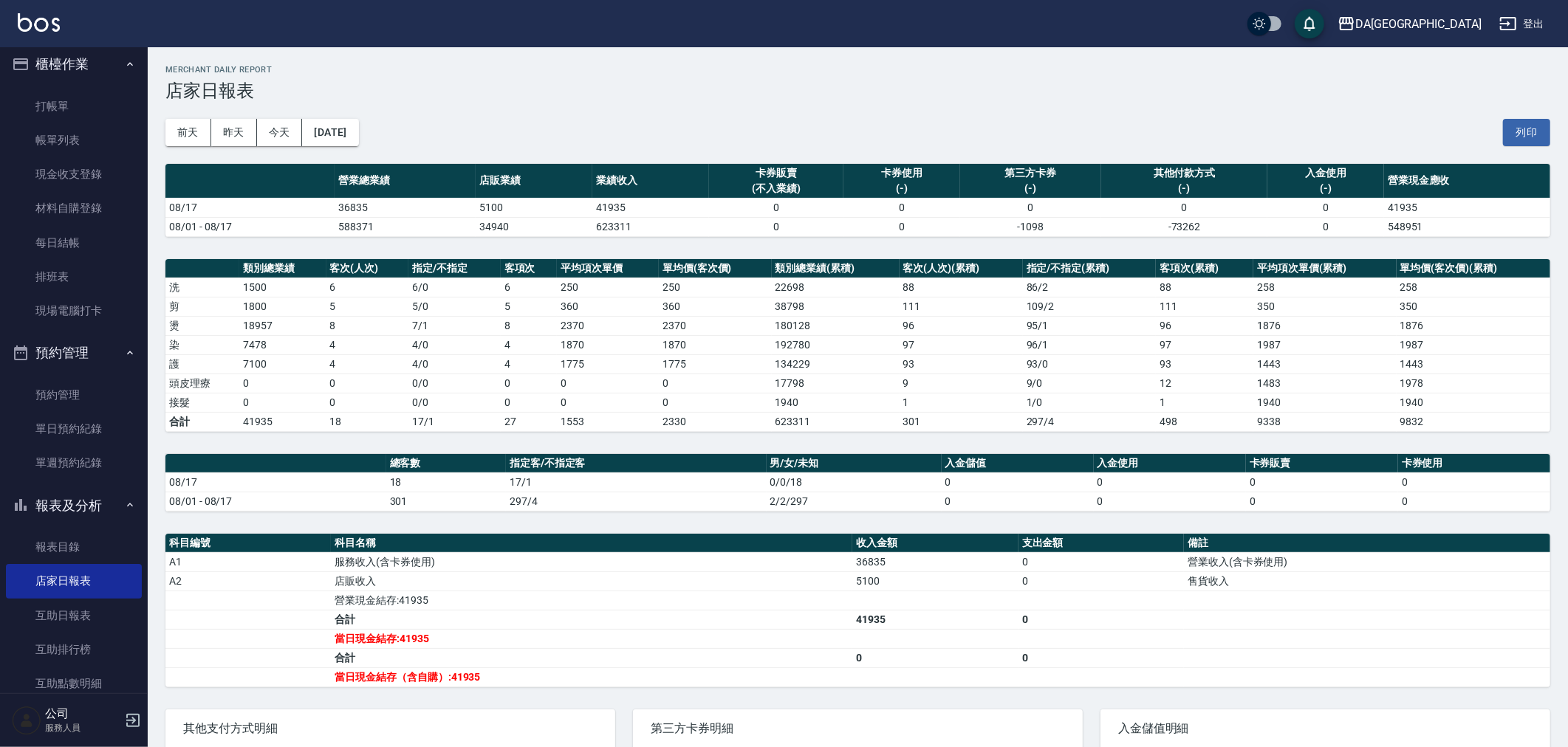
drag, startPoint x: 171, startPoint y: 172, endPoint x: 145, endPoint y: 160, distance: 28.6
click at [166, 167] on th "a dense table" at bounding box center [249, 182] width 169 height 35
click at [97, 141] on link "帳單列表" at bounding box center [73, 140] width 136 height 34
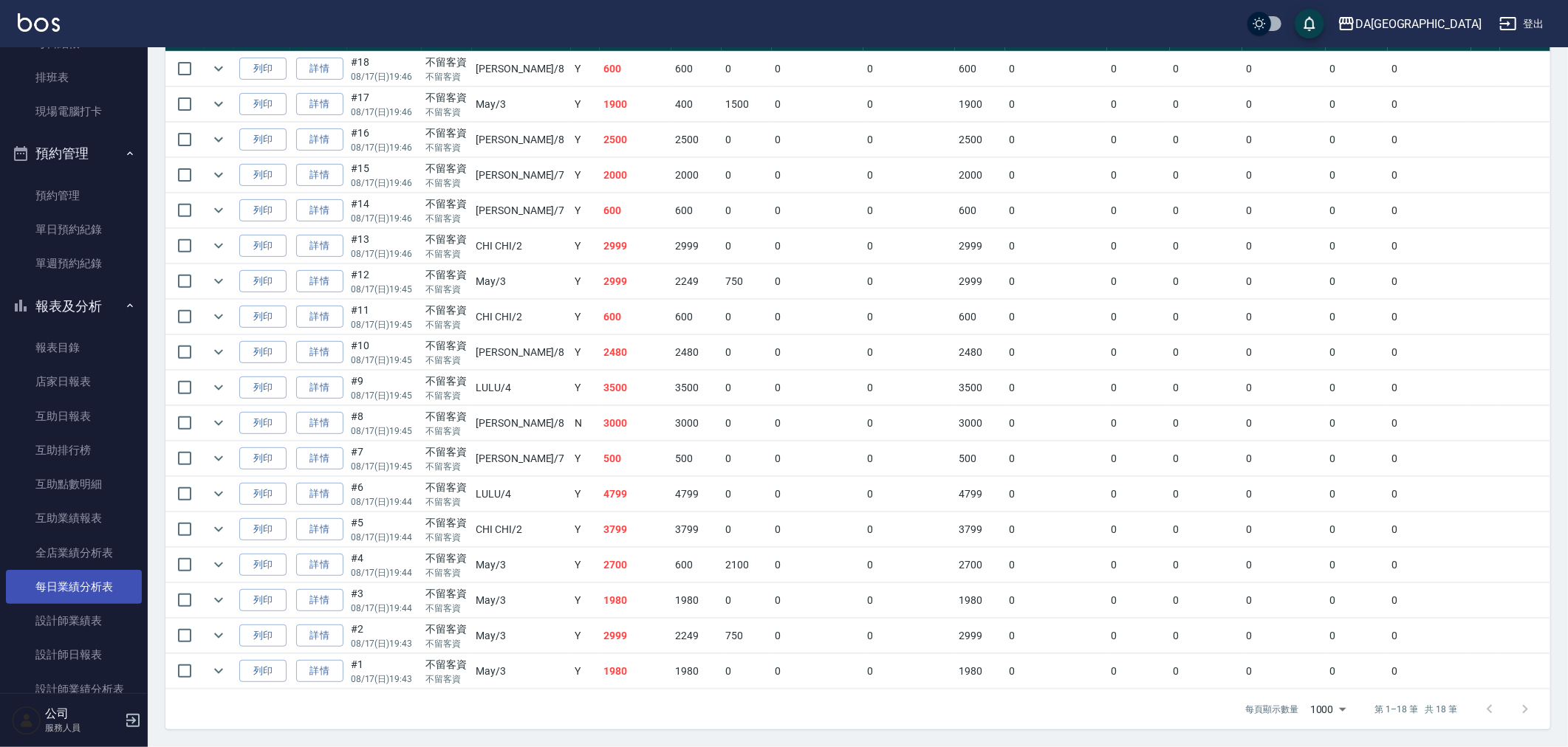
scroll to position [254, 0]
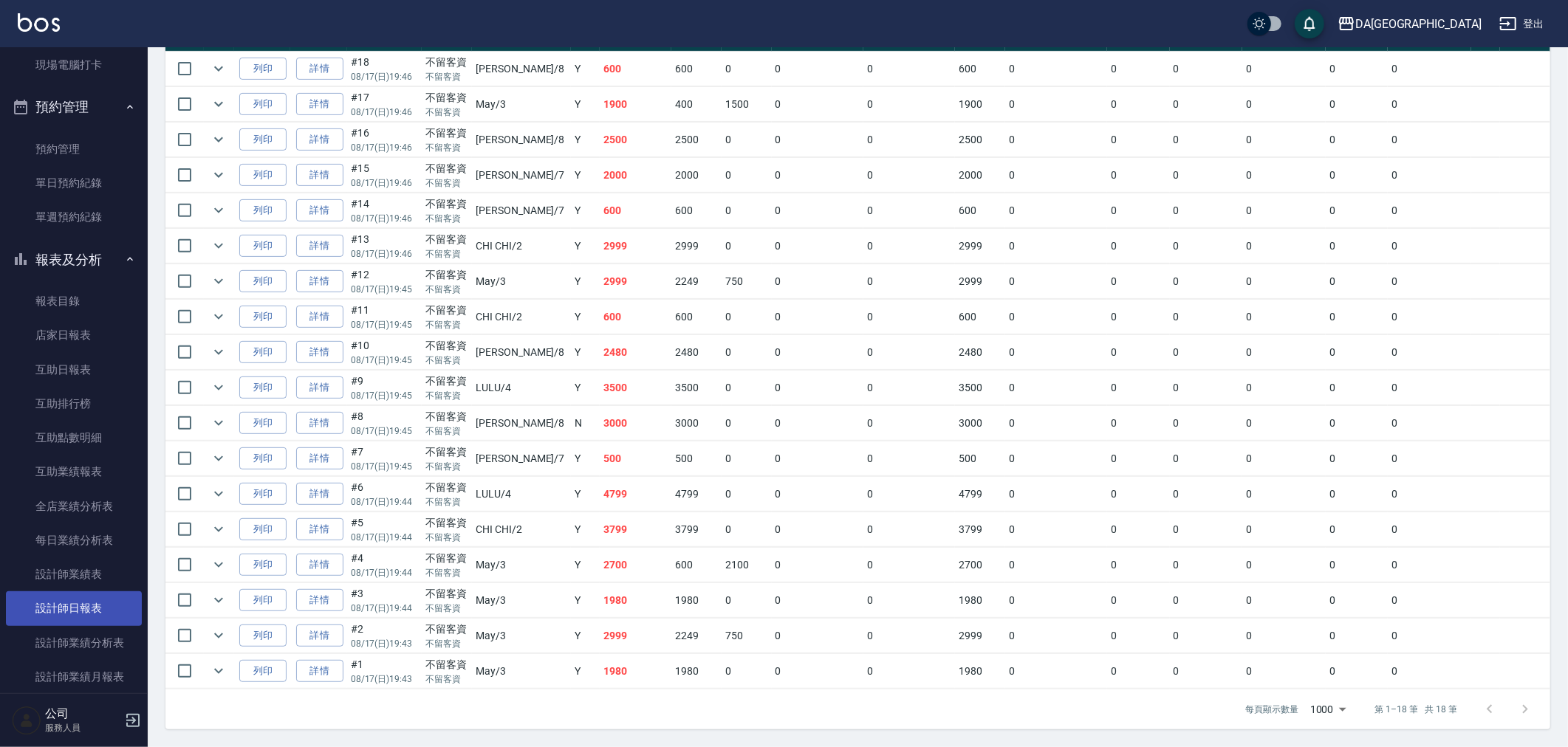
click at [61, 602] on link "設計師日報表" at bounding box center [73, 607] width 136 height 34
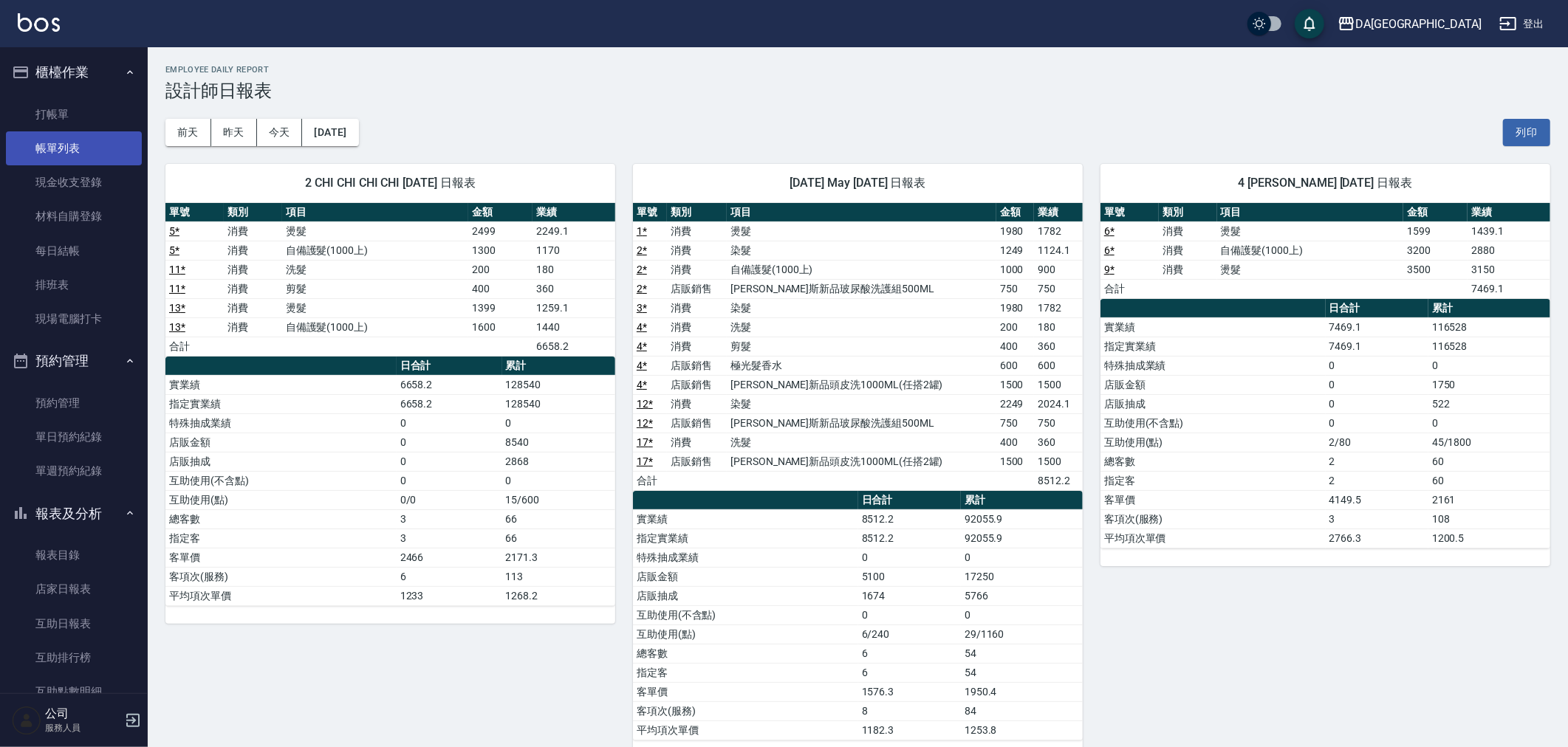
click at [54, 161] on link "帳單列表" at bounding box center [73, 148] width 136 height 34
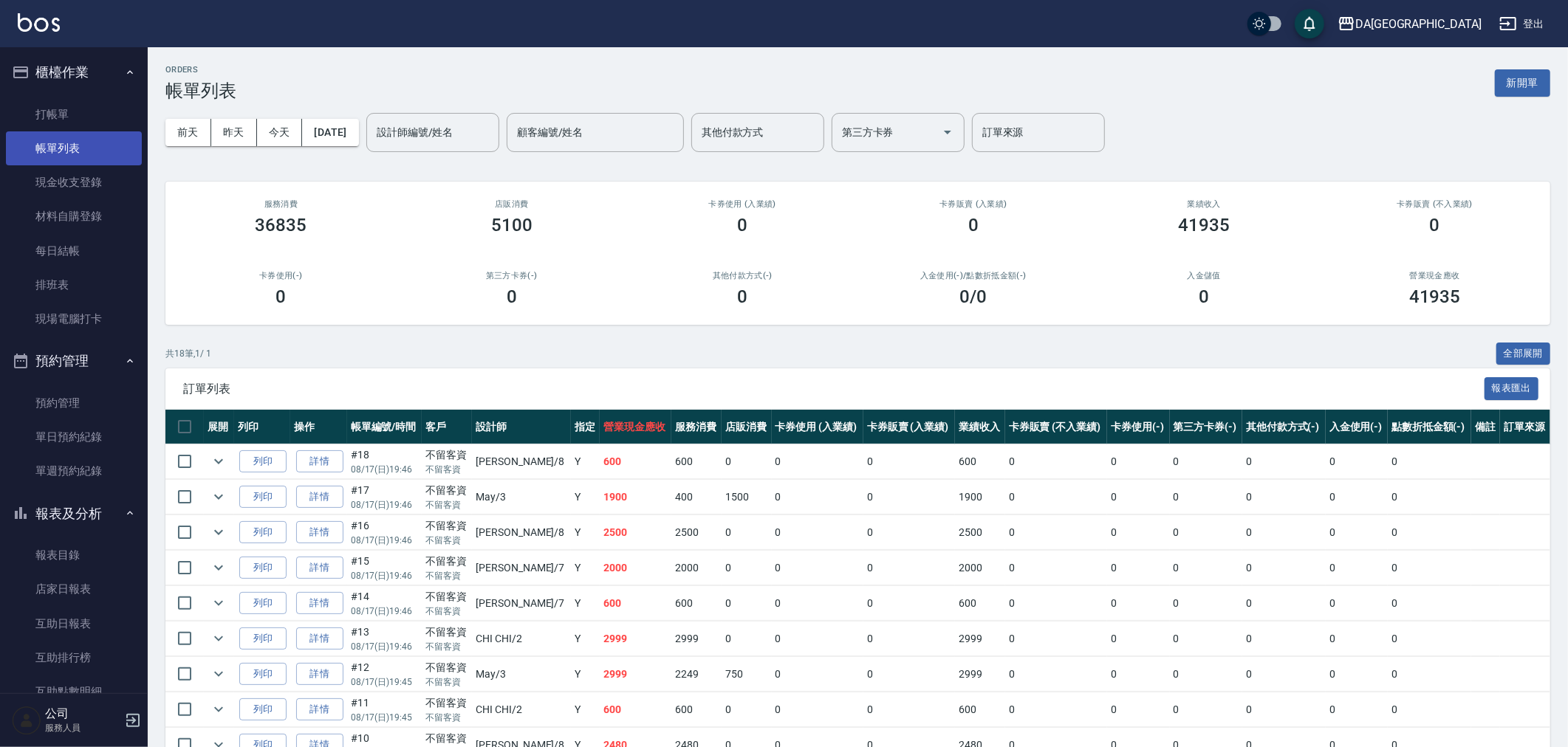
click at [48, 132] on link "帳單列表" at bounding box center [73, 148] width 136 height 34
click at [60, 118] on link "打帳單" at bounding box center [73, 114] width 136 height 34
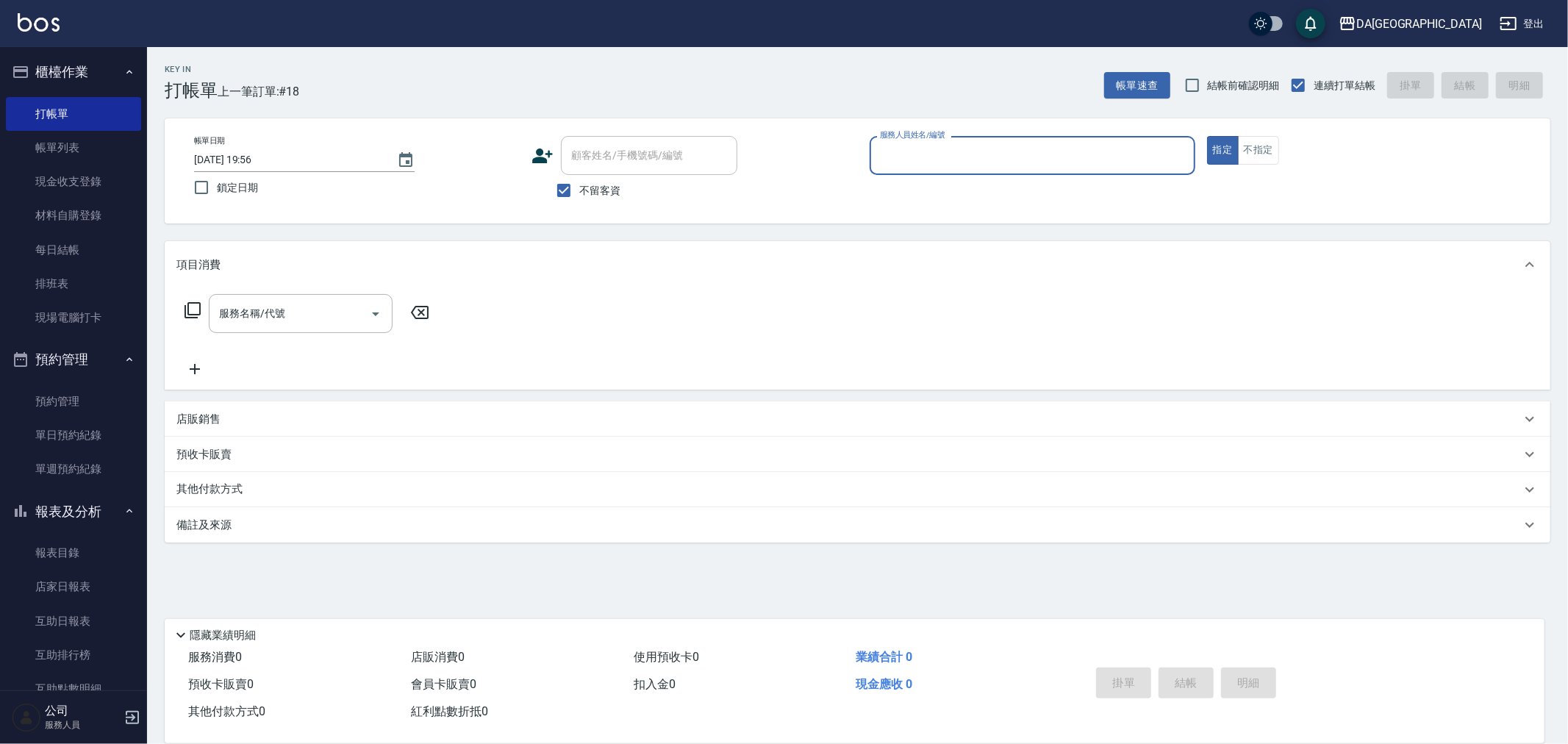
click at [953, 170] on div "服務人員姓名/編號" at bounding box center [1032, 155] width 325 height 39
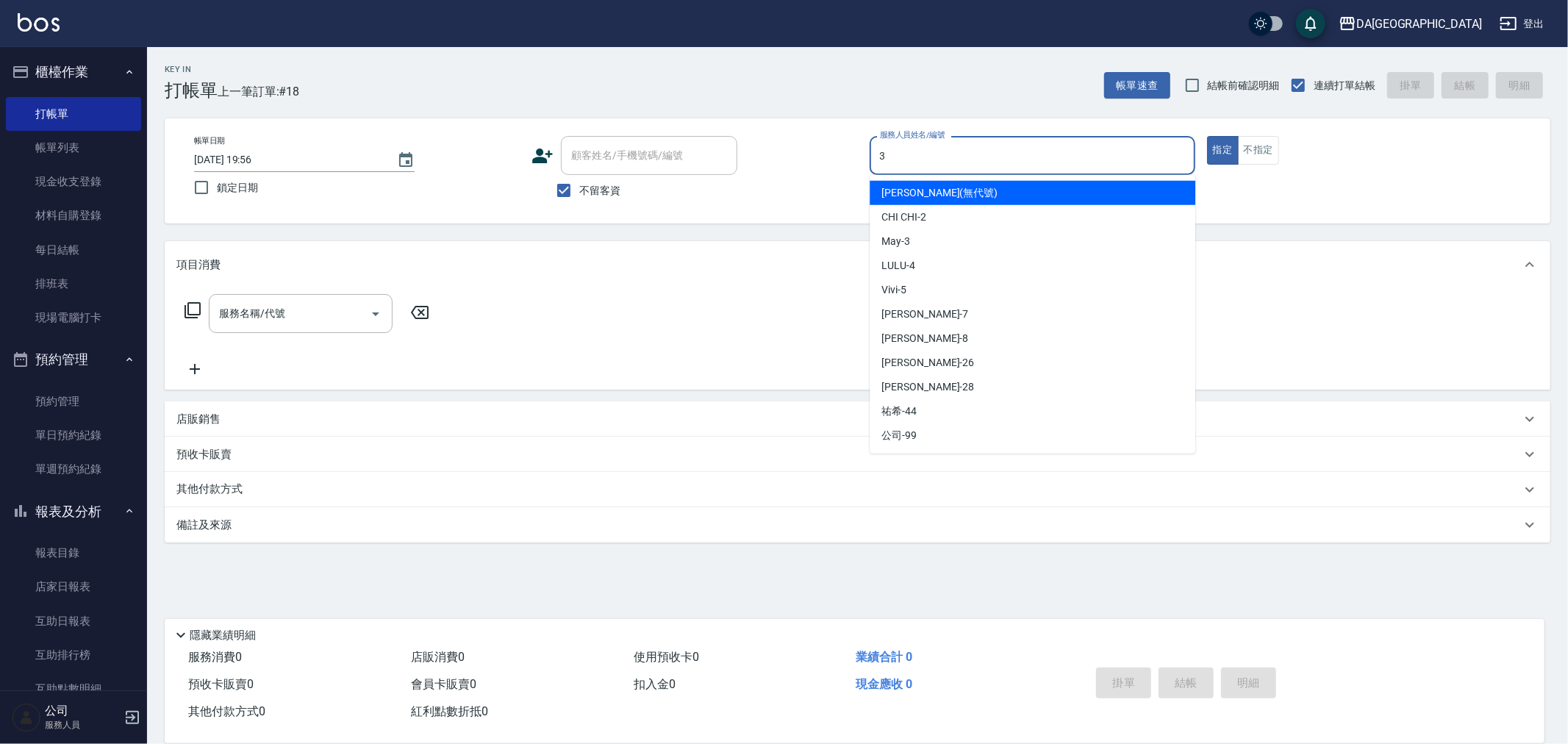
type input "May-3"
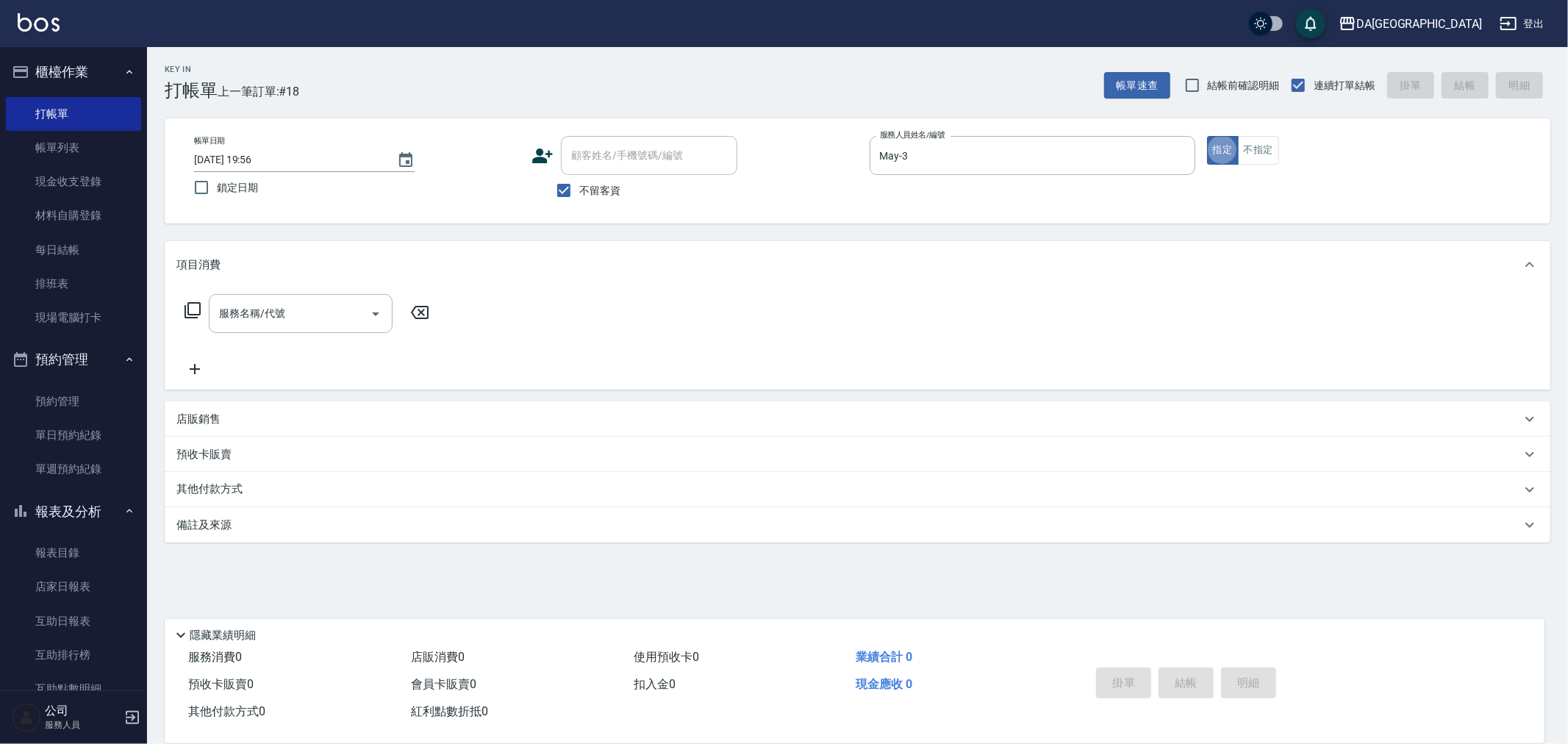
type button "true"
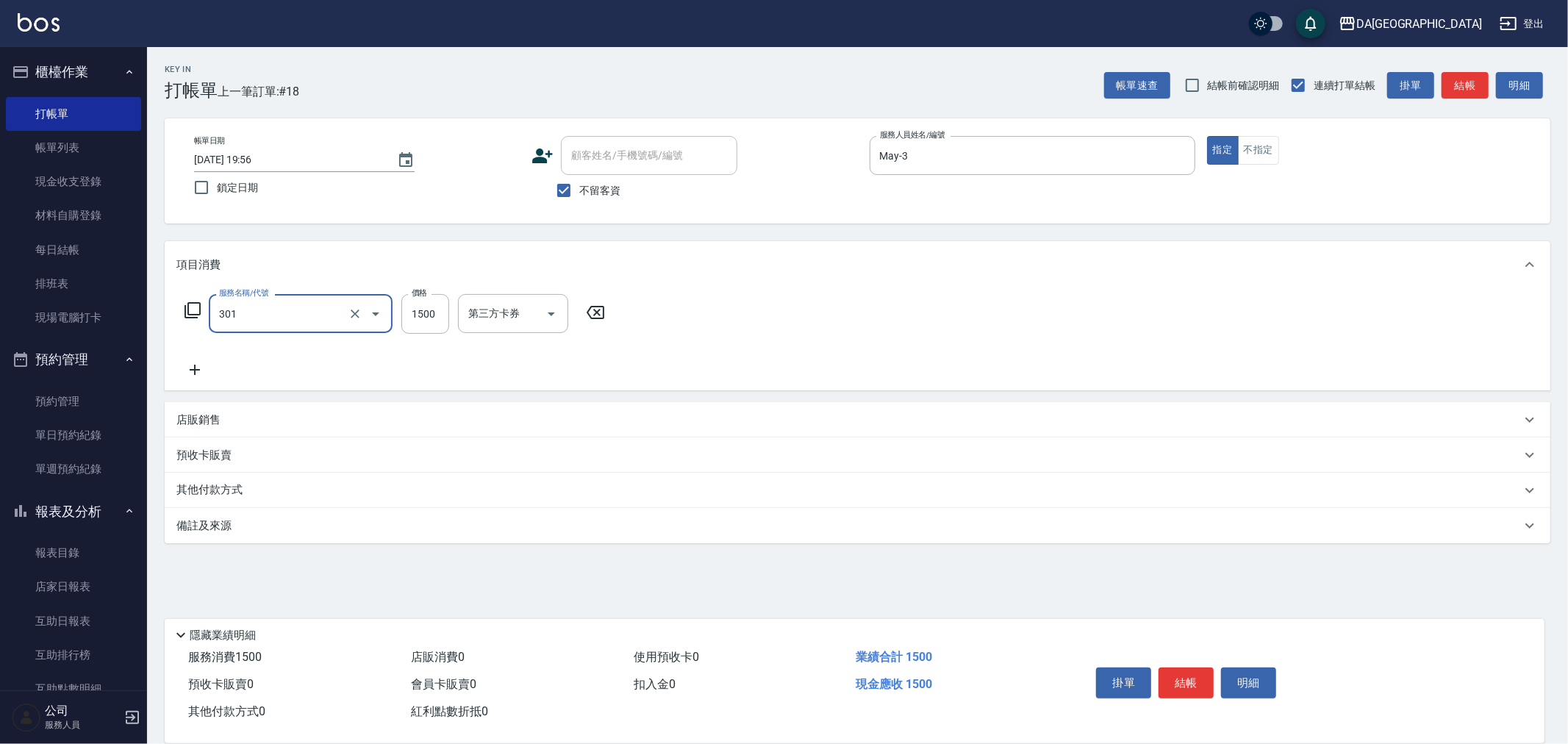
type input "燙髮(301)"
type input "2000"
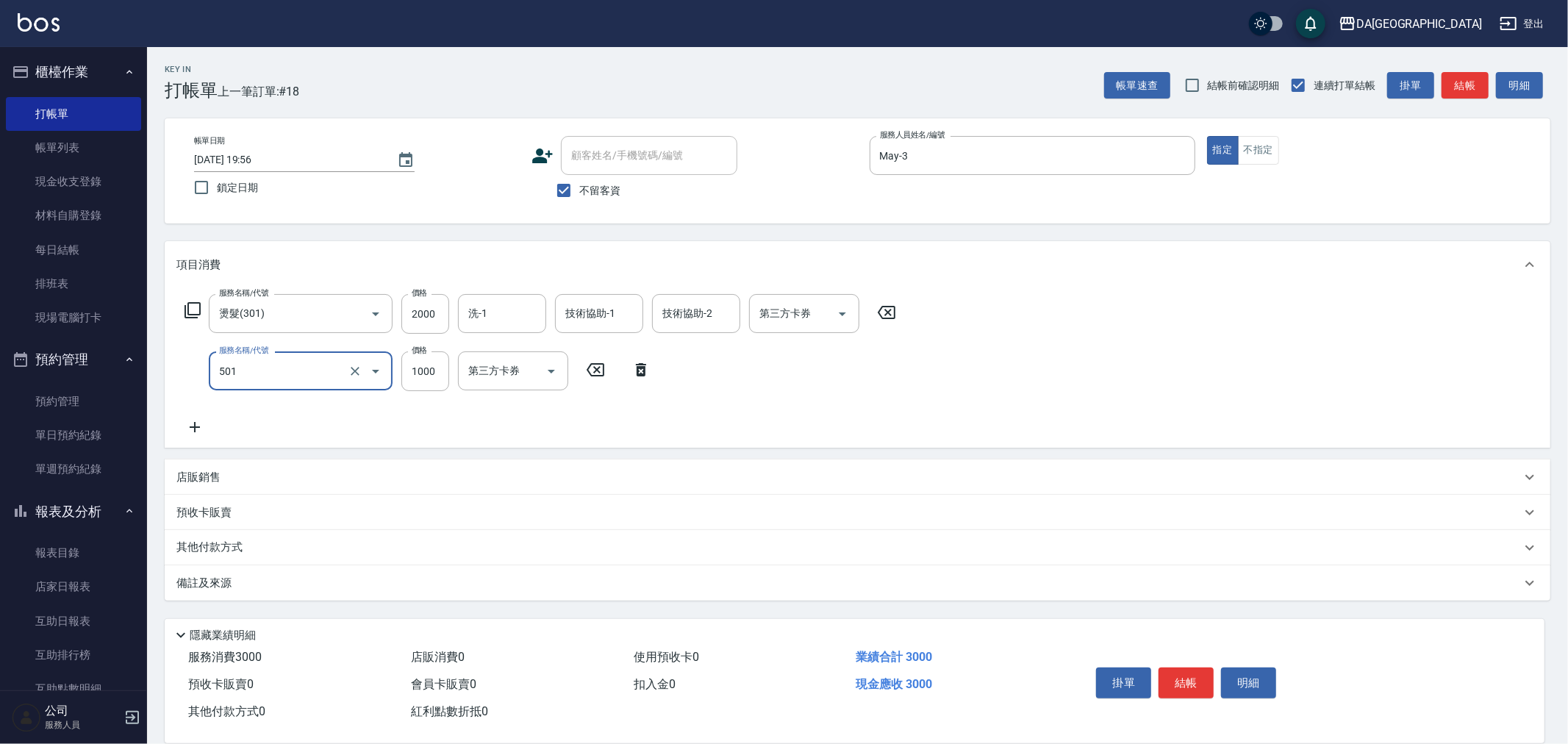
type input "染髮(501)"
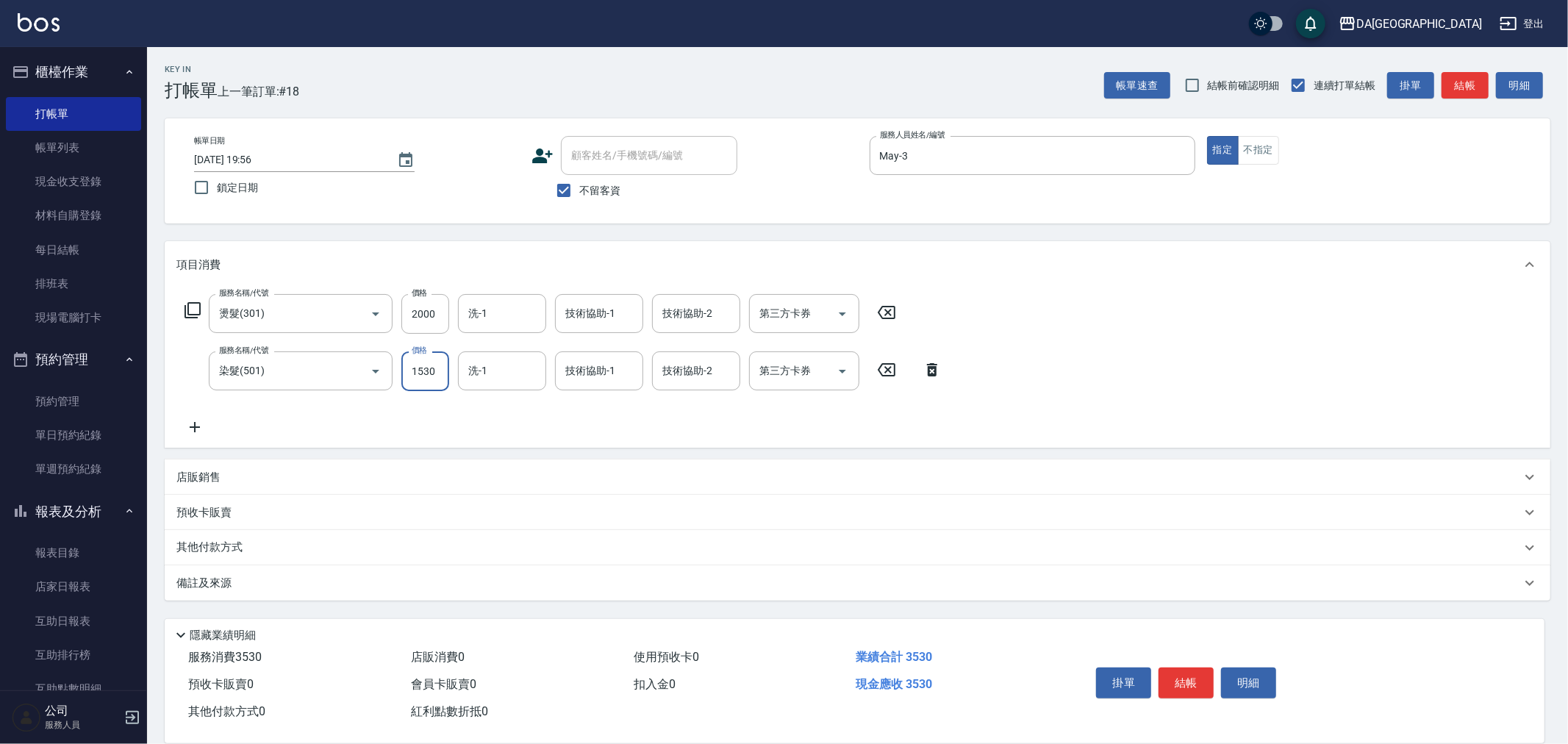
type input "1530"
click at [205, 478] on p "店販銷售" at bounding box center [198, 478] width 44 height 16
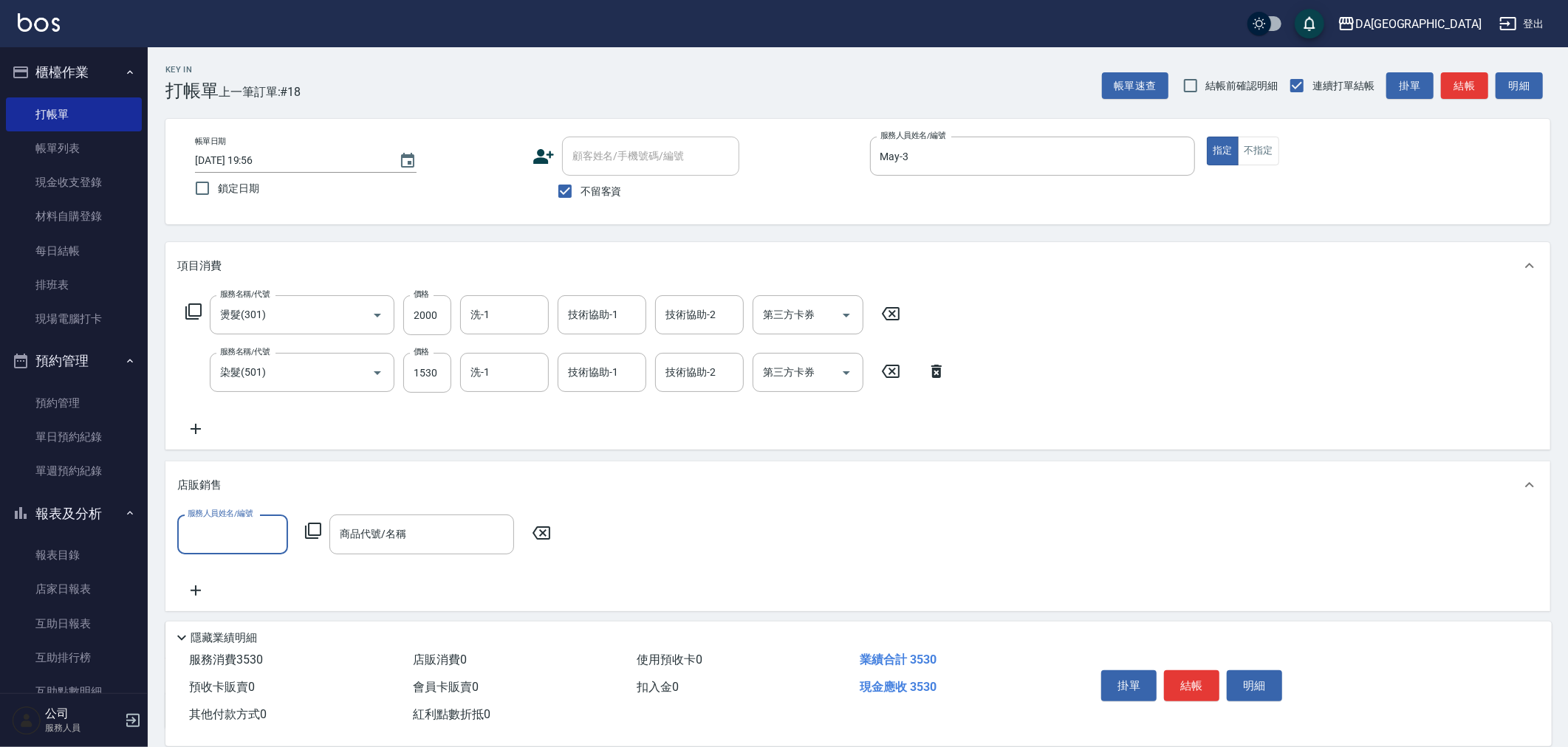
click at [205, 515] on label "服務人員姓名/編號" at bounding box center [220, 513] width 65 height 11
click at [205, 521] on input "服務人員姓名/編號" at bounding box center [233, 534] width 98 height 26
click at [216, 531] on input "服務人員姓名/編號" at bounding box center [233, 534] width 98 height 26
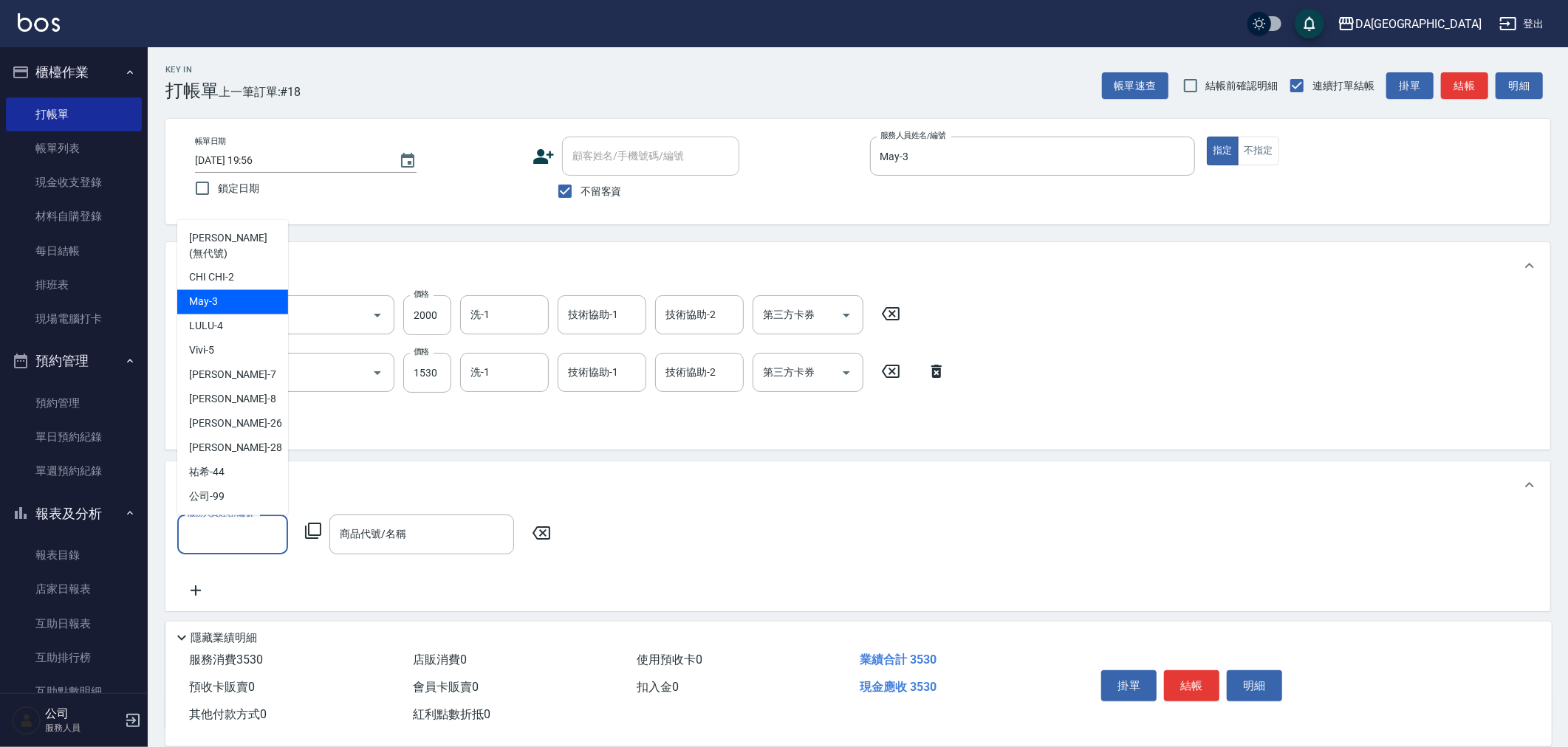
click at [236, 293] on div "May -3" at bounding box center [233, 302] width 111 height 25
type input "May-3"
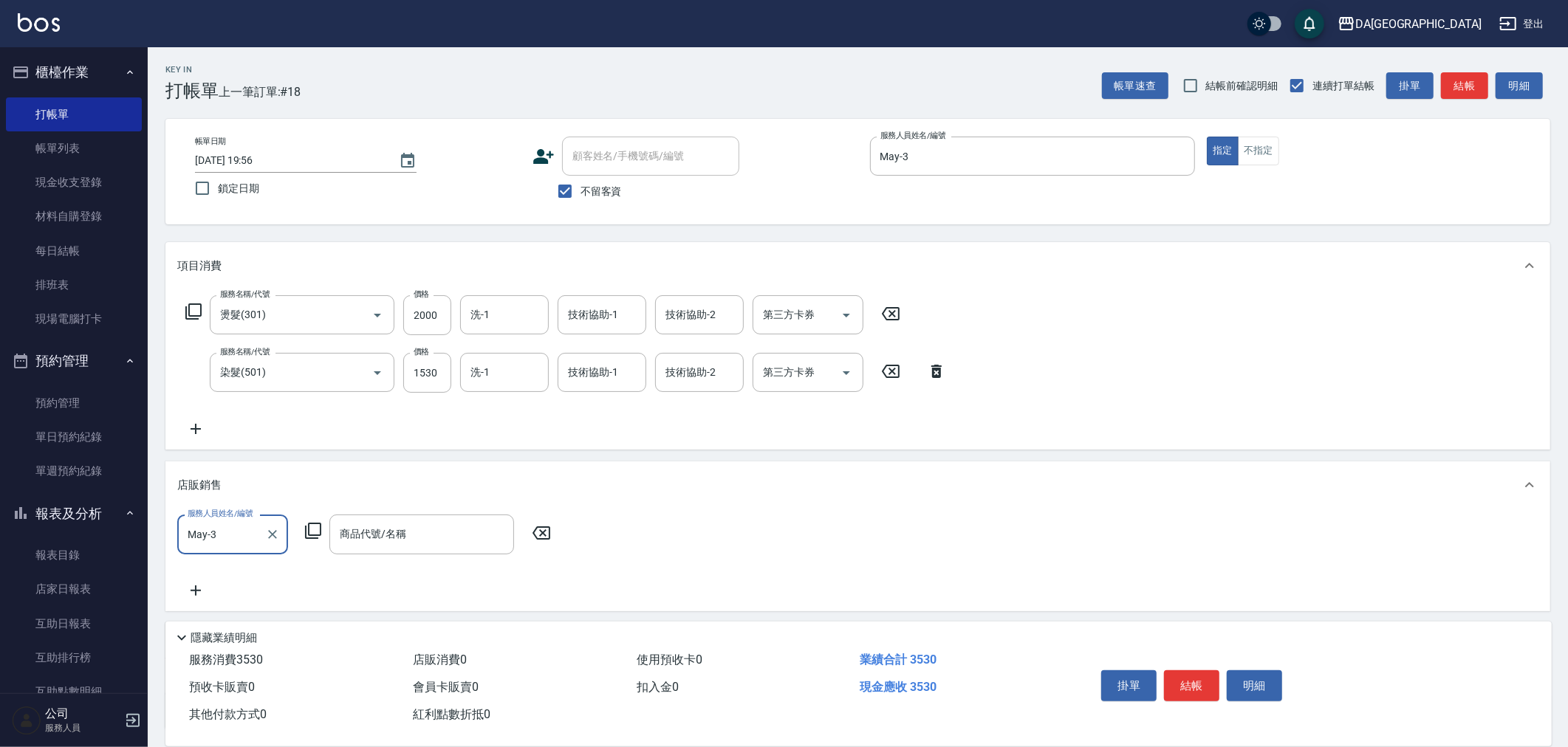
click at [308, 530] on icon at bounding box center [313, 531] width 16 height 16
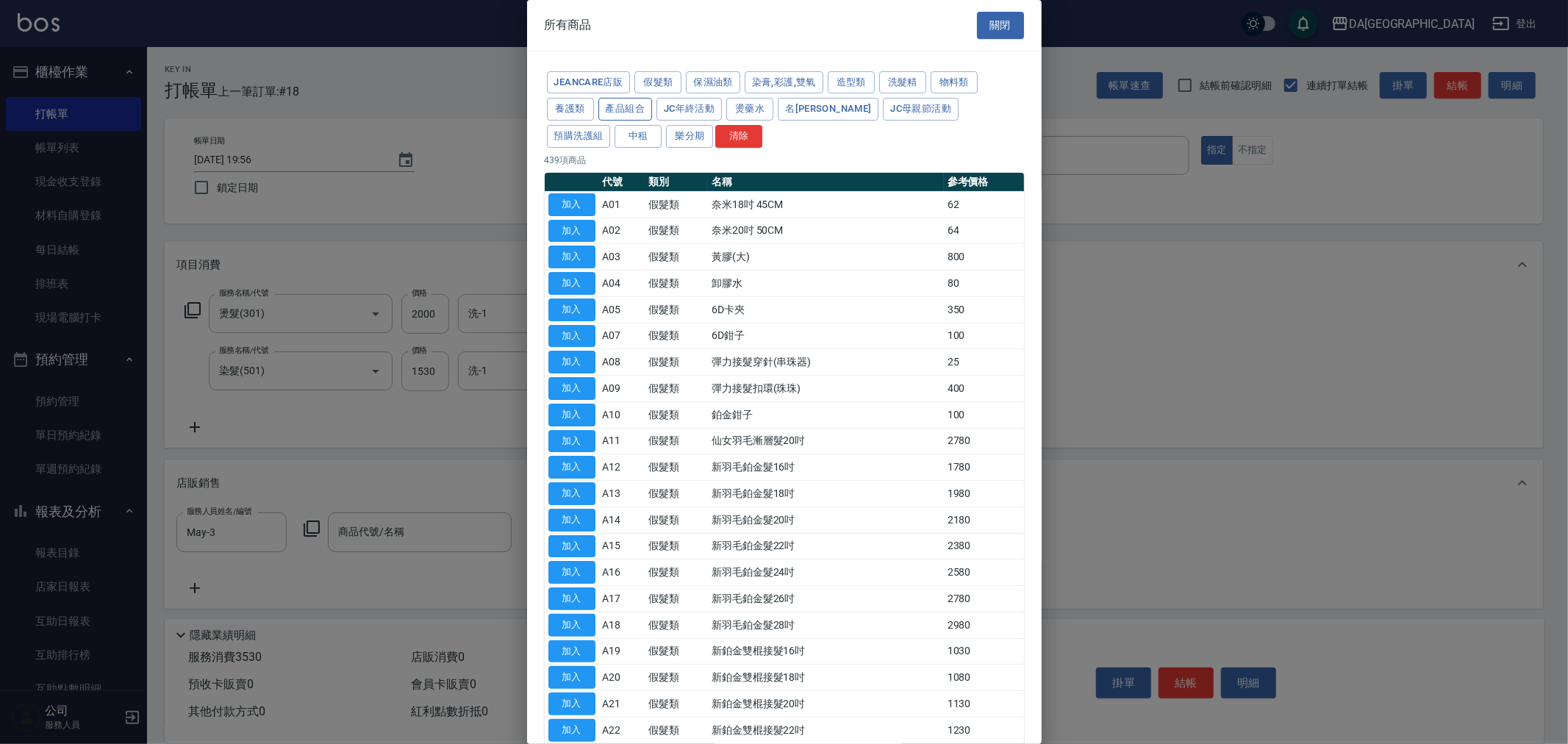
click at [649, 111] on button "產品組合" at bounding box center [626, 109] width 55 height 23
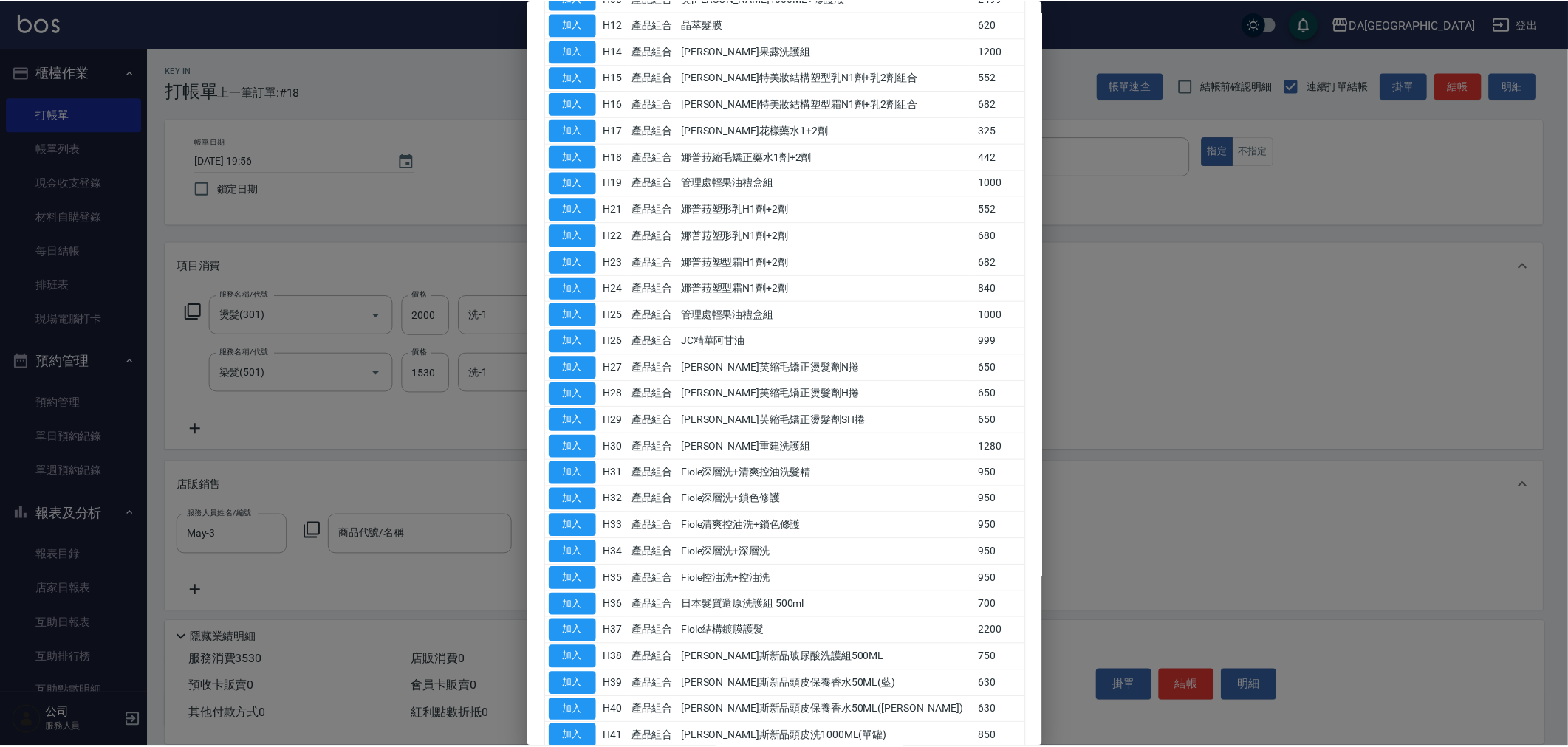
scroll to position [505, 0]
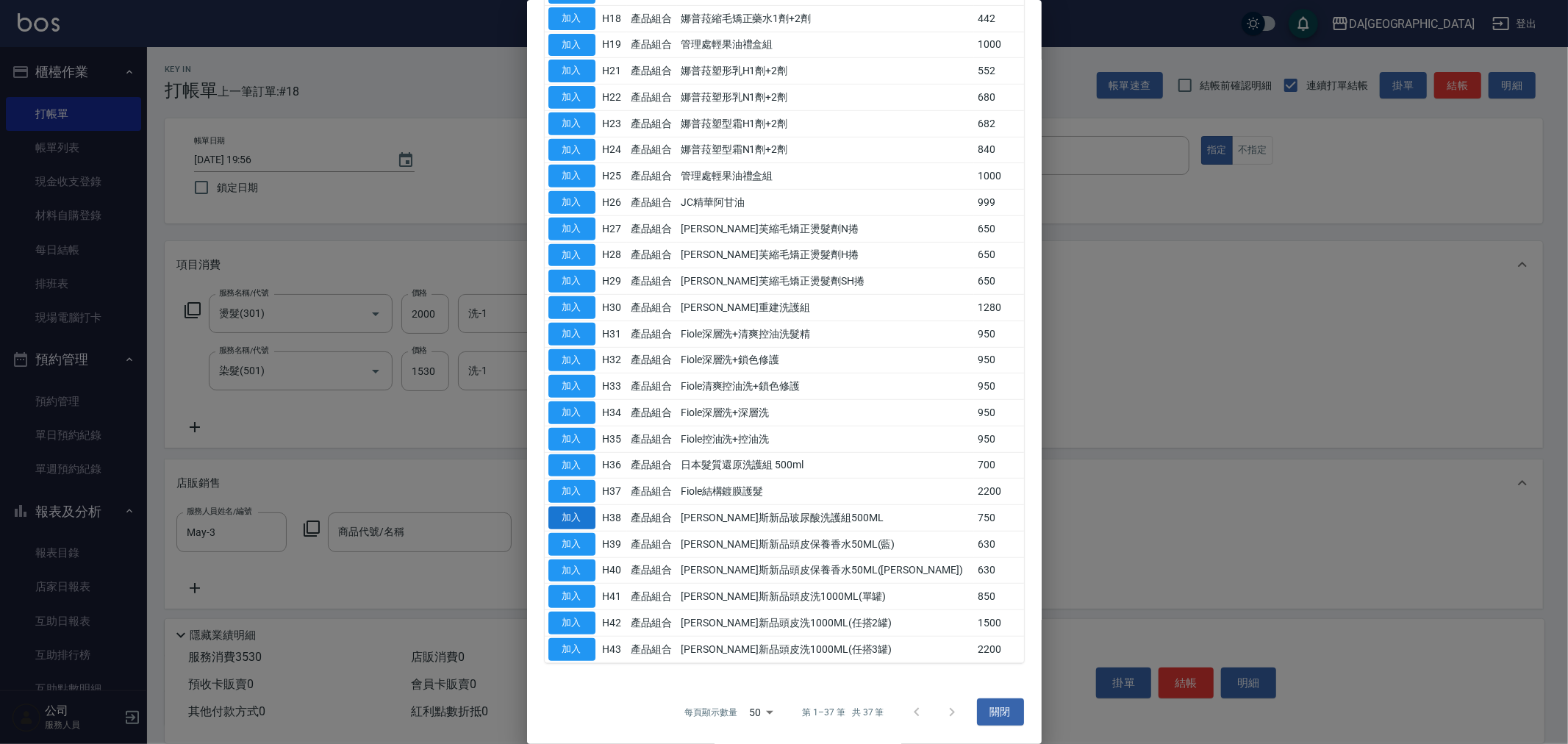
click at [548, 515] on button "加入" at bounding box center [572, 517] width 47 height 23
type input "喬娜斯新品玻尿酸洗護組500ML"
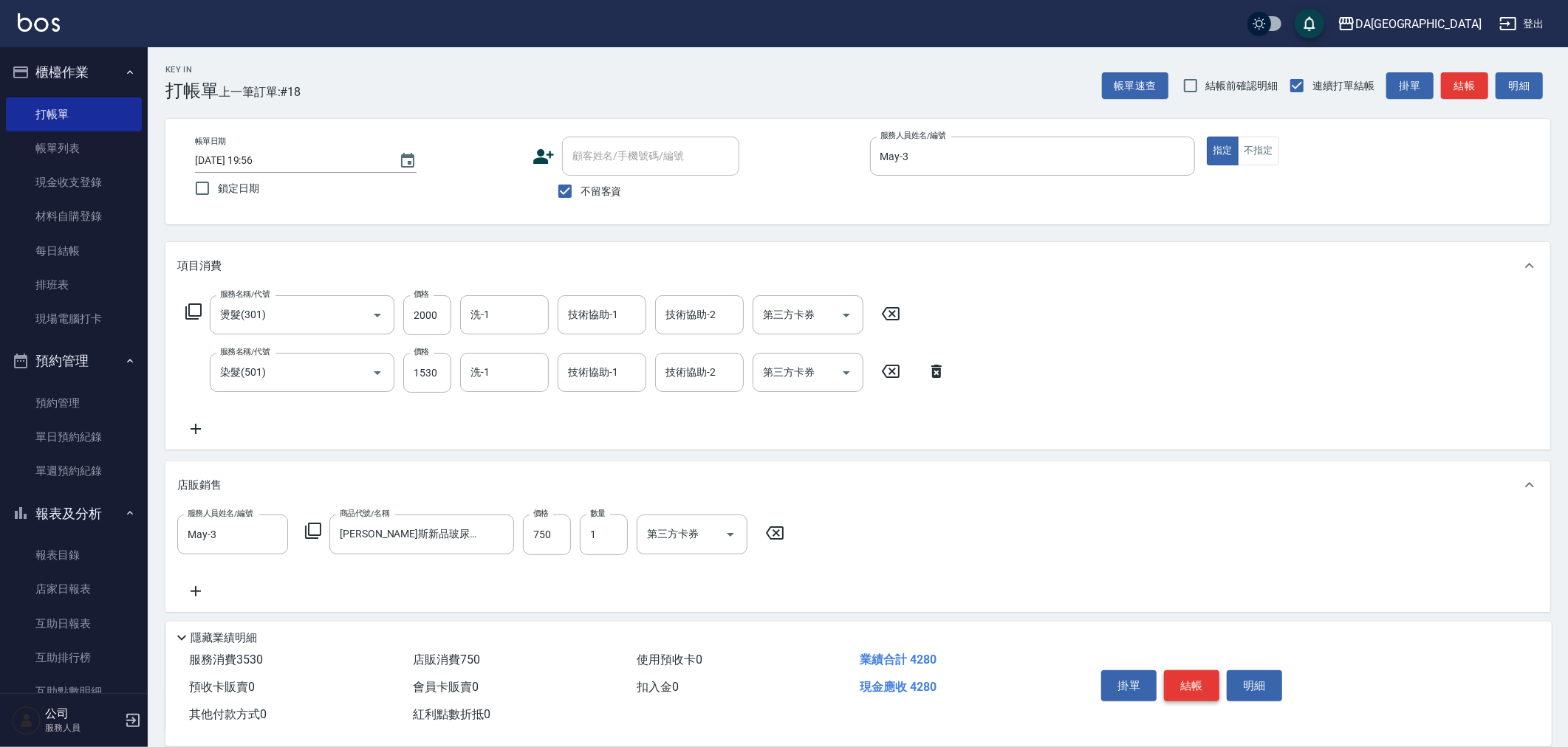
click at [1192, 684] on button "結帳" at bounding box center [1192, 685] width 56 height 31
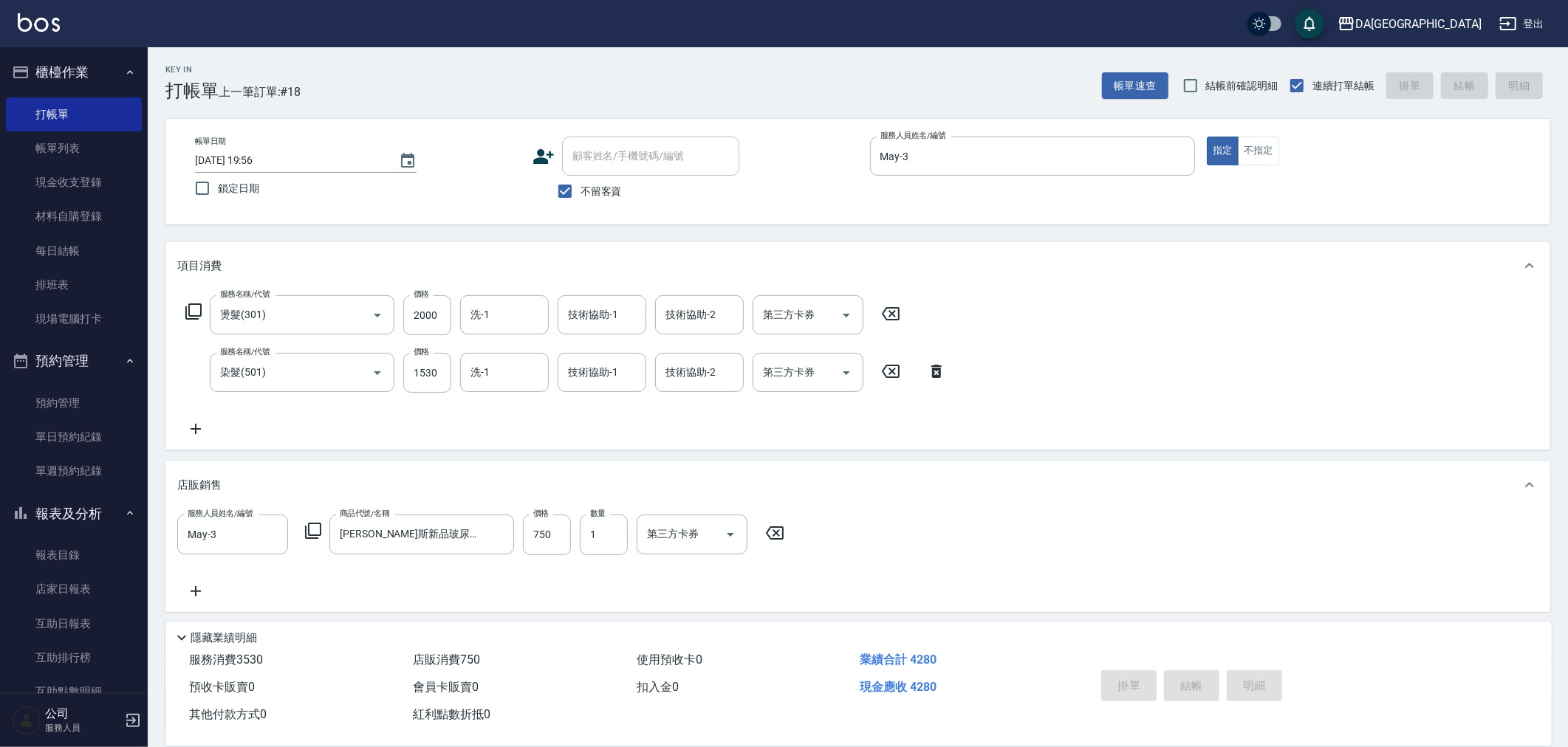
type input "2025/08/17 19:57"
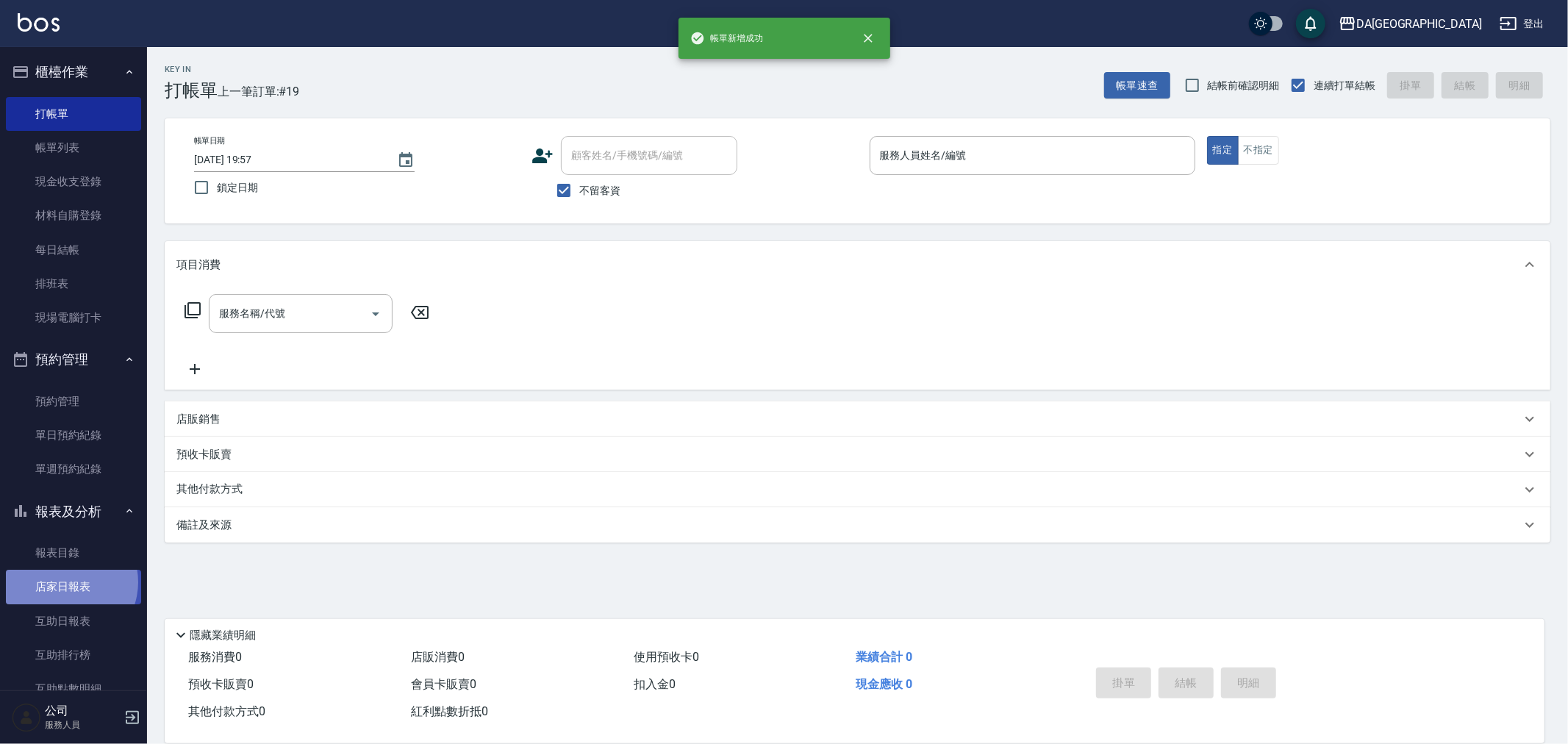
click at [67, 582] on link "店家日報表" at bounding box center [73, 586] width 135 height 34
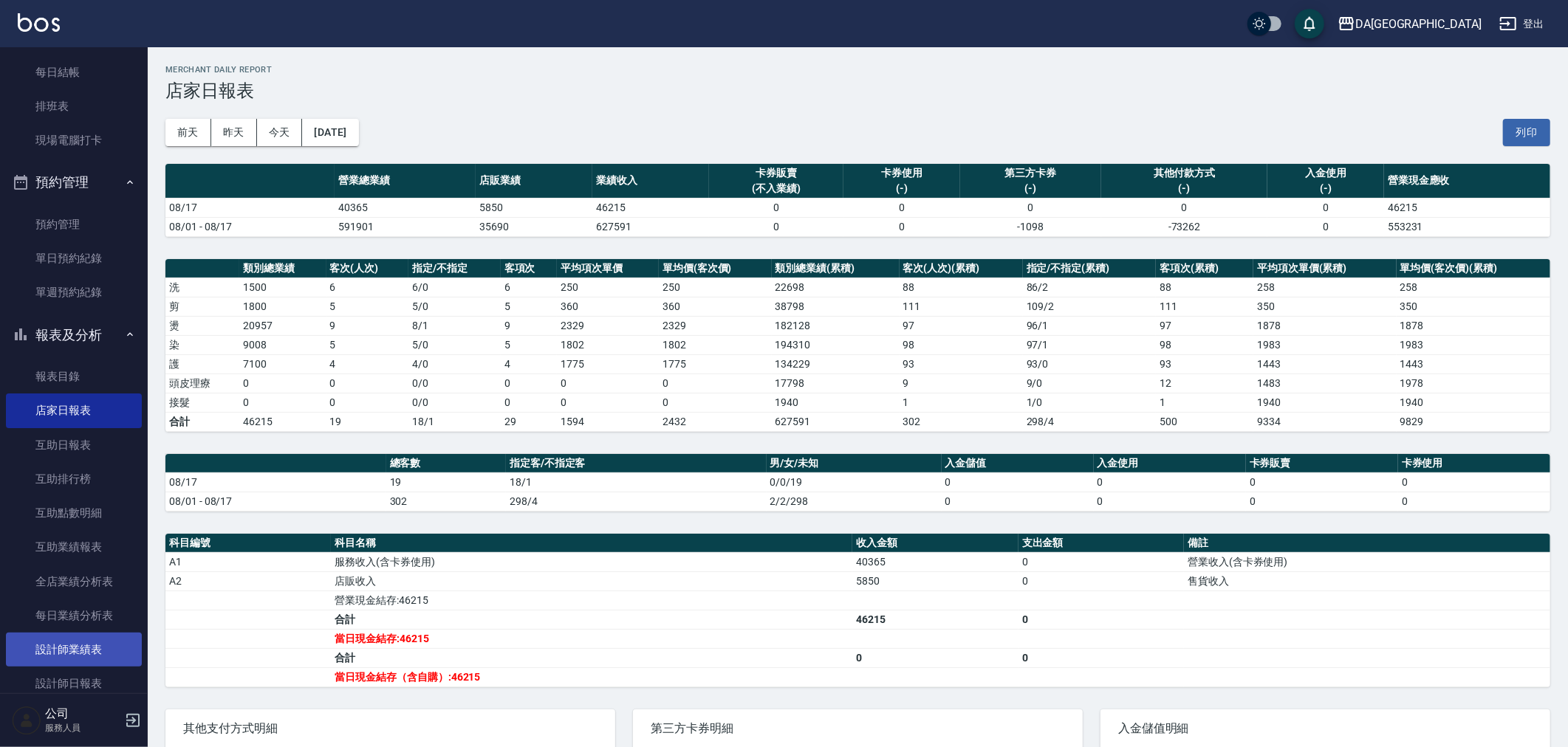
scroll to position [246, 0]
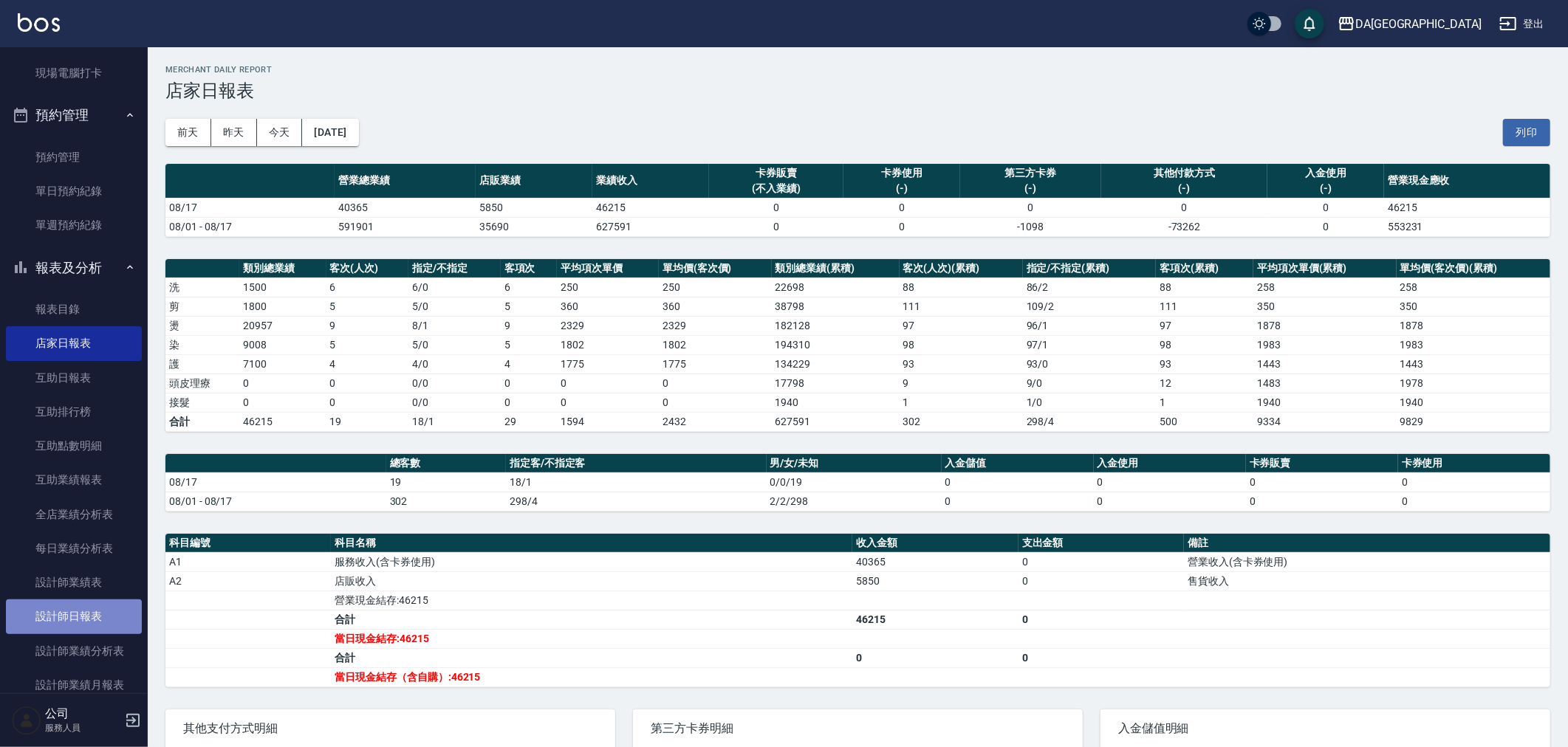
click at [83, 611] on link "設計師日報表" at bounding box center [73, 616] width 136 height 34
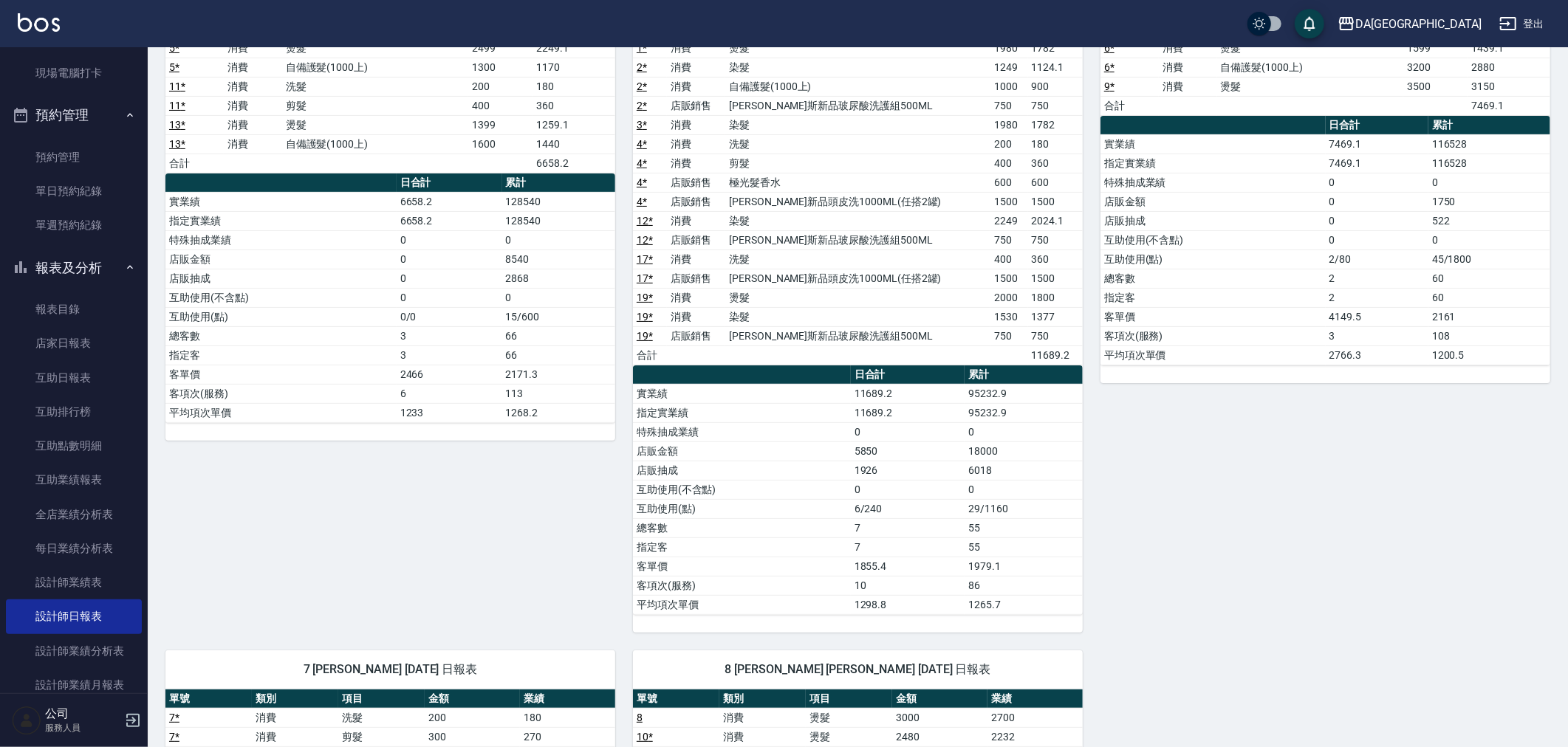
scroll to position [606, 0]
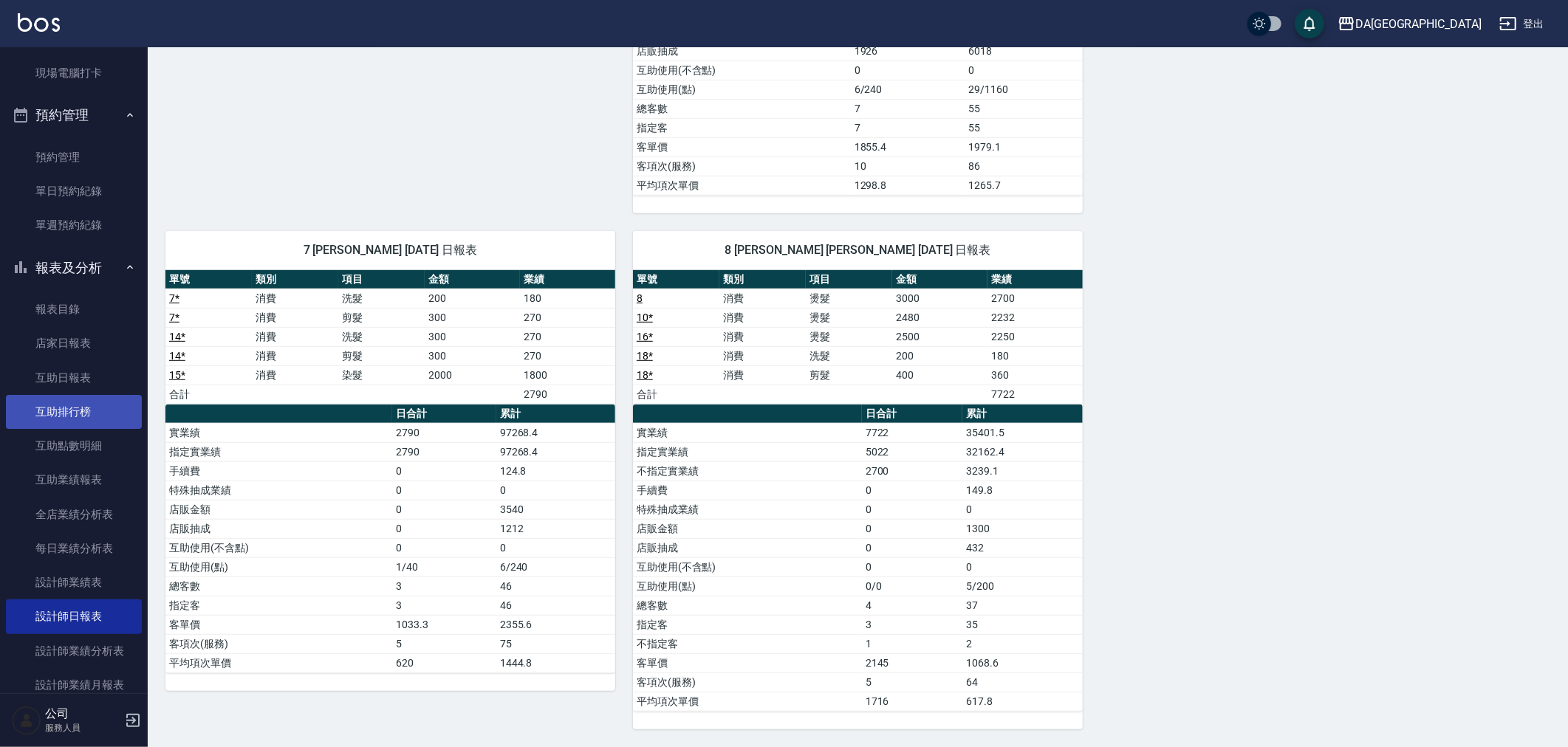
click at [79, 411] on link "互助排行榜" at bounding box center [73, 412] width 136 height 34
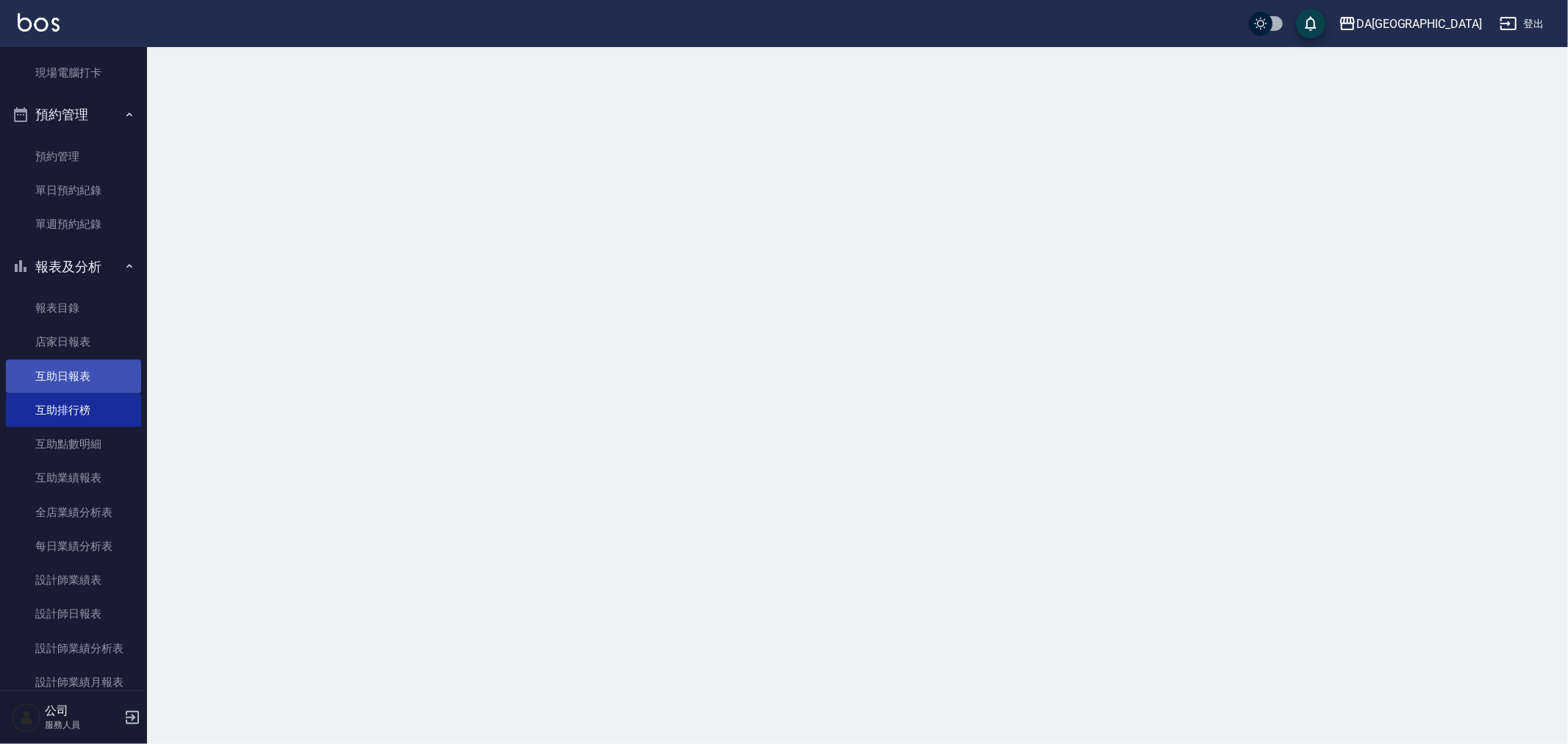
click at [88, 378] on link "互助日報表" at bounding box center [73, 376] width 135 height 34
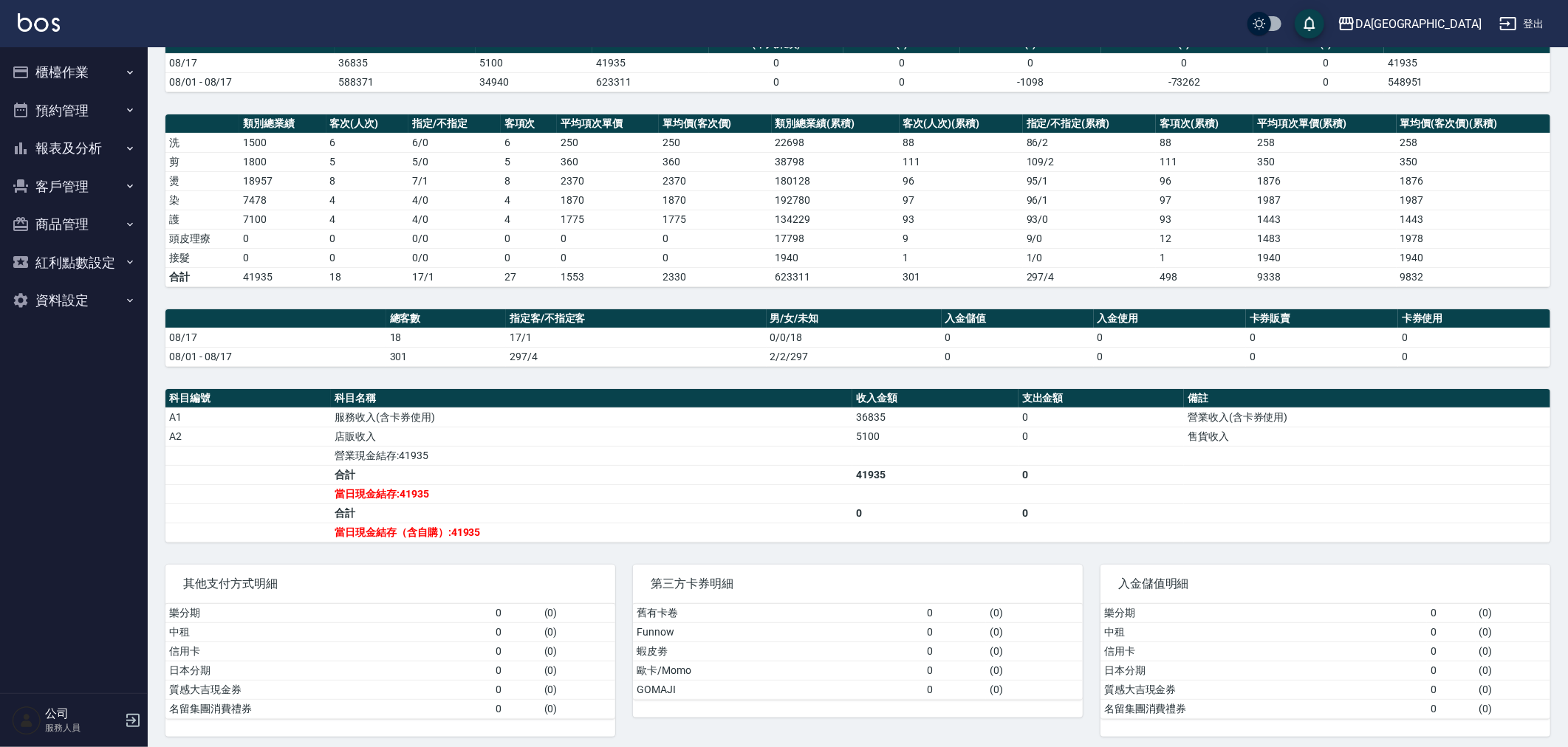
scroll to position [154, 0]
